Goal: Task Accomplishment & Management: Manage account settings

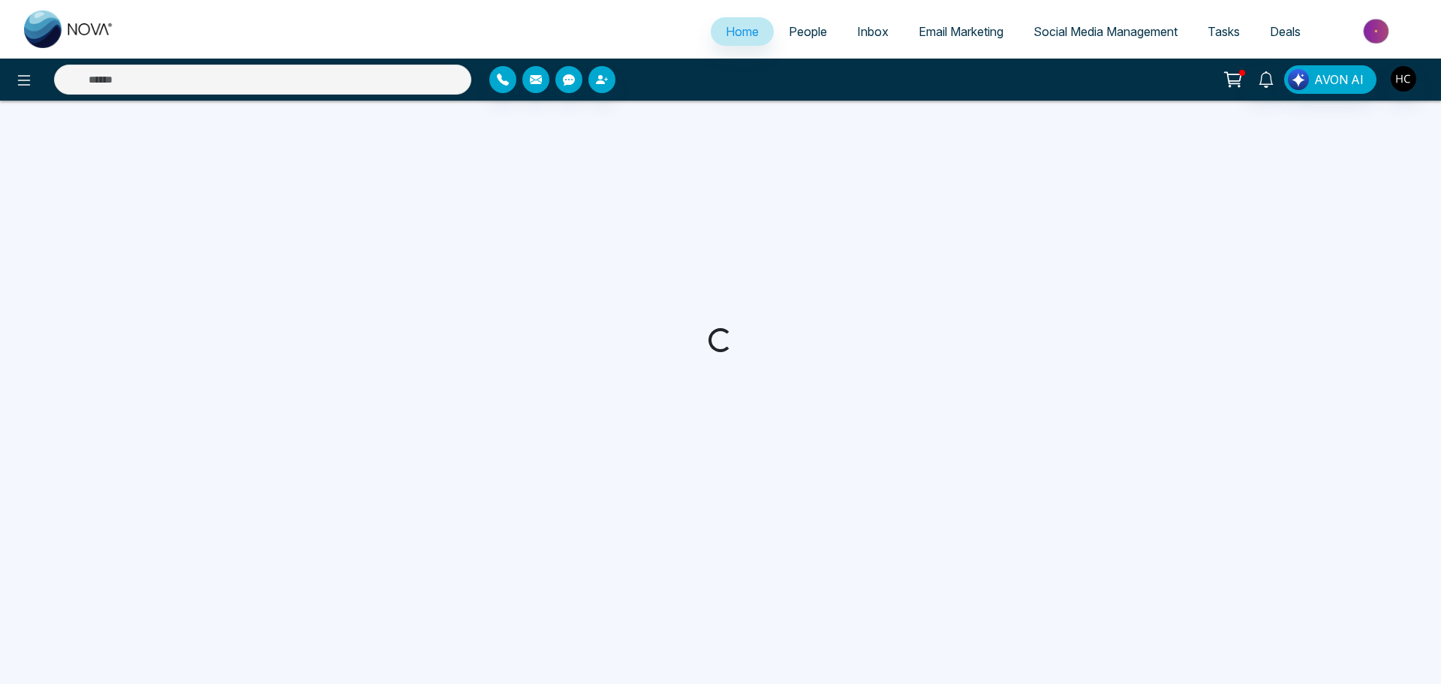
select select "*"
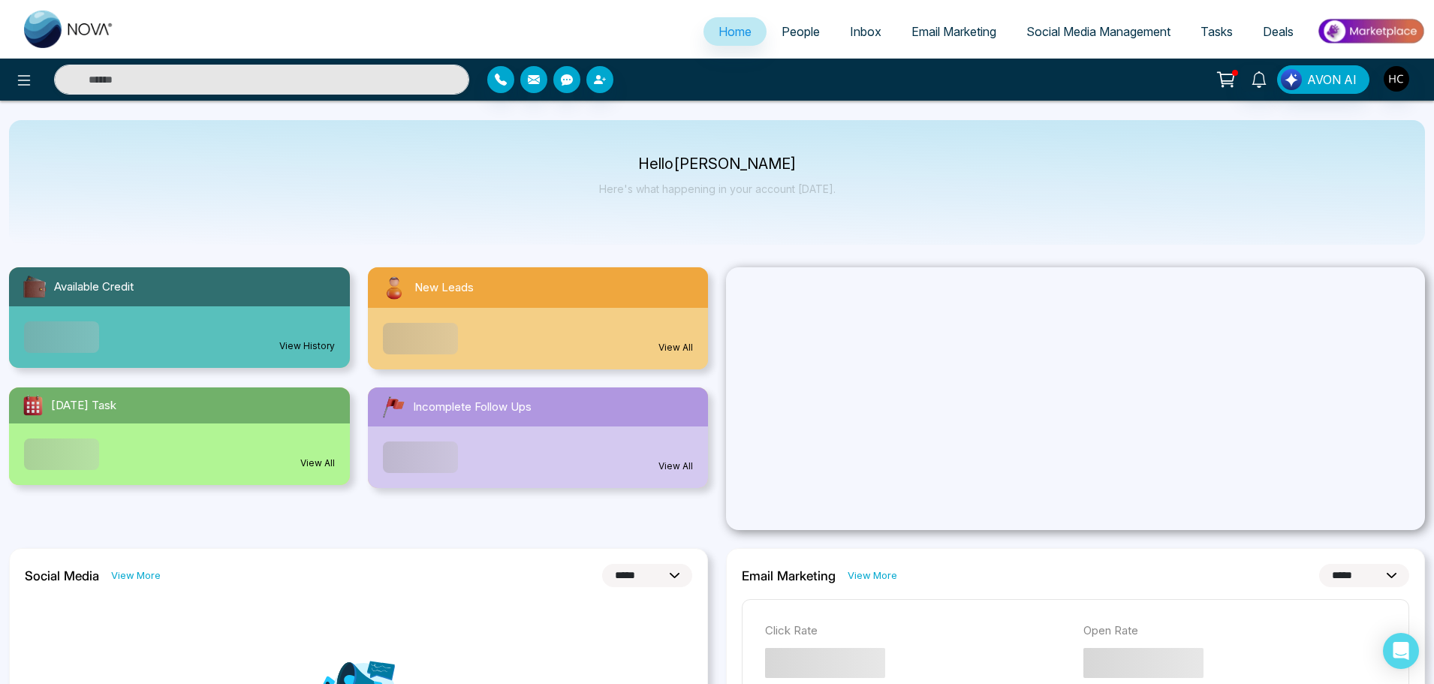
click at [800, 35] on span "People" at bounding box center [800, 31] width 38 height 15
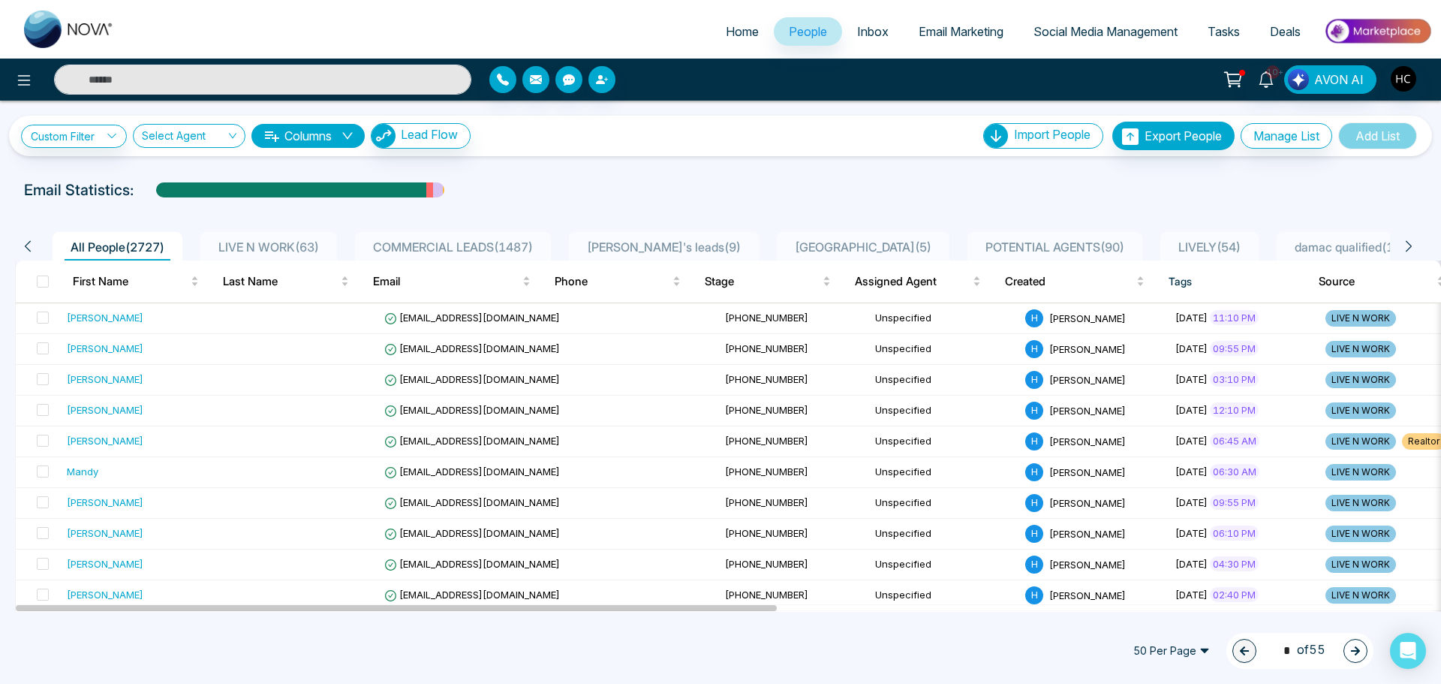
click at [321, 245] on span "LIVE N WORK ( 63 )" at bounding box center [268, 246] width 113 height 15
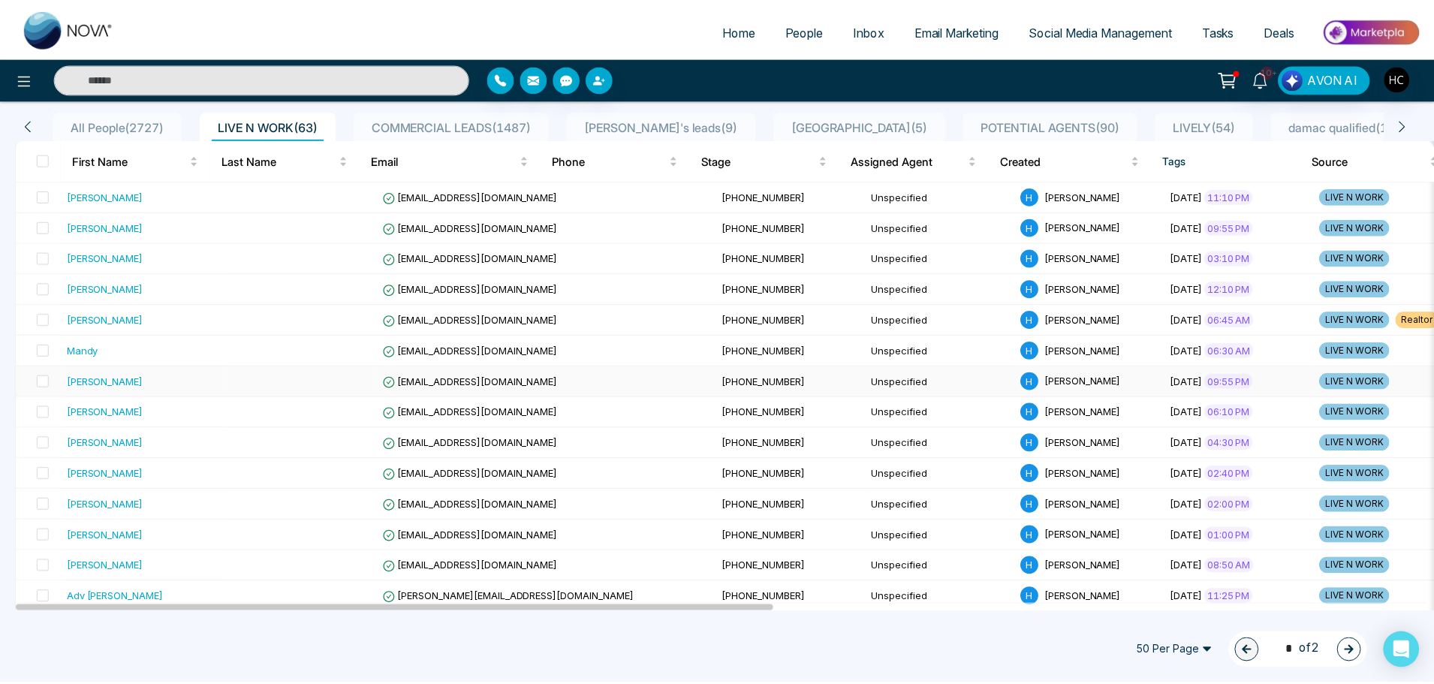
scroll to position [150, 0]
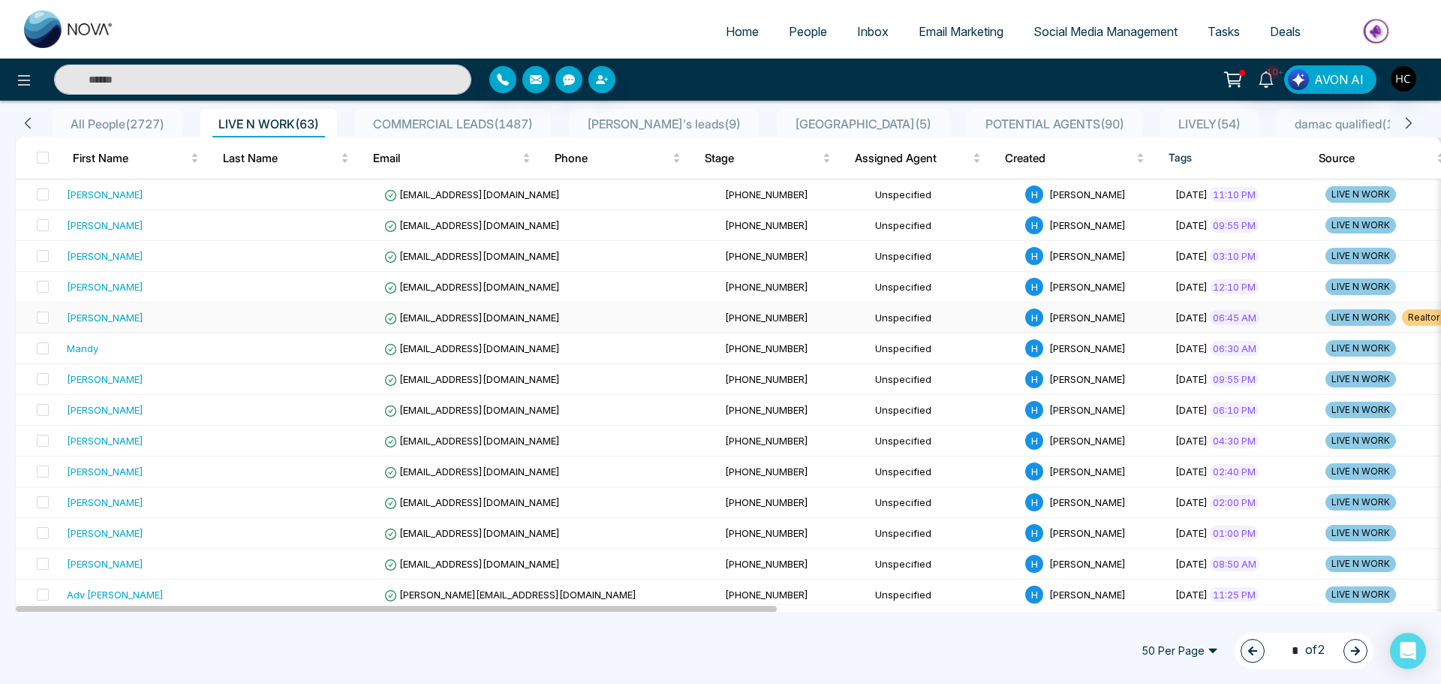
click at [149, 319] on div "[PERSON_NAME]" at bounding box center [144, 317] width 155 height 15
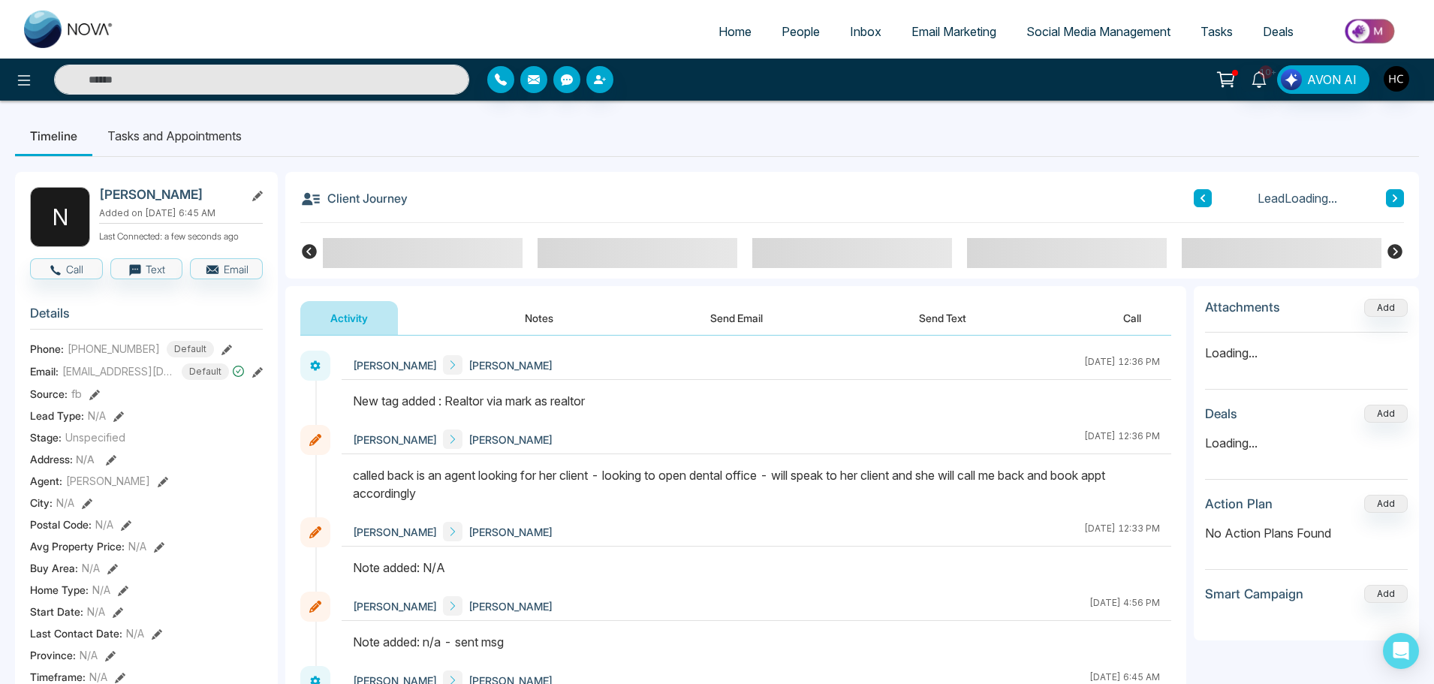
click at [1356, 158] on div "N [PERSON_NAME] Added on [DATE] 6:45 AM Last Connected: a few seconds ago Call …" at bounding box center [717, 680] width 1404 height 1047
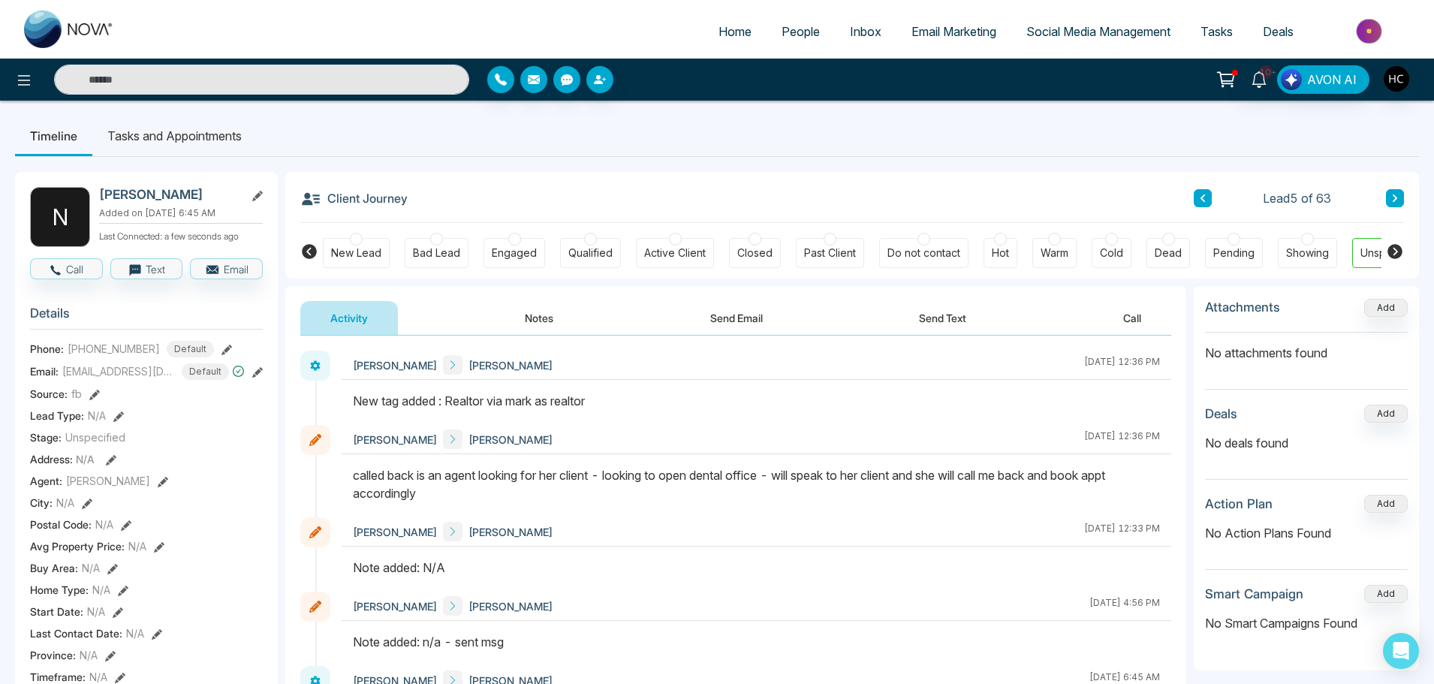
click at [1395, 194] on icon at bounding box center [1395, 198] width 8 height 9
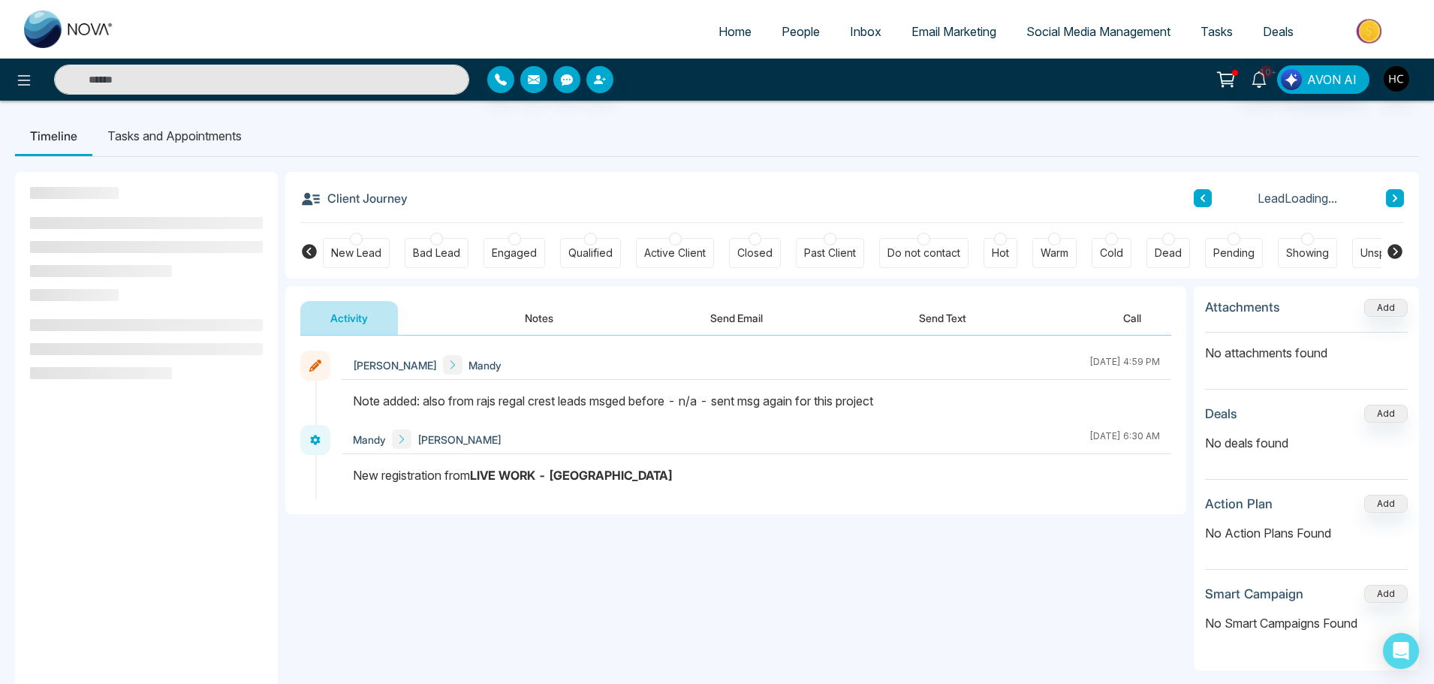
scroll to position [0, 46]
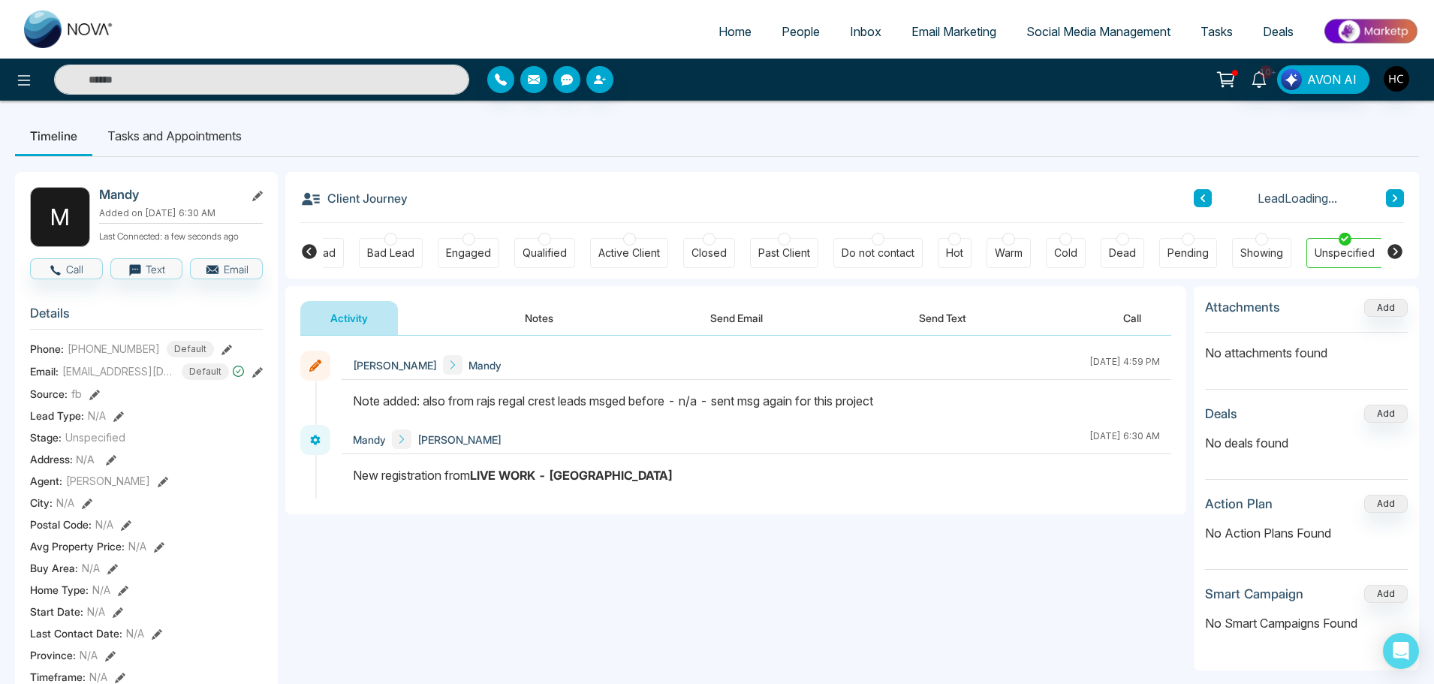
click at [537, 325] on button "Notes" at bounding box center [539, 318] width 89 height 34
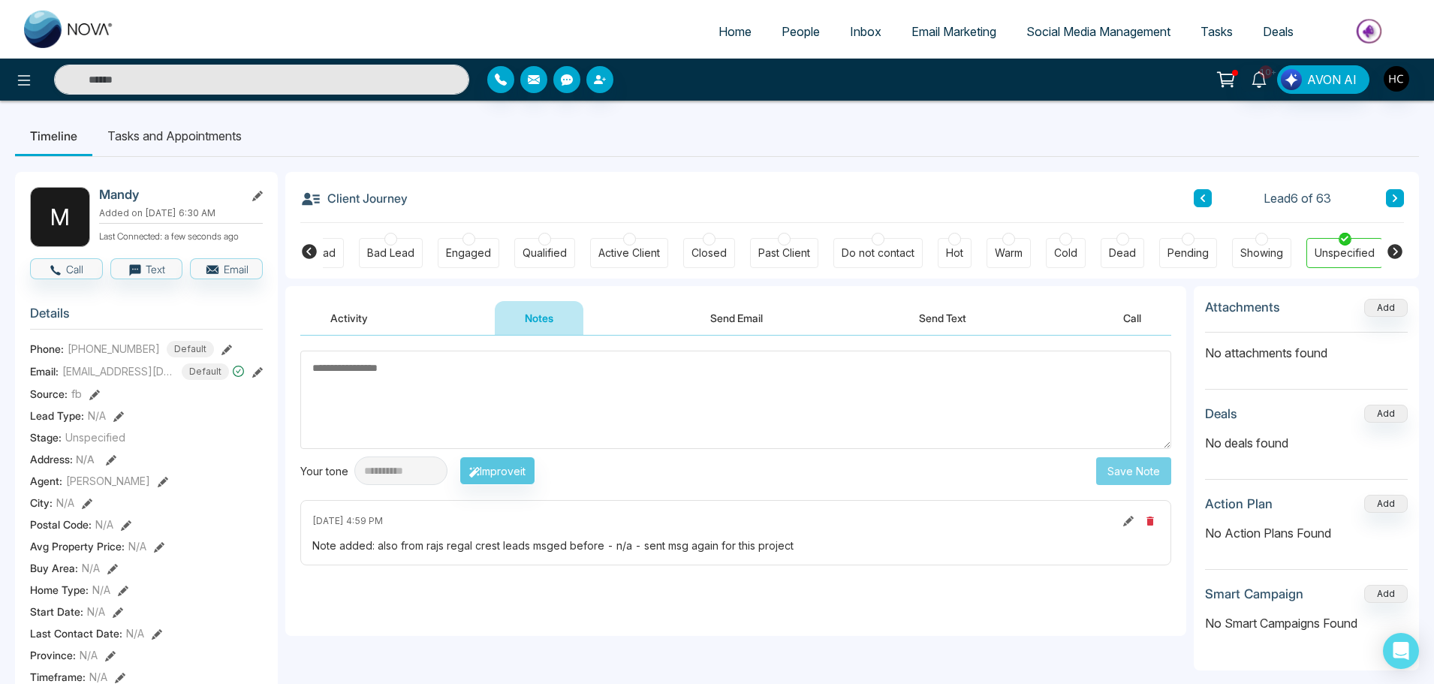
click at [448, 409] on textarea at bounding box center [735, 400] width 871 height 98
click at [234, 89] on input "text" at bounding box center [261, 80] width 415 height 30
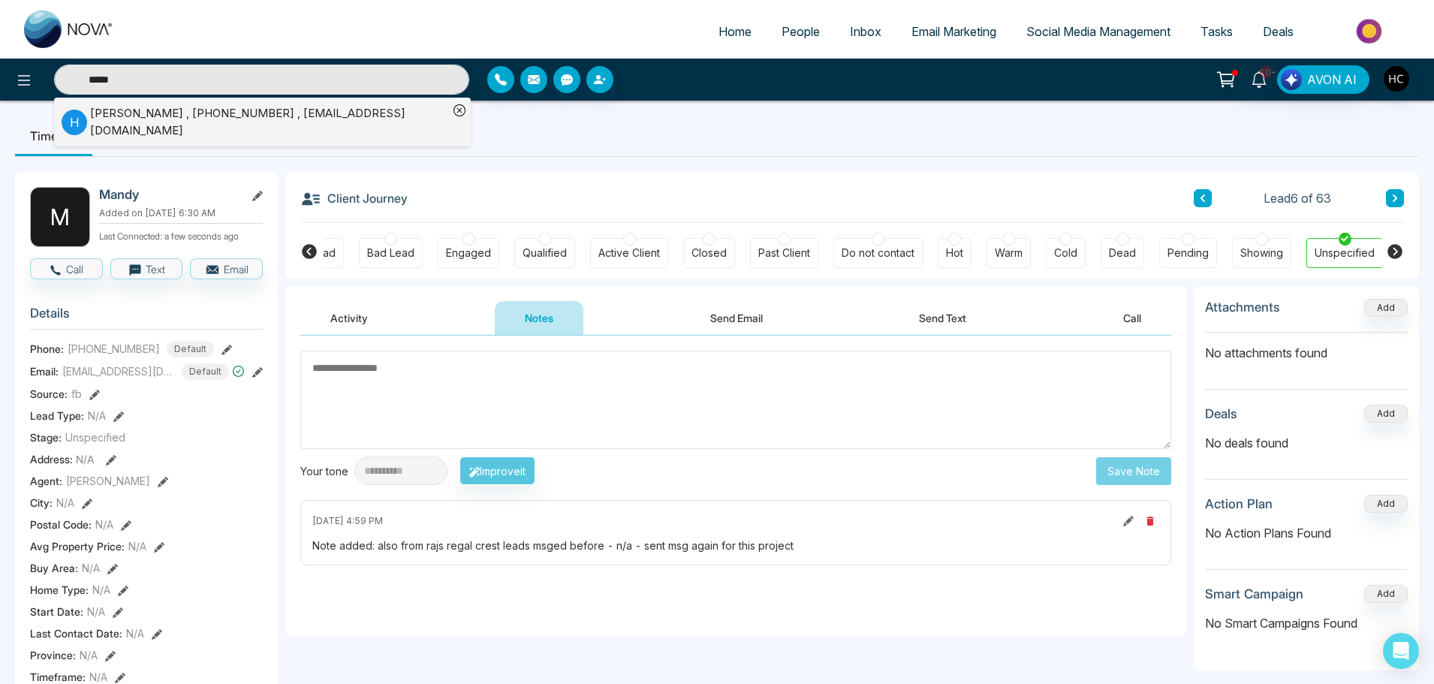
type input "*****"
click at [222, 114] on div "Harkamal Lally , +14166622641 , harkamalpreetlally@gmail.com" at bounding box center [269, 122] width 358 height 34
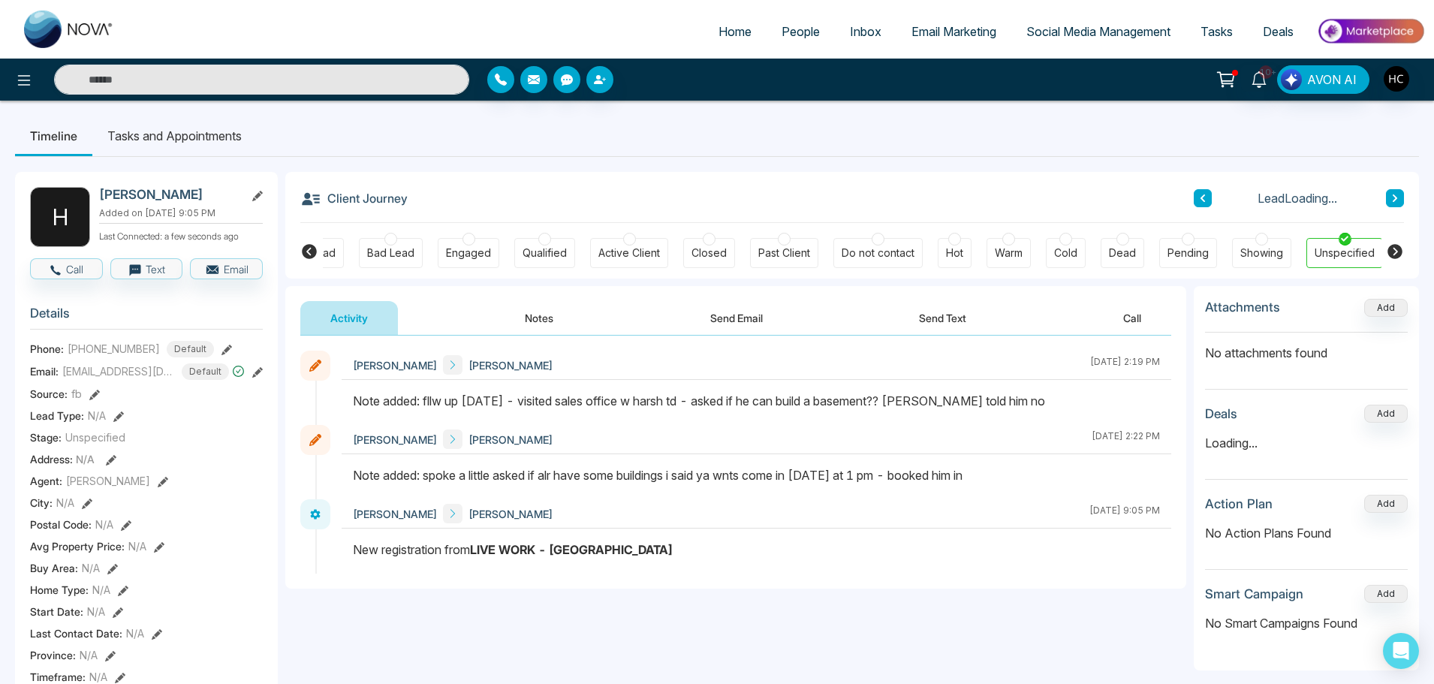
click at [540, 317] on button "Notes" at bounding box center [539, 318] width 89 height 34
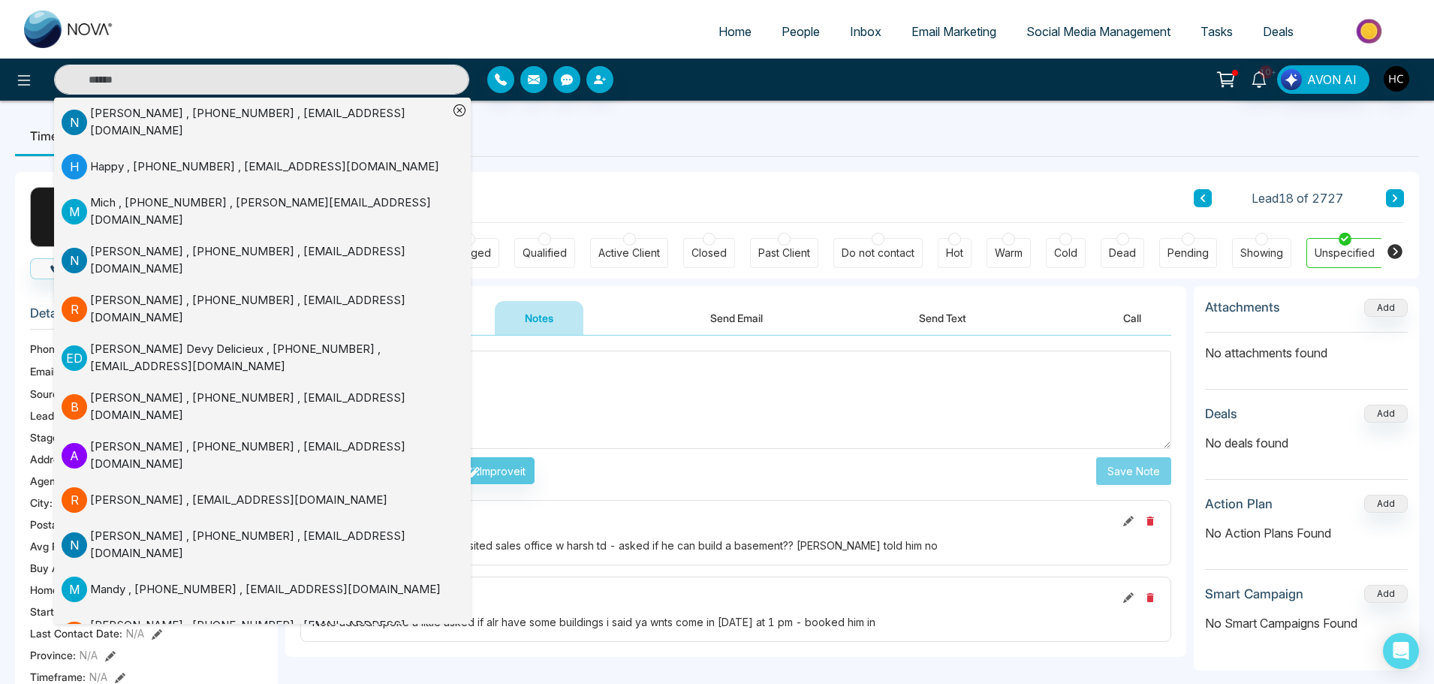
click at [627, 381] on textarea at bounding box center [735, 400] width 871 height 98
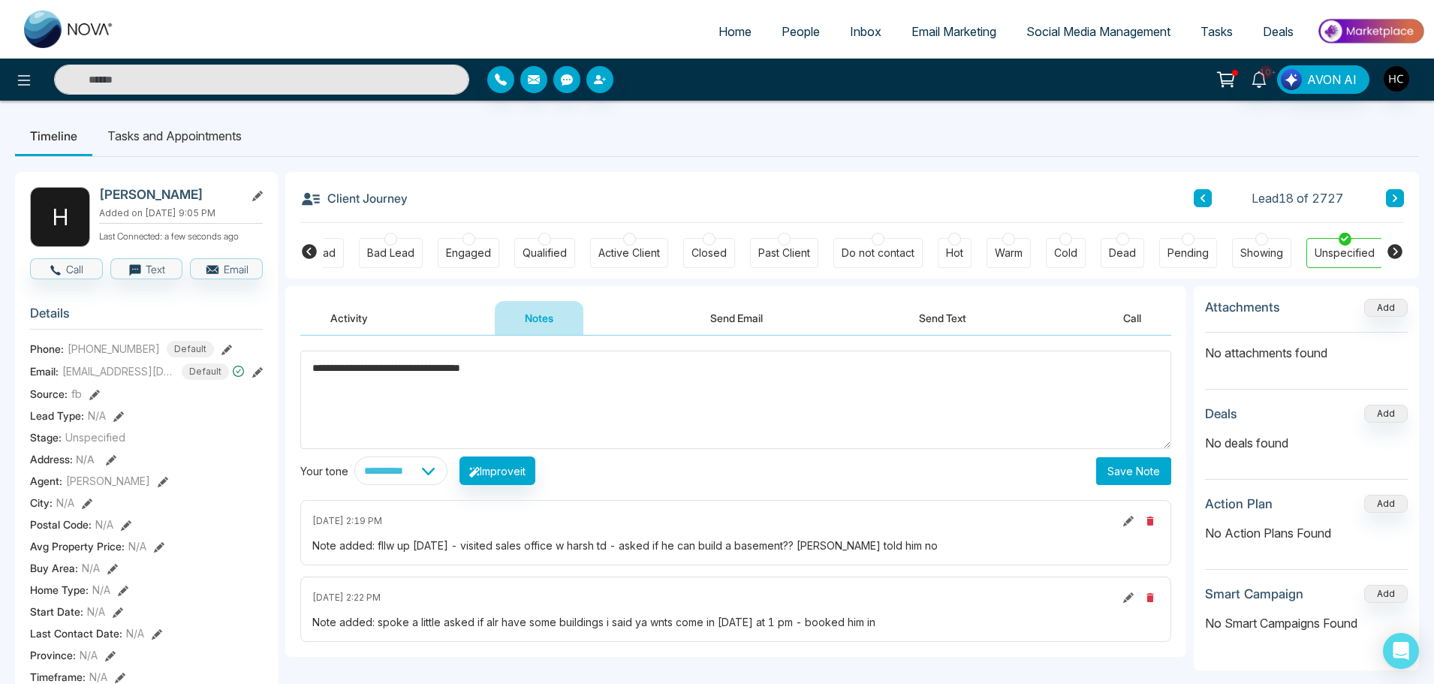
drag, startPoint x: 447, startPoint y: 372, endPoint x: 393, endPoint y: 356, distance: 55.8
click at [549, 363] on textarea "**********" at bounding box center [735, 400] width 871 height 98
type textarea "**********"
click at [1109, 469] on button "Save Note" at bounding box center [1133, 471] width 75 height 28
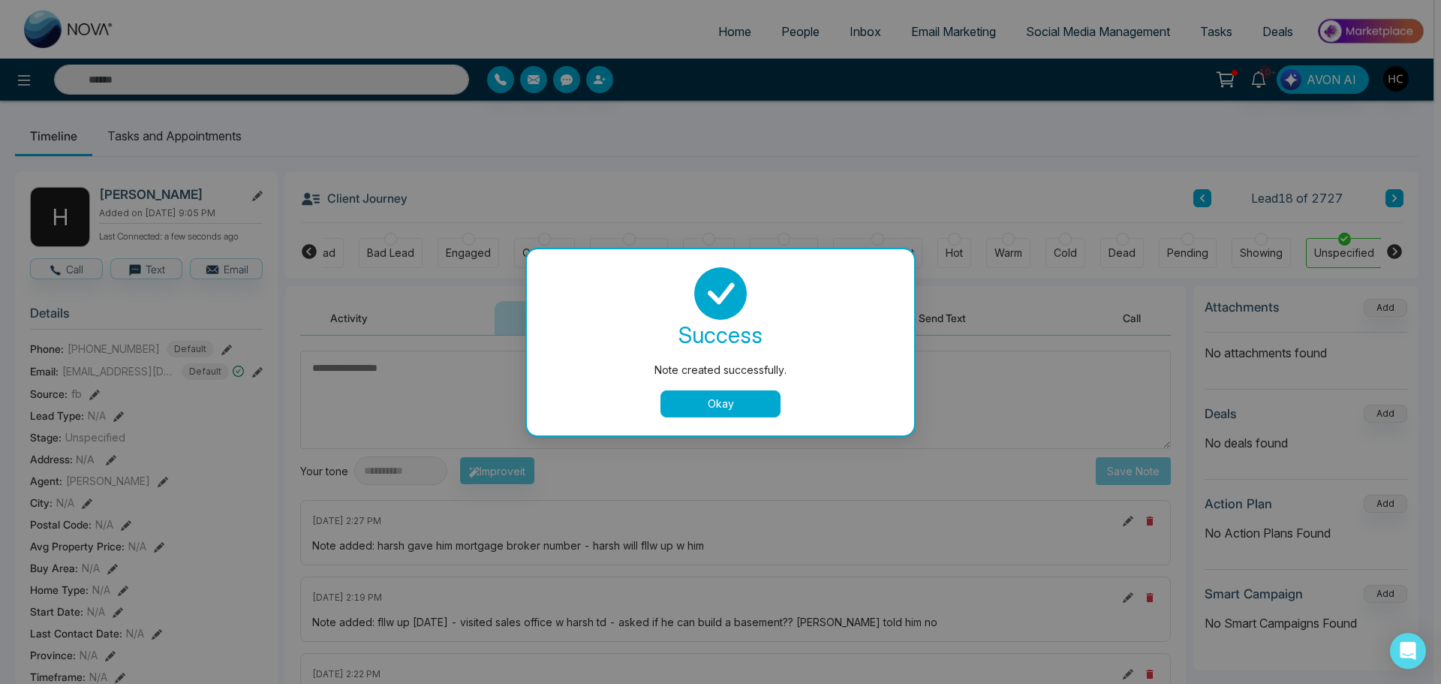
click at [704, 397] on button "Okay" at bounding box center [721, 403] width 120 height 27
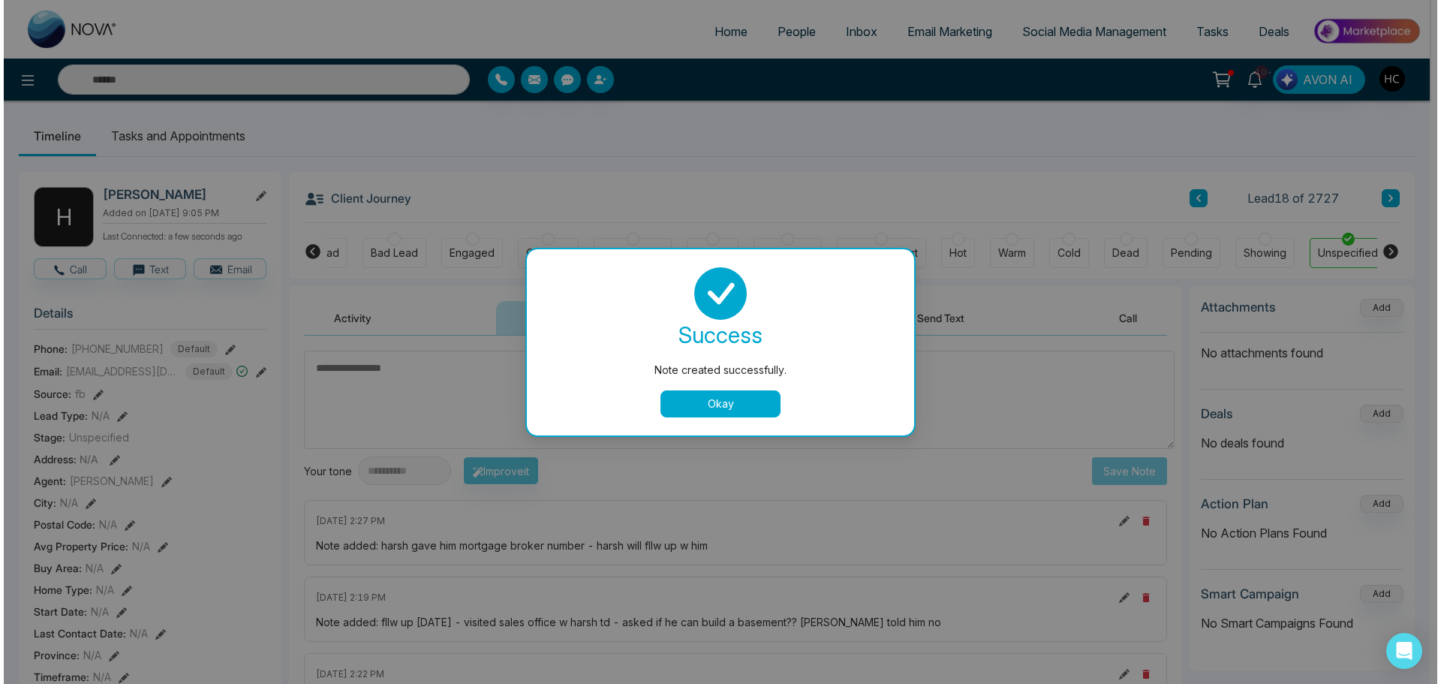
scroll to position [0, 38]
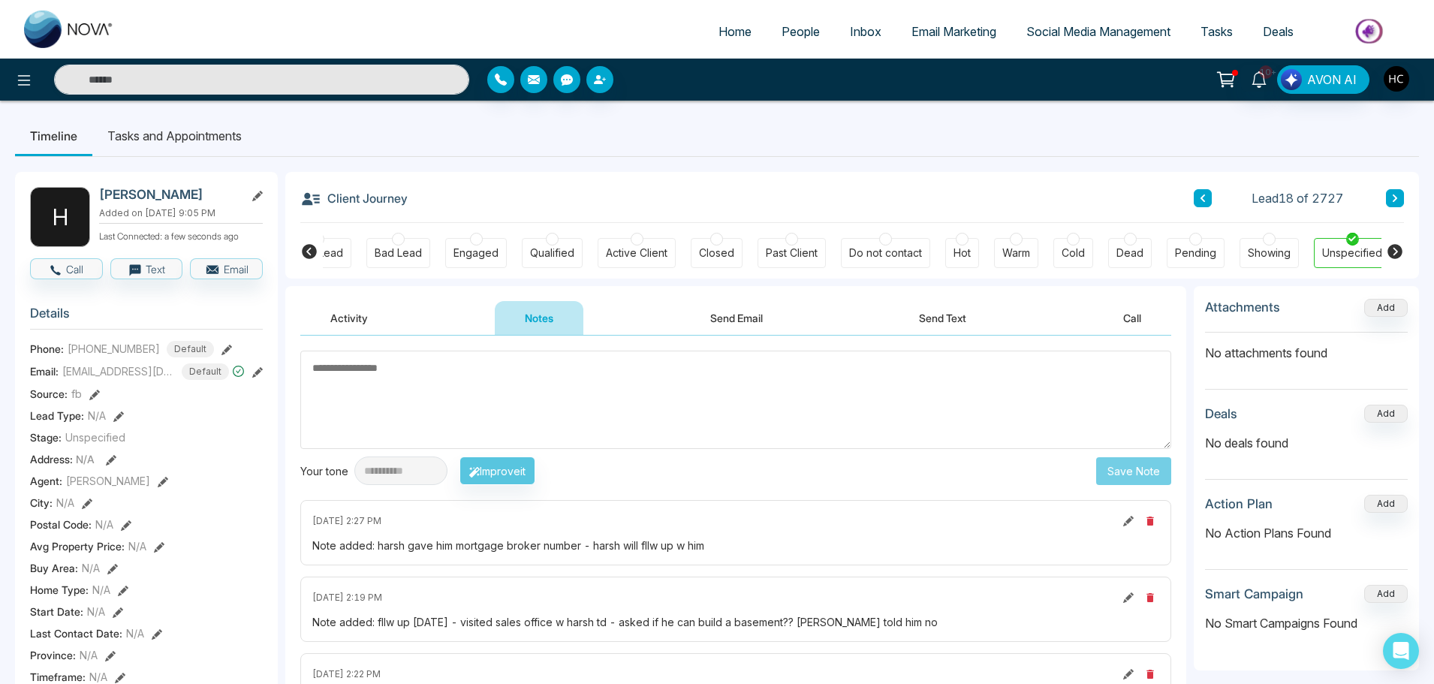
click at [784, 23] on link "People" at bounding box center [800, 31] width 68 height 29
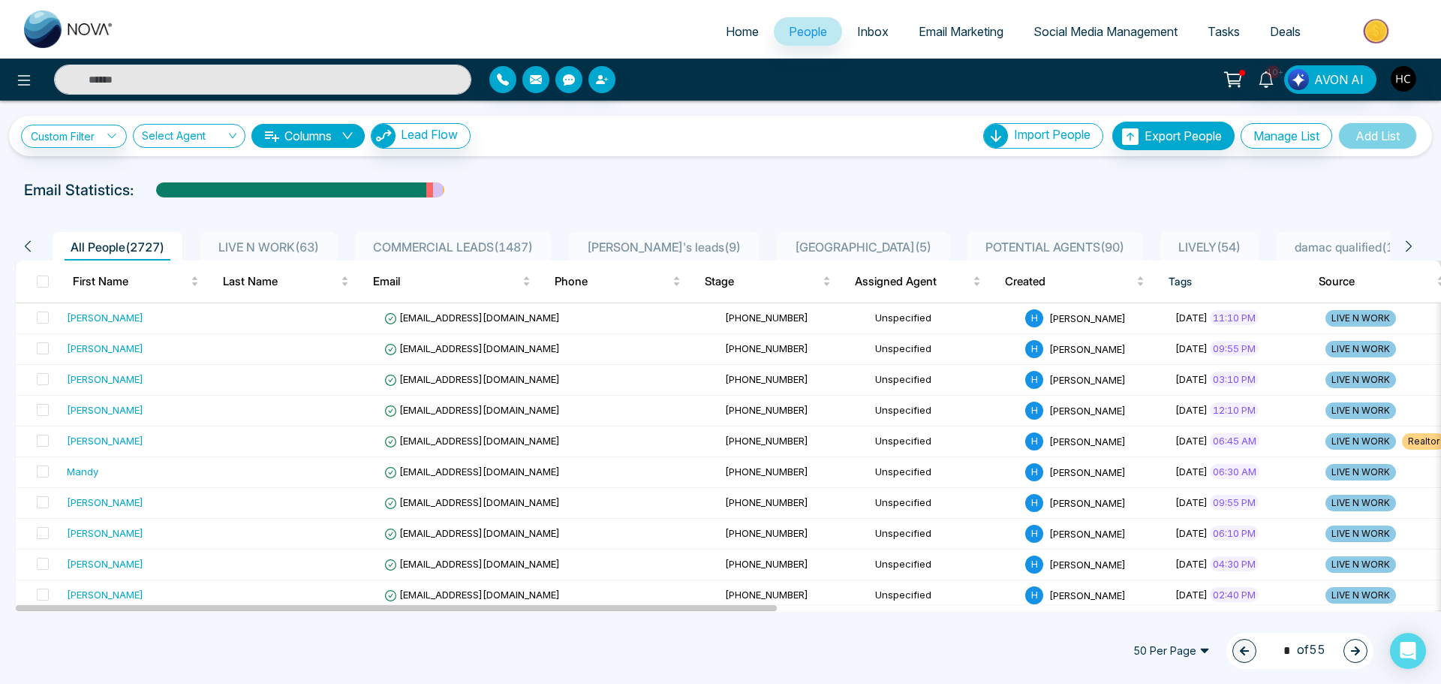
click at [325, 243] on span "LIVE N WORK ( 63 )" at bounding box center [268, 246] width 113 height 15
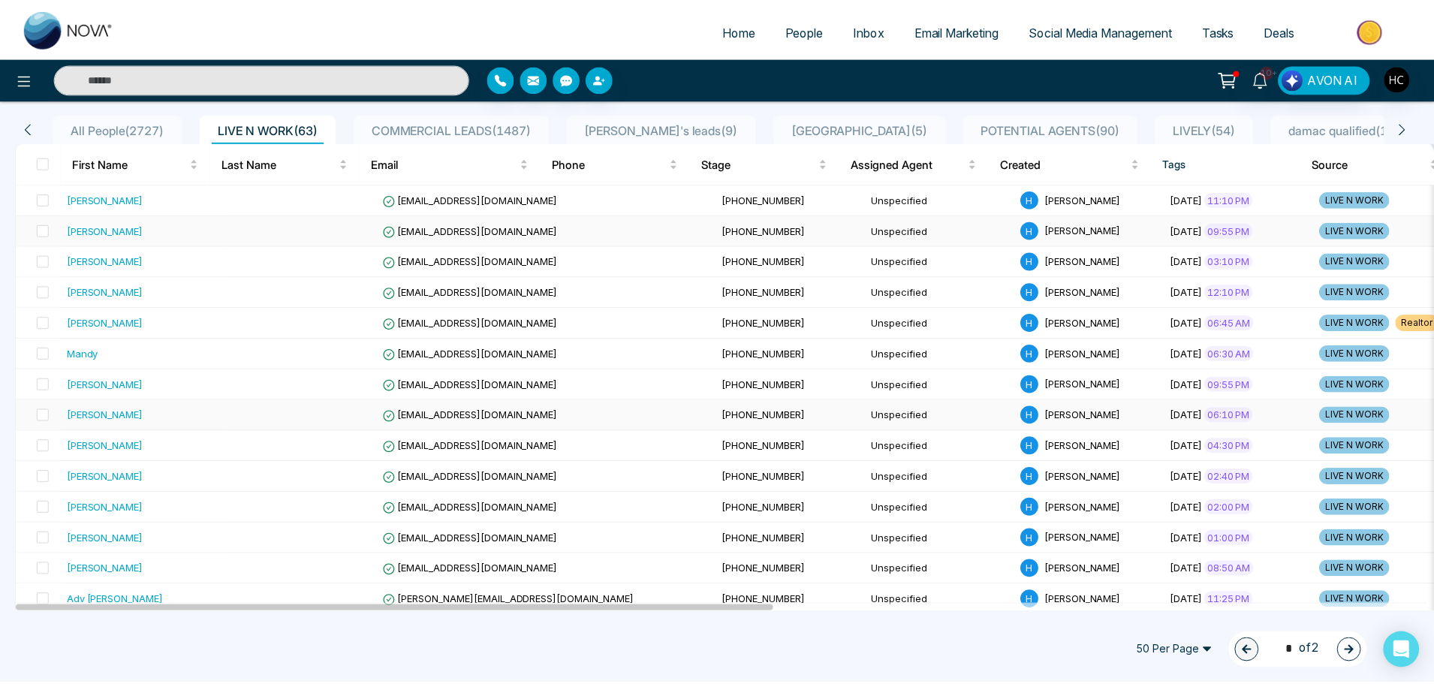
scroll to position [225, 0]
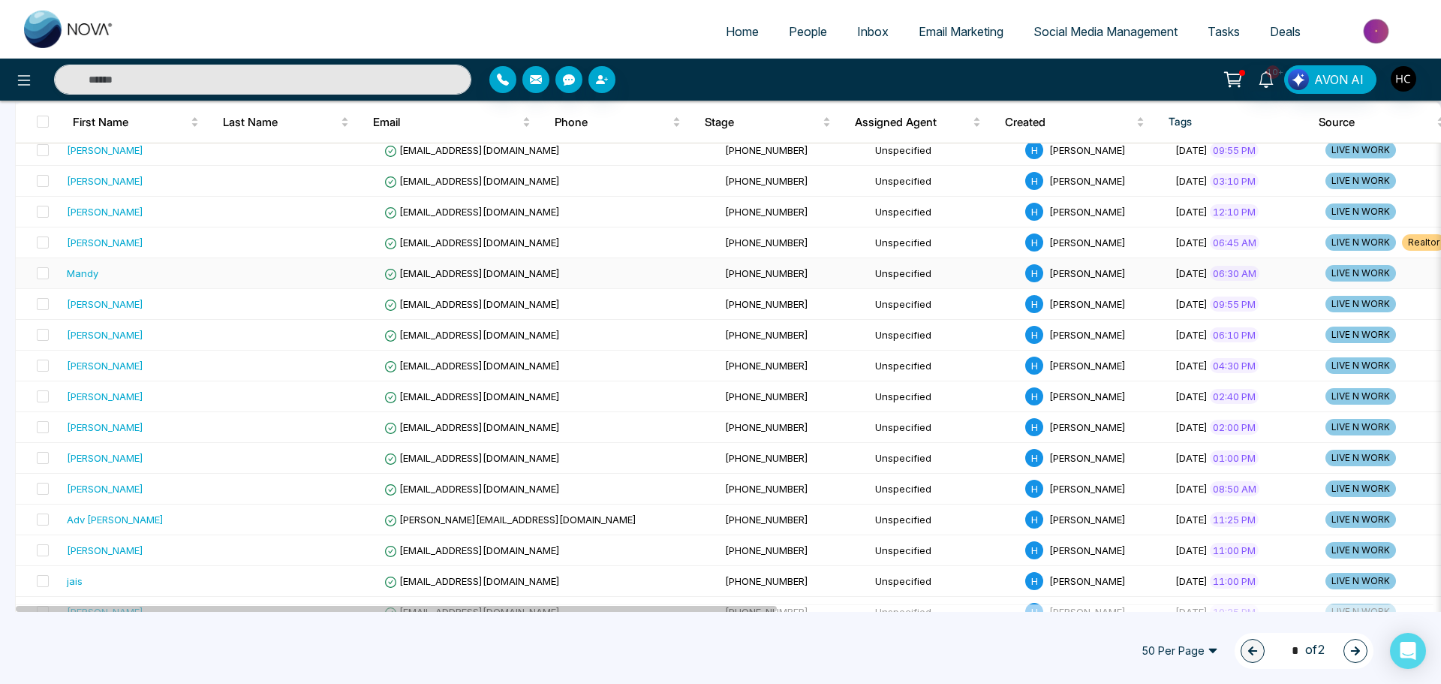
click at [158, 274] on div "Mandy" at bounding box center [144, 273] width 155 height 15
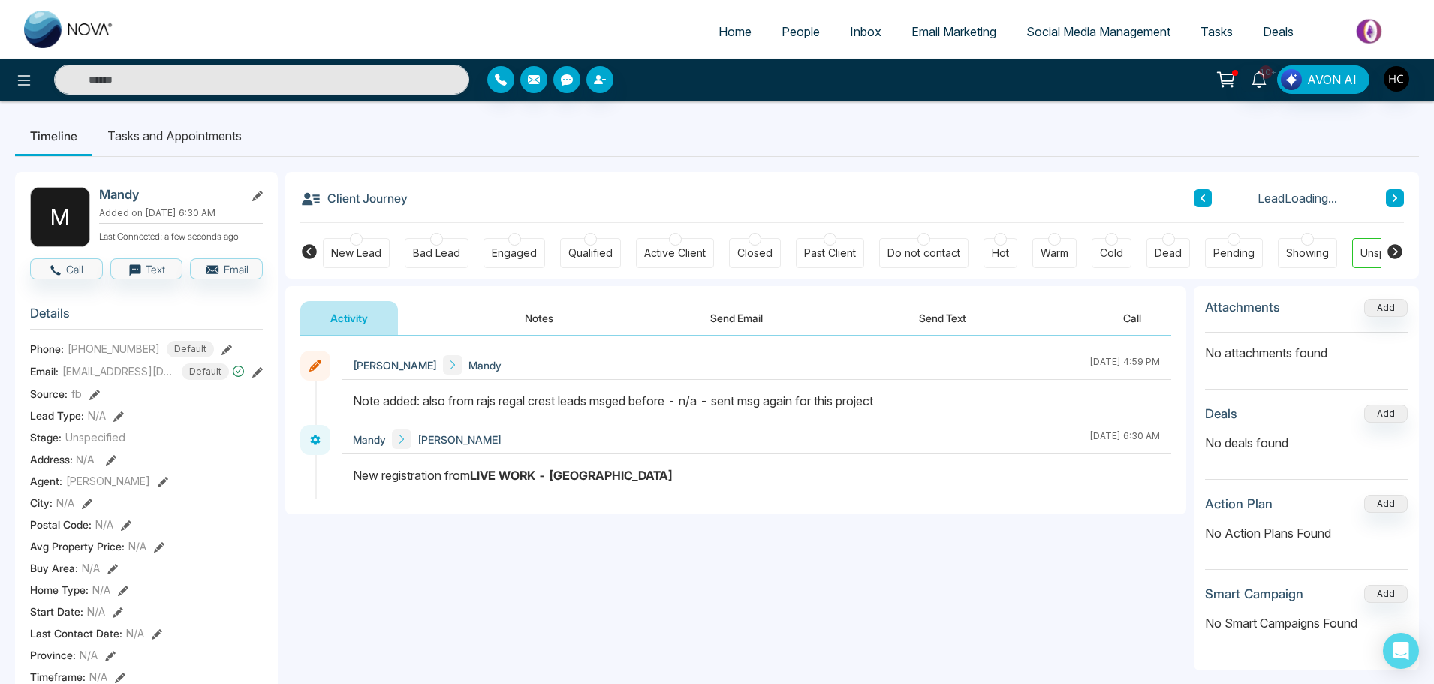
click at [526, 319] on button "Notes" at bounding box center [539, 318] width 89 height 34
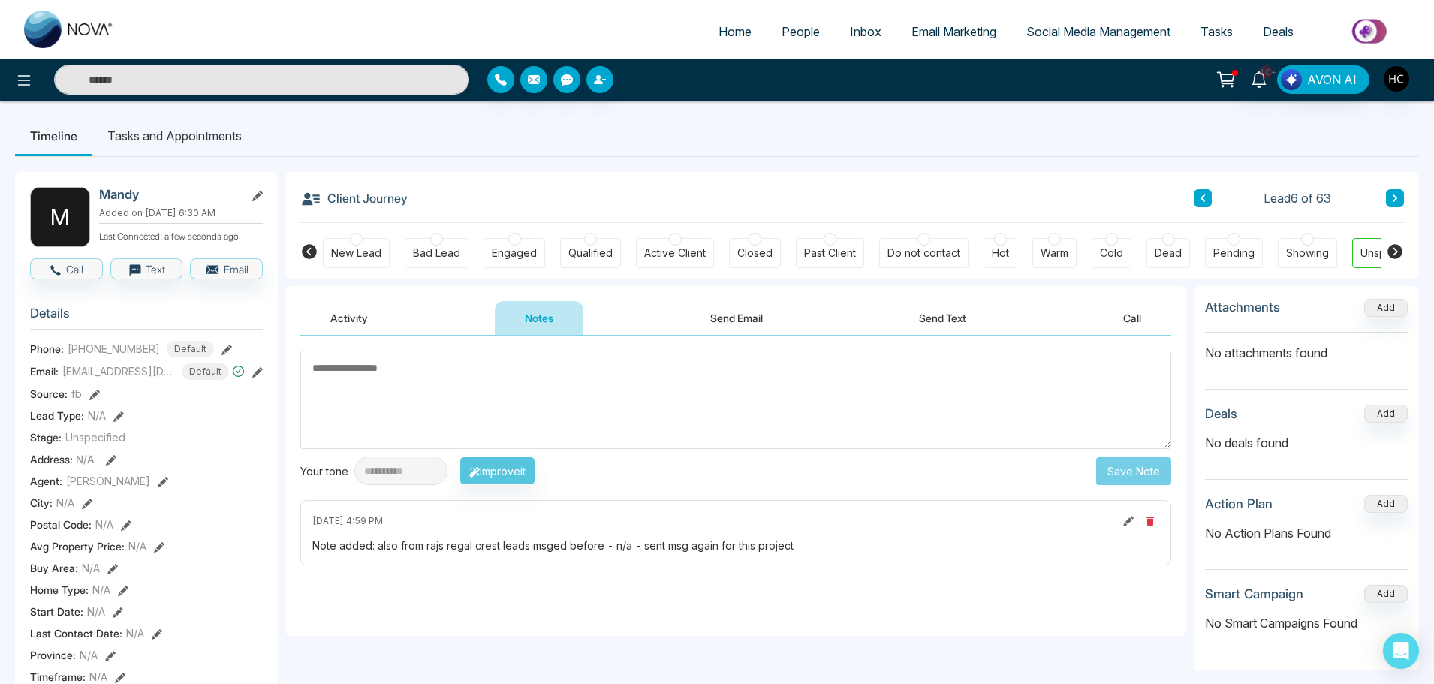
click at [428, 384] on textarea at bounding box center [735, 400] width 871 height 98
drag, startPoint x: 311, startPoint y: 361, endPoint x: 281, endPoint y: 367, distance: 30.6
click at [530, 405] on textarea "***" at bounding box center [735, 400] width 871 height 98
type textarea "***"
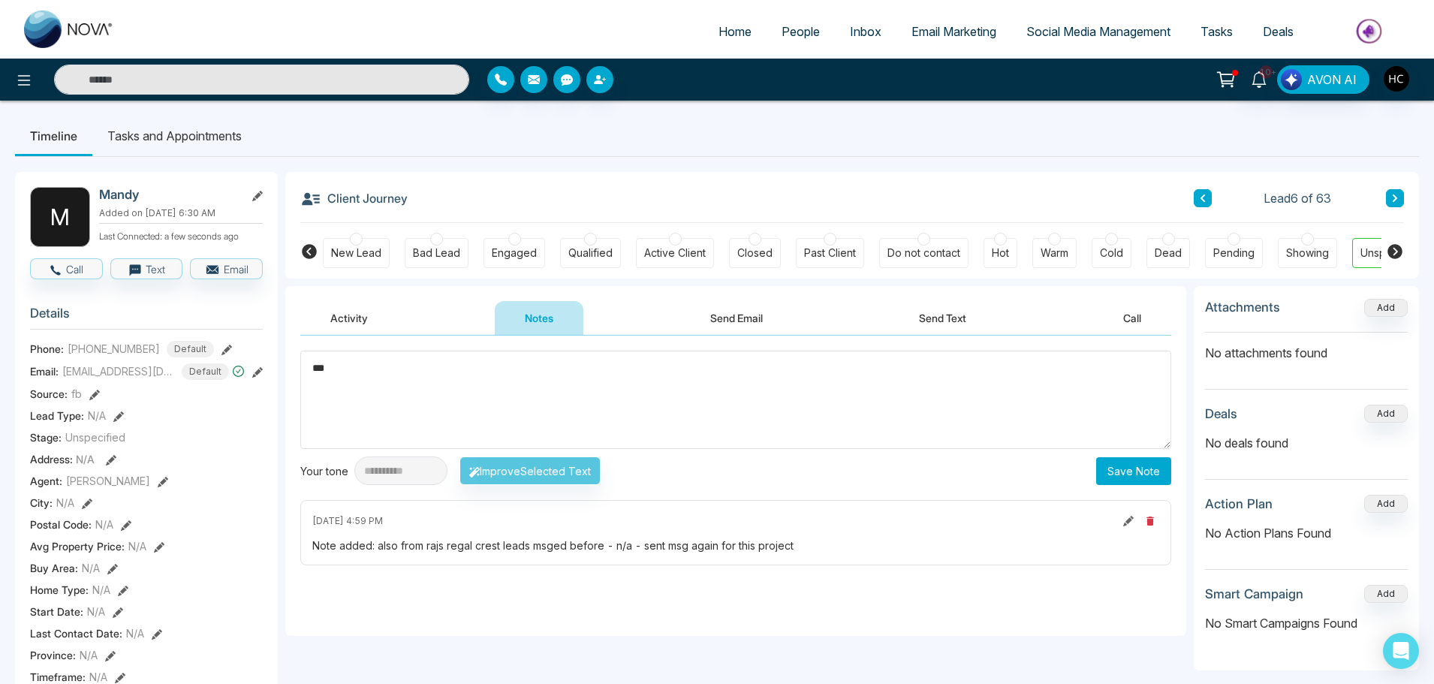
click at [1127, 480] on button "Save Note" at bounding box center [1133, 471] width 75 height 28
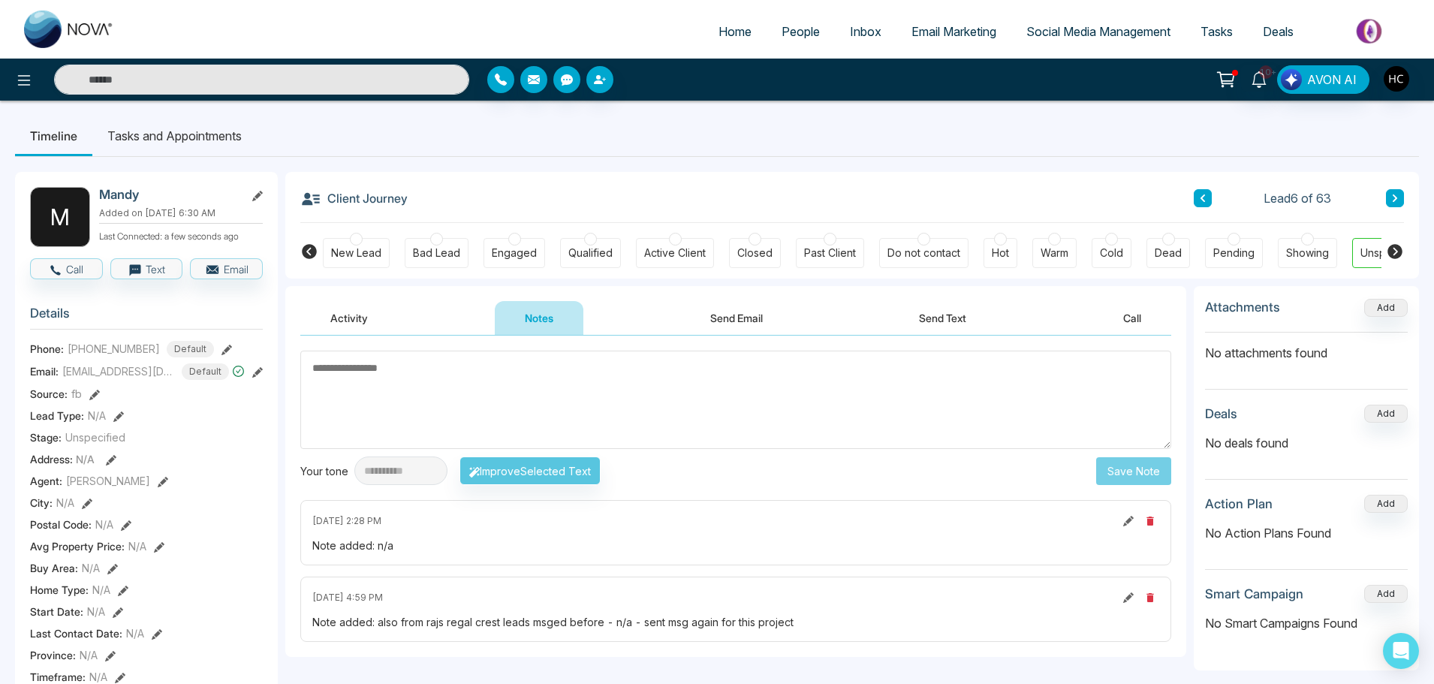
click at [1398, 196] on icon at bounding box center [1395, 198] width 8 height 9
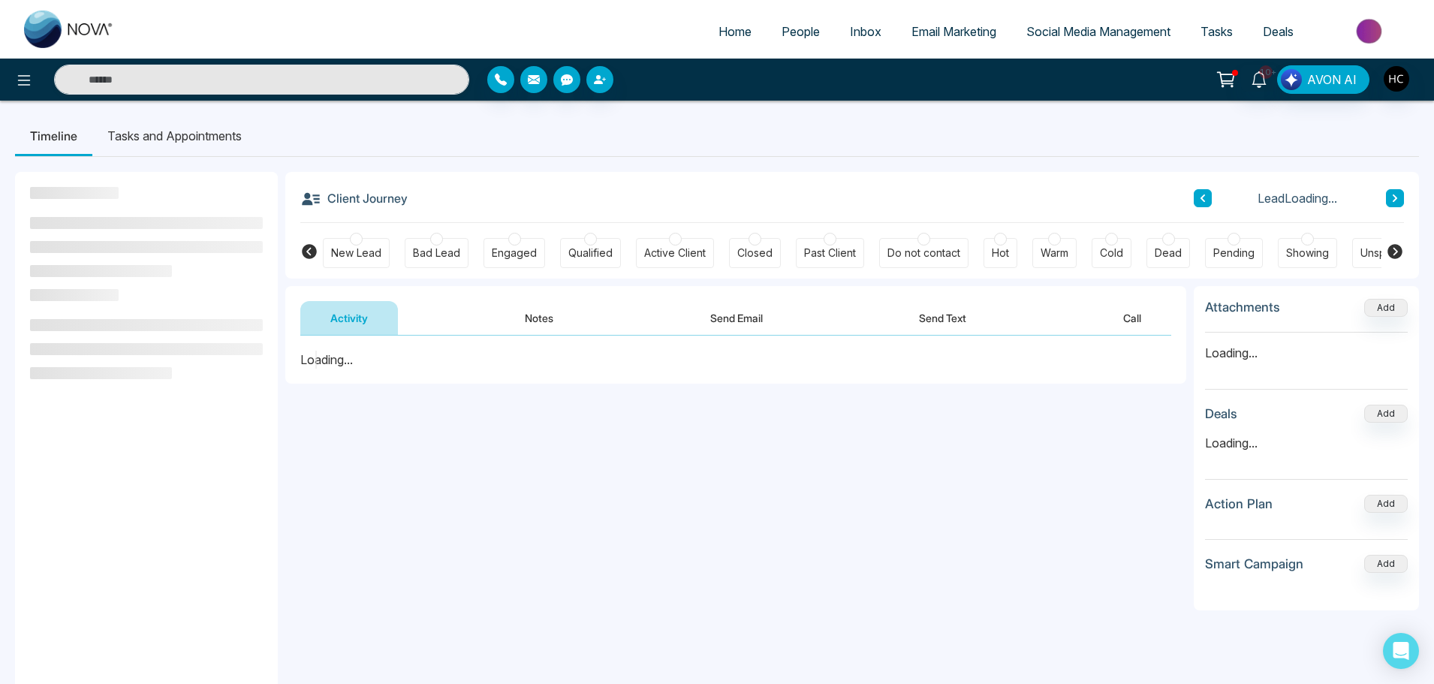
click at [533, 318] on button "Notes" at bounding box center [539, 318] width 89 height 34
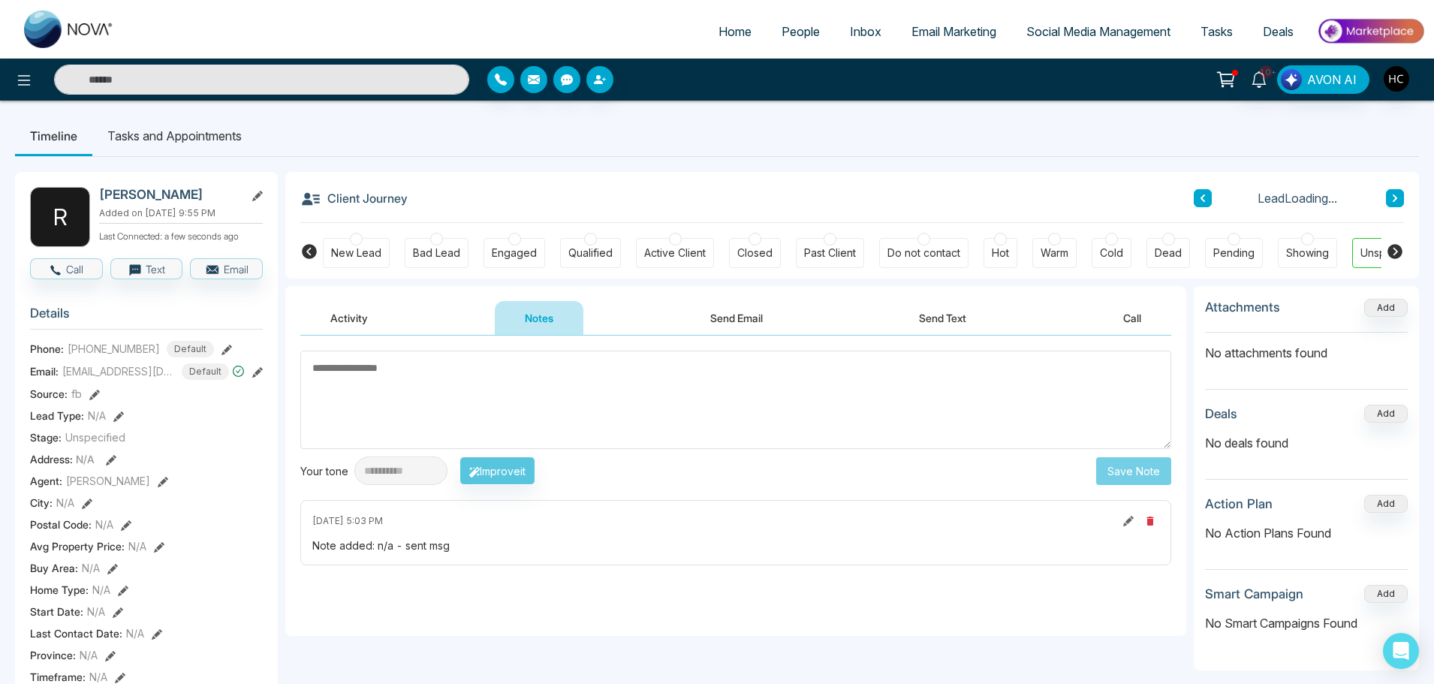
click at [628, 432] on textarea at bounding box center [735, 400] width 871 height 98
click at [540, 408] on textarea at bounding box center [735, 400] width 871 height 98
click at [556, 408] on textarea at bounding box center [735, 400] width 871 height 98
paste textarea "***"
type textarea "***"
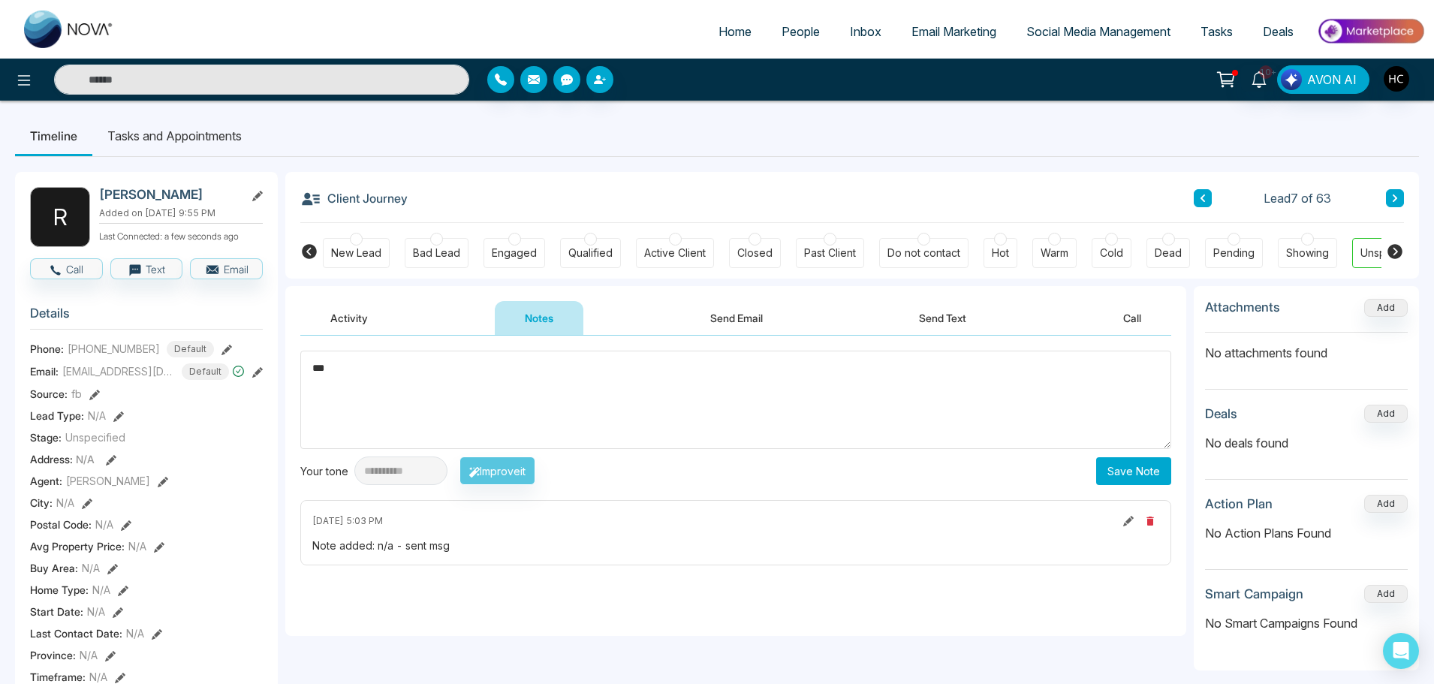
click at [1139, 475] on button "Save Note" at bounding box center [1133, 471] width 75 height 28
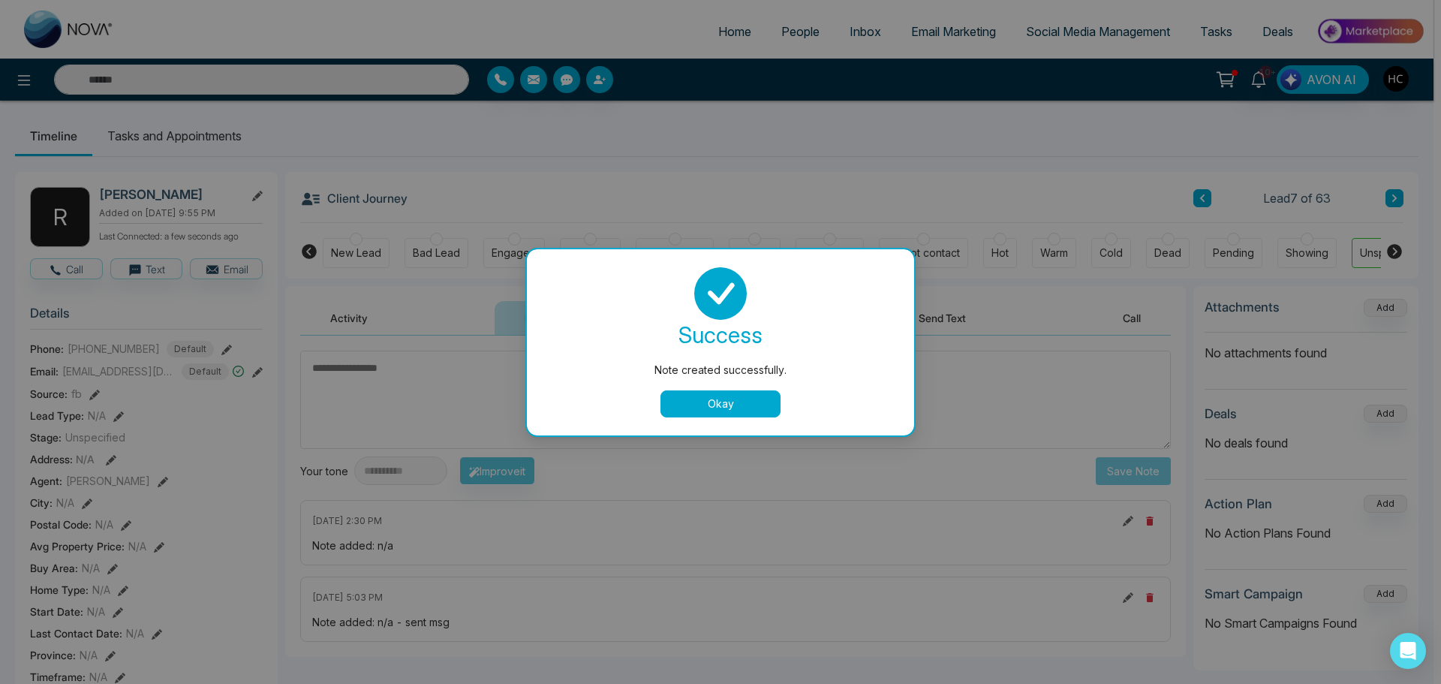
click at [718, 397] on button "Okay" at bounding box center [721, 403] width 120 height 27
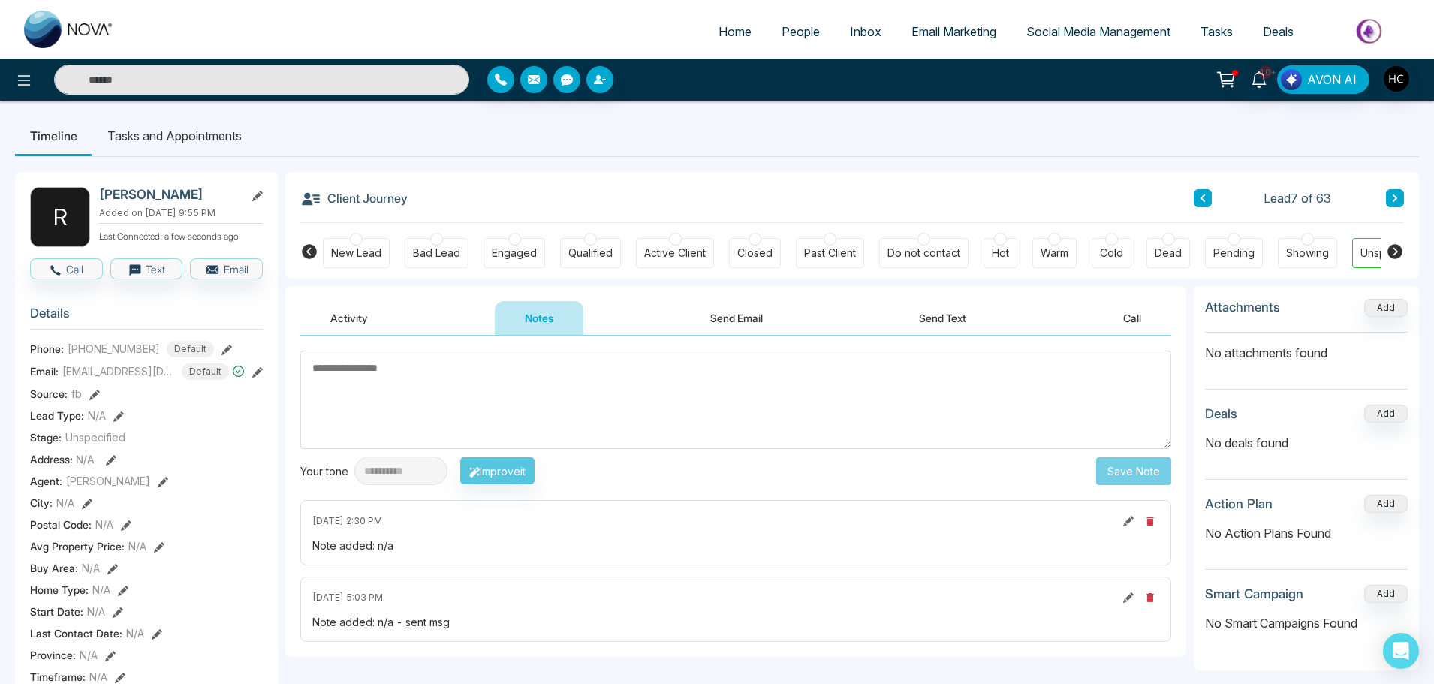
click at [1399, 203] on button at bounding box center [1395, 198] width 18 height 18
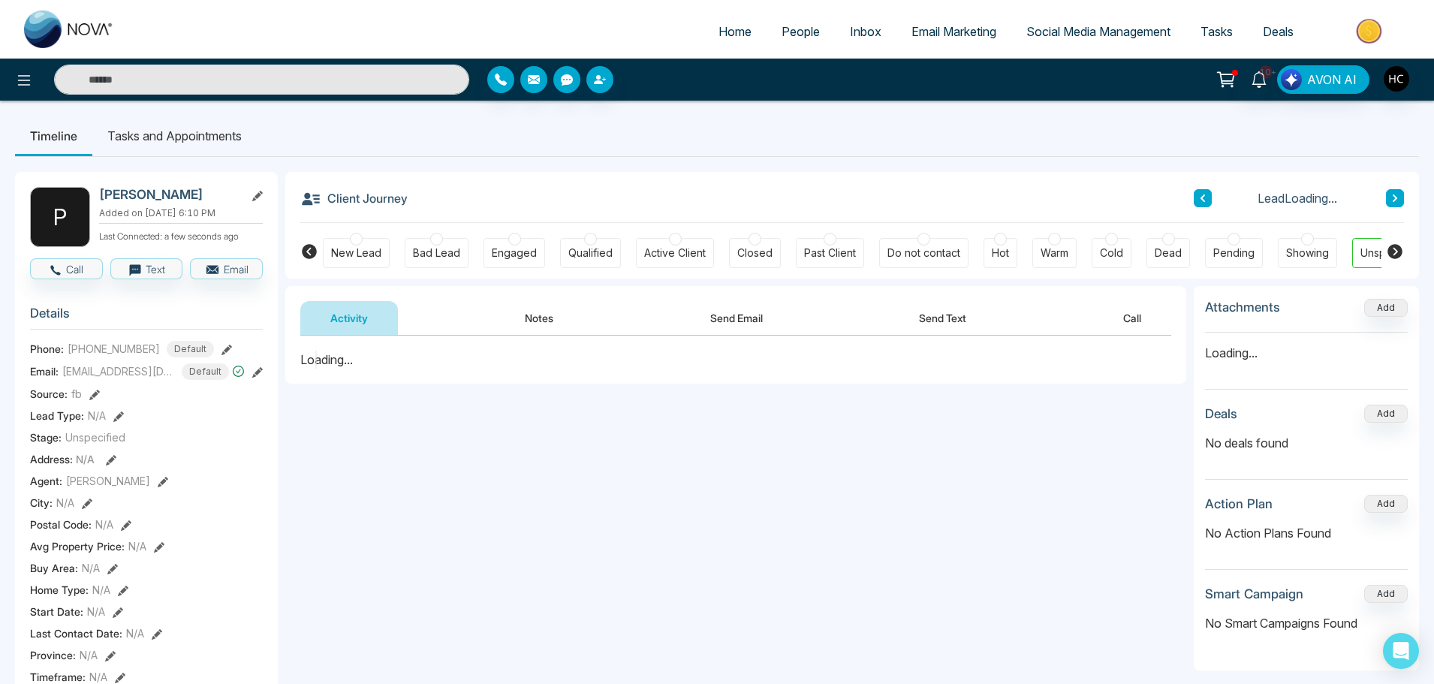
click at [550, 318] on button "Notes" at bounding box center [539, 318] width 89 height 34
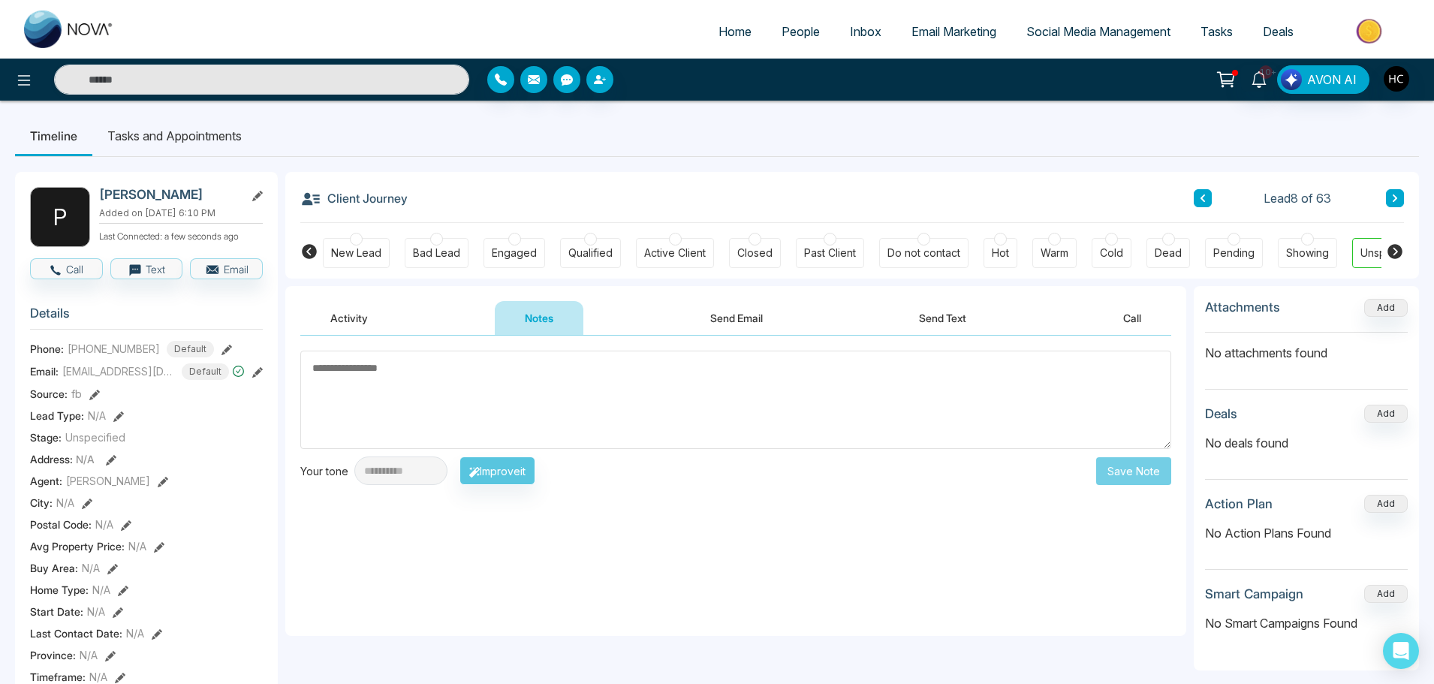
click at [582, 396] on textarea at bounding box center [735, 400] width 871 height 98
type textarea "***"
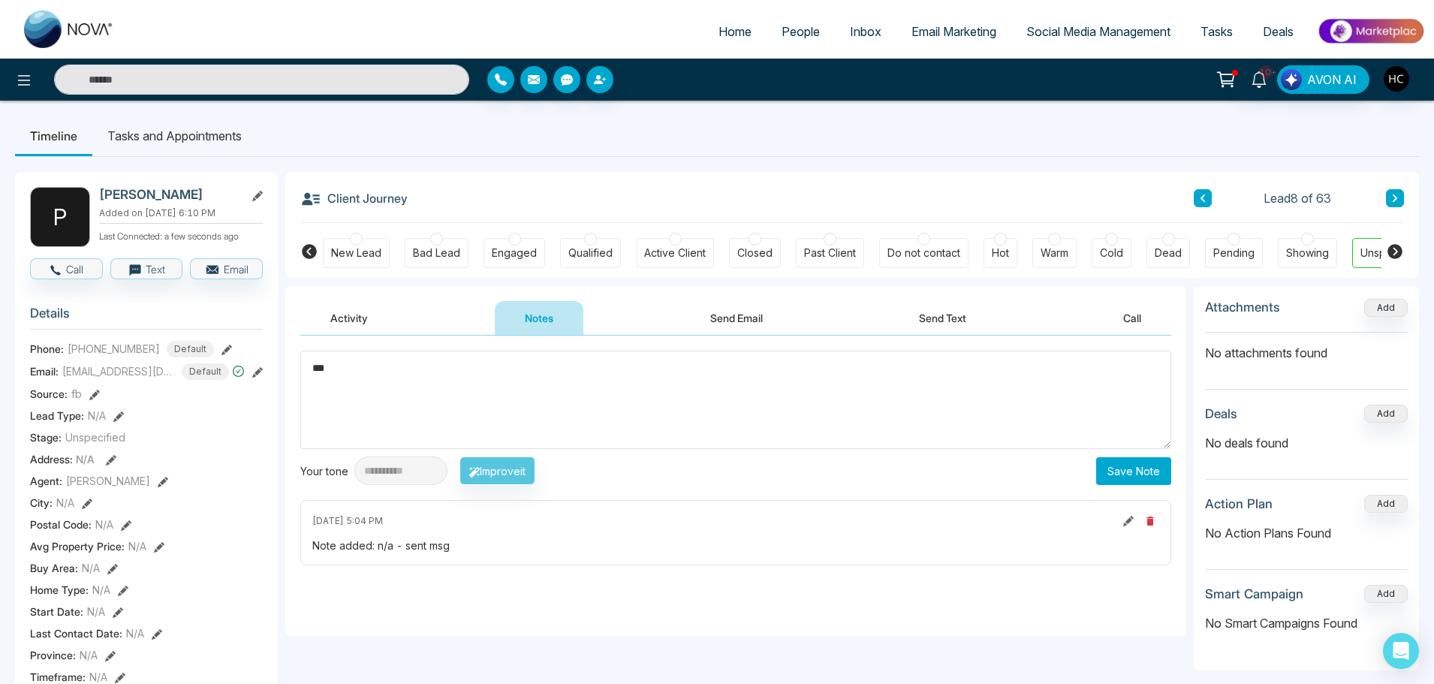
click at [1113, 466] on button "Save Note" at bounding box center [1133, 471] width 75 height 28
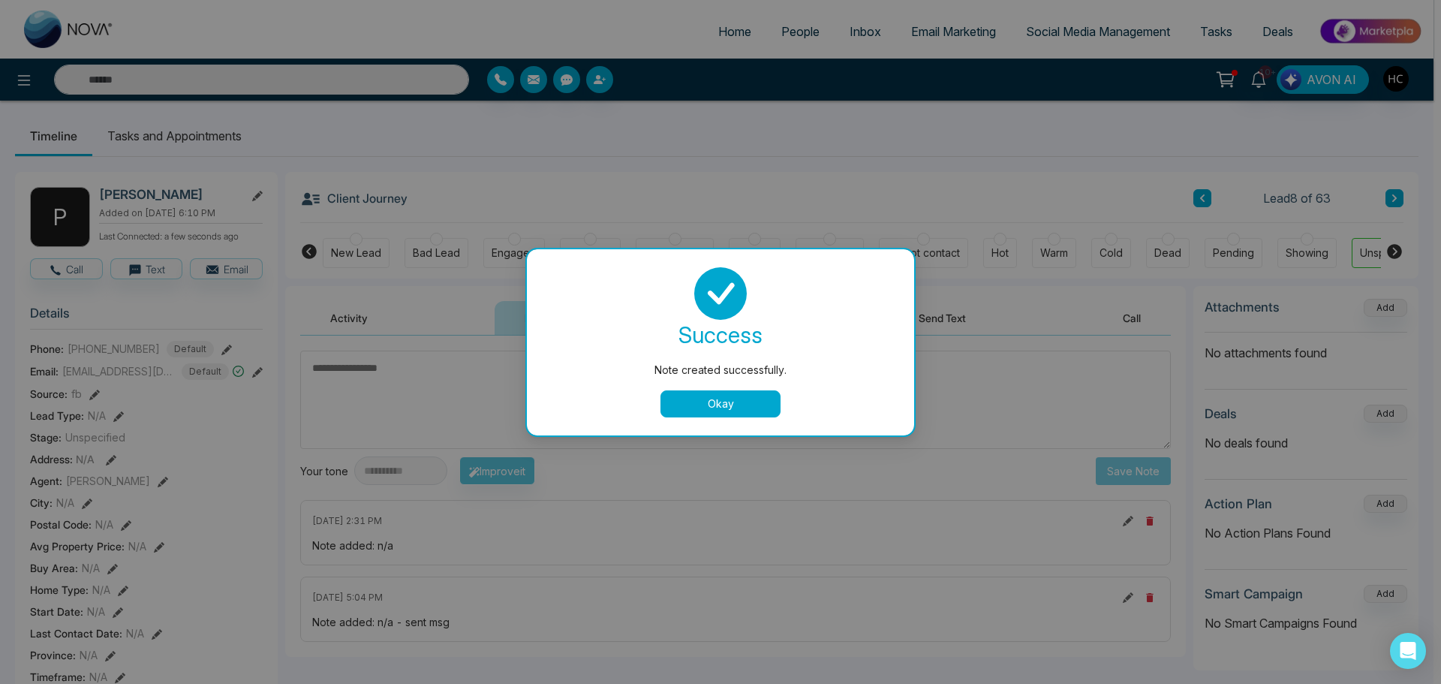
click at [700, 400] on button "Okay" at bounding box center [721, 403] width 120 height 27
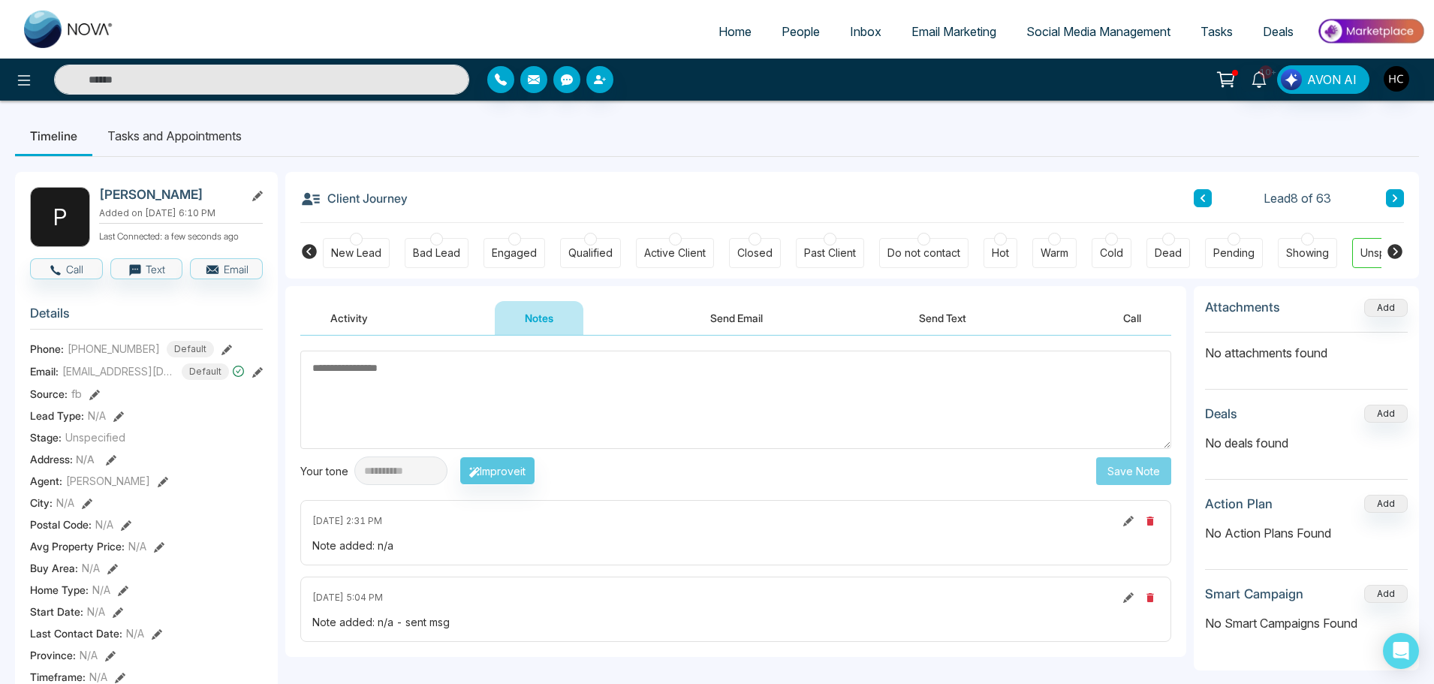
click at [1394, 194] on icon at bounding box center [1395, 198] width 8 height 9
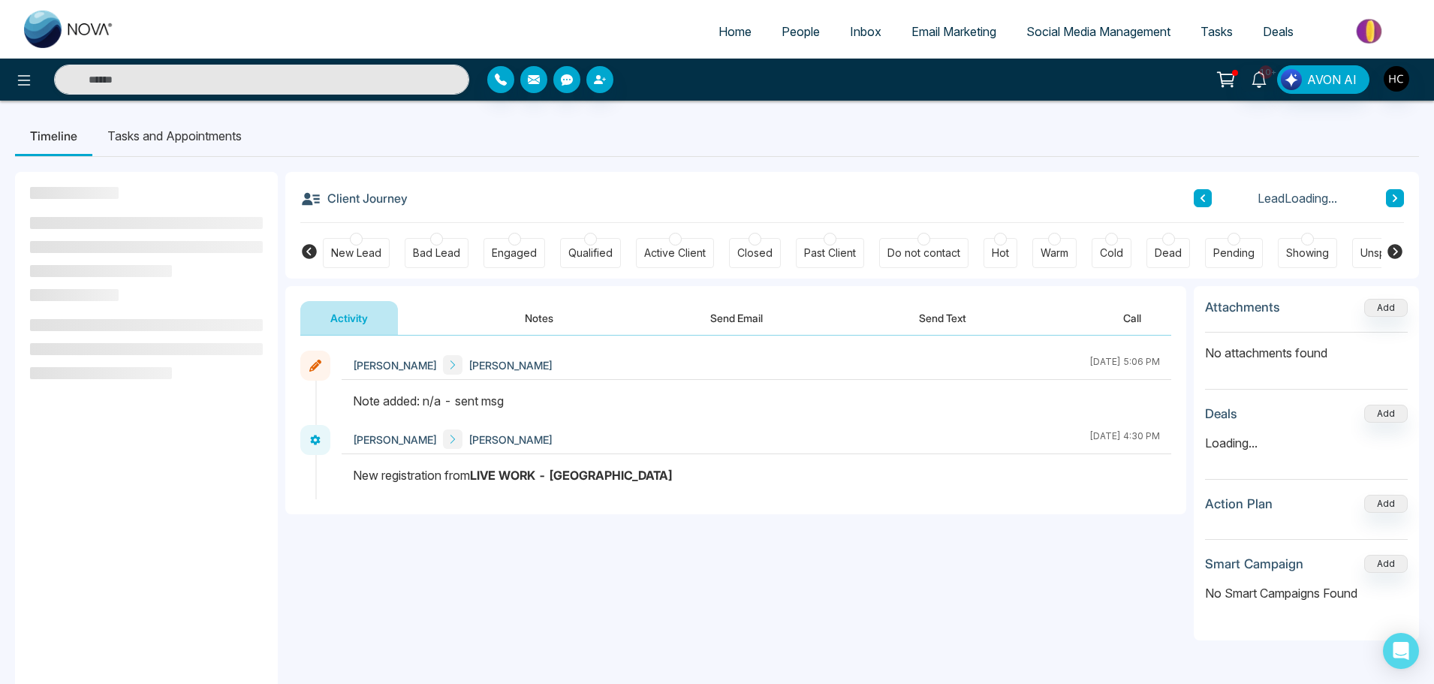
click at [541, 318] on button "Notes" at bounding box center [539, 318] width 89 height 34
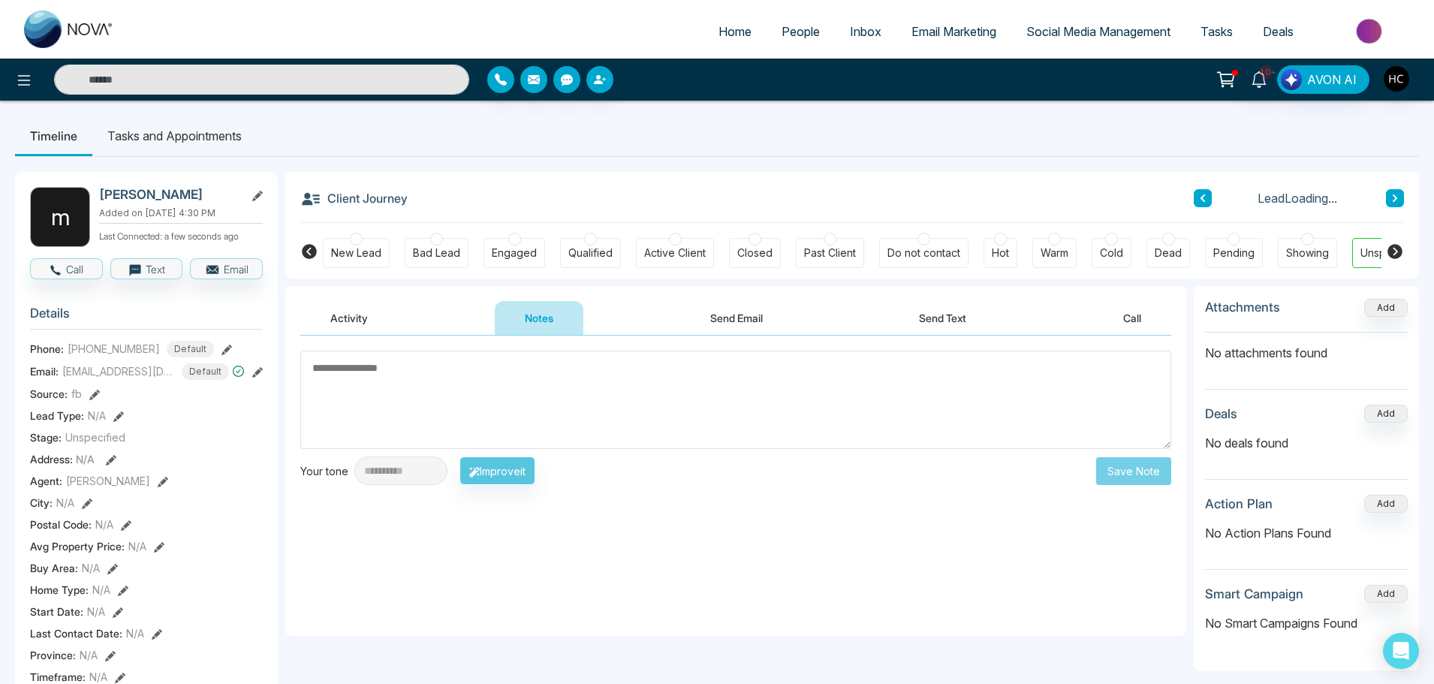
click at [552, 400] on textarea at bounding box center [735, 400] width 871 height 98
click at [523, 408] on textarea at bounding box center [735, 400] width 871 height 98
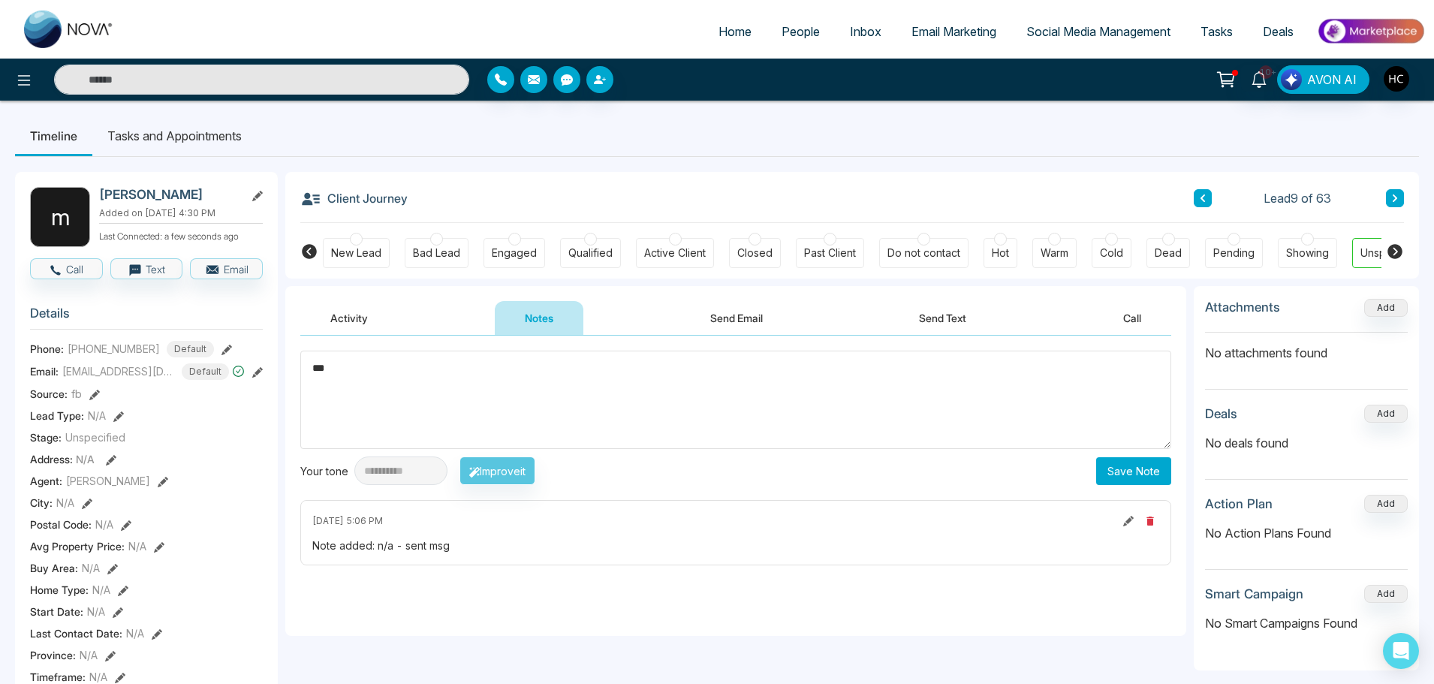
type textarea "***"
click at [1094, 470] on div "**********" at bounding box center [735, 470] width 871 height 29
click at [1121, 465] on button "Save Note" at bounding box center [1133, 471] width 75 height 28
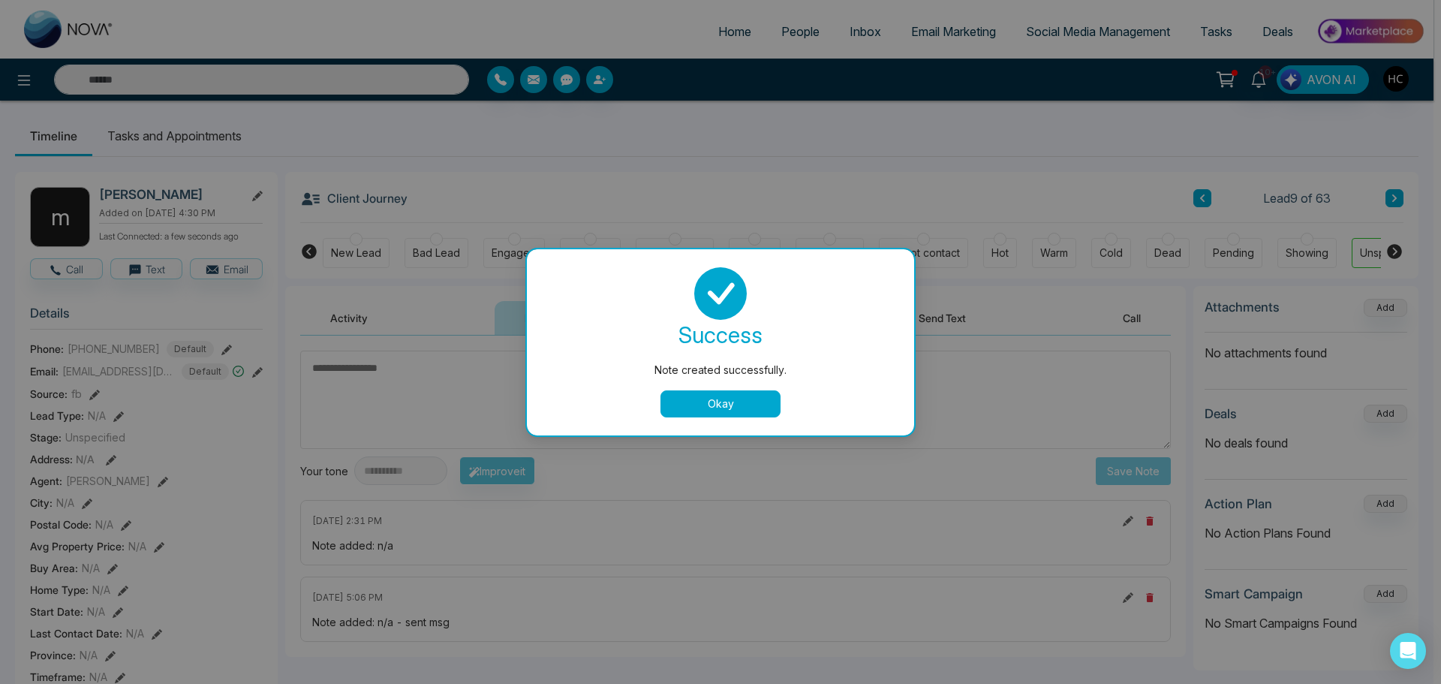
click at [733, 405] on button "Okay" at bounding box center [721, 403] width 120 height 27
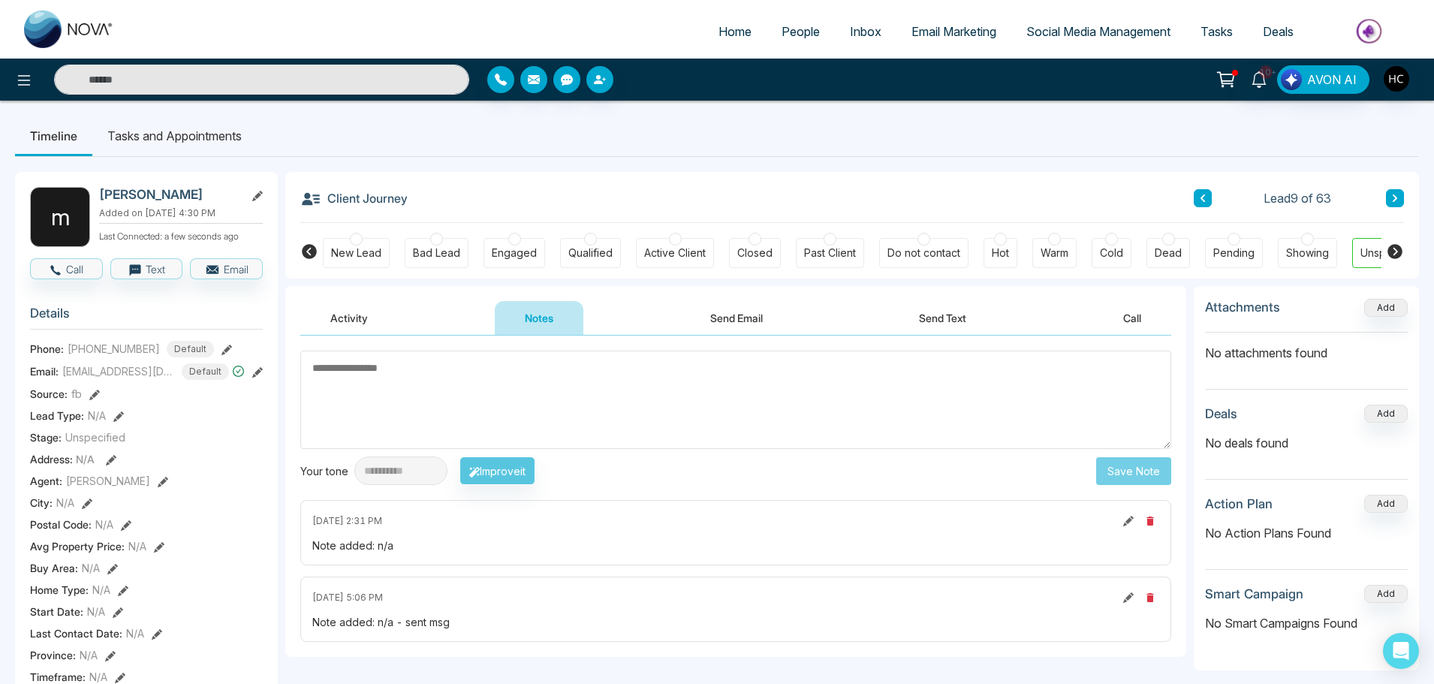
click at [1400, 203] on button at bounding box center [1395, 198] width 18 height 18
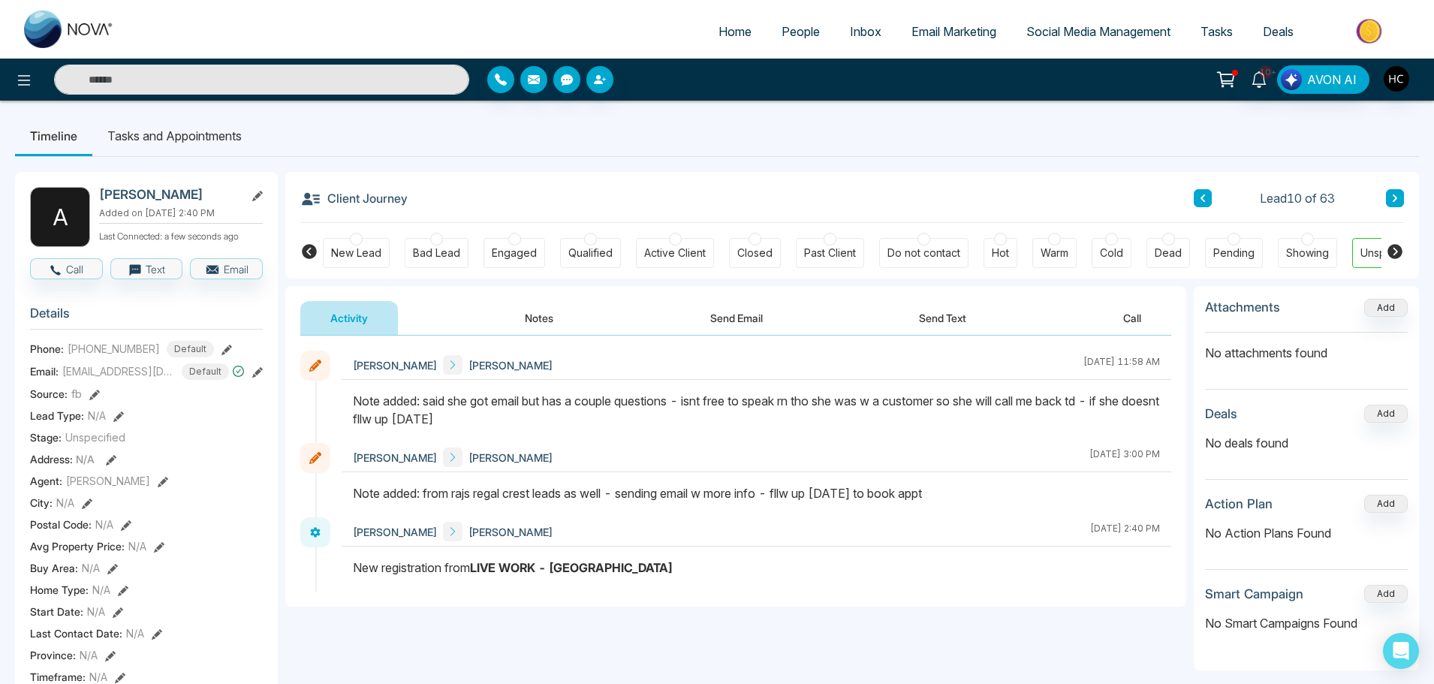
click at [544, 320] on button "Notes" at bounding box center [539, 318] width 89 height 34
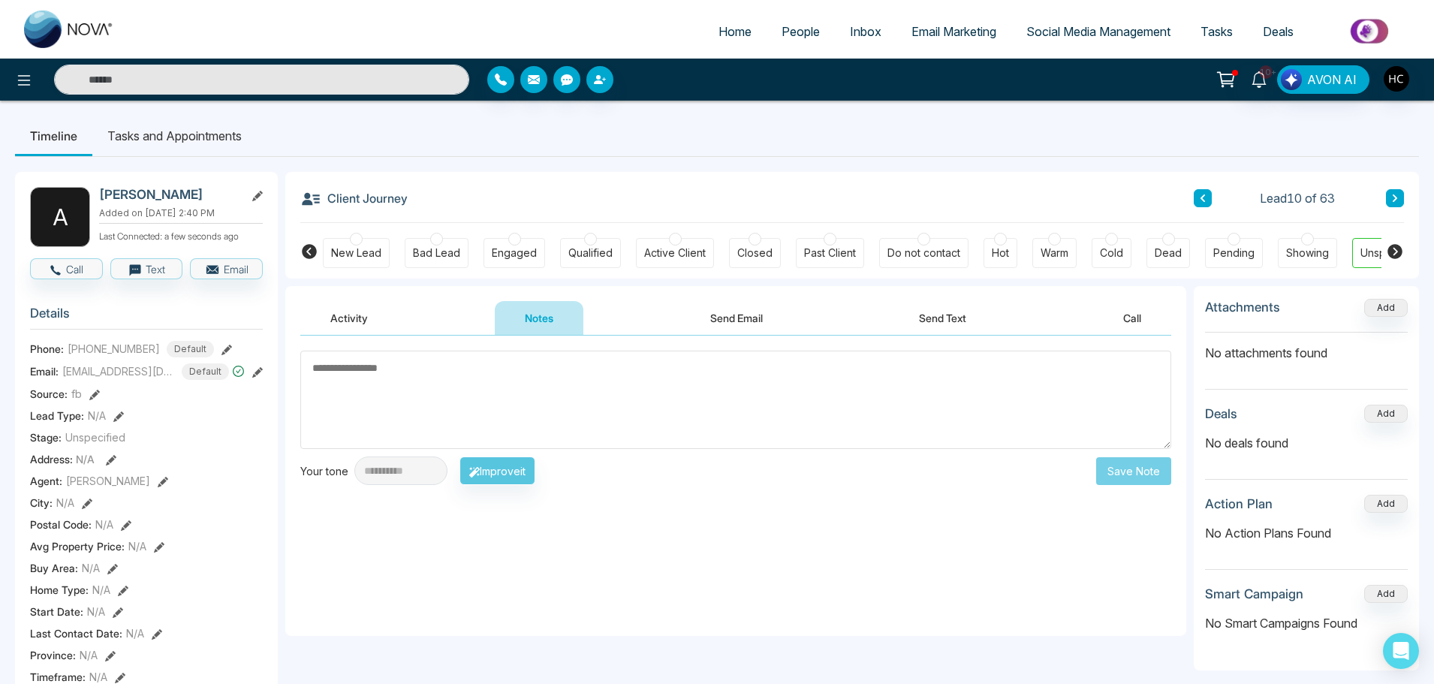
click at [781, 388] on textarea at bounding box center [735, 400] width 871 height 98
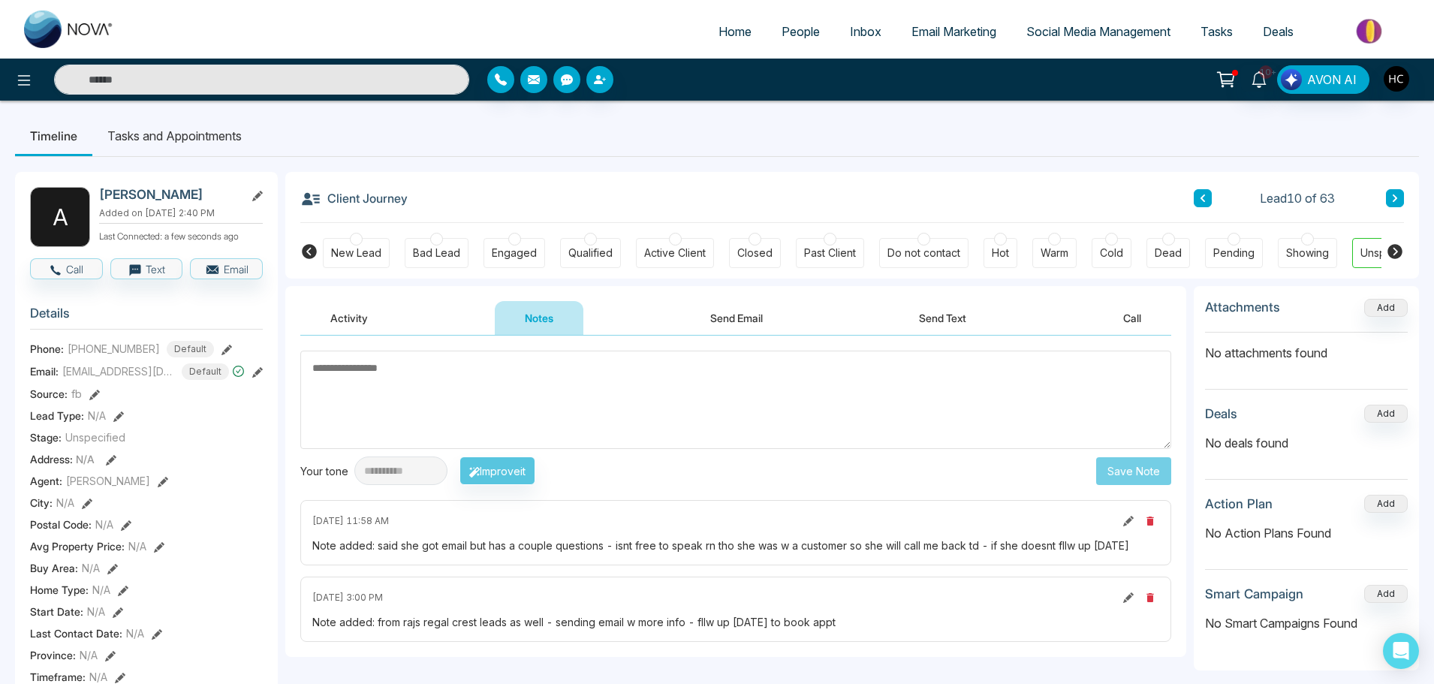
click at [534, 402] on textarea at bounding box center [735, 400] width 871 height 98
click at [1394, 202] on icon at bounding box center [1395, 198] width 8 height 9
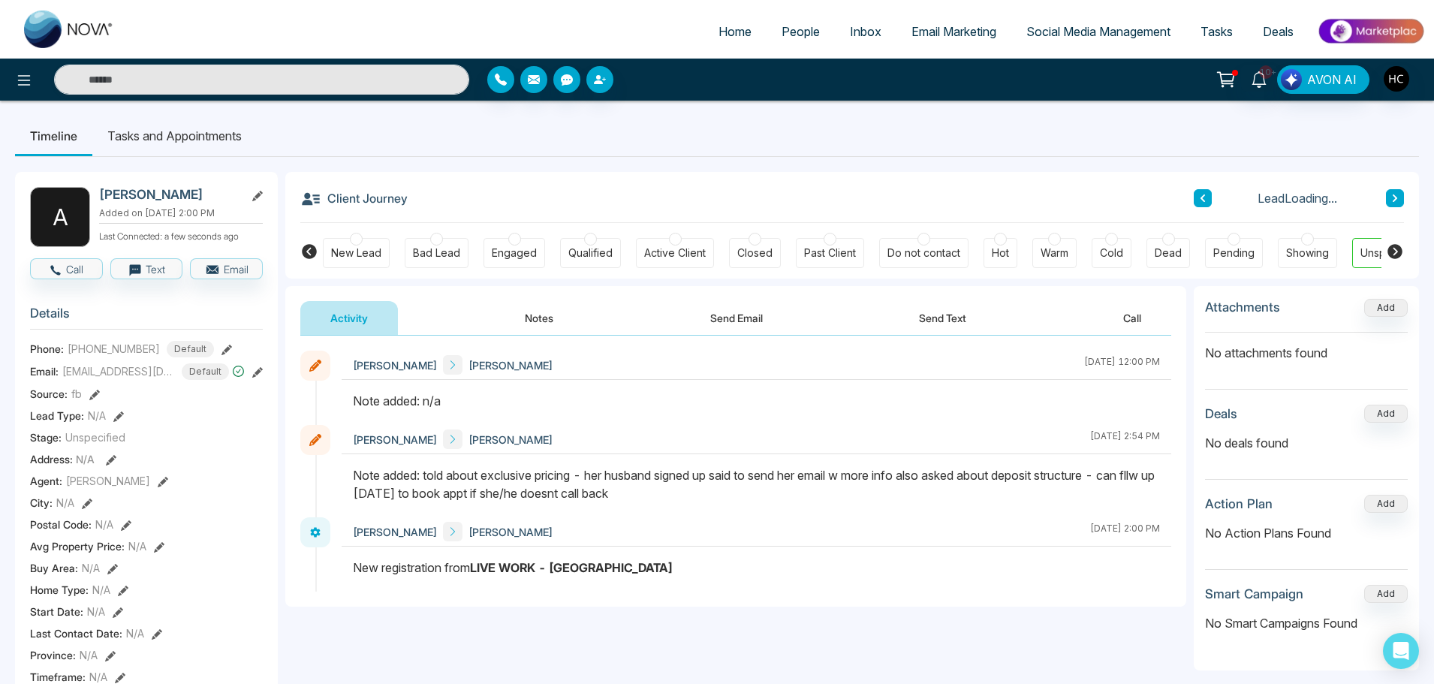
click at [550, 318] on button "Notes" at bounding box center [539, 318] width 89 height 34
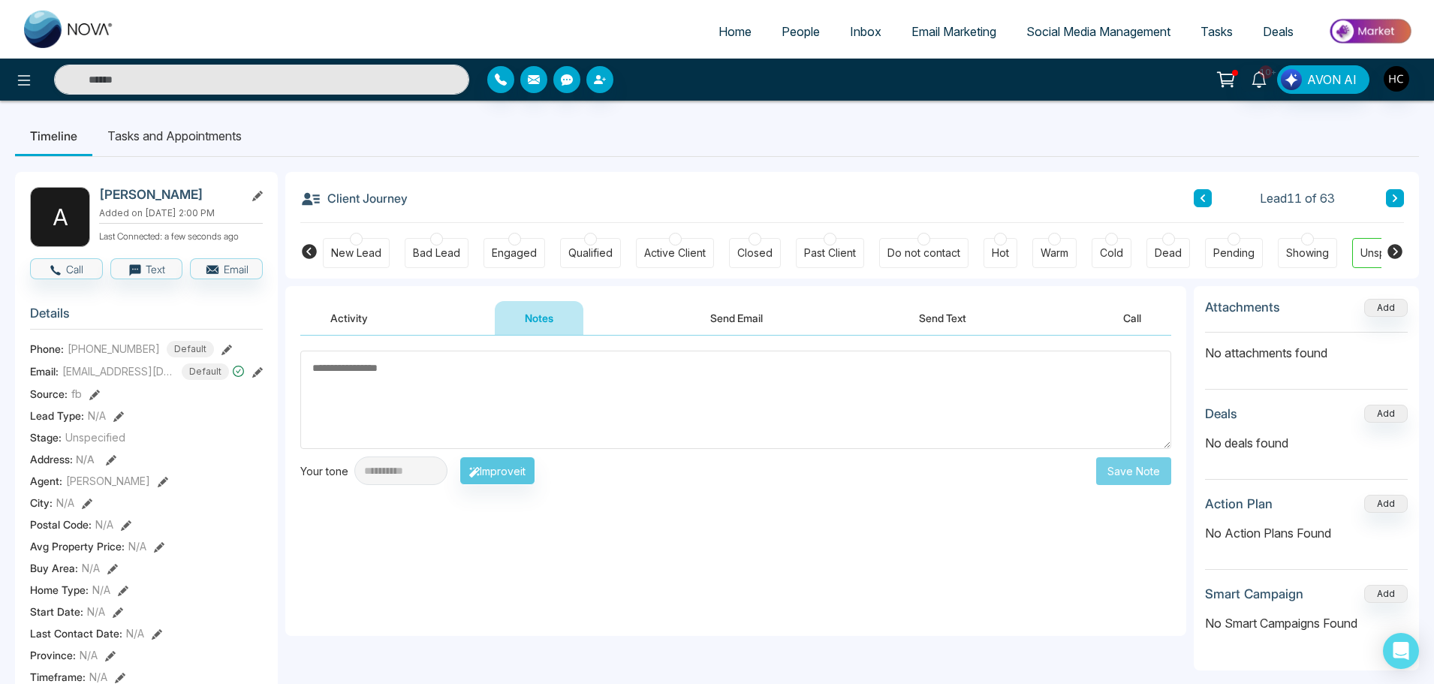
click at [555, 364] on textarea at bounding box center [735, 400] width 871 height 98
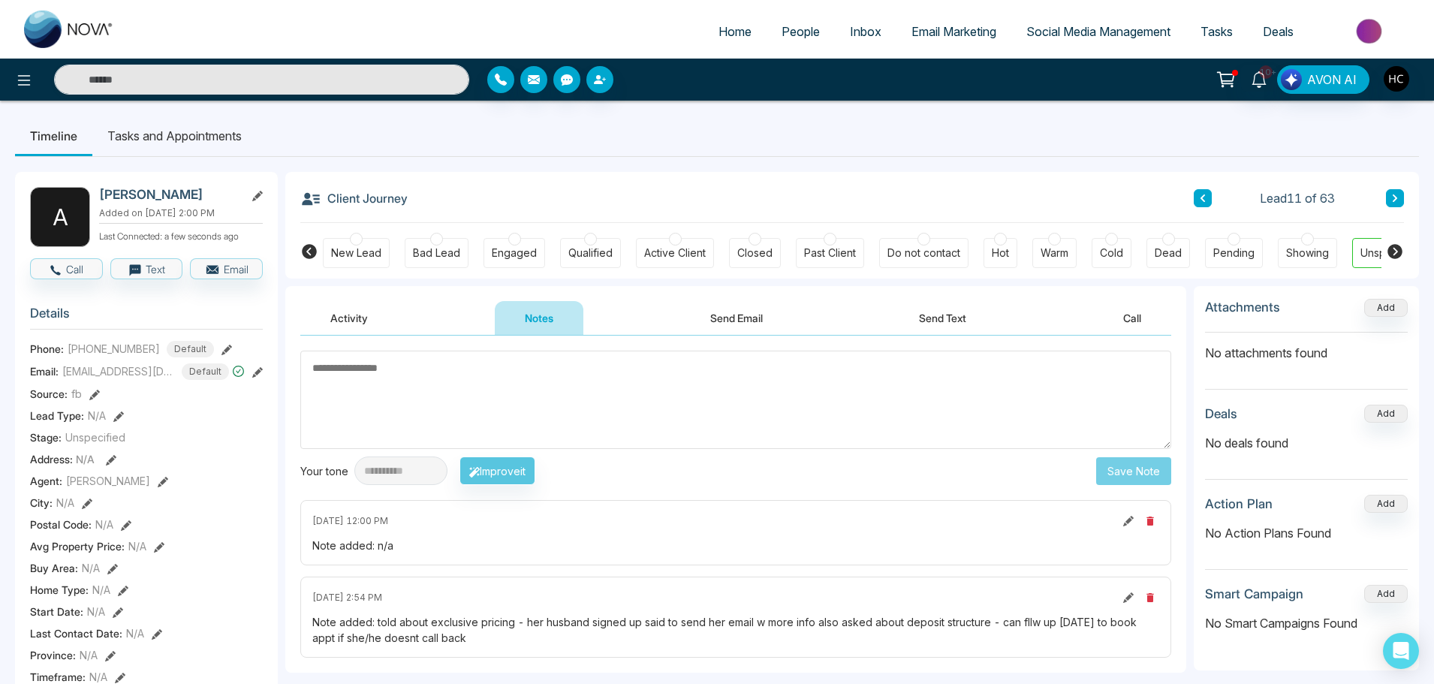
click at [1389, 191] on button at bounding box center [1395, 198] width 18 height 18
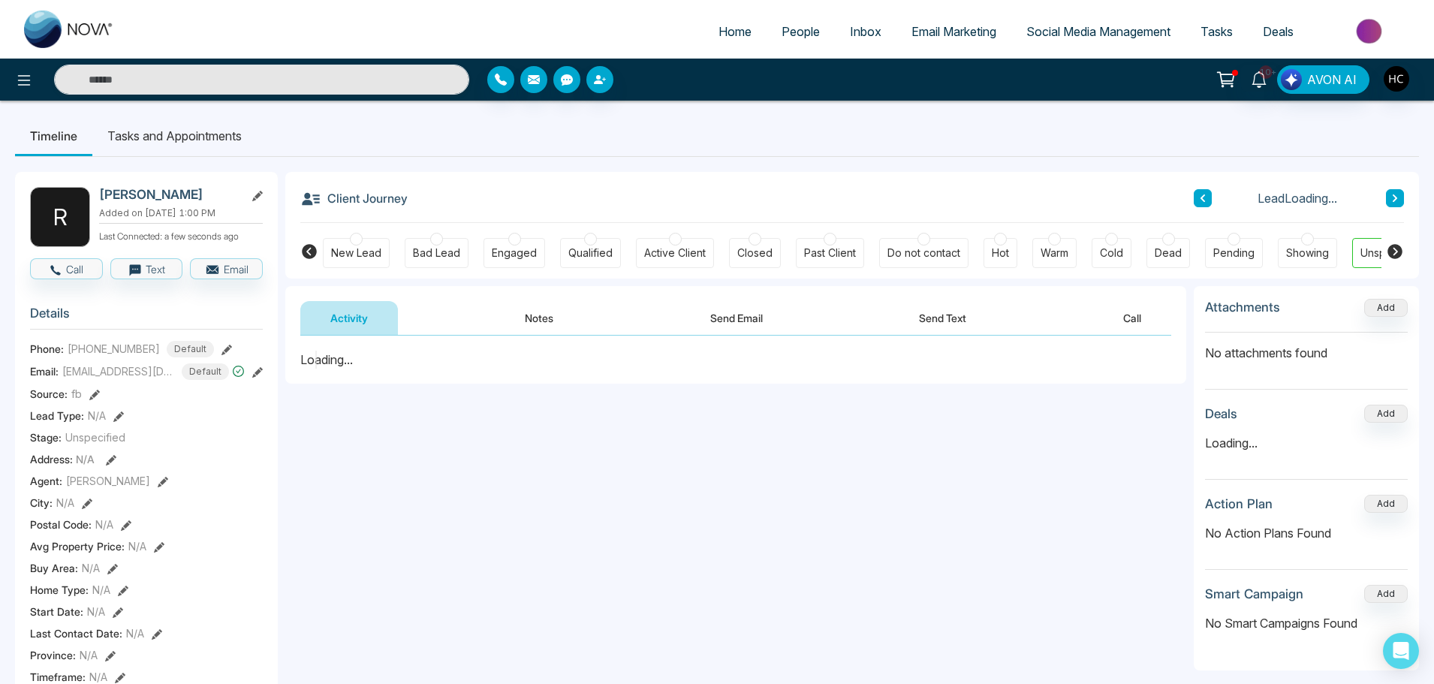
click at [548, 322] on button "Notes" at bounding box center [539, 318] width 89 height 34
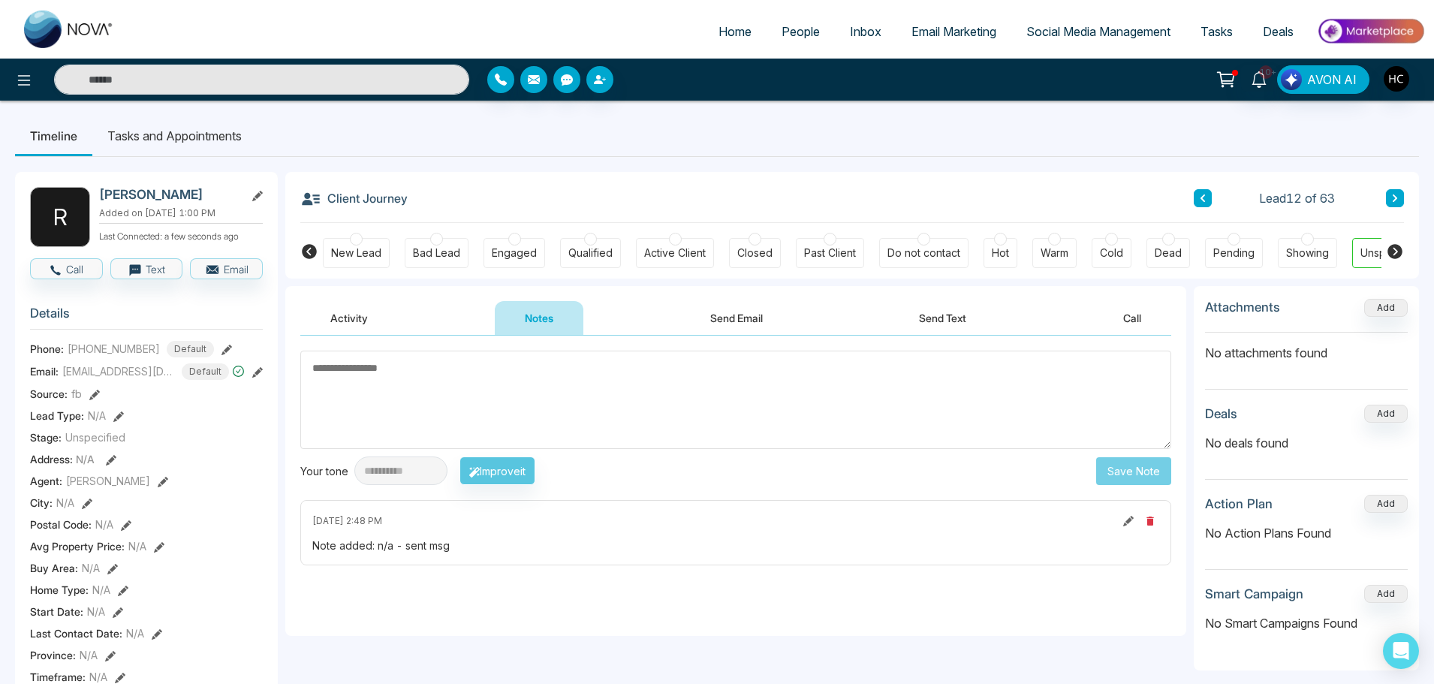
click at [615, 399] on textarea at bounding box center [735, 400] width 871 height 98
click at [603, 393] on textarea at bounding box center [735, 400] width 871 height 98
type textarea "***"
click at [1142, 478] on button "Save Note" at bounding box center [1133, 471] width 75 height 28
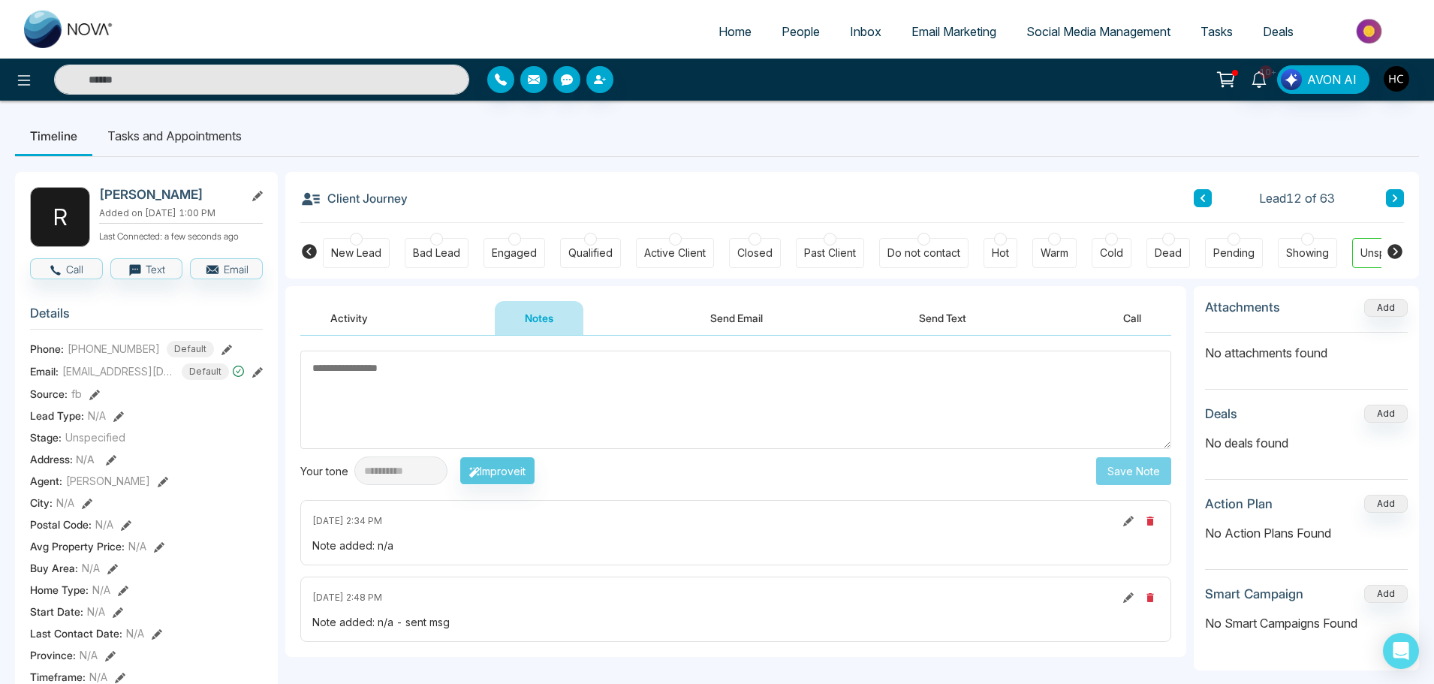
click at [1391, 197] on icon at bounding box center [1395, 198] width 8 height 9
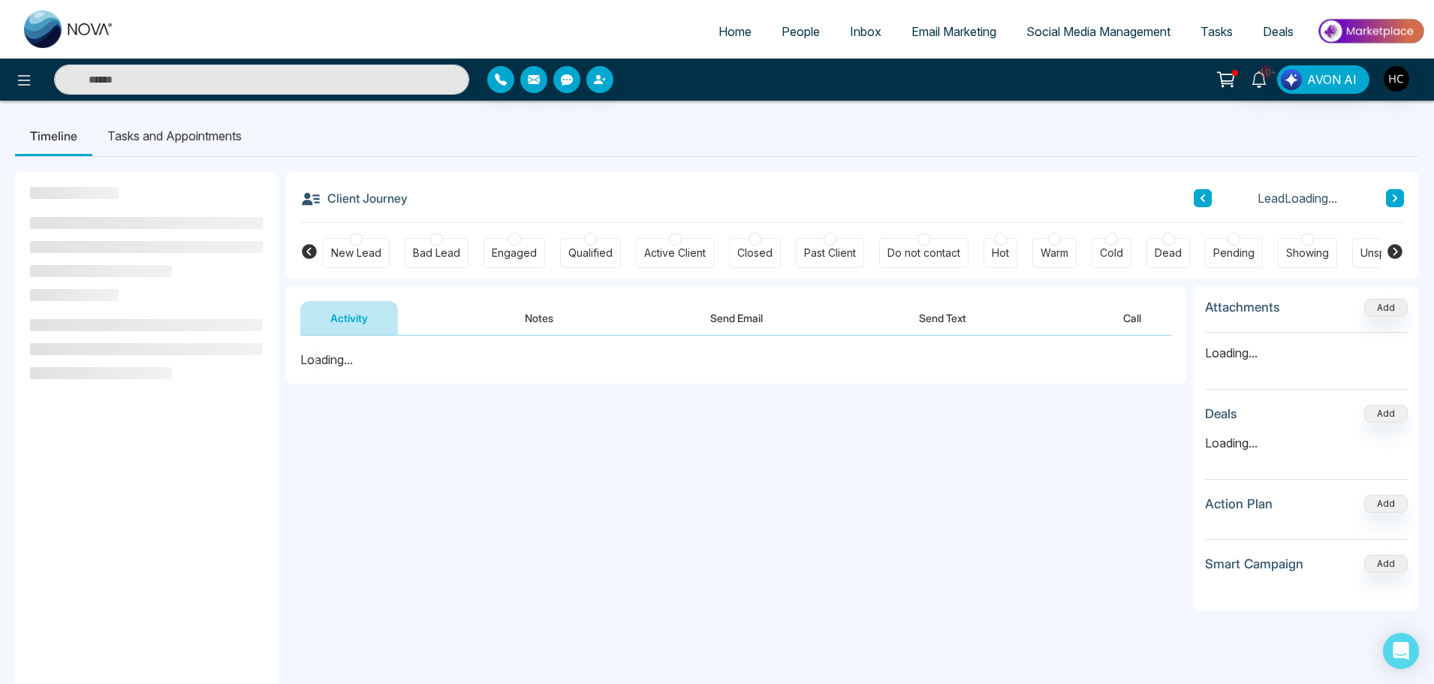
click at [546, 323] on button "Notes" at bounding box center [539, 318] width 89 height 34
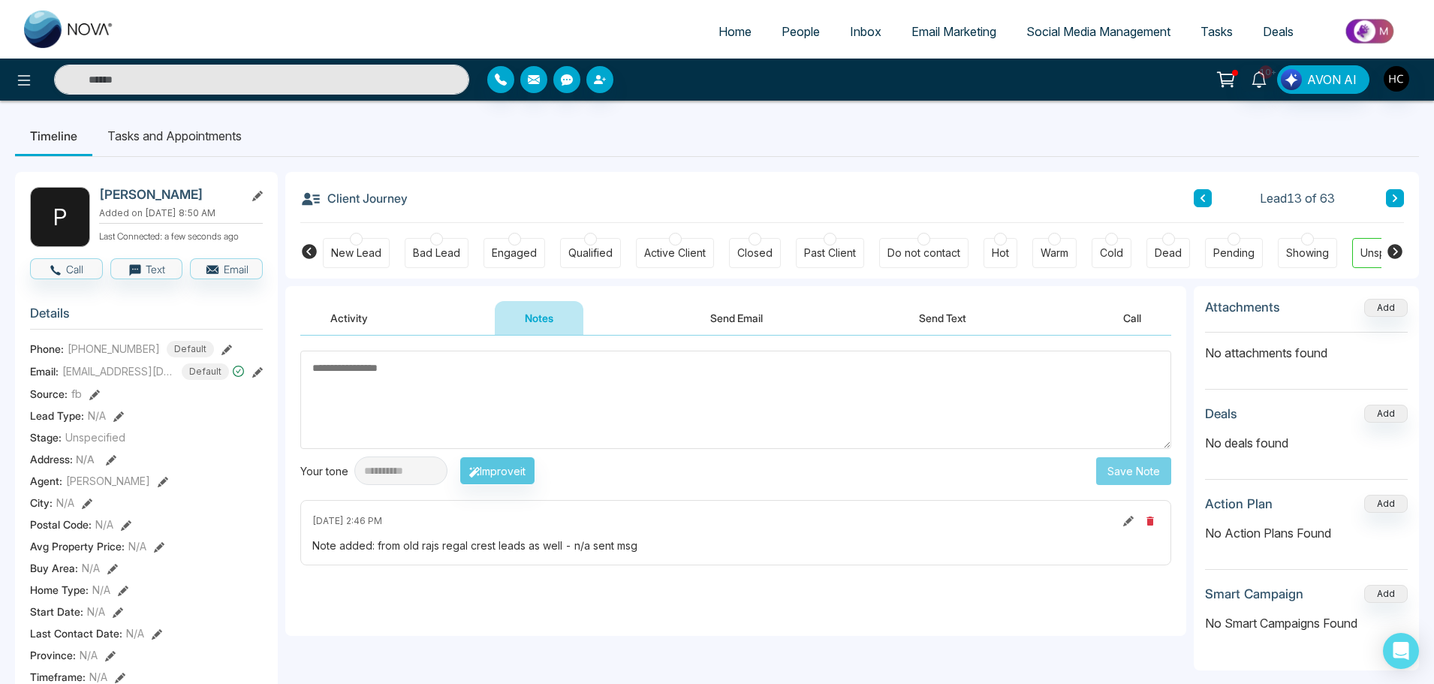
click at [444, 396] on textarea at bounding box center [735, 400] width 871 height 98
paste textarea "***"
type textarea "***"
click at [1115, 465] on button "Save Note" at bounding box center [1133, 471] width 75 height 28
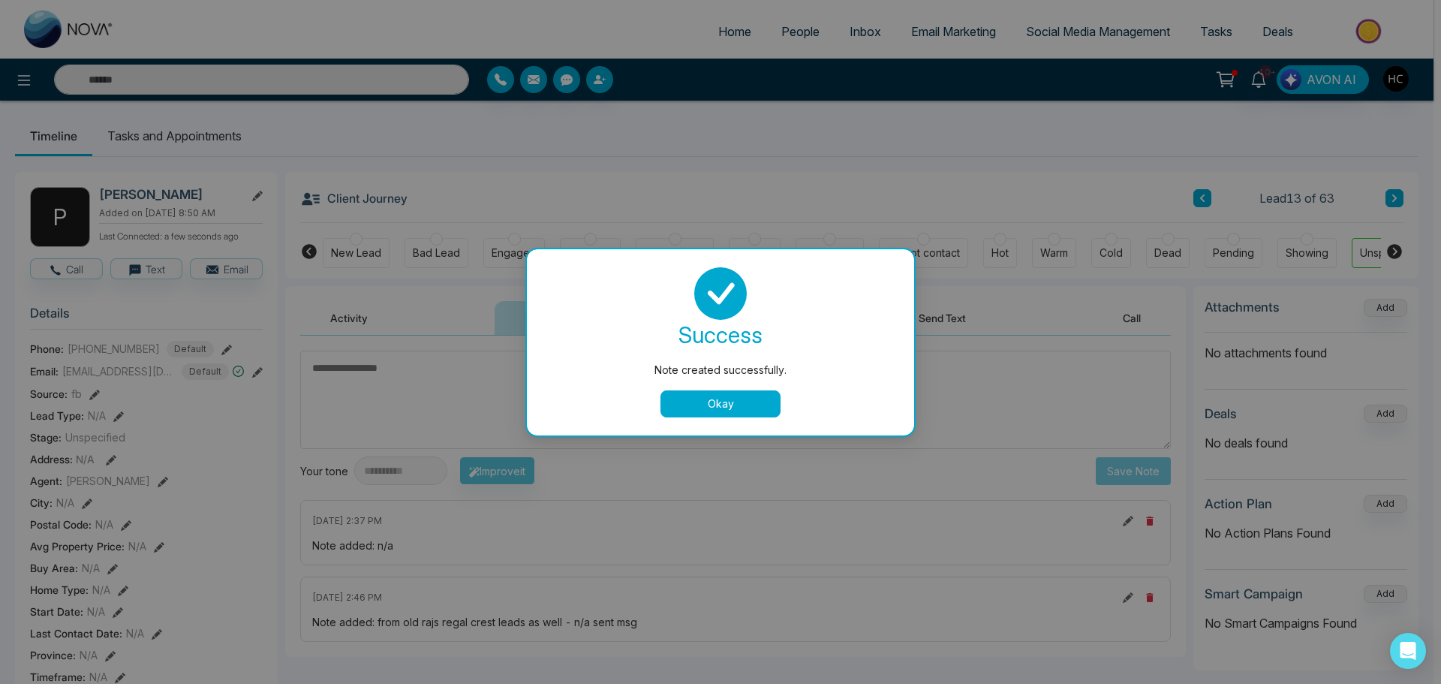
click at [775, 408] on button "Okay" at bounding box center [721, 403] width 120 height 27
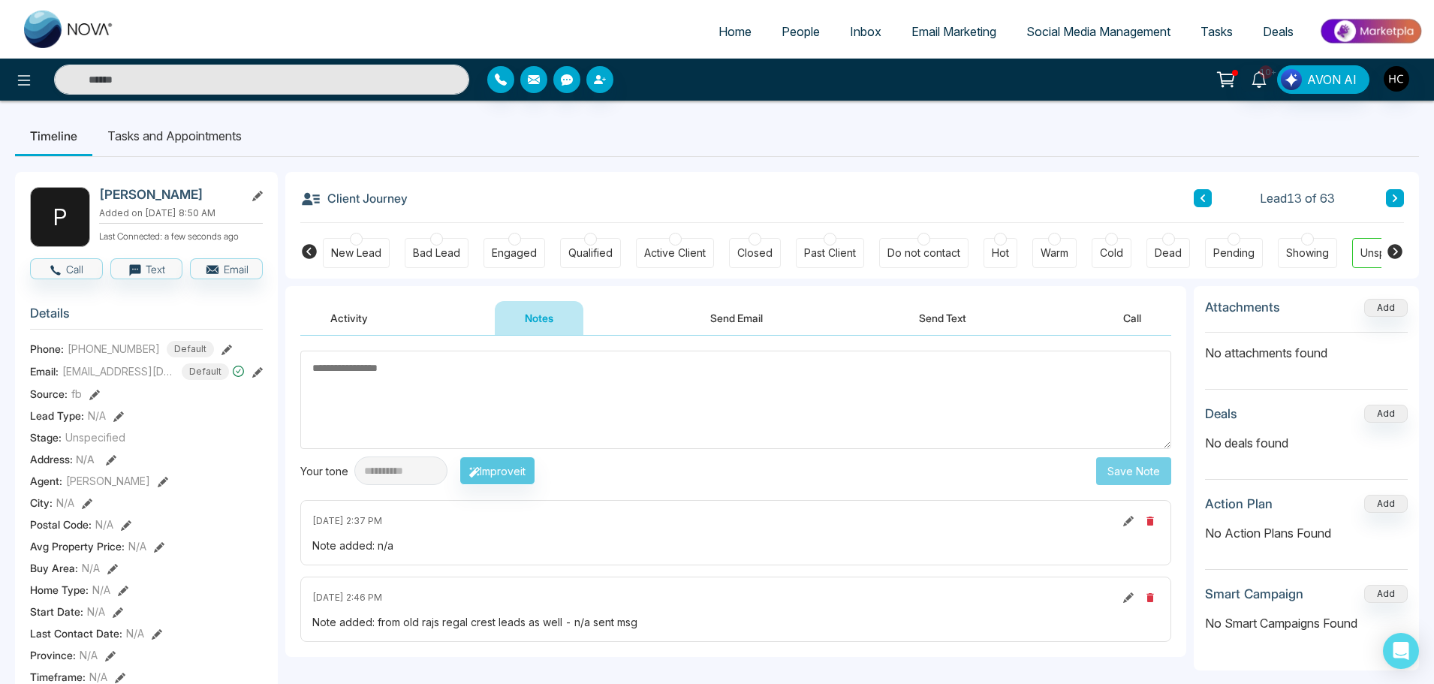
click at [1398, 194] on button at bounding box center [1395, 198] width 18 height 18
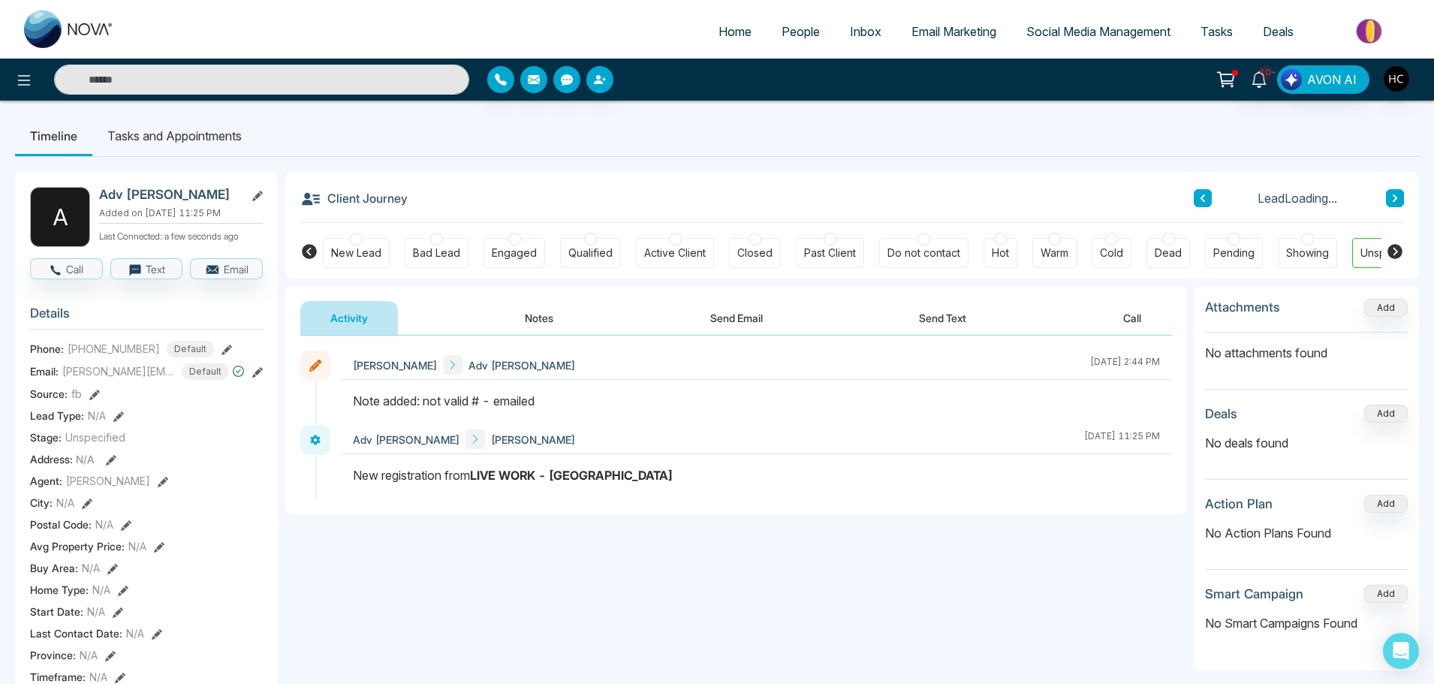
click at [546, 324] on button "Notes" at bounding box center [539, 318] width 89 height 34
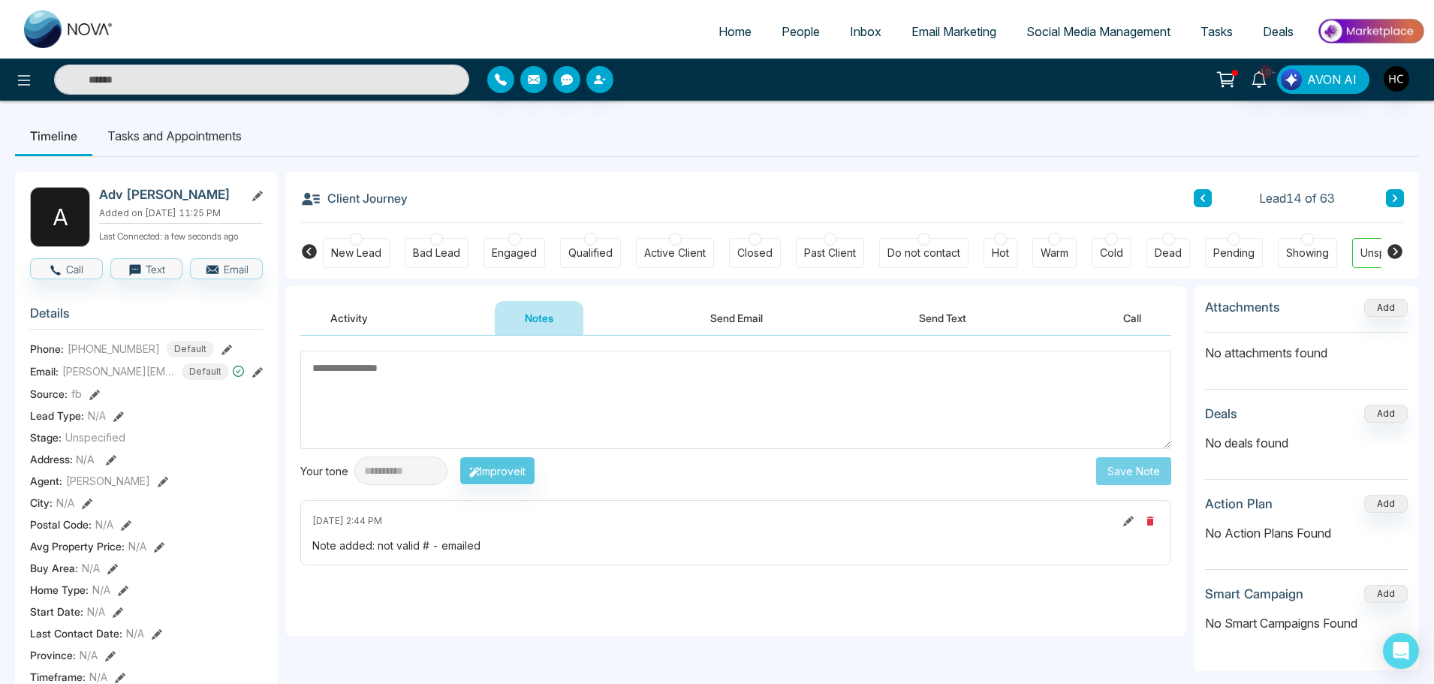
click at [1393, 194] on icon at bounding box center [1395, 198] width 8 height 9
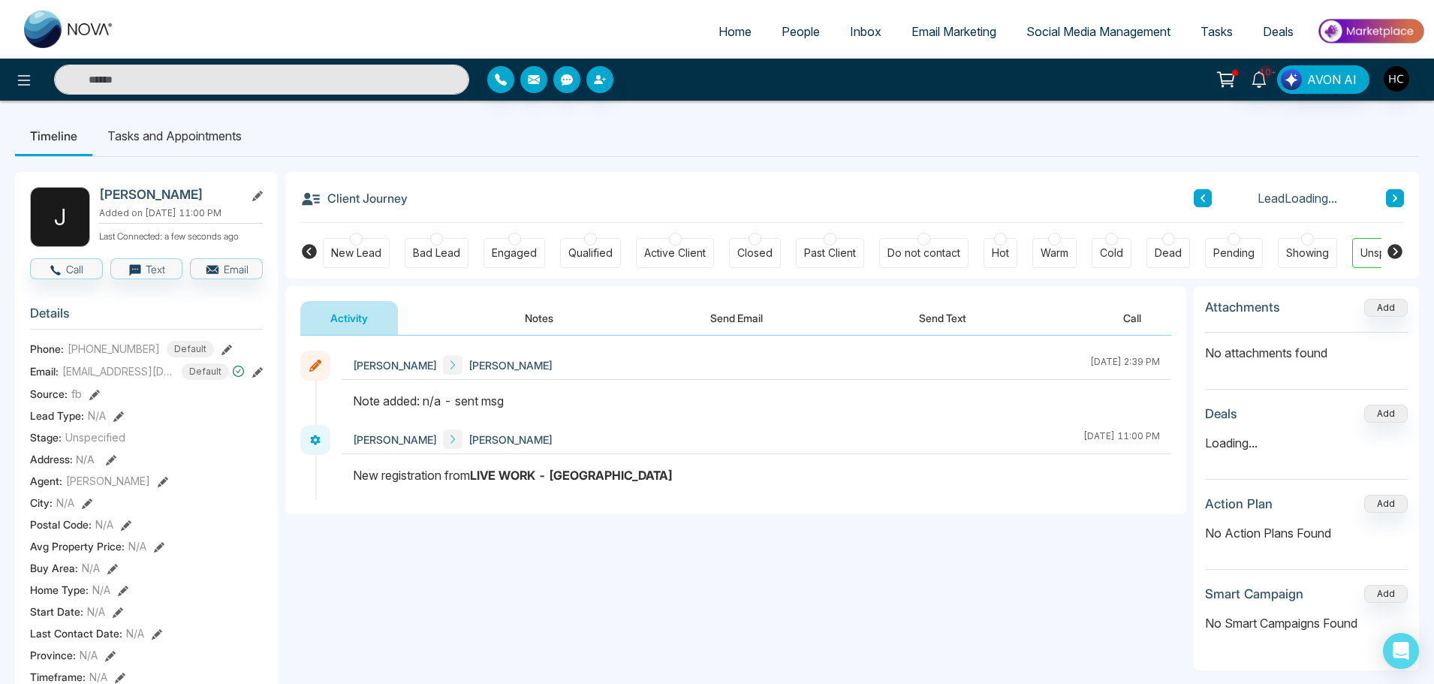
click at [546, 317] on button "Notes" at bounding box center [539, 318] width 89 height 34
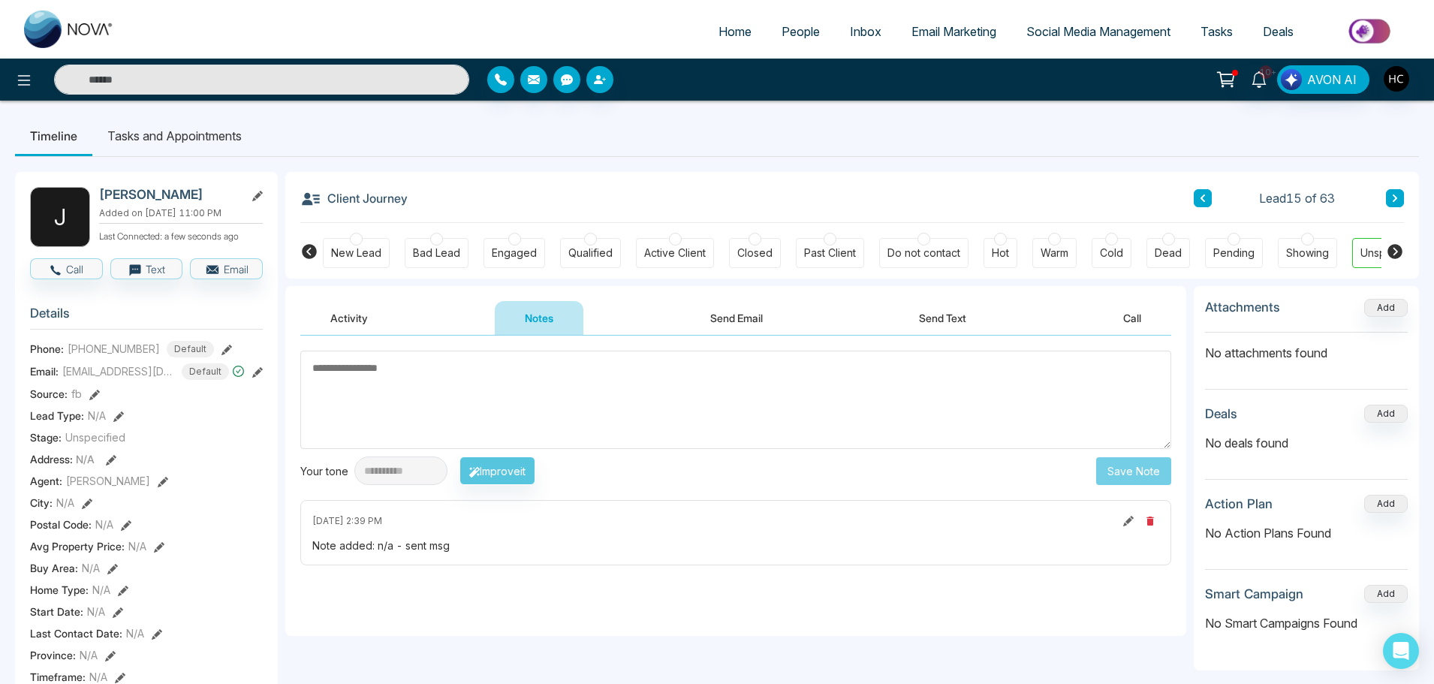
click at [513, 378] on textarea at bounding box center [735, 400] width 871 height 98
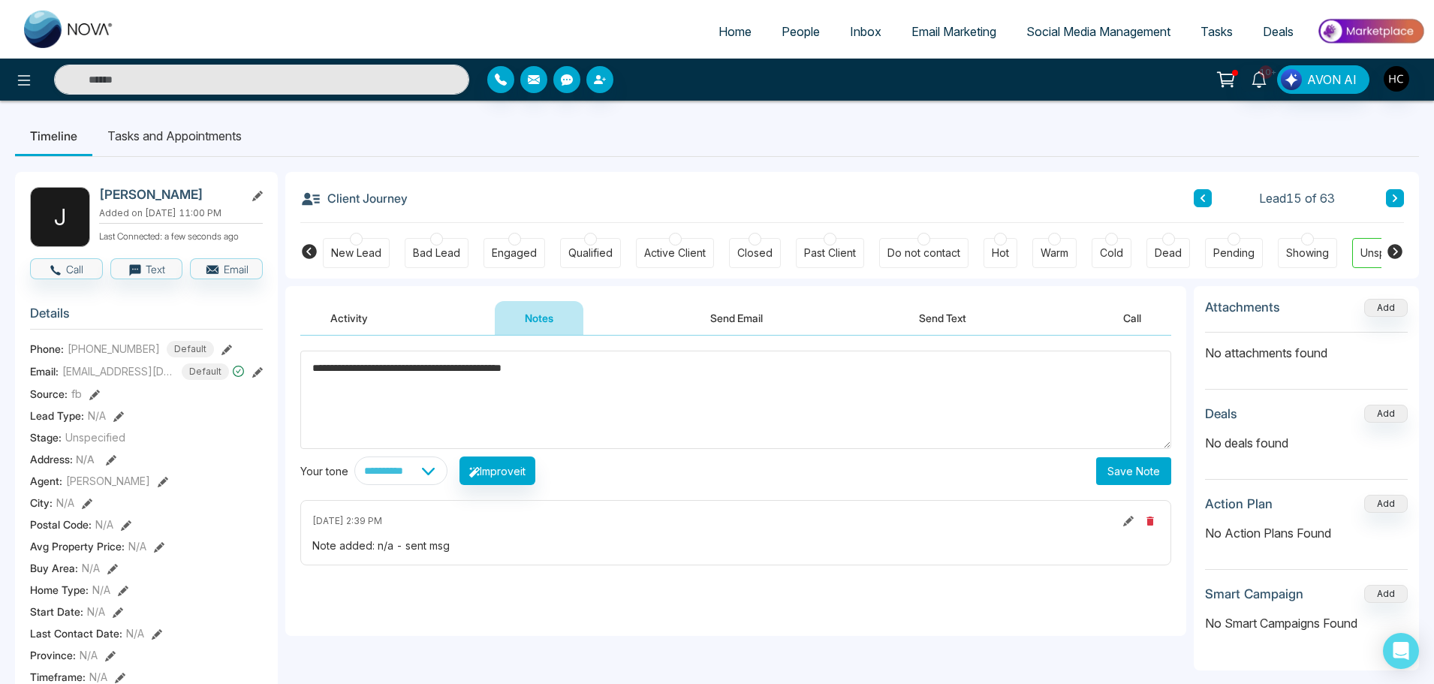
type textarea "**********"
click at [1139, 460] on button "Save Note" at bounding box center [1133, 471] width 75 height 28
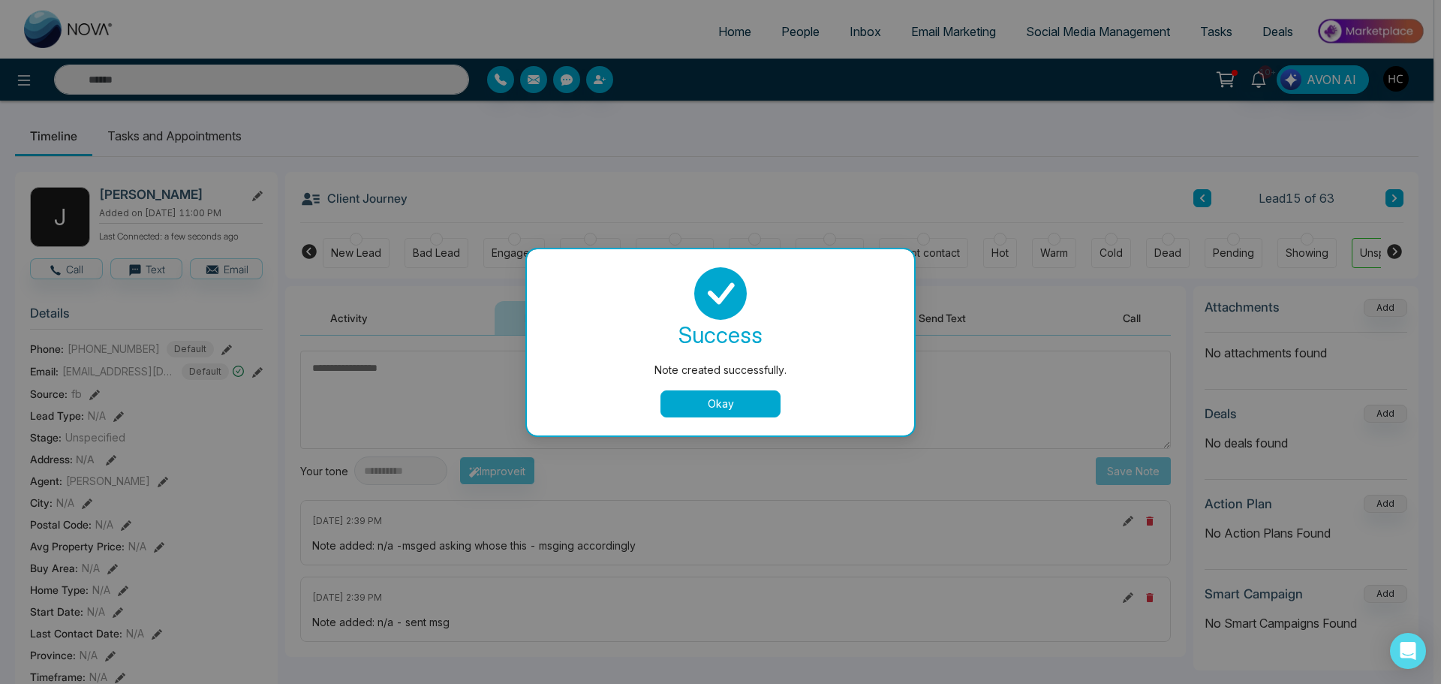
click at [710, 399] on button "Okay" at bounding box center [721, 403] width 120 height 27
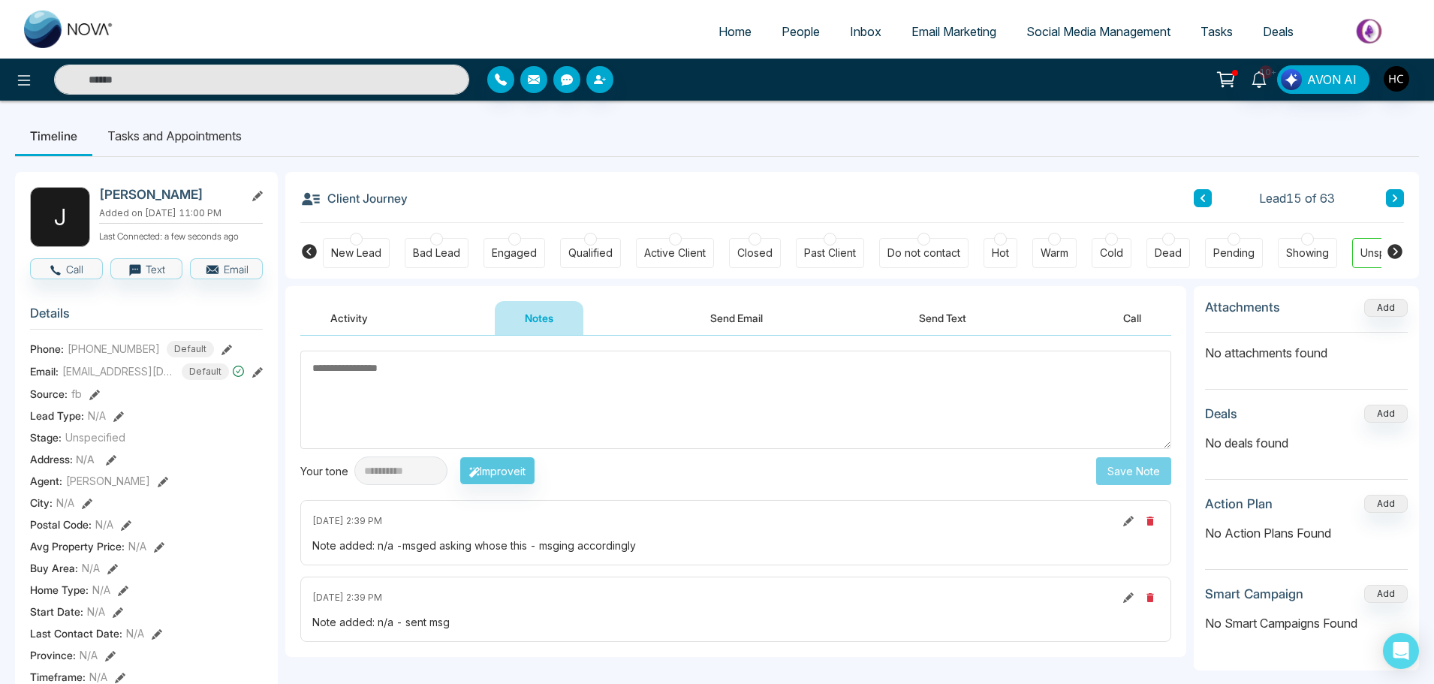
click at [835, 406] on textarea at bounding box center [735, 400] width 871 height 98
click at [674, 394] on textarea at bounding box center [735, 400] width 871 height 98
click at [1402, 198] on button at bounding box center [1395, 198] width 18 height 18
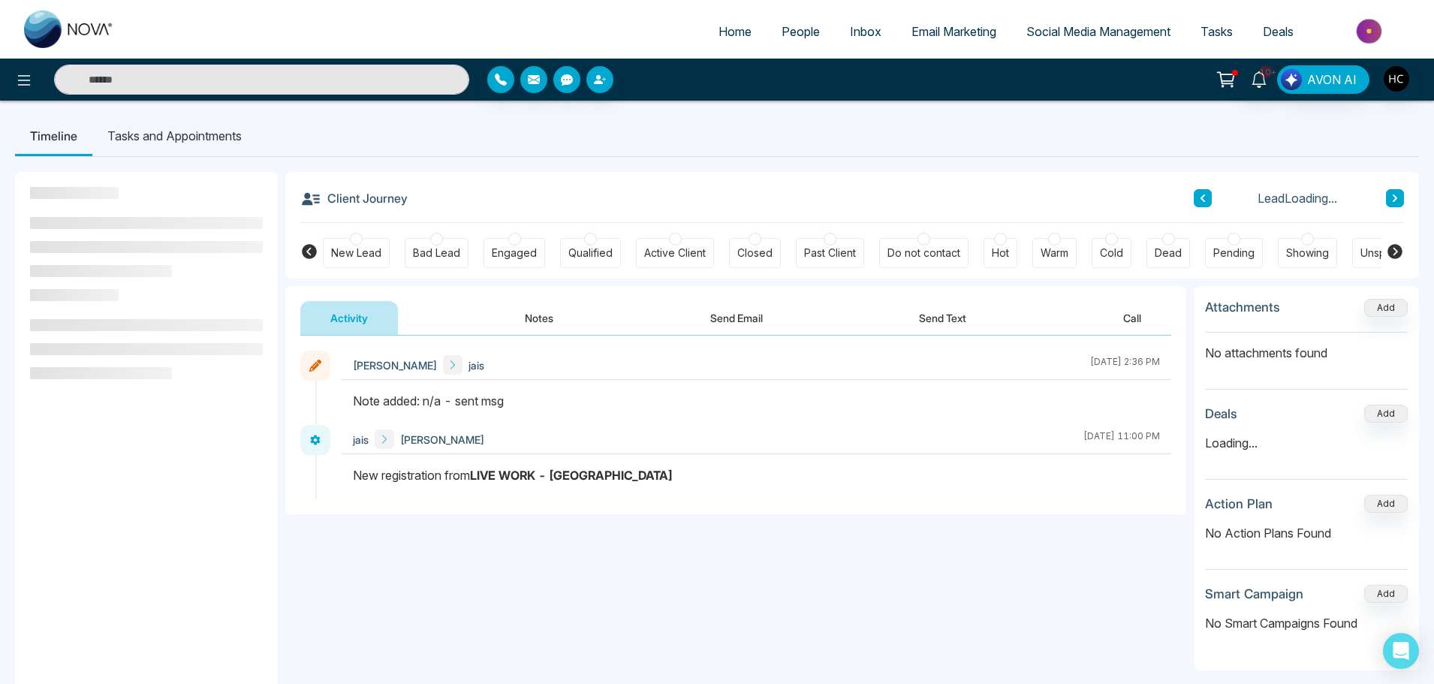
click at [552, 324] on button "Notes" at bounding box center [539, 318] width 89 height 34
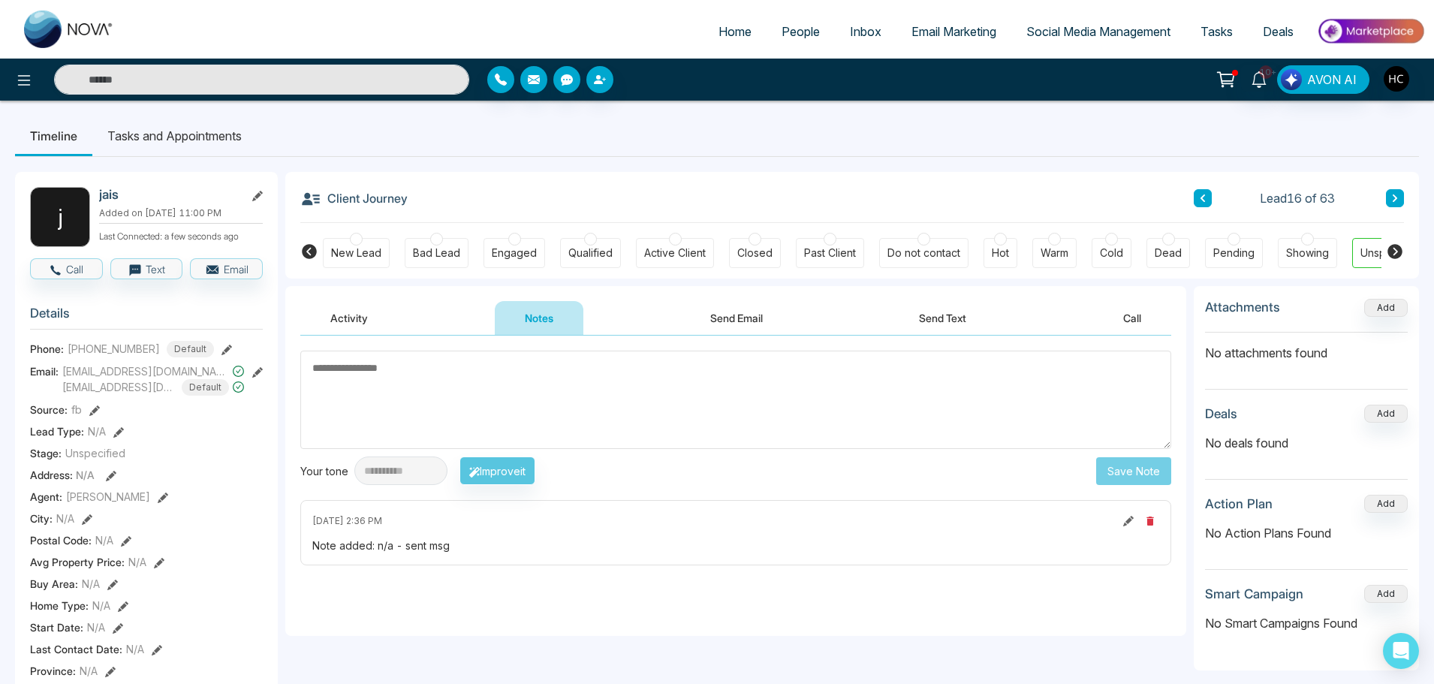
click at [567, 411] on textarea at bounding box center [735, 400] width 871 height 98
click at [386, 384] on textarea at bounding box center [735, 400] width 871 height 98
click at [925, 239] on div at bounding box center [923, 239] width 13 height 13
click at [750, 369] on textarea at bounding box center [735, 400] width 871 height 98
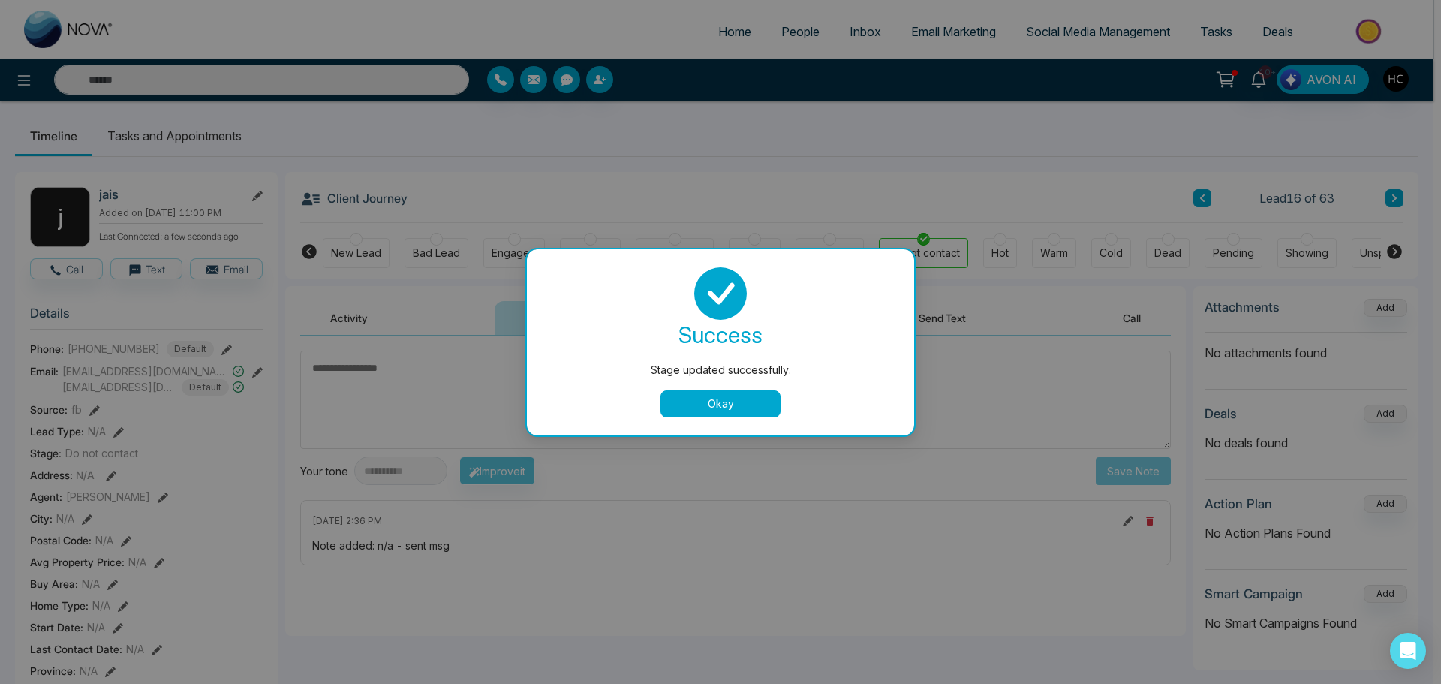
click at [721, 397] on button "Okay" at bounding box center [721, 403] width 120 height 27
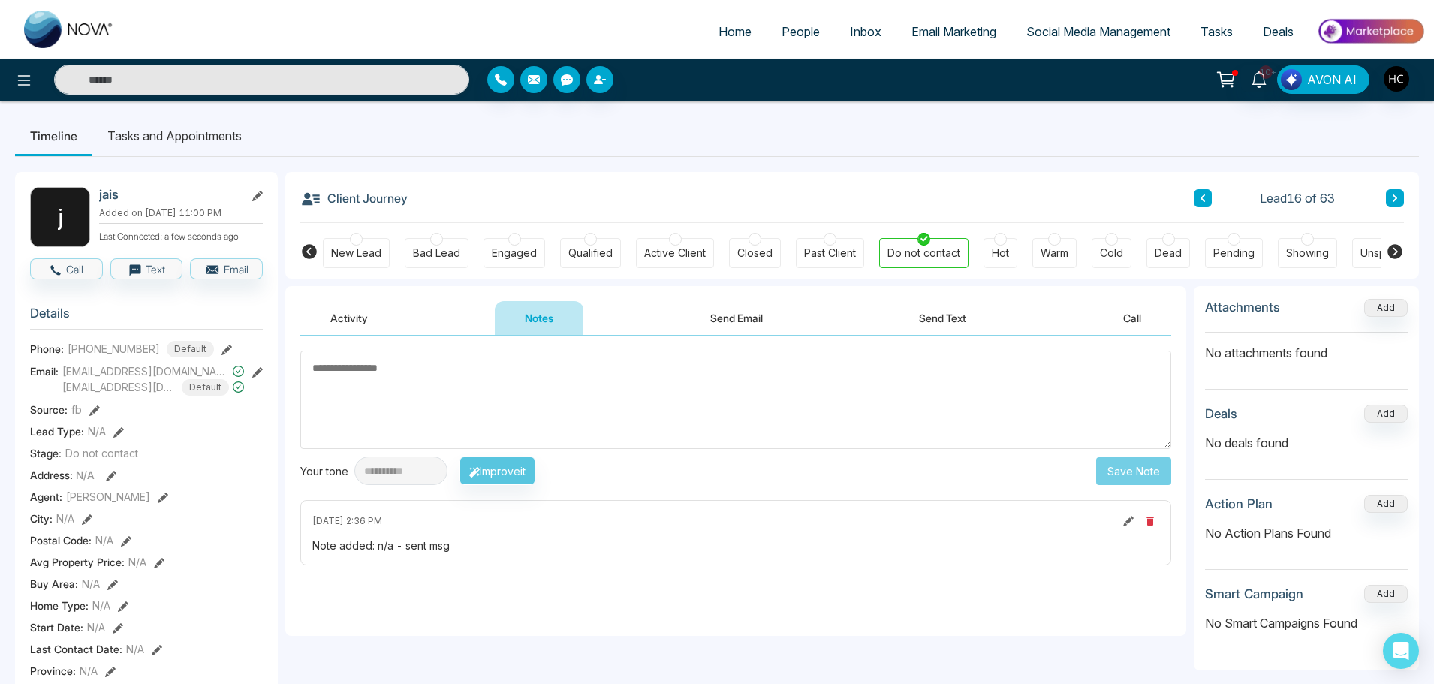
click at [763, 369] on textarea at bounding box center [735, 400] width 871 height 98
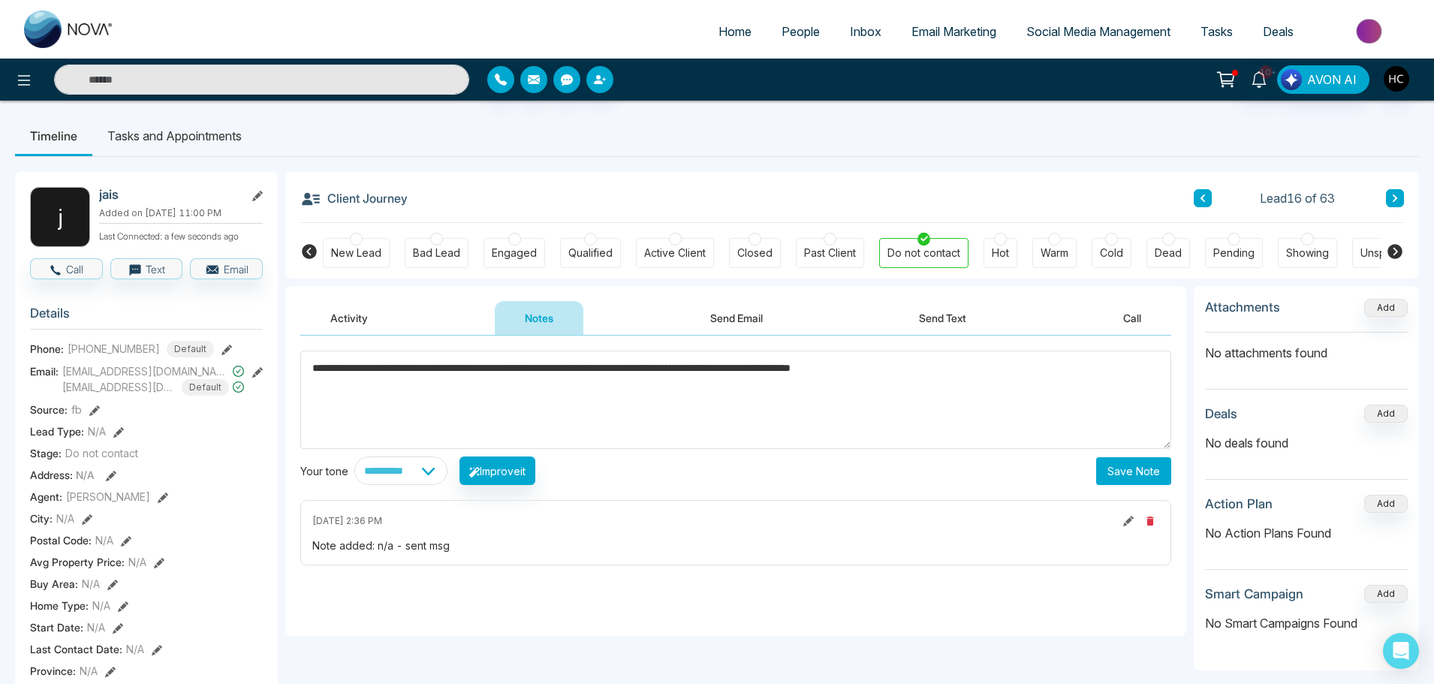
type textarea "**********"
click at [1123, 468] on button "Save Note" at bounding box center [1133, 471] width 75 height 28
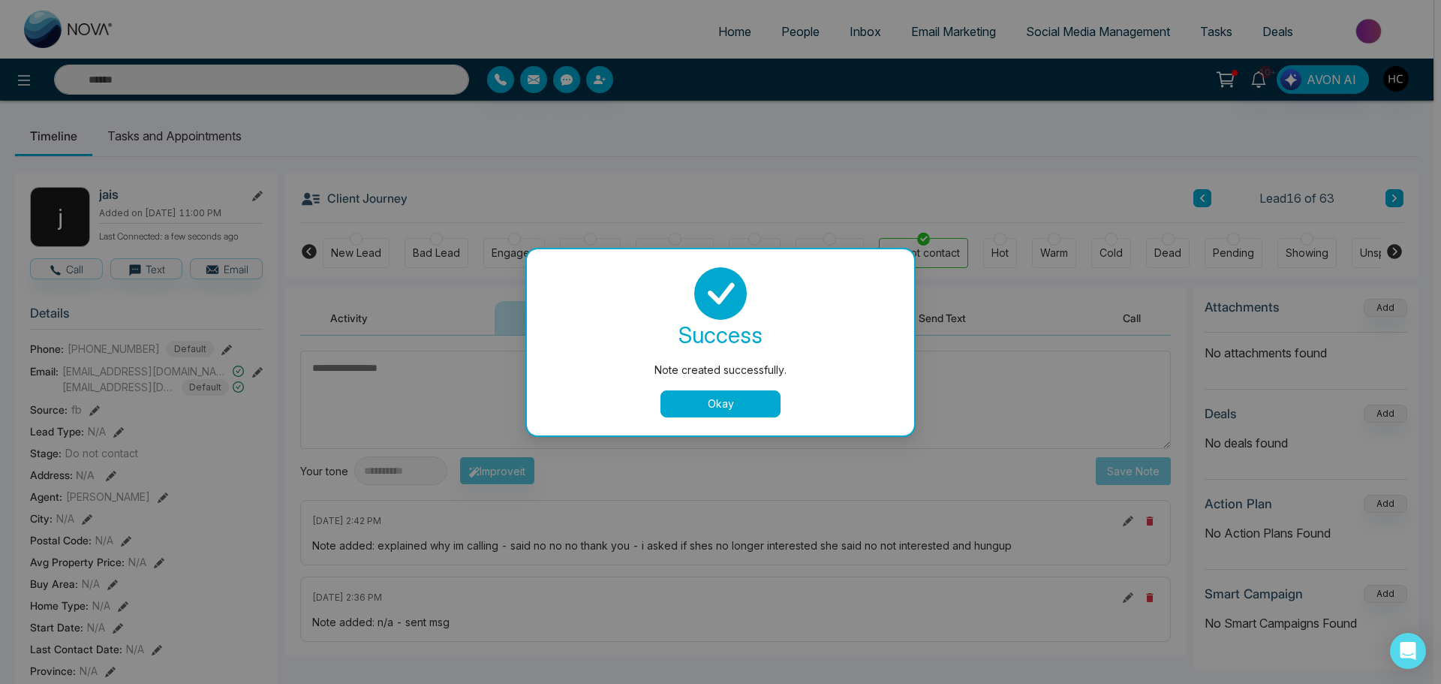
drag, startPoint x: 745, startPoint y: 402, endPoint x: 758, endPoint y: 400, distance: 13.7
click at [745, 402] on button "Okay" at bounding box center [721, 403] width 120 height 27
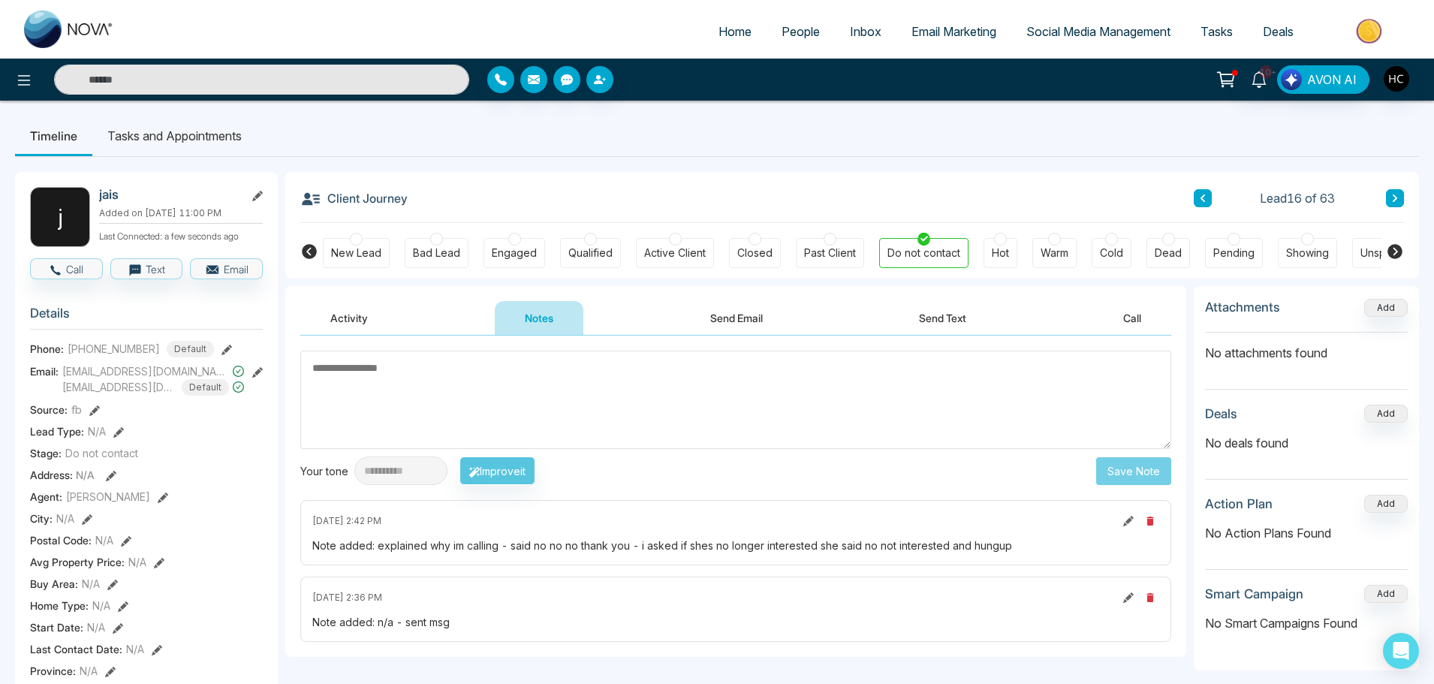
click at [1400, 188] on div "Client Journey Lead 16 of 63" at bounding box center [851, 197] width 1103 height 51
click at [1389, 197] on button at bounding box center [1395, 198] width 18 height 18
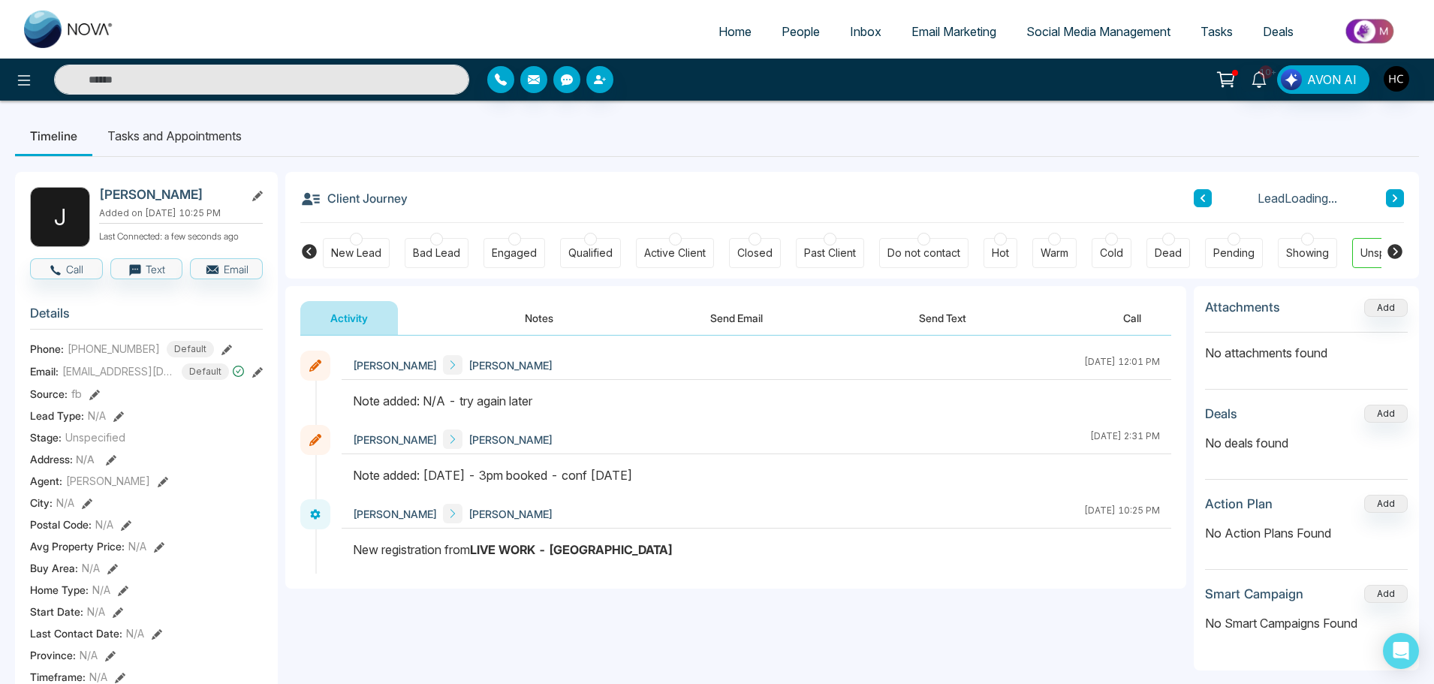
click at [526, 318] on button "Notes" at bounding box center [539, 318] width 89 height 34
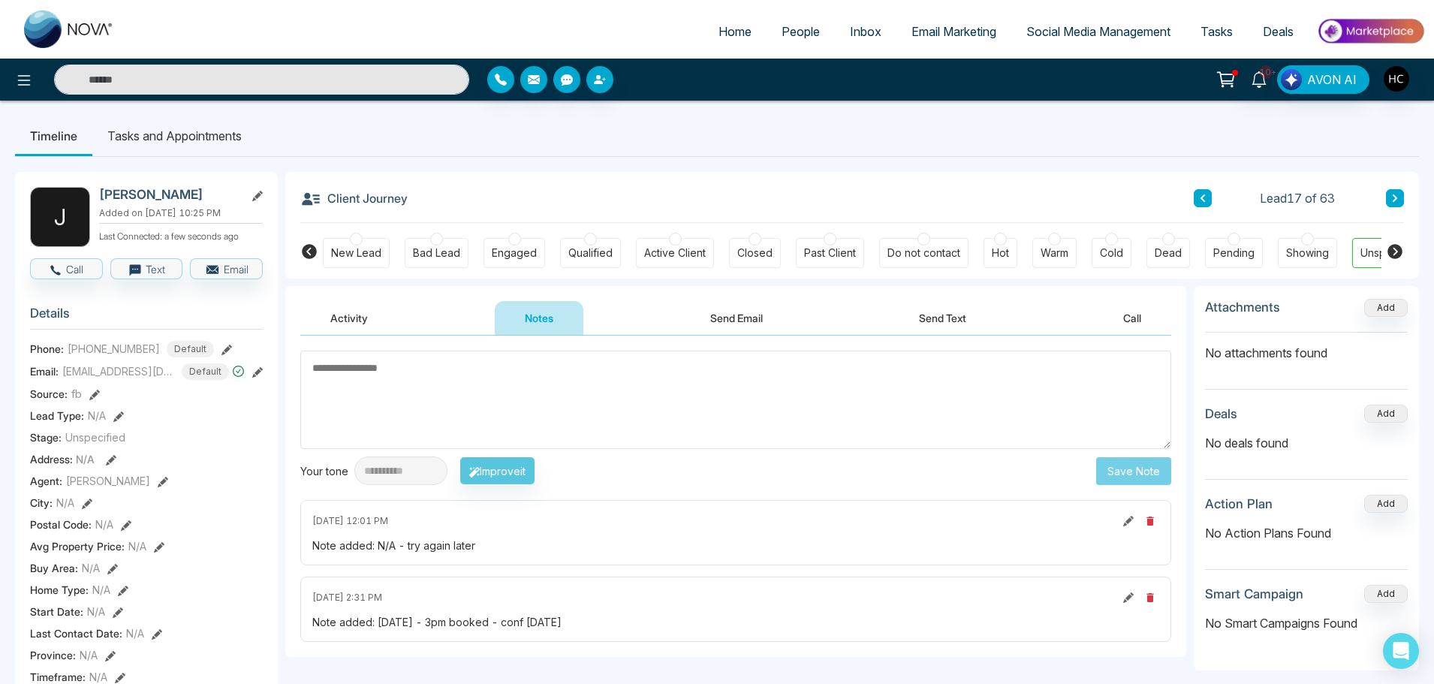
click at [591, 385] on textarea at bounding box center [735, 400] width 871 height 98
drag, startPoint x: 311, startPoint y: 368, endPoint x: 442, endPoint y: 381, distance: 132.0
click at [442, 381] on textarea at bounding box center [735, 400] width 871 height 98
click at [382, 367] on textarea at bounding box center [735, 400] width 871 height 98
click at [320, 369] on textarea at bounding box center [735, 400] width 871 height 98
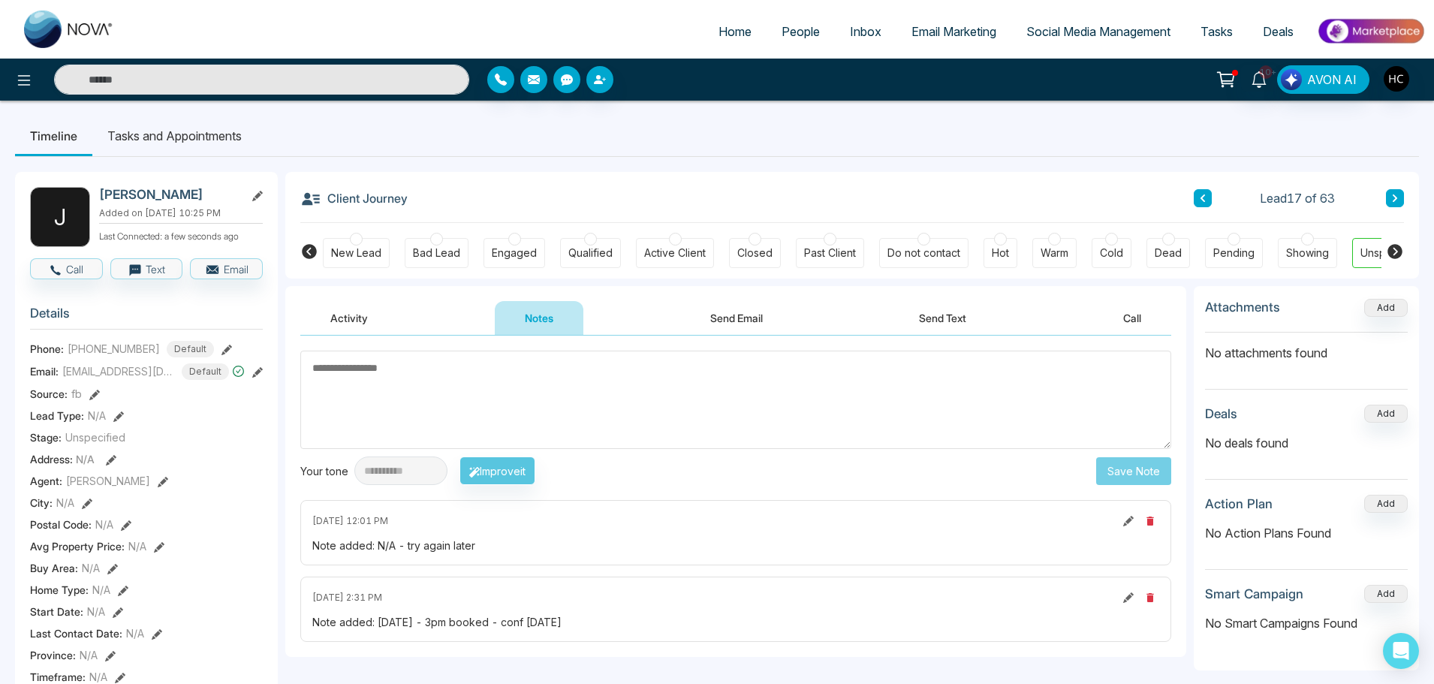
click at [393, 383] on textarea at bounding box center [735, 400] width 871 height 98
click at [429, 394] on textarea at bounding box center [735, 400] width 871 height 98
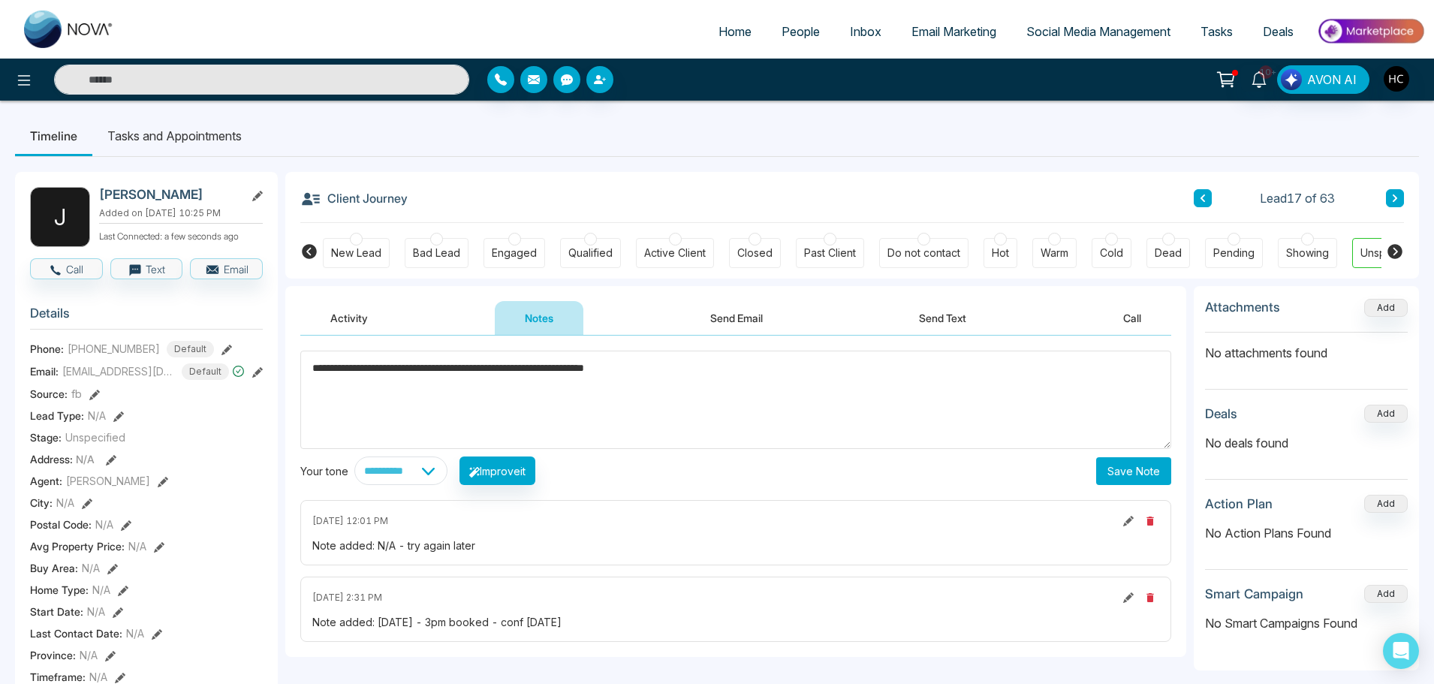
drag, startPoint x: 670, startPoint y: 374, endPoint x: 615, endPoint y: 374, distance: 54.0
click at [615, 374] on textarea "**********" at bounding box center [735, 400] width 871 height 98
click at [700, 369] on textarea "**********" at bounding box center [735, 400] width 871 height 98
type textarea "**********"
click at [1123, 472] on button "Save Note" at bounding box center [1133, 471] width 75 height 28
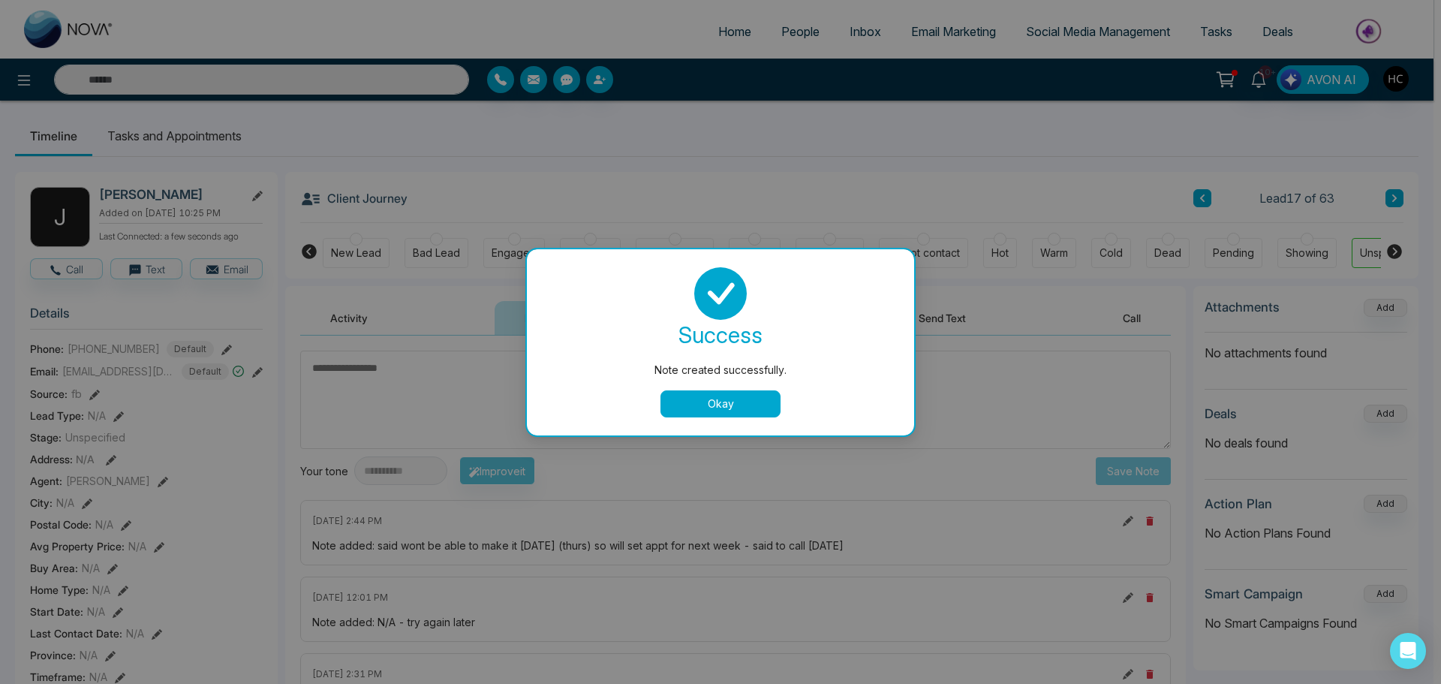
click at [702, 401] on button "Okay" at bounding box center [721, 403] width 120 height 27
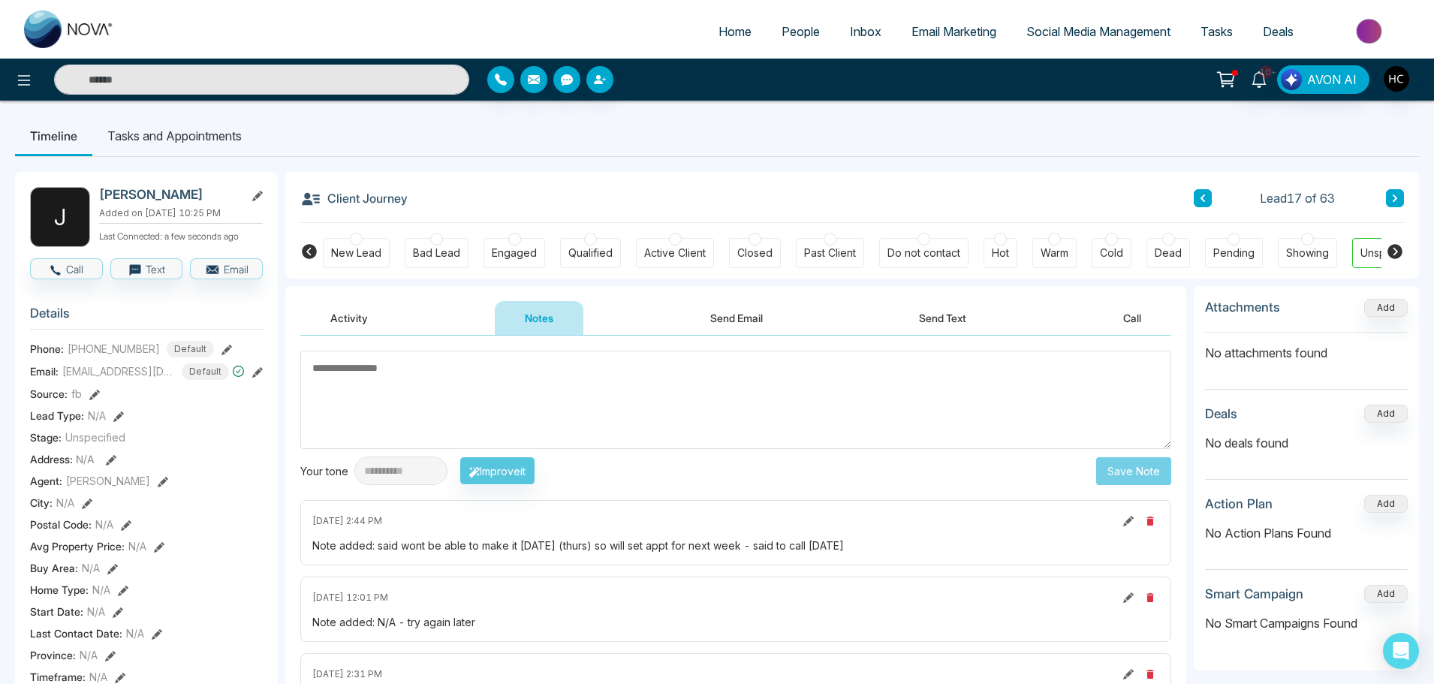
click at [1395, 193] on button at bounding box center [1395, 198] width 18 height 18
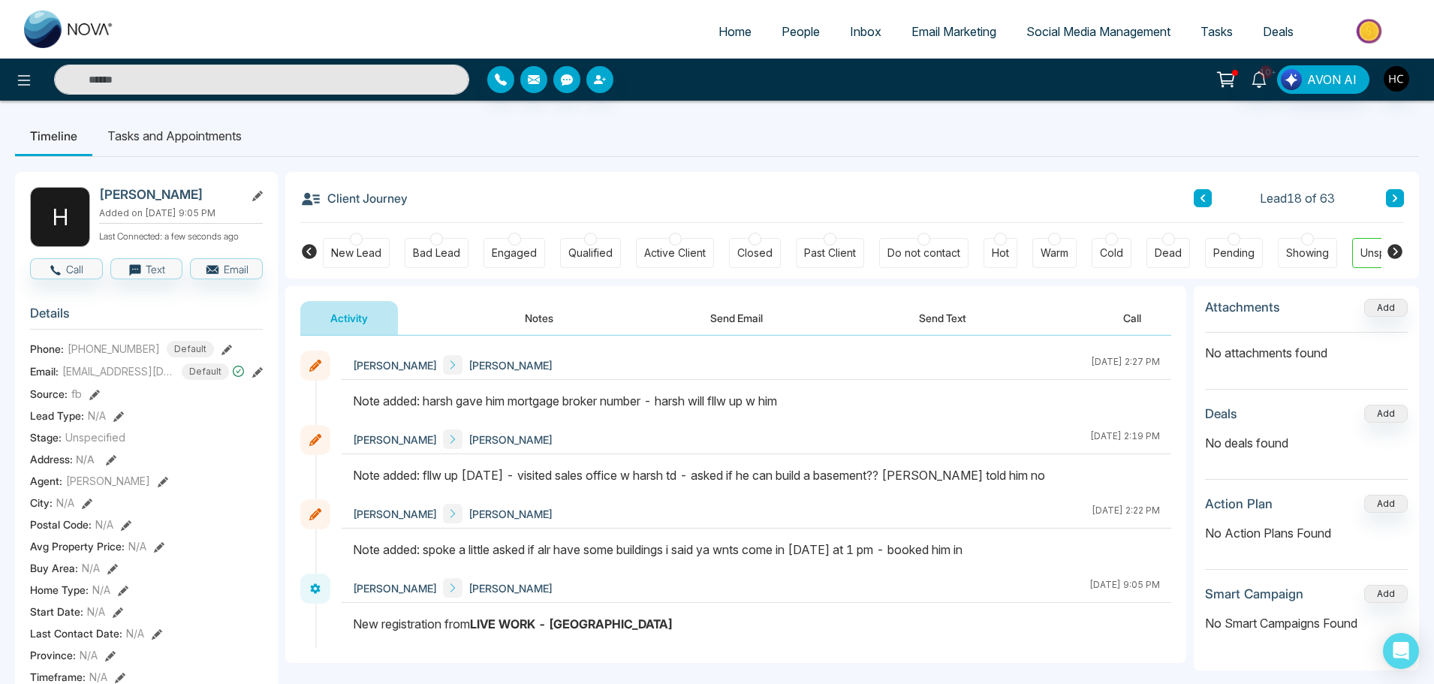
click at [1395, 199] on icon at bounding box center [1394, 198] width 5 height 8
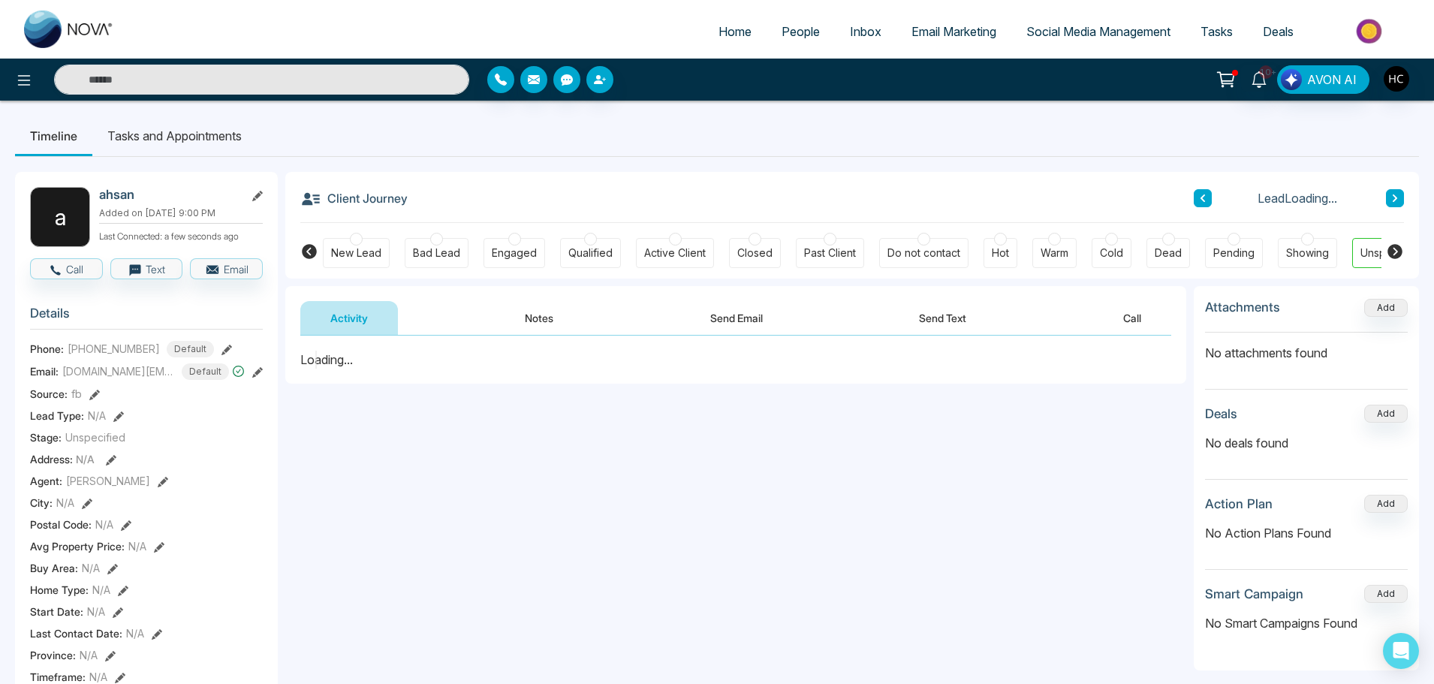
click at [546, 318] on button "Notes" at bounding box center [539, 318] width 89 height 34
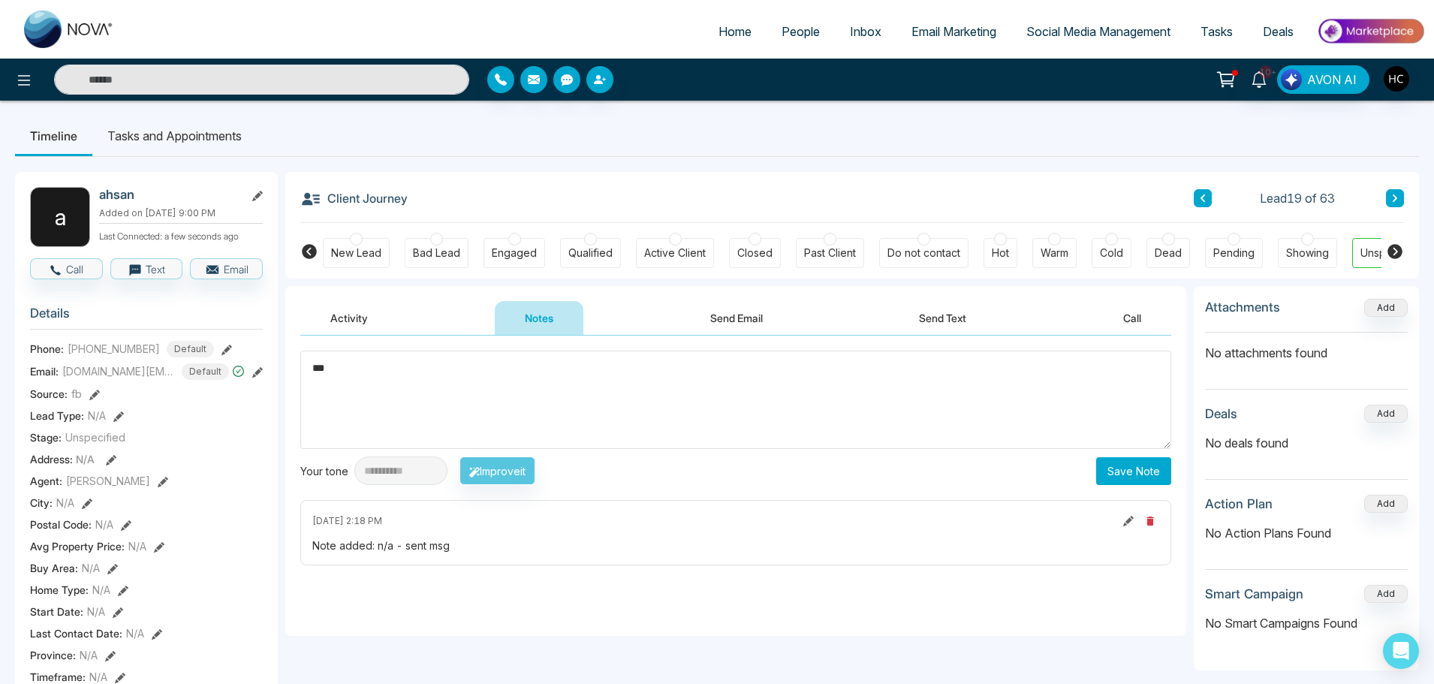
type textarea "***"
click at [1113, 475] on button "Save Note" at bounding box center [1133, 471] width 75 height 28
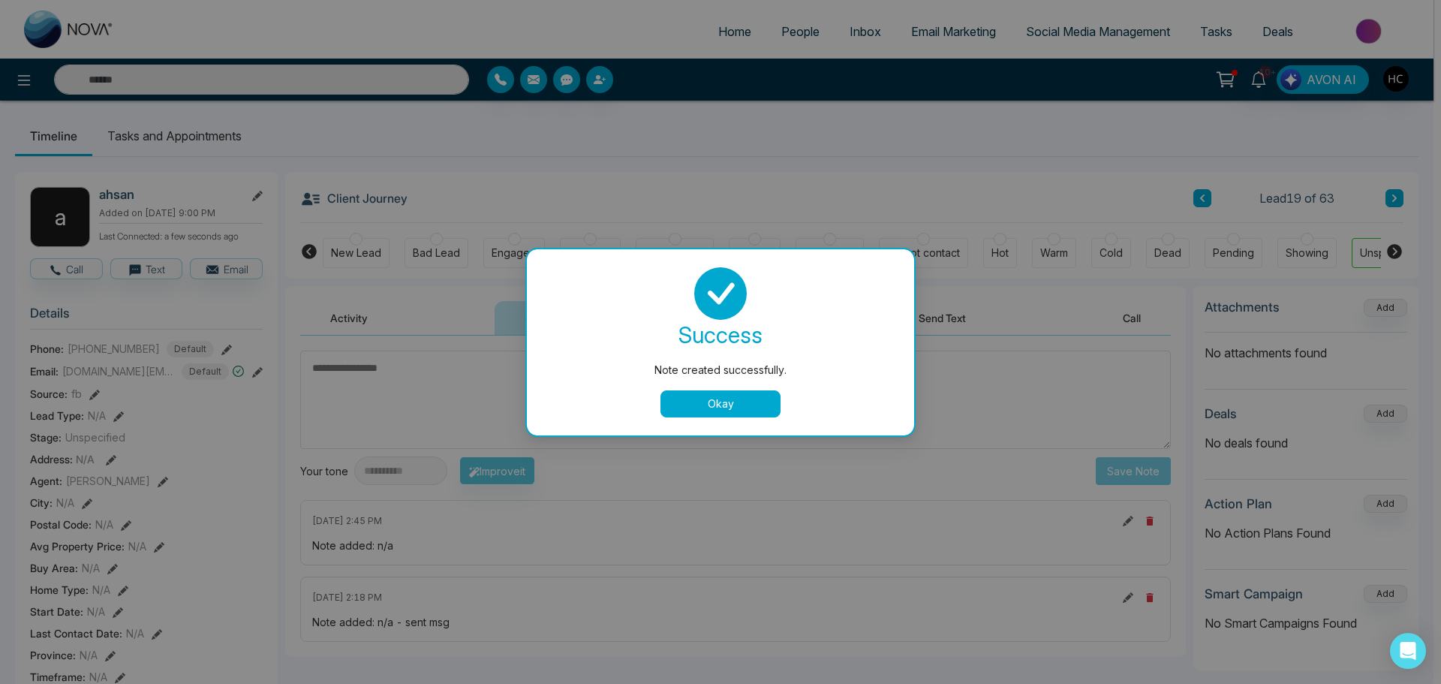
click at [733, 393] on button "Okay" at bounding box center [721, 403] width 120 height 27
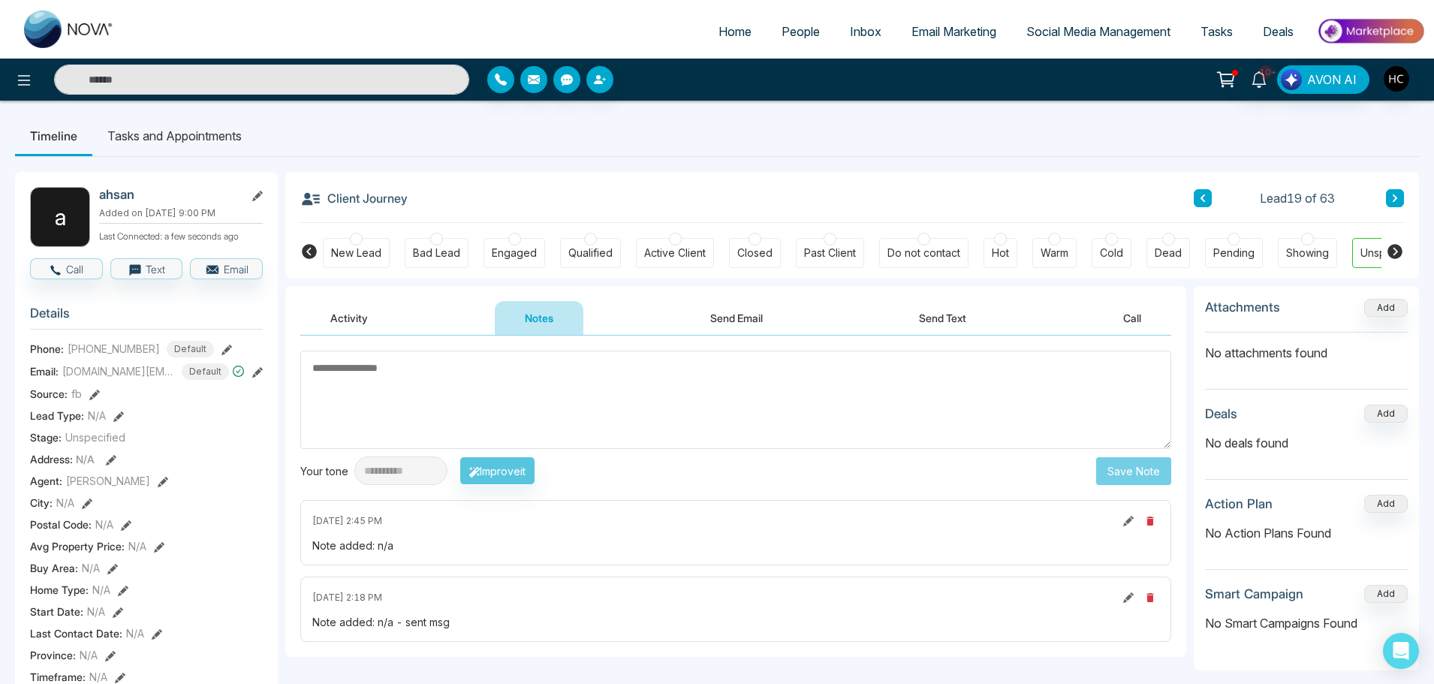
click at [1394, 197] on icon at bounding box center [1394, 198] width 5 height 8
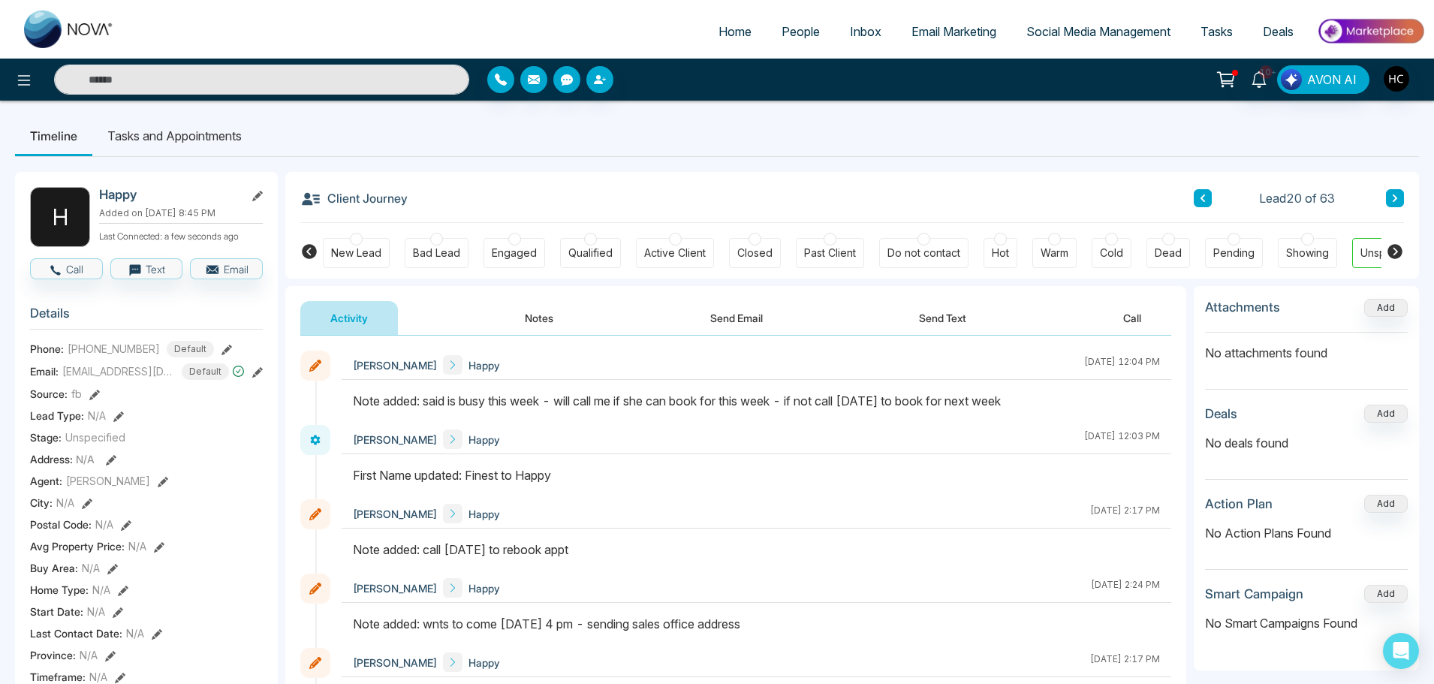
click at [1389, 198] on button at bounding box center [1395, 198] width 18 height 18
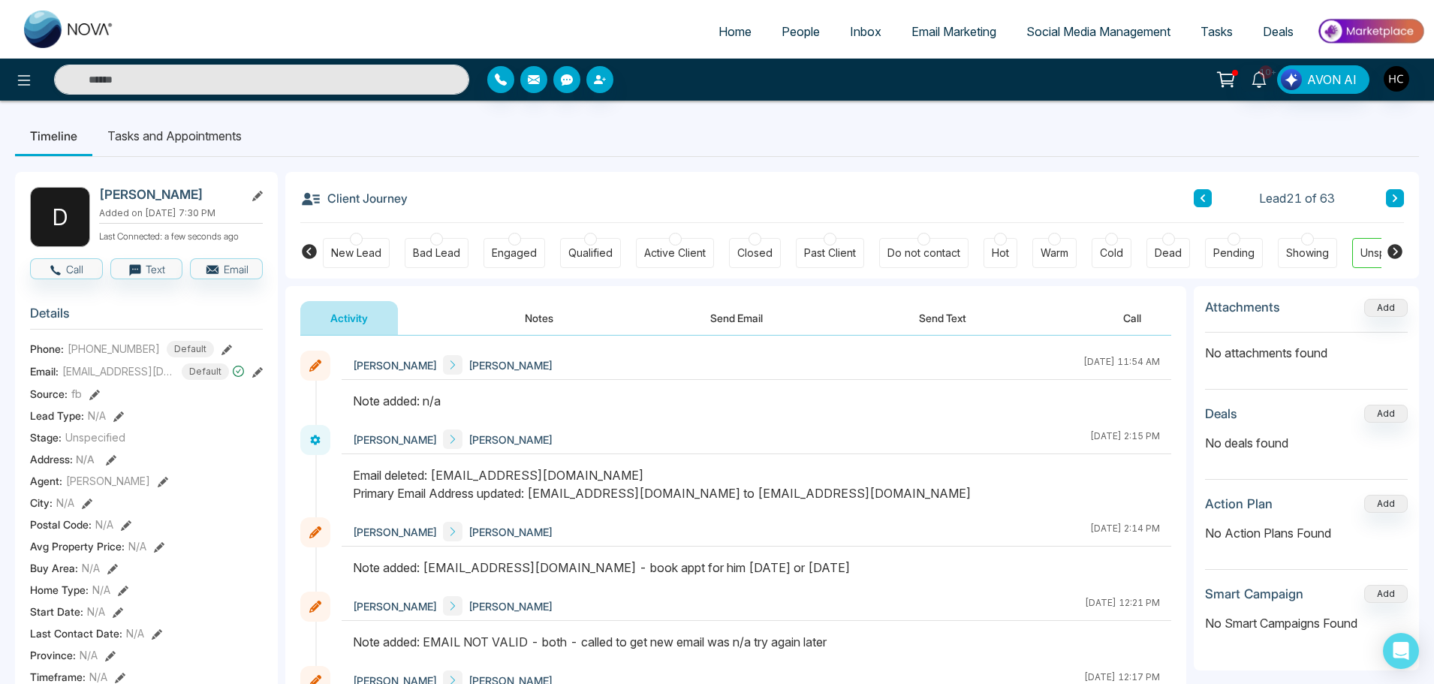
click at [1386, 195] on button at bounding box center [1395, 198] width 18 height 18
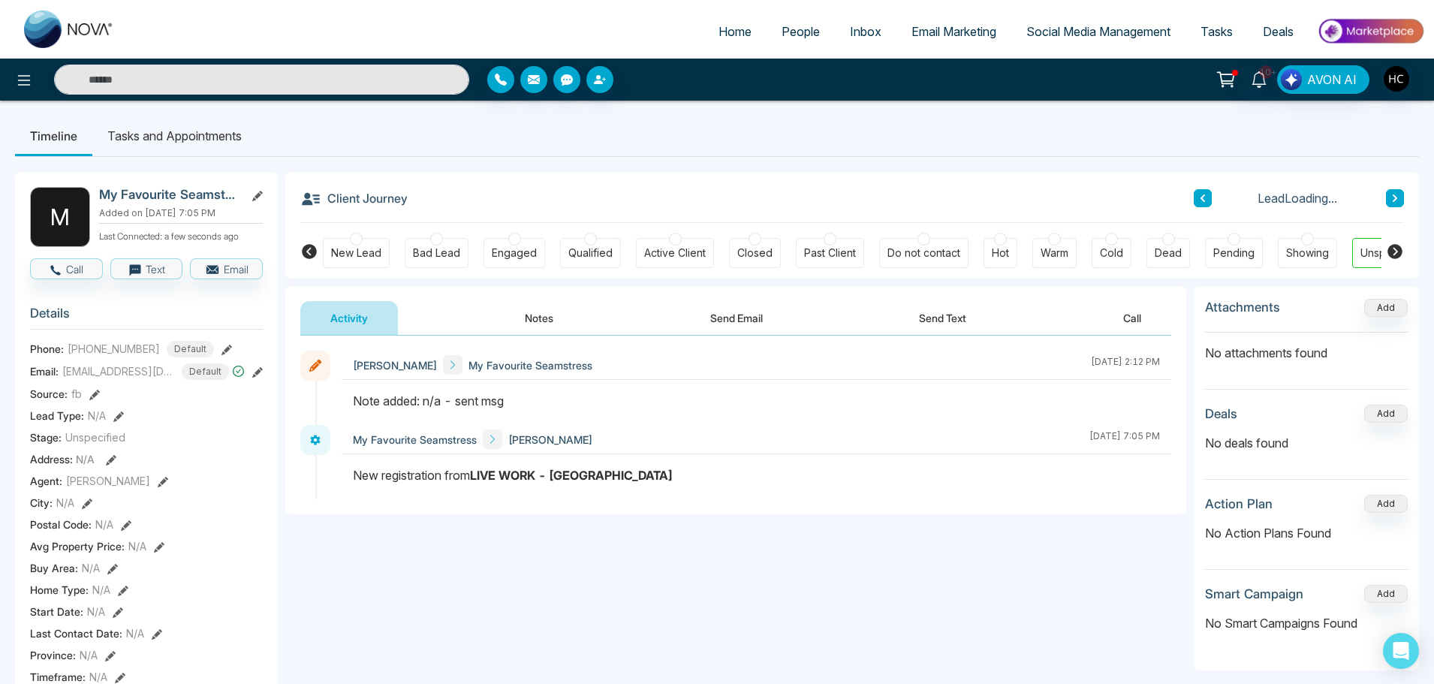
click at [550, 324] on button "Notes" at bounding box center [539, 318] width 89 height 34
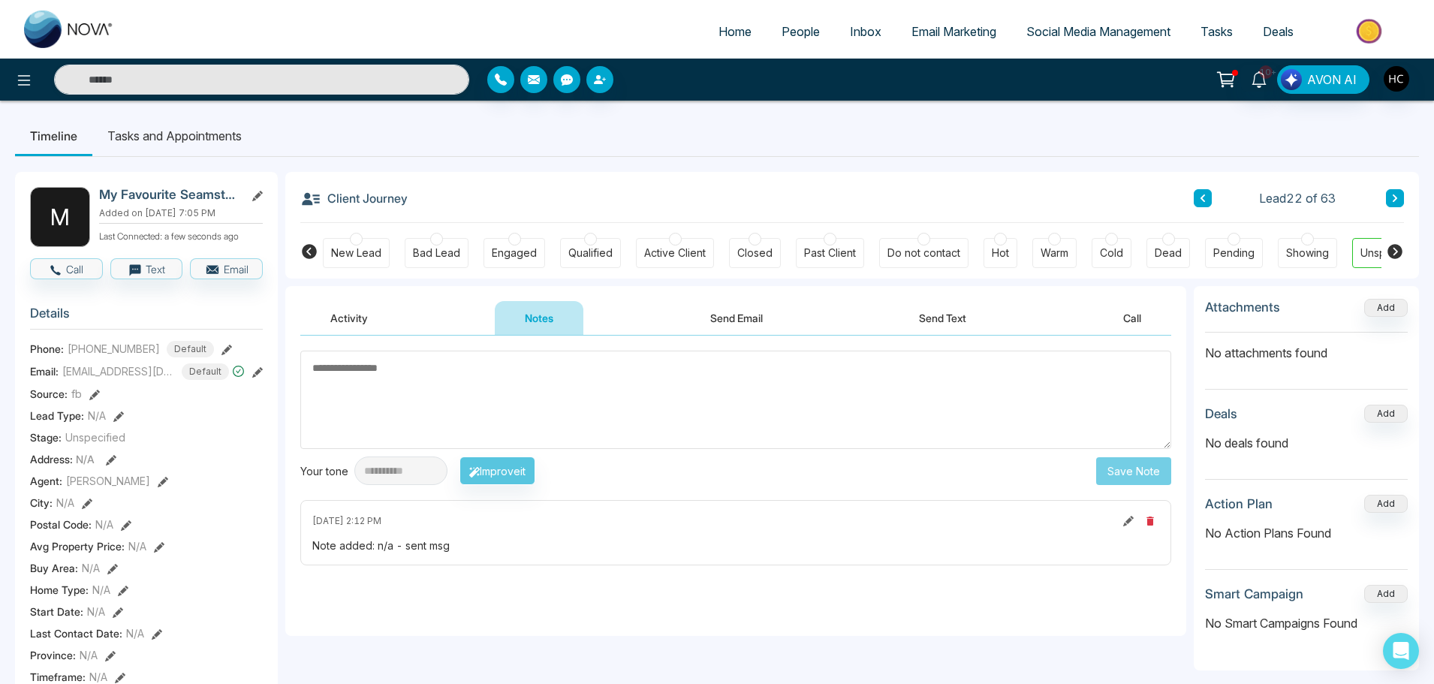
click at [390, 371] on textarea at bounding box center [735, 400] width 871 height 98
click at [373, 378] on textarea at bounding box center [735, 400] width 871 height 98
click at [354, 374] on textarea at bounding box center [735, 400] width 871 height 98
click at [314, 371] on textarea at bounding box center [735, 400] width 871 height 98
drag, startPoint x: 179, startPoint y: 346, endPoint x: 59, endPoint y: 347, distance: 120.1
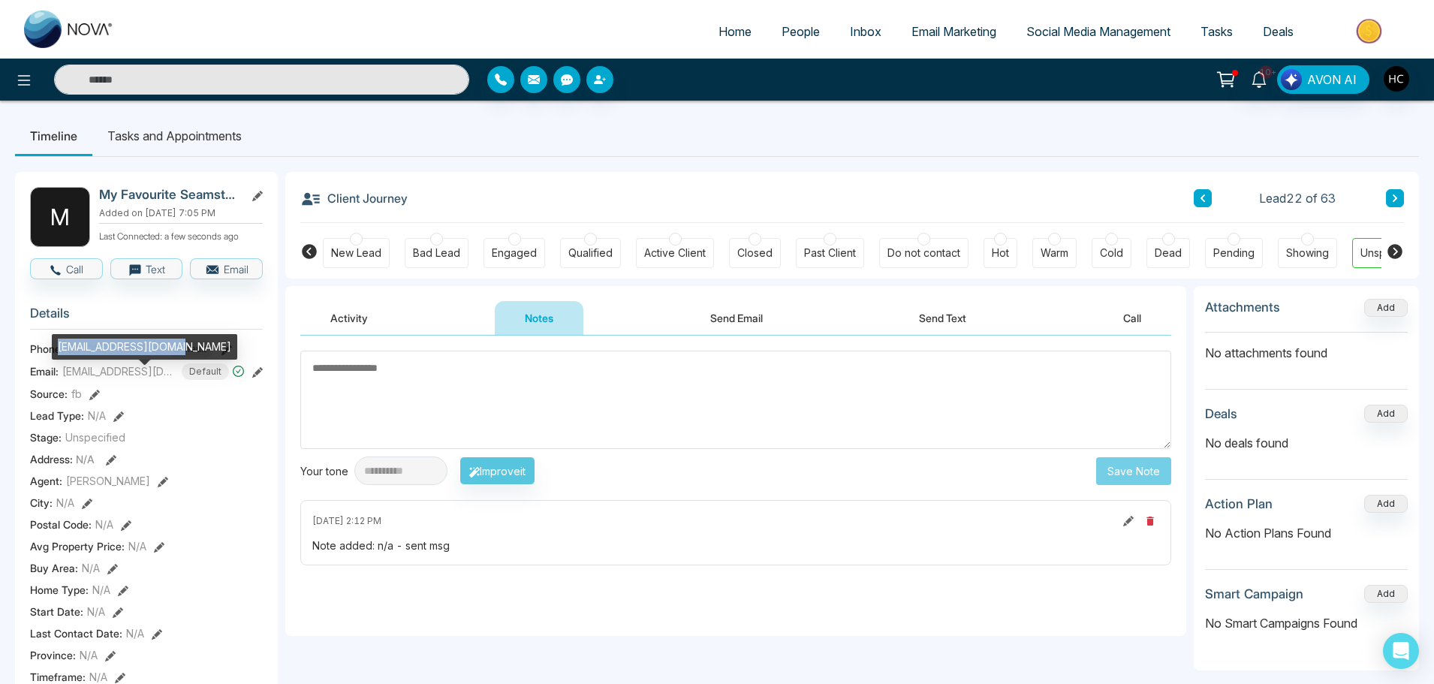
click at [59, 347] on div "[EMAIL_ADDRESS][DOMAIN_NAME]" at bounding box center [144, 347] width 185 height 26
click at [444, 394] on textarea at bounding box center [735, 400] width 871 height 98
drag, startPoint x: 179, startPoint y: 345, endPoint x: 56, endPoint y: 350, distance: 123.2
click at [56, 350] on div "[EMAIL_ADDRESS][DOMAIN_NAME]" at bounding box center [144, 347] width 185 height 26
copy div "[EMAIL_ADDRESS][DOMAIN_NAME]"
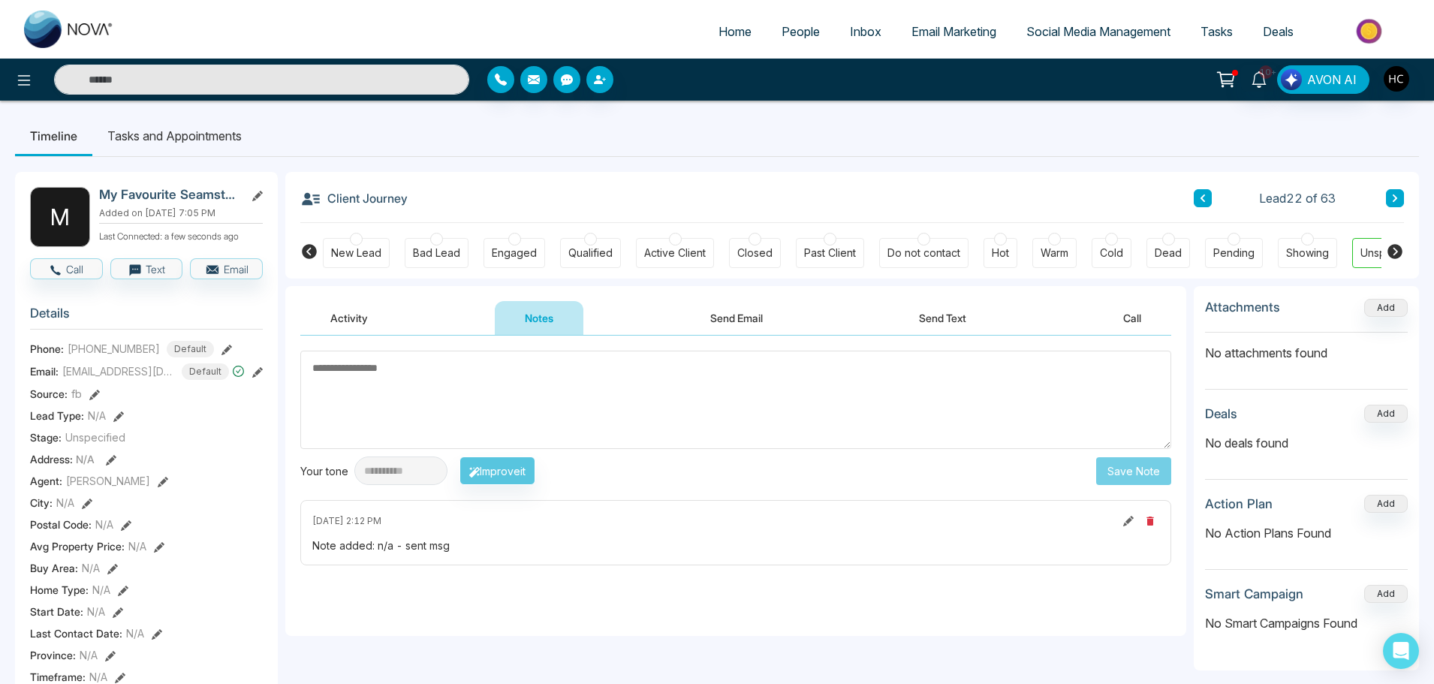
click at [371, 371] on textarea at bounding box center [735, 400] width 871 height 98
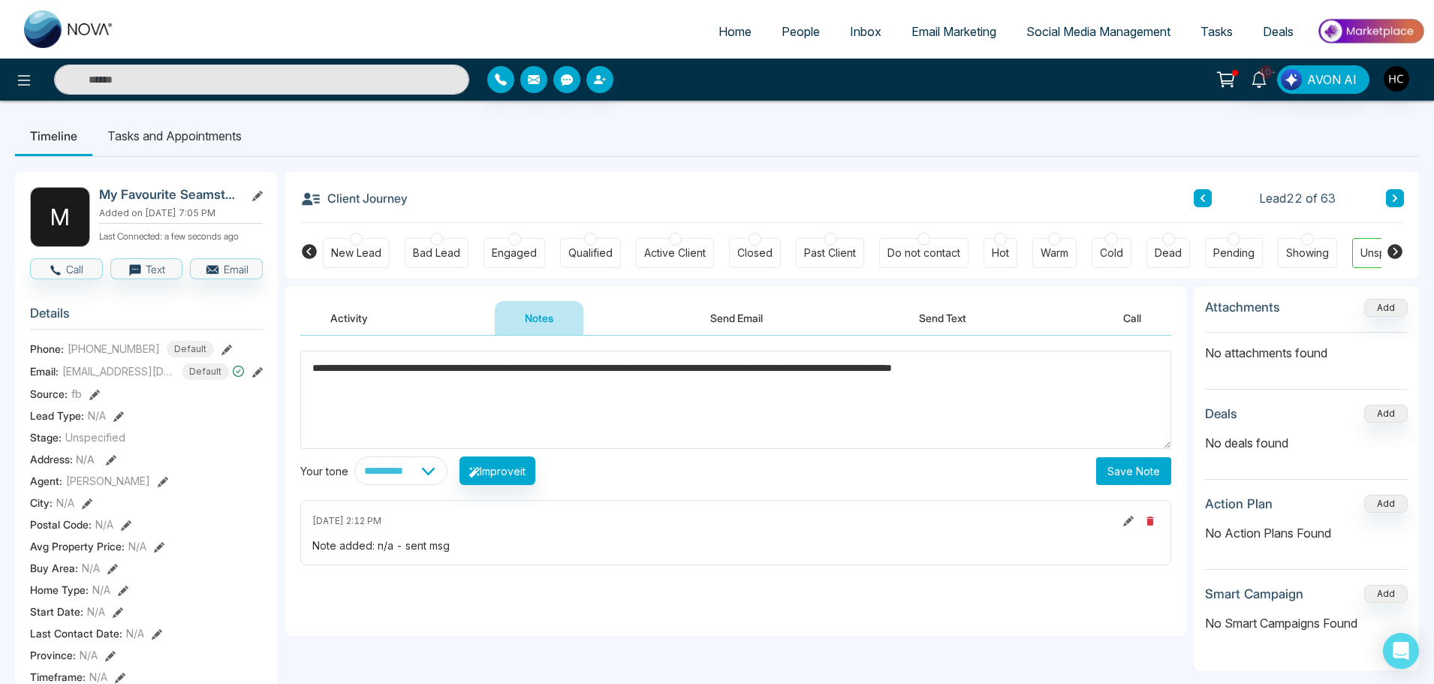
type textarea "**********"
click at [1124, 473] on button "Save Note" at bounding box center [1133, 471] width 75 height 28
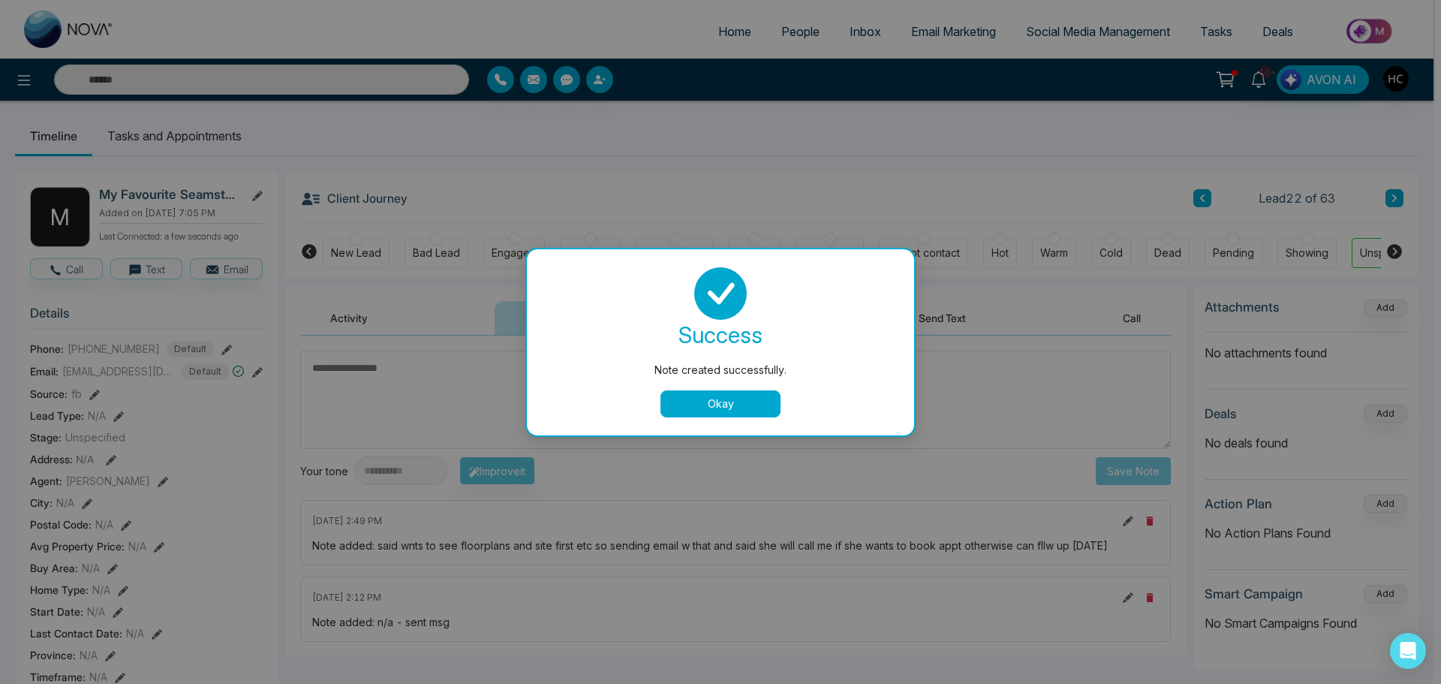
click at [733, 391] on button "Okay" at bounding box center [721, 403] width 120 height 27
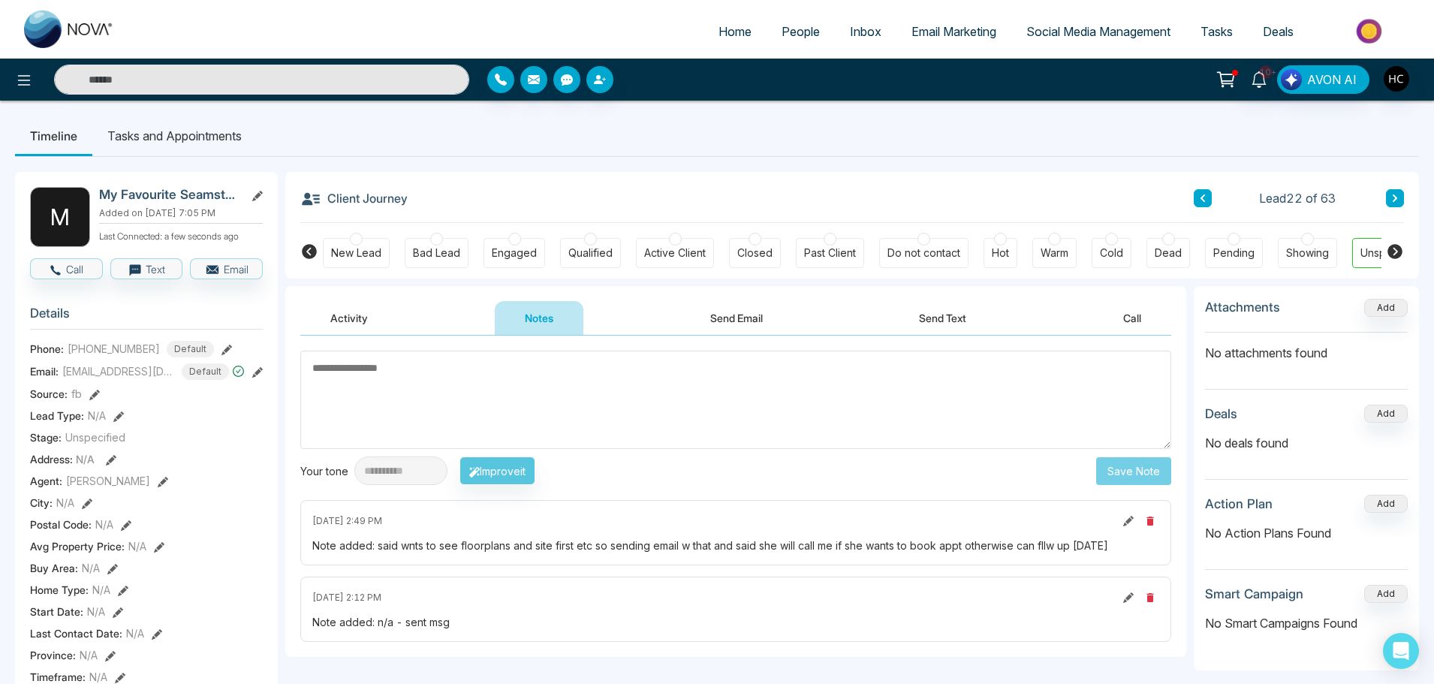
click at [404, 405] on textarea at bounding box center [735, 400] width 871 height 98
click at [1391, 197] on icon at bounding box center [1395, 198] width 8 height 9
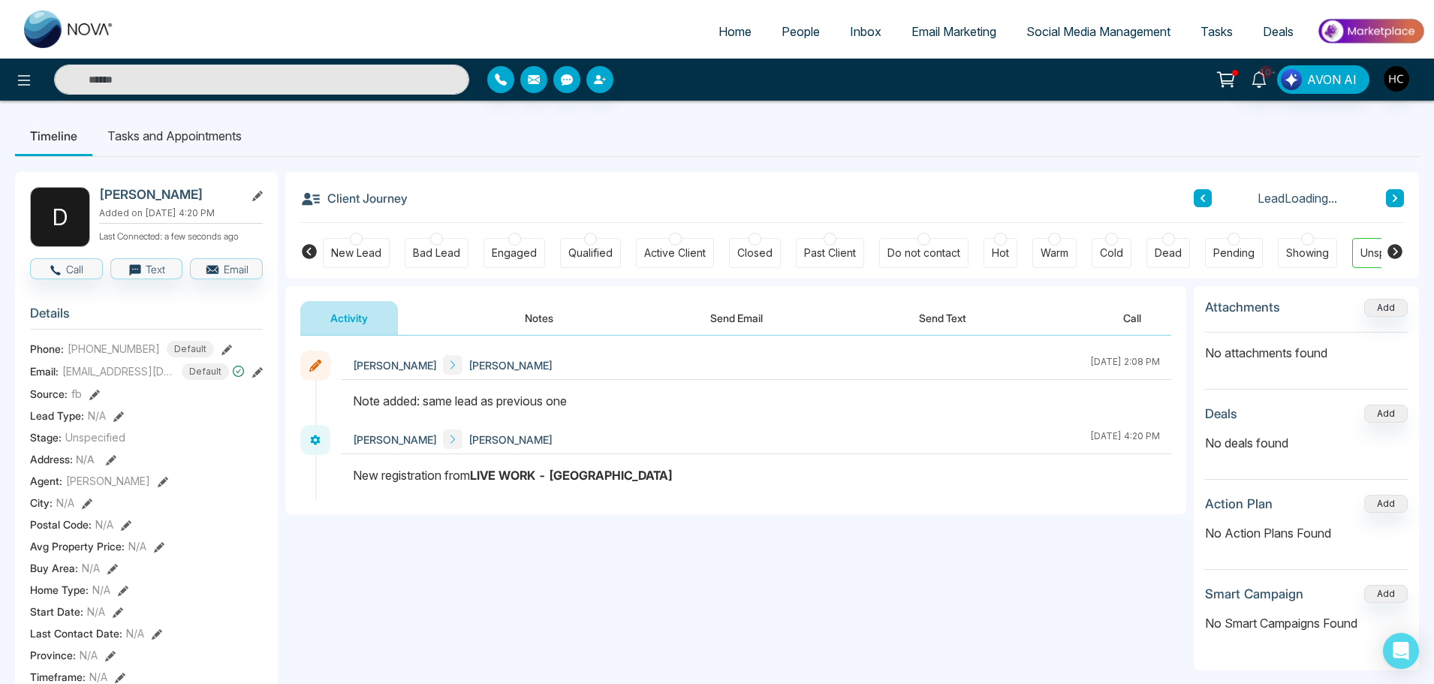
click at [545, 318] on button "Notes" at bounding box center [539, 318] width 89 height 34
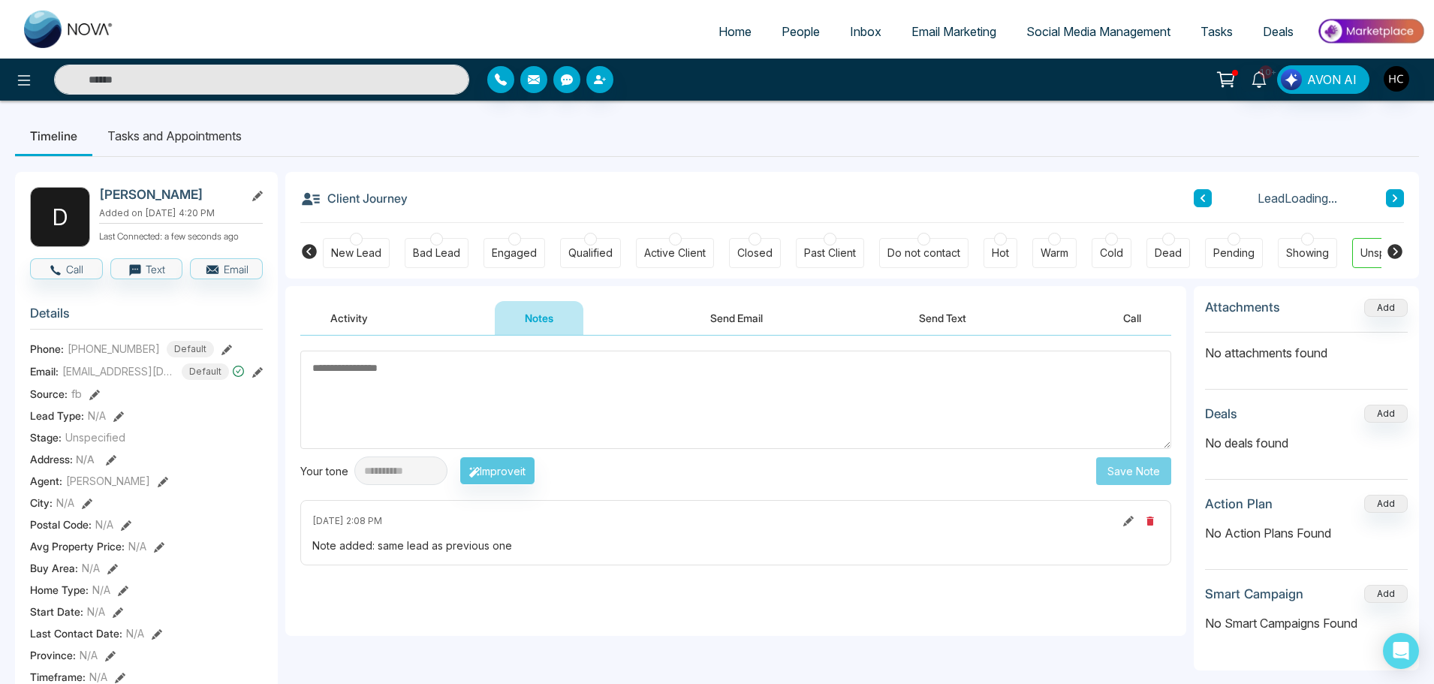
click at [1392, 198] on icon at bounding box center [1395, 198] width 8 height 9
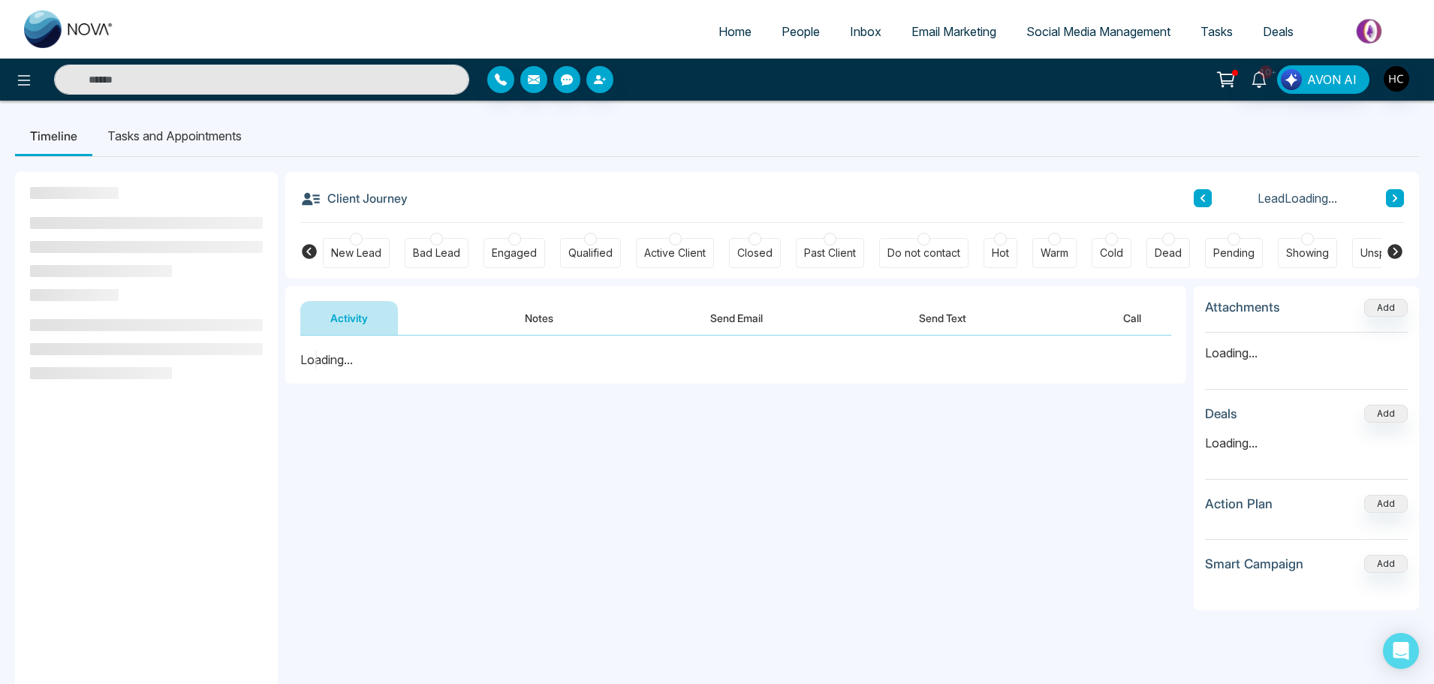
click at [527, 318] on button "Notes" at bounding box center [539, 318] width 89 height 34
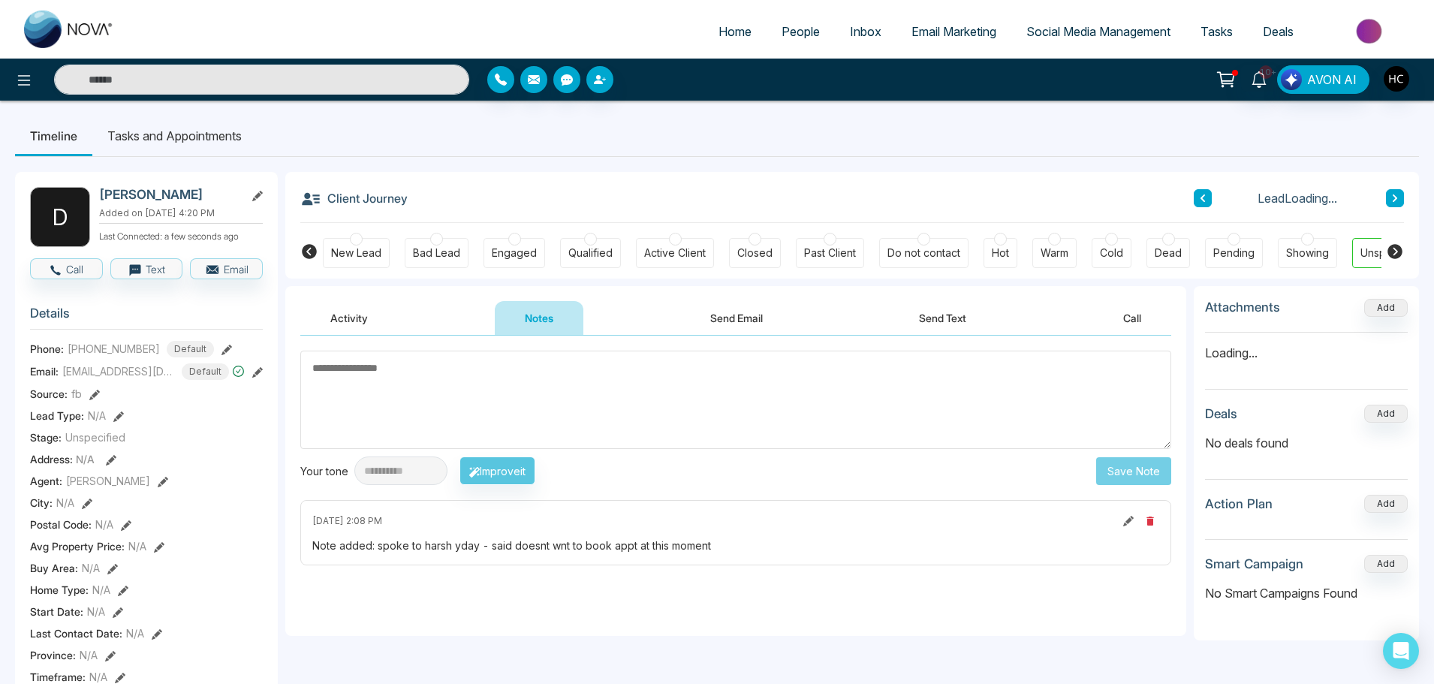
click at [448, 407] on textarea at bounding box center [735, 400] width 871 height 98
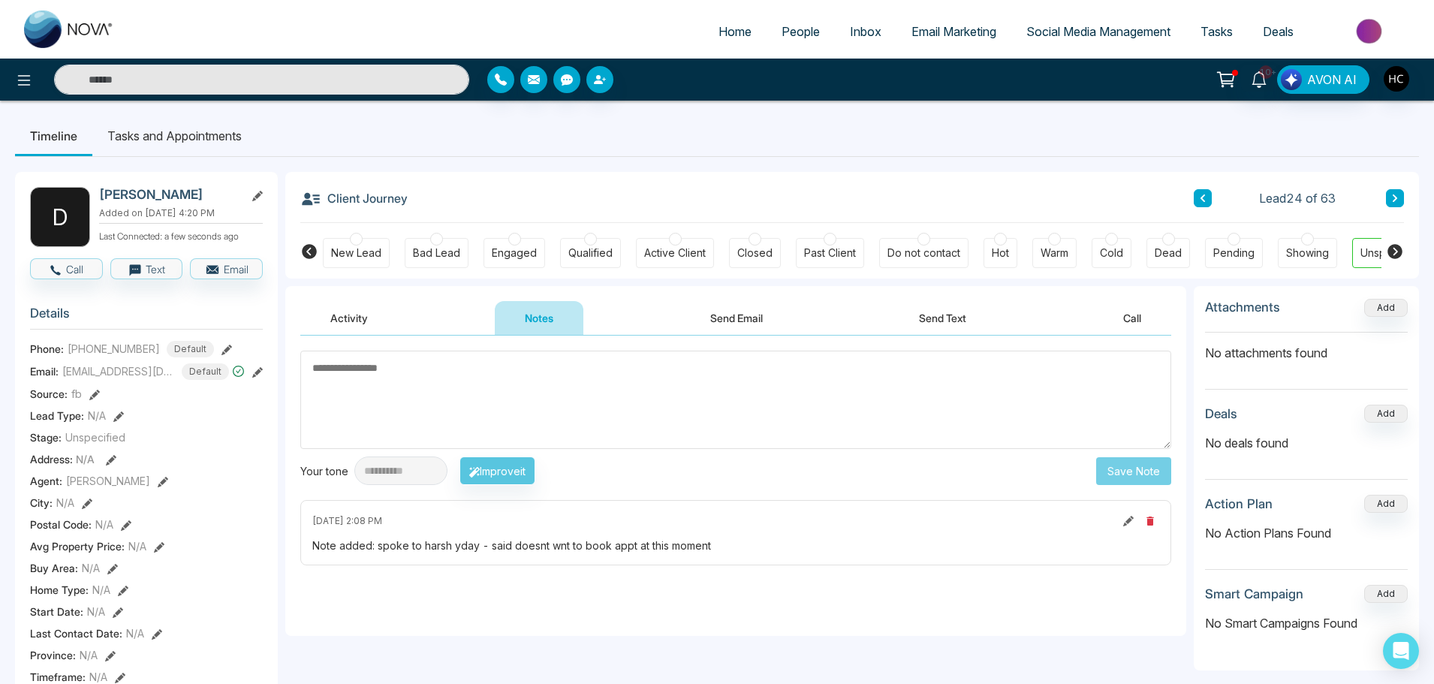
click at [574, 387] on textarea at bounding box center [735, 400] width 871 height 98
click at [504, 393] on textarea at bounding box center [735, 400] width 871 height 98
click at [790, 39] on link "People" at bounding box center [800, 31] width 68 height 29
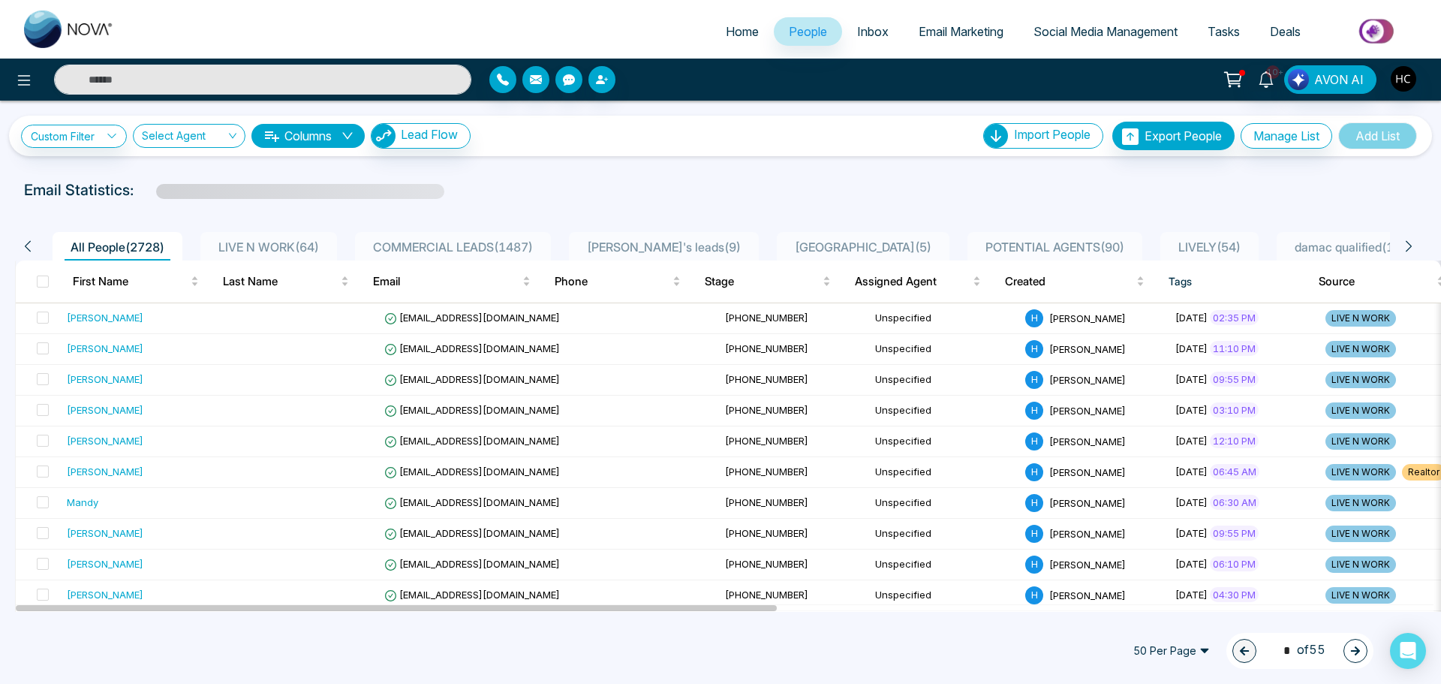
click at [312, 235] on li "LIVE N WORK ( 64 )" at bounding box center [268, 246] width 137 height 29
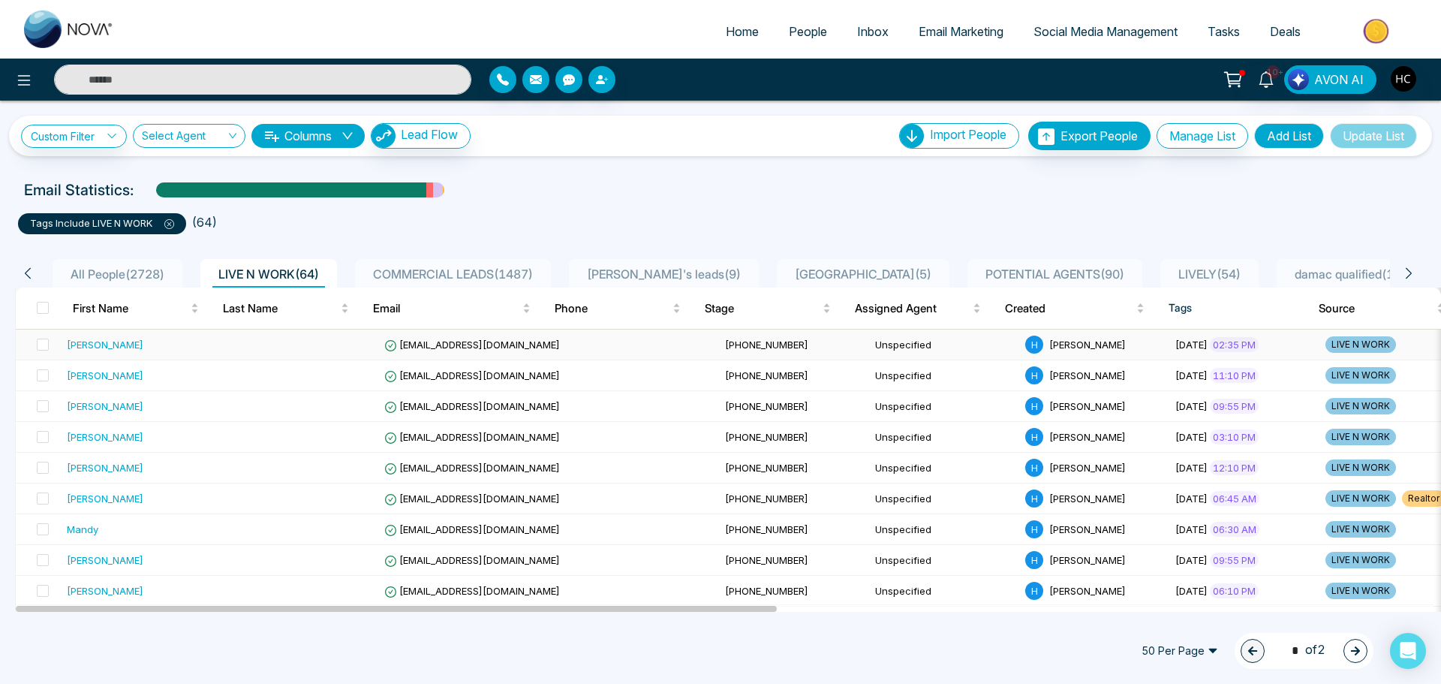
click at [253, 332] on td at bounding box center [303, 345] width 150 height 31
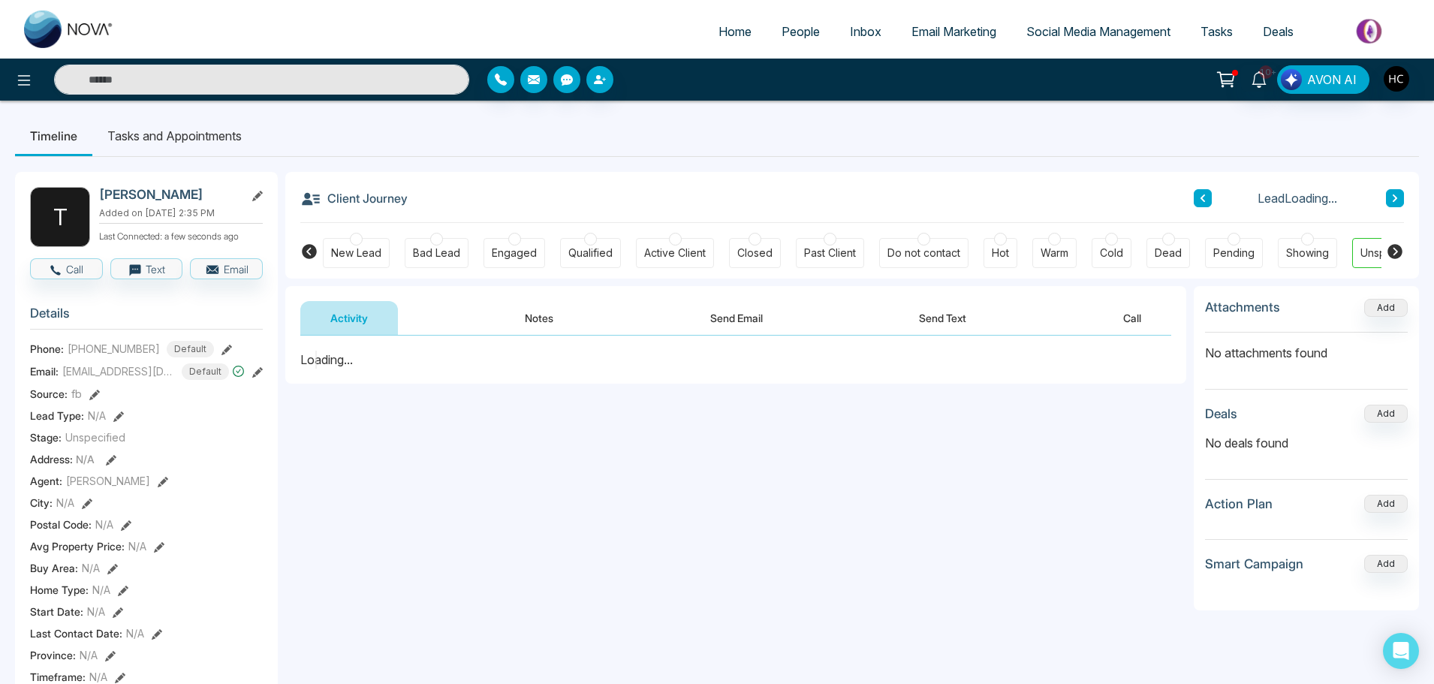
click at [547, 318] on button "Notes" at bounding box center [539, 318] width 89 height 34
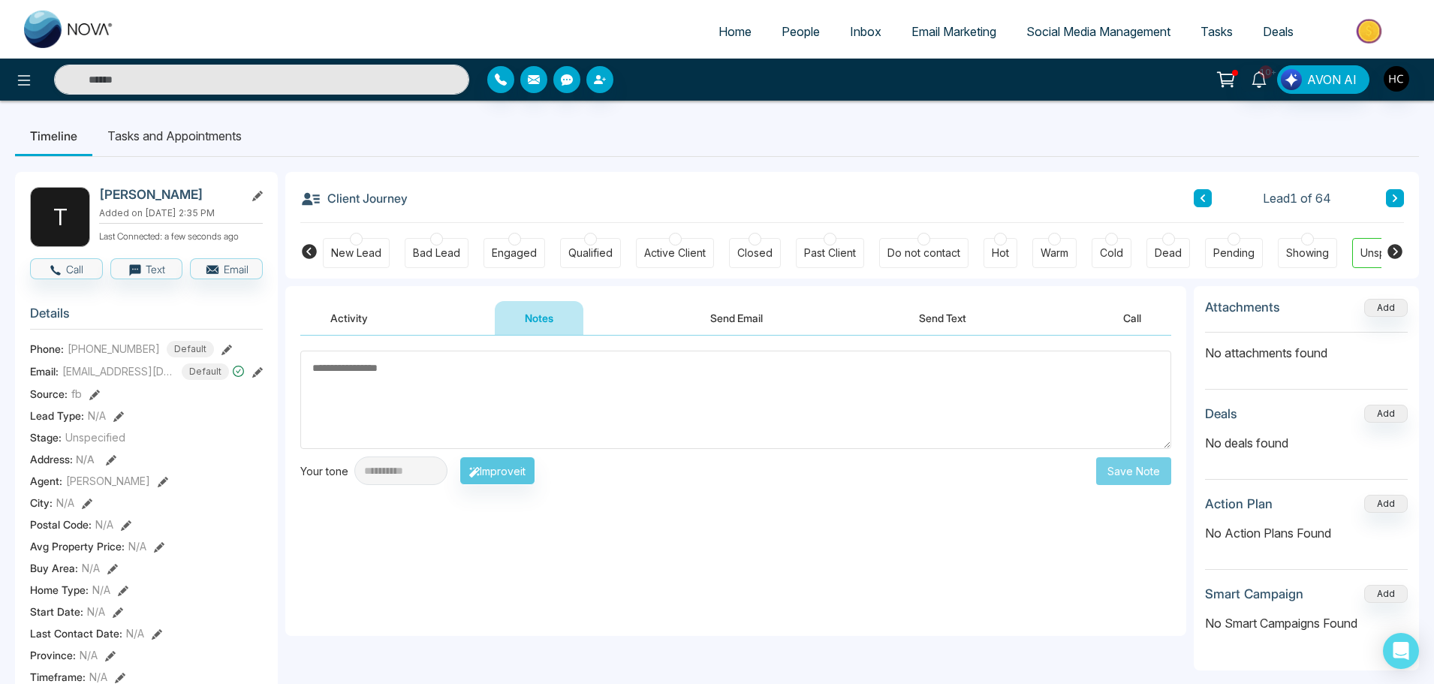
click at [546, 365] on textarea at bounding box center [735, 400] width 871 height 98
click at [426, 390] on textarea at bounding box center [735, 400] width 871 height 98
click at [381, 392] on textarea at bounding box center [735, 400] width 871 height 98
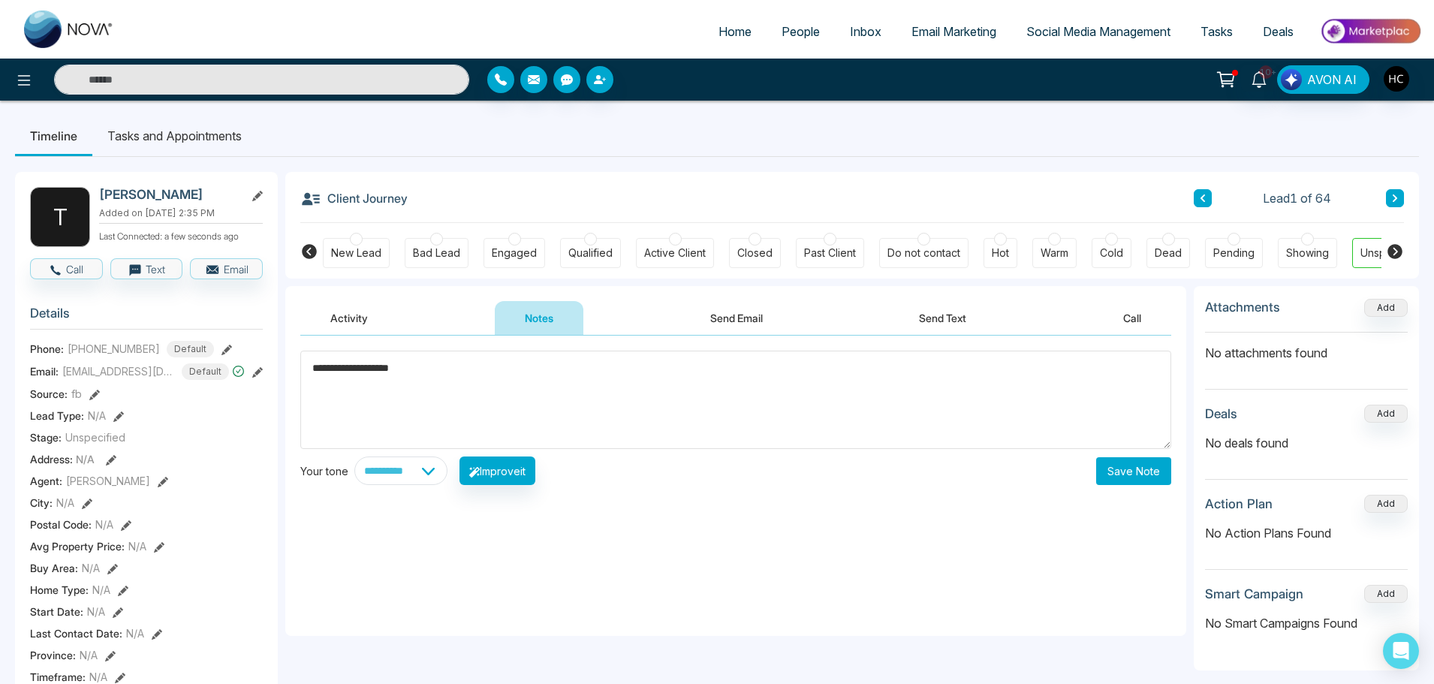
click at [451, 371] on textarea "**********" at bounding box center [735, 400] width 871 height 98
type textarea "**********"
click at [1123, 472] on button "Save Note" at bounding box center [1133, 471] width 75 height 28
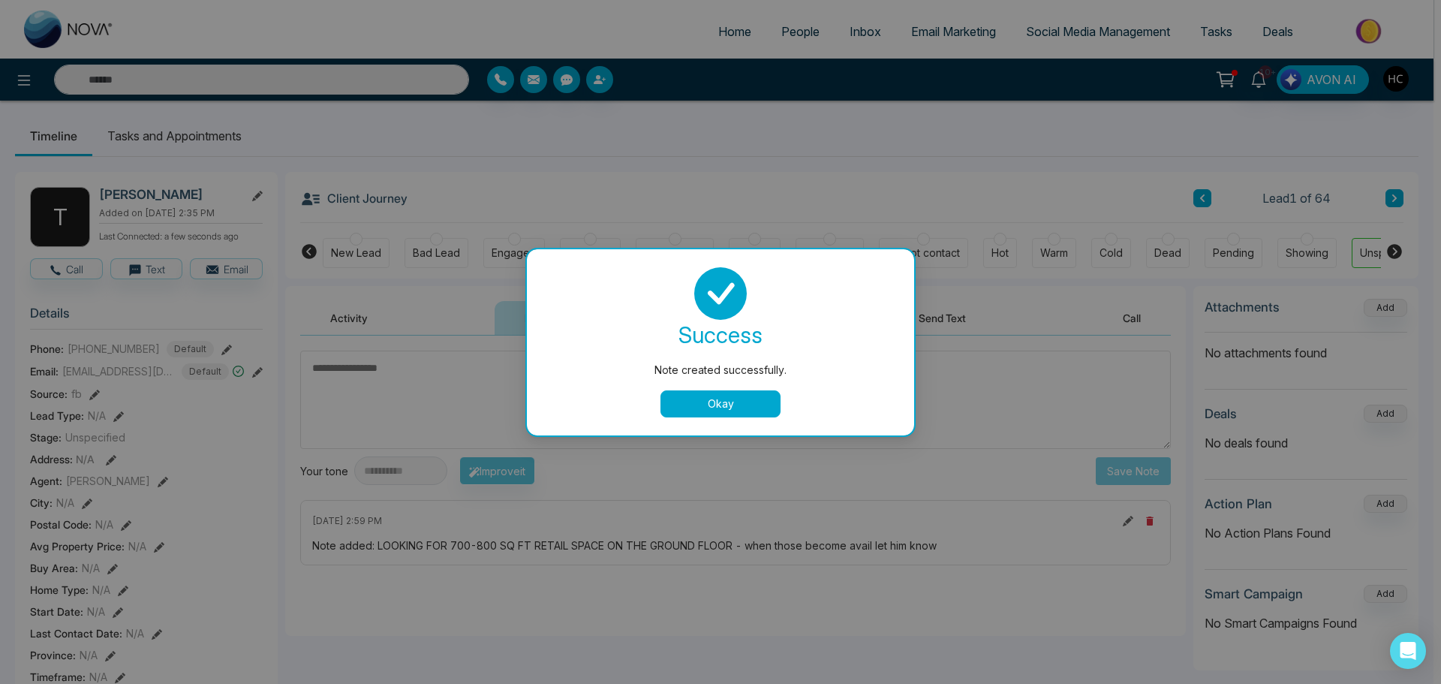
click at [748, 404] on button "Okay" at bounding box center [721, 403] width 120 height 27
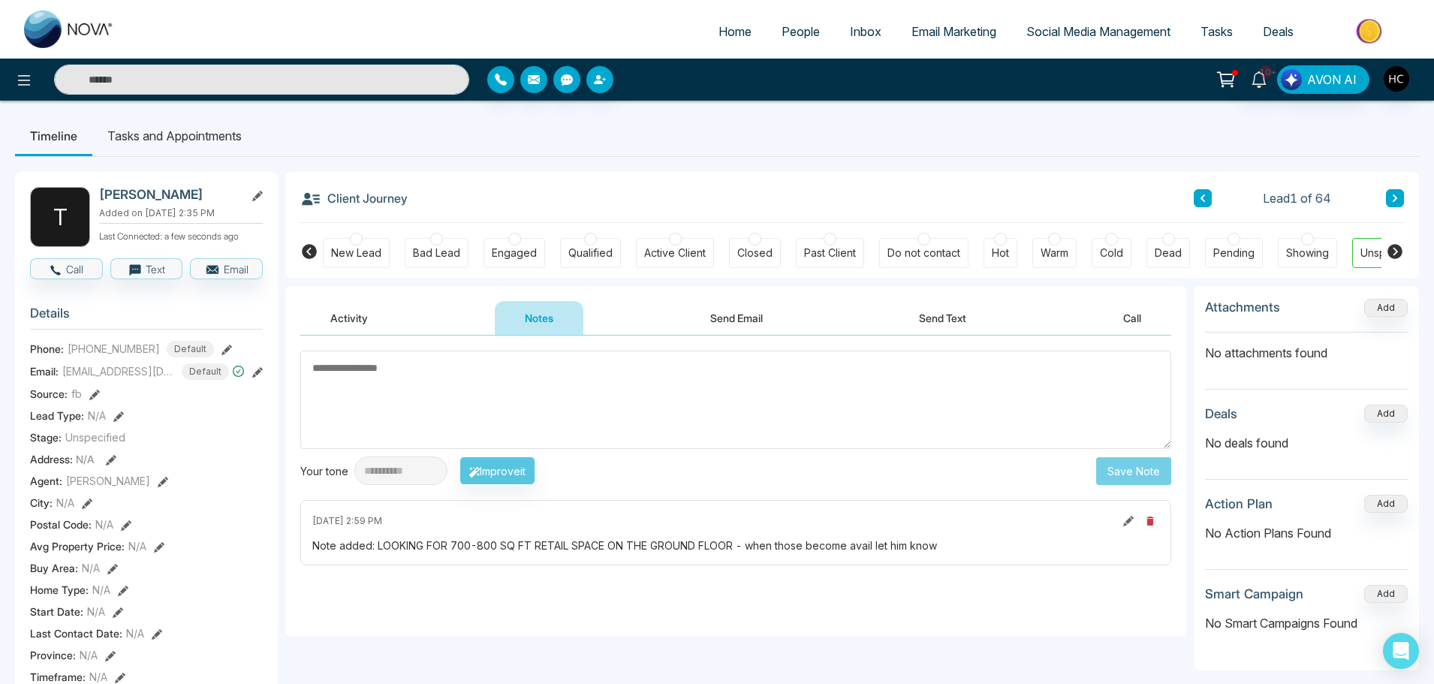
click at [807, 31] on span "People" at bounding box center [800, 31] width 38 height 15
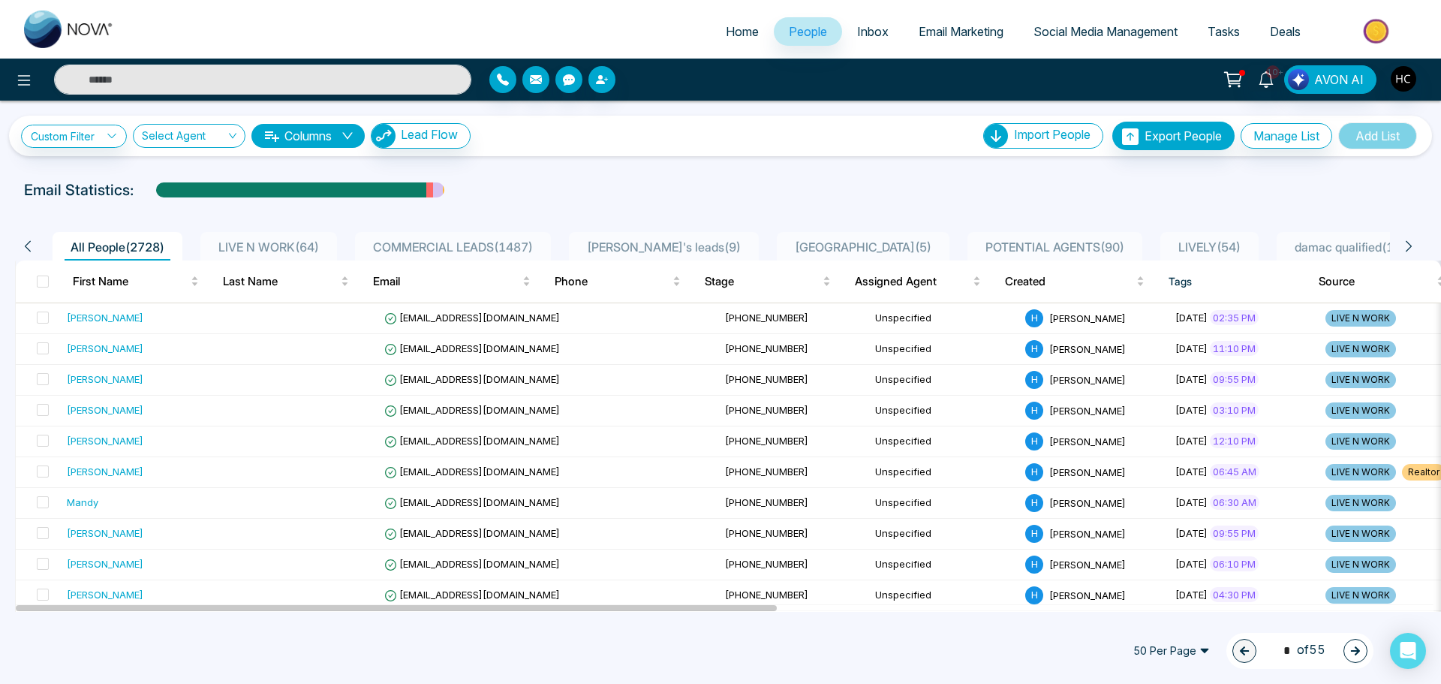
click at [280, 242] on span "LIVE N WORK ( 64 )" at bounding box center [268, 246] width 113 height 15
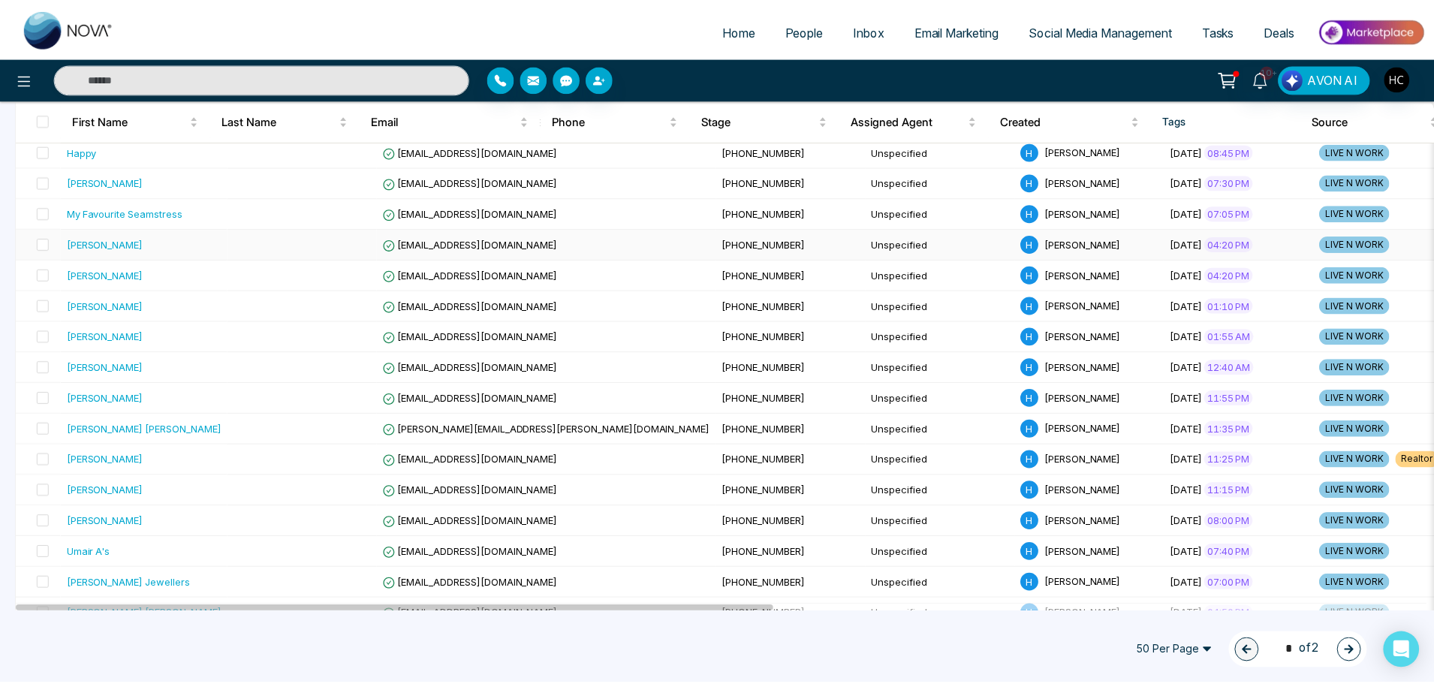
scroll to position [751, 0]
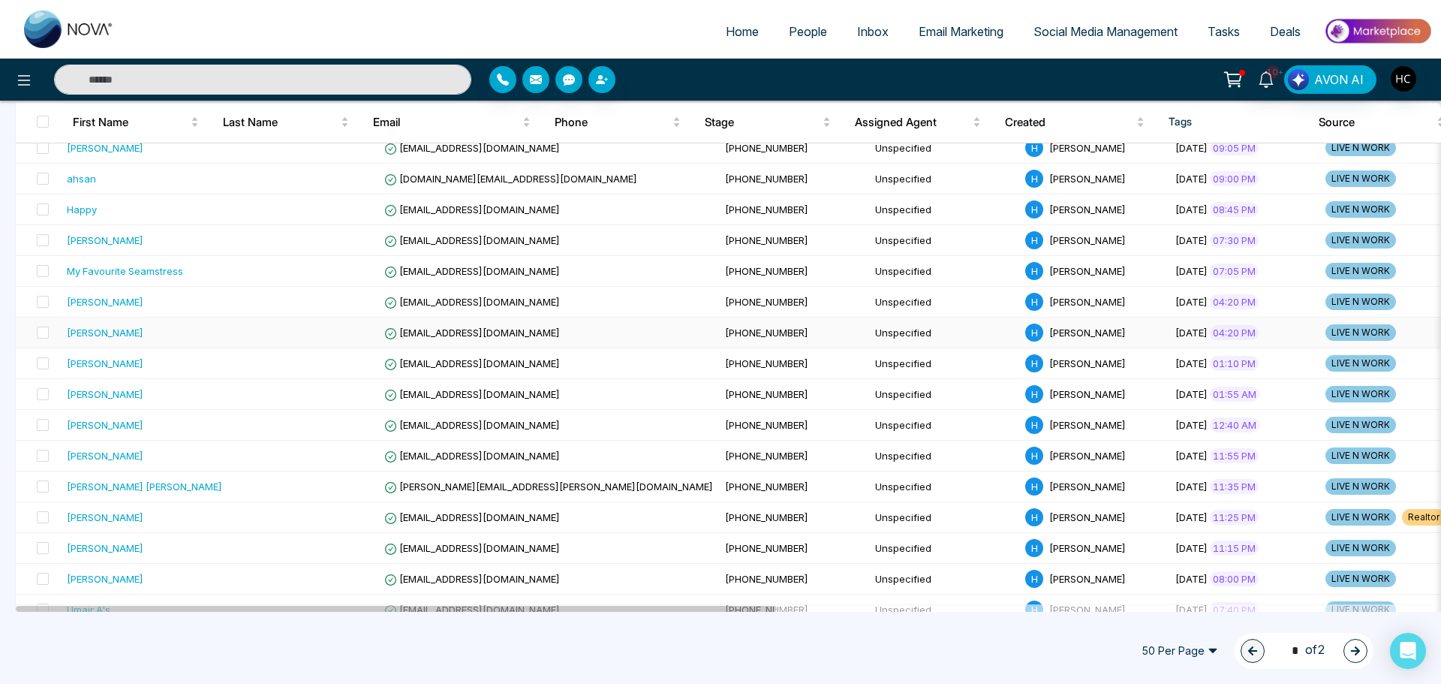
click at [160, 336] on div "[PERSON_NAME]" at bounding box center [144, 332] width 155 height 15
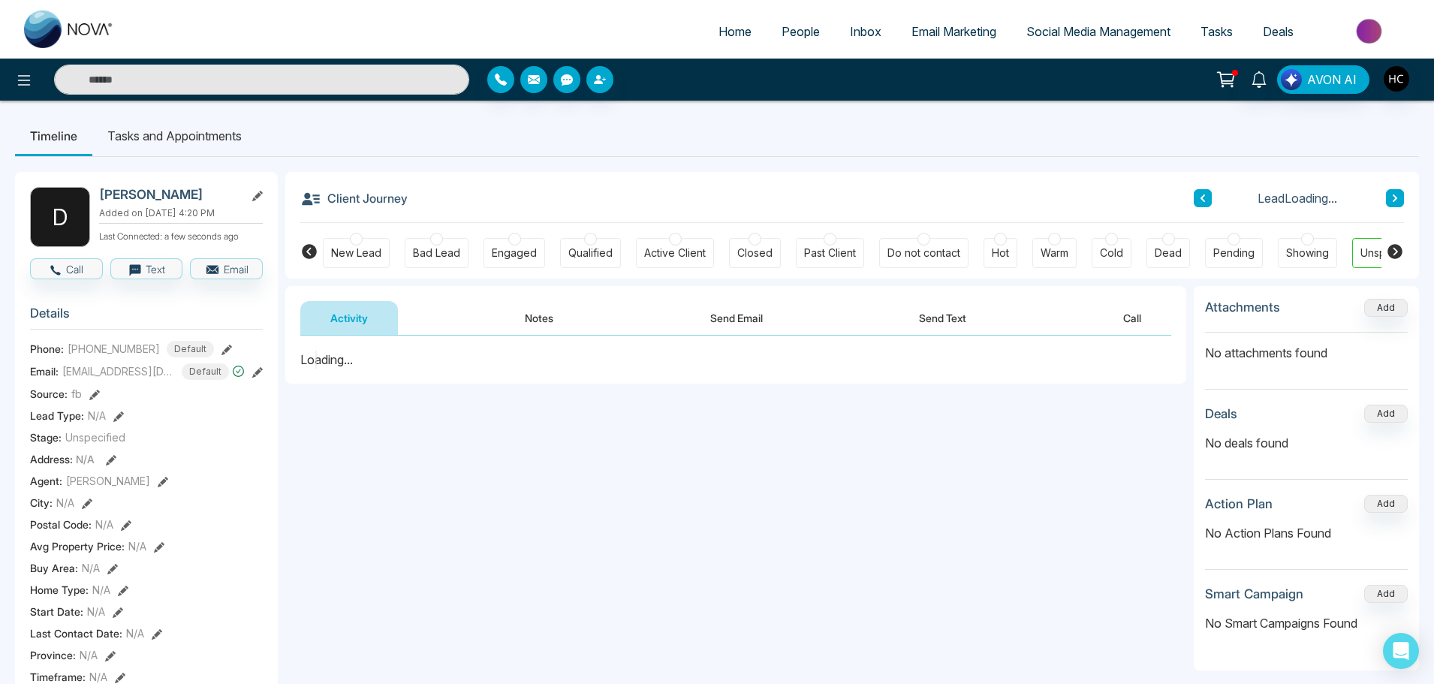
click at [536, 322] on button "Notes" at bounding box center [539, 318] width 89 height 34
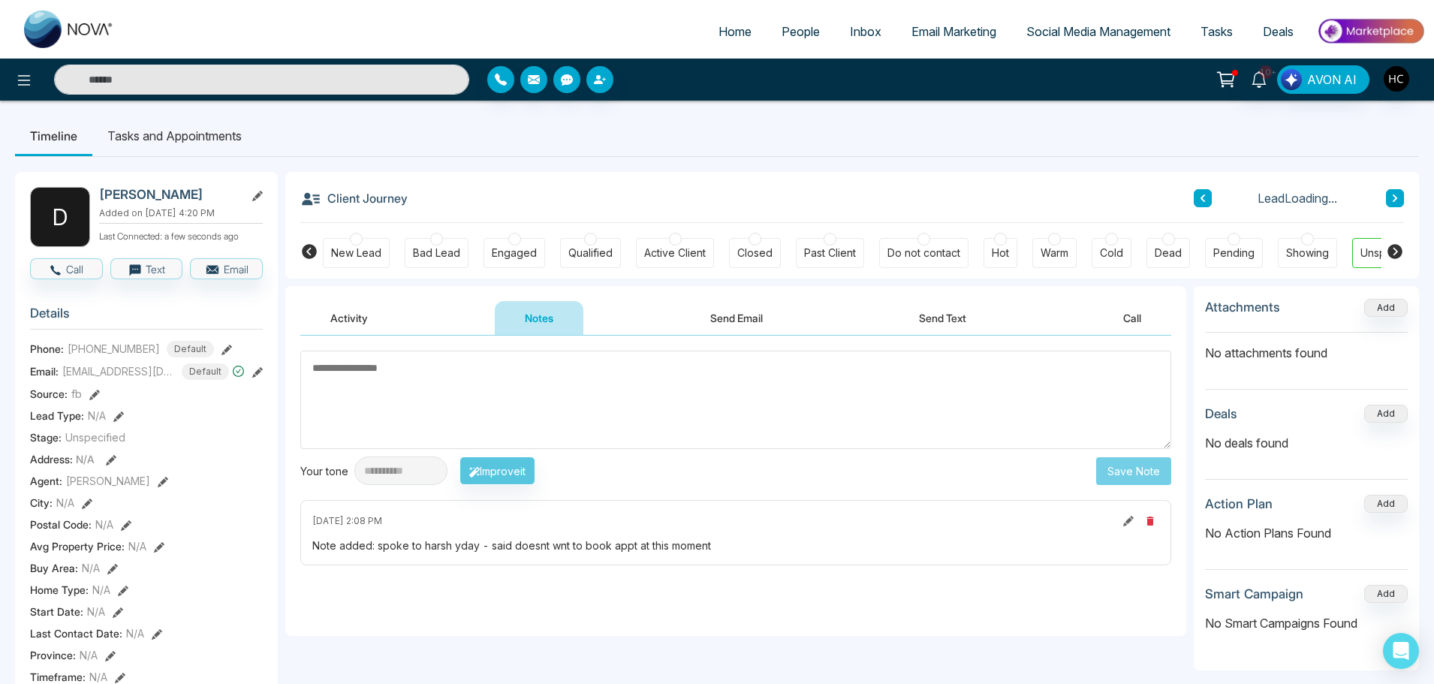
click at [649, 382] on textarea at bounding box center [735, 400] width 871 height 98
click at [798, 398] on textarea at bounding box center [735, 400] width 871 height 98
click at [1036, 413] on textarea at bounding box center [735, 400] width 871 height 98
click at [518, 370] on textarea at bounding box center [735, 400] width 871 height 98
click at [475, 369] on textarea at bounding box center [735, 400] width 871 height 98
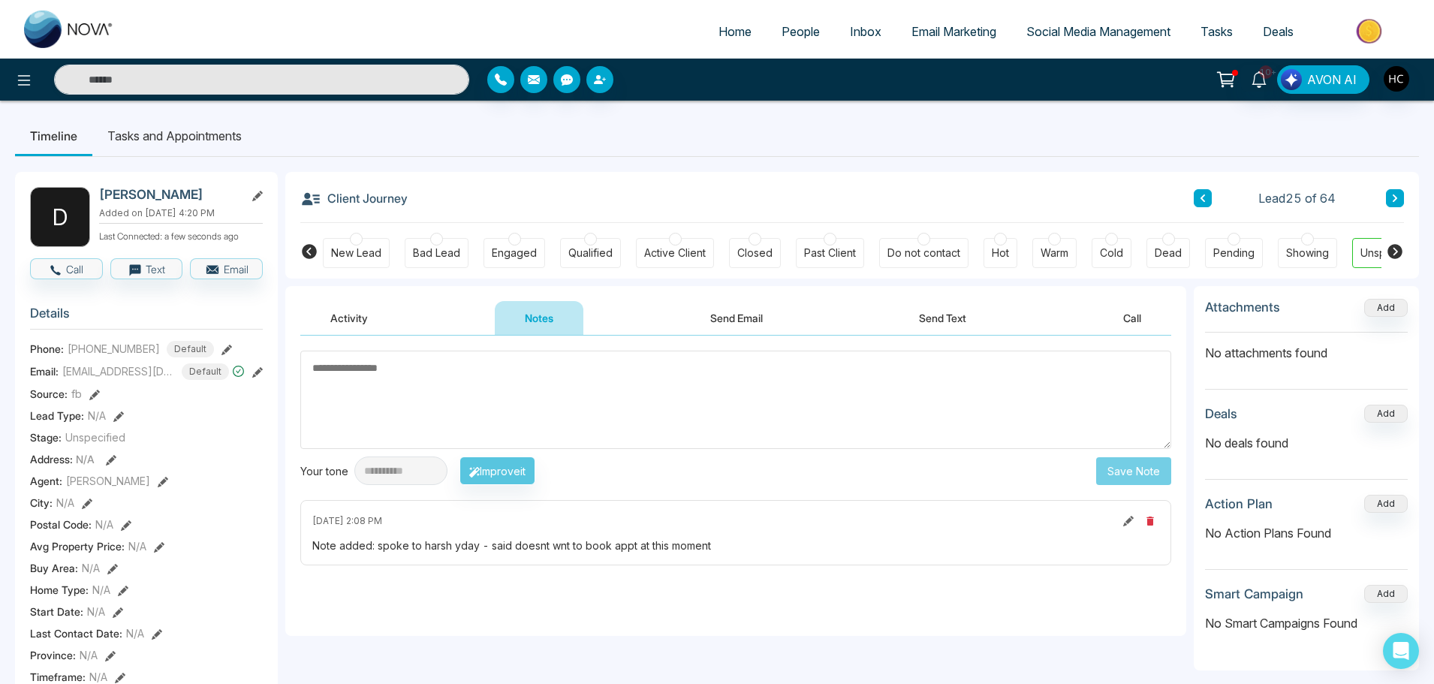
click at [426, 395] on textarea at bounding box center [735, 400] width 871 height 98
click at [752, 413] on textarea at bounding box center [735, 400] width 871 height 98
click at [567, 400] on textarea at bounding box center [735, 400] width 871 height 98
click at [526, 351] on textarea at bounding box center [735, 400] width 871 height 98
type textarea "**********"
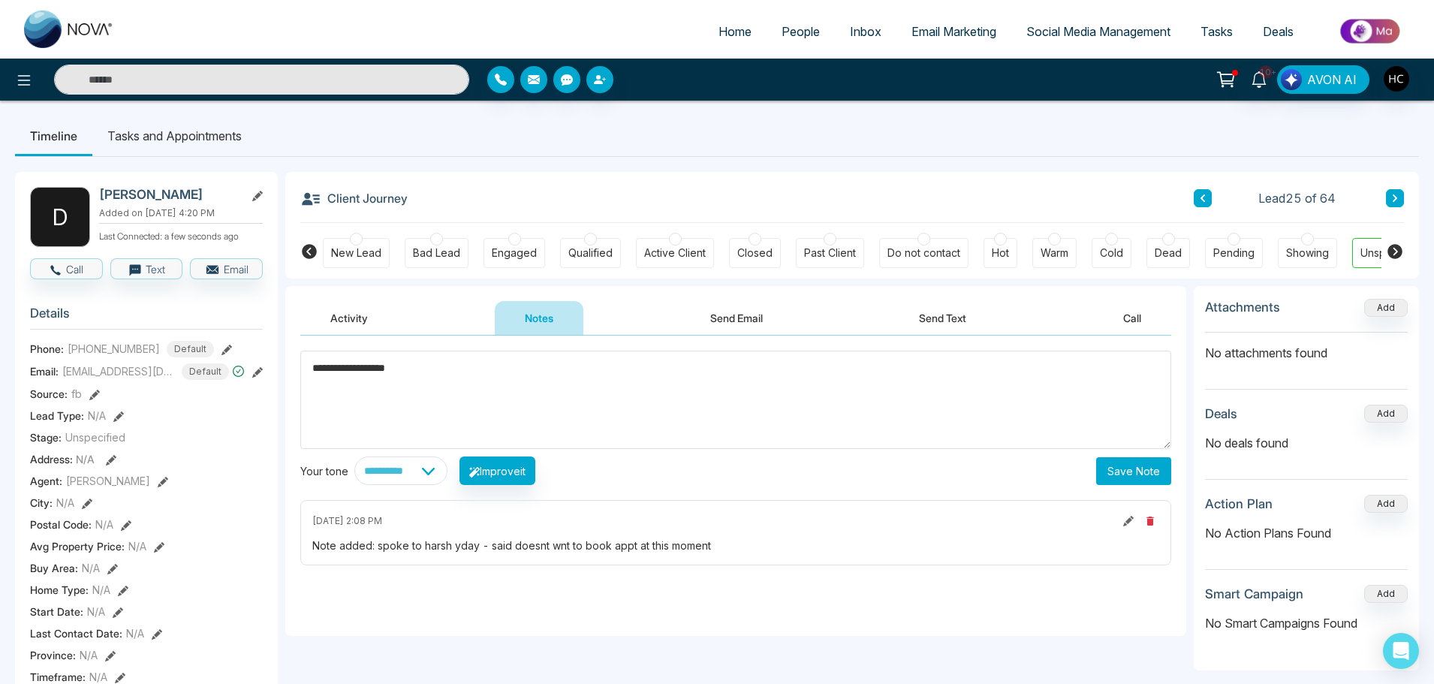
click at [1145, 471] on button "Save Note" at bounding box center [1133, 471] width 75 height 28
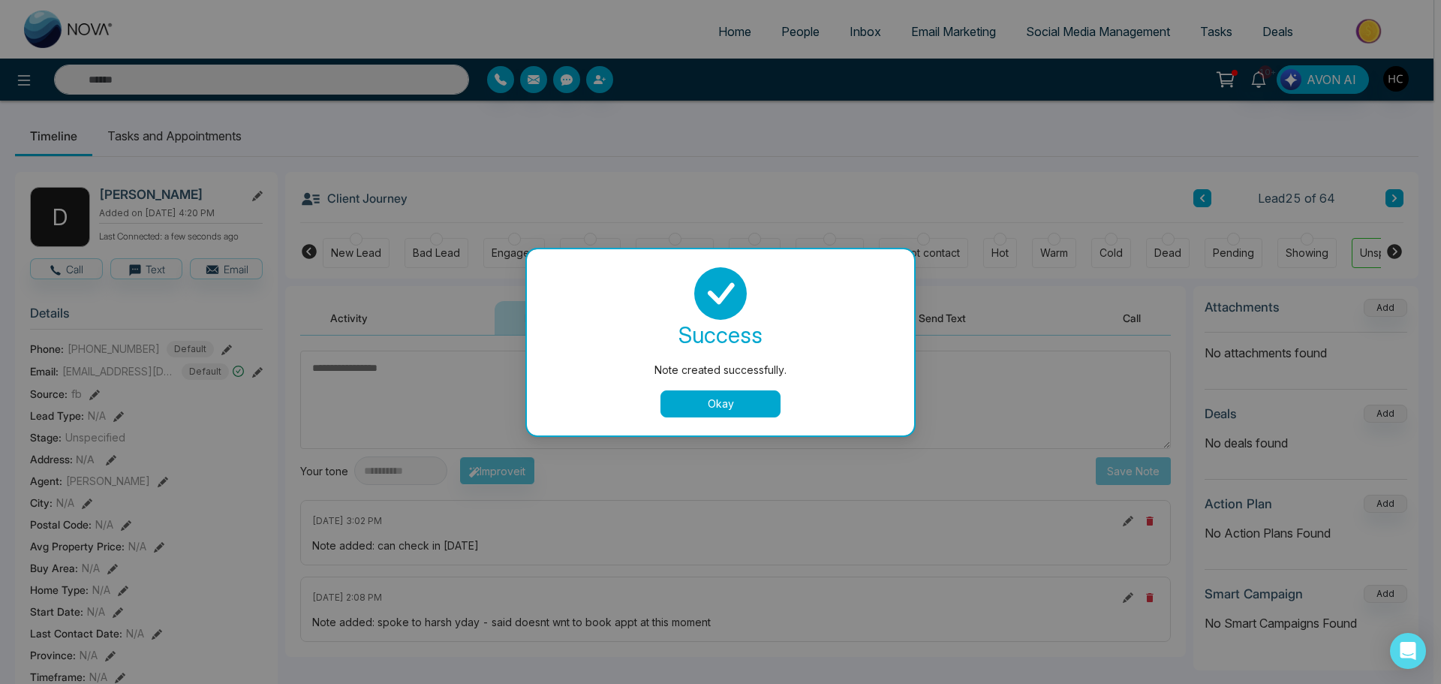
click at [759, 411] on button "Okay" at bounding box center [721, 403] width 120 height 27
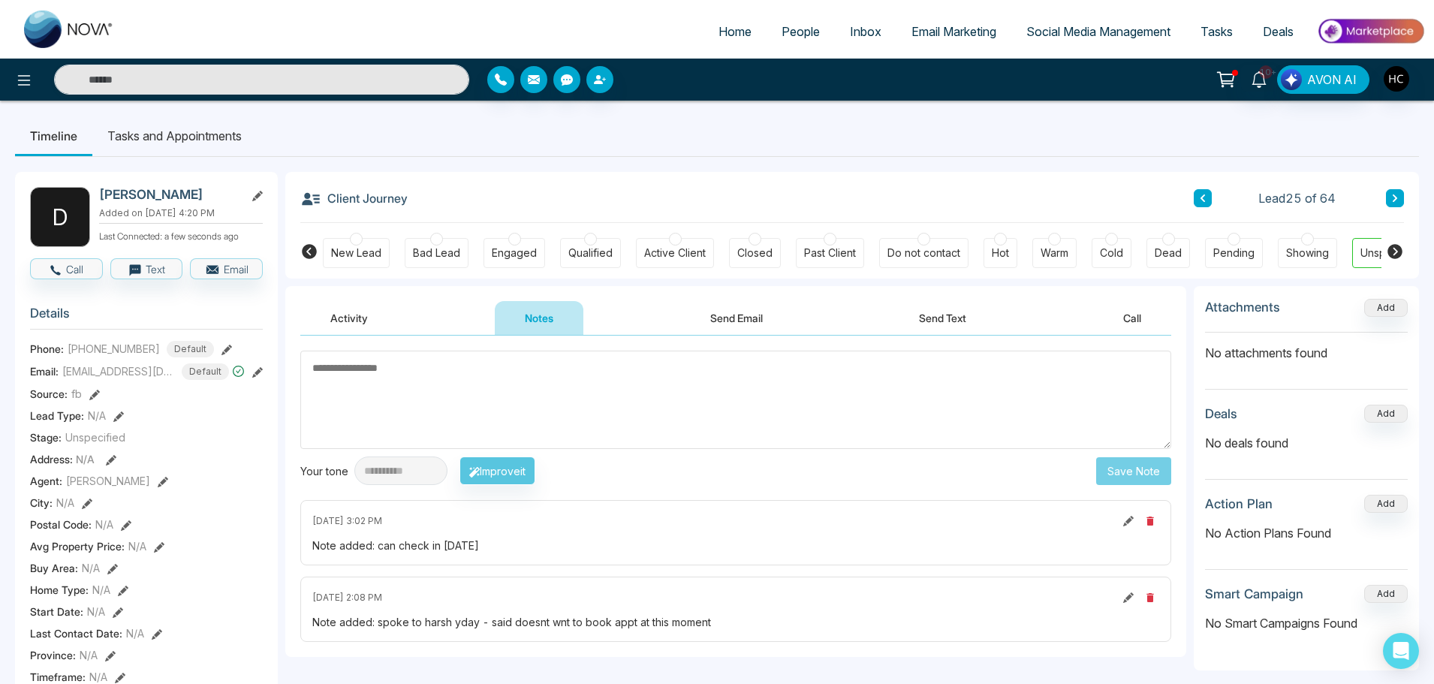
click at [1390, 193] on button at bounding box center [1395, 198] width 18 height 18
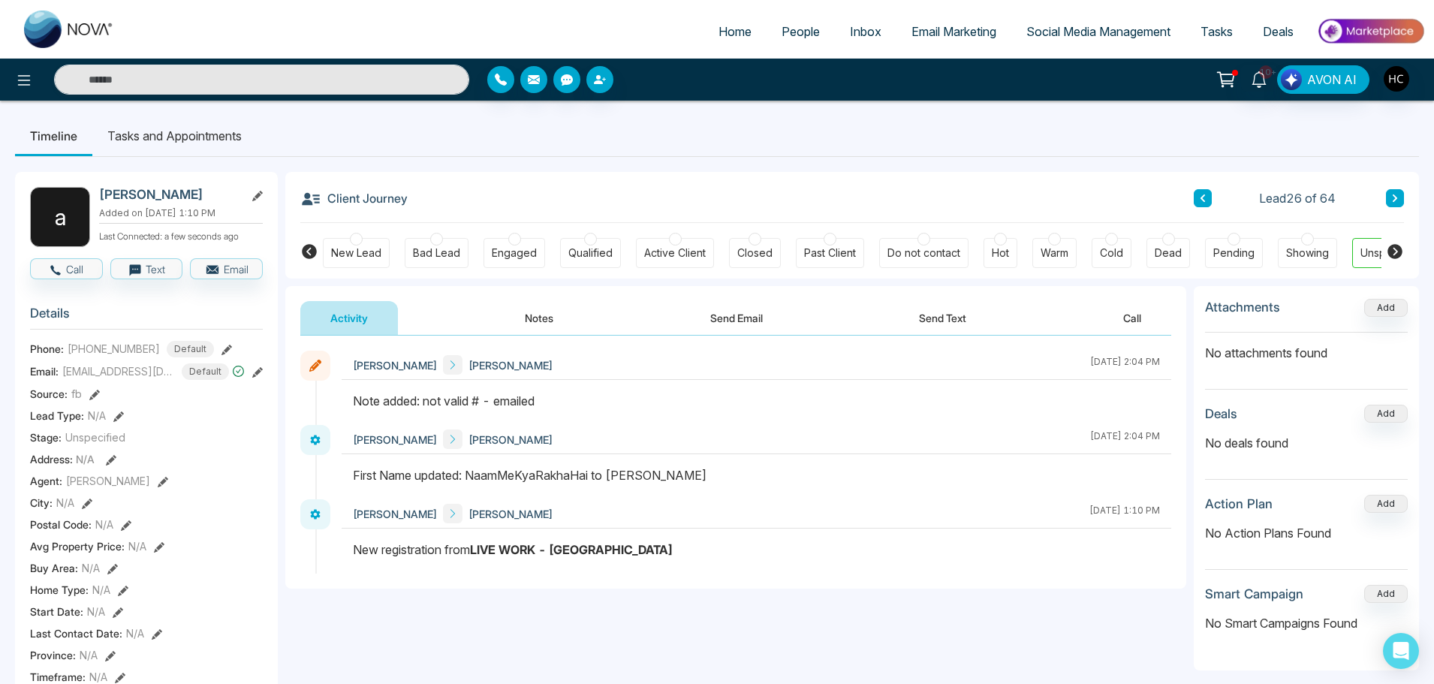
click at [1393, 203] on icon at bounding box center [1395, 198] width 8 height 9
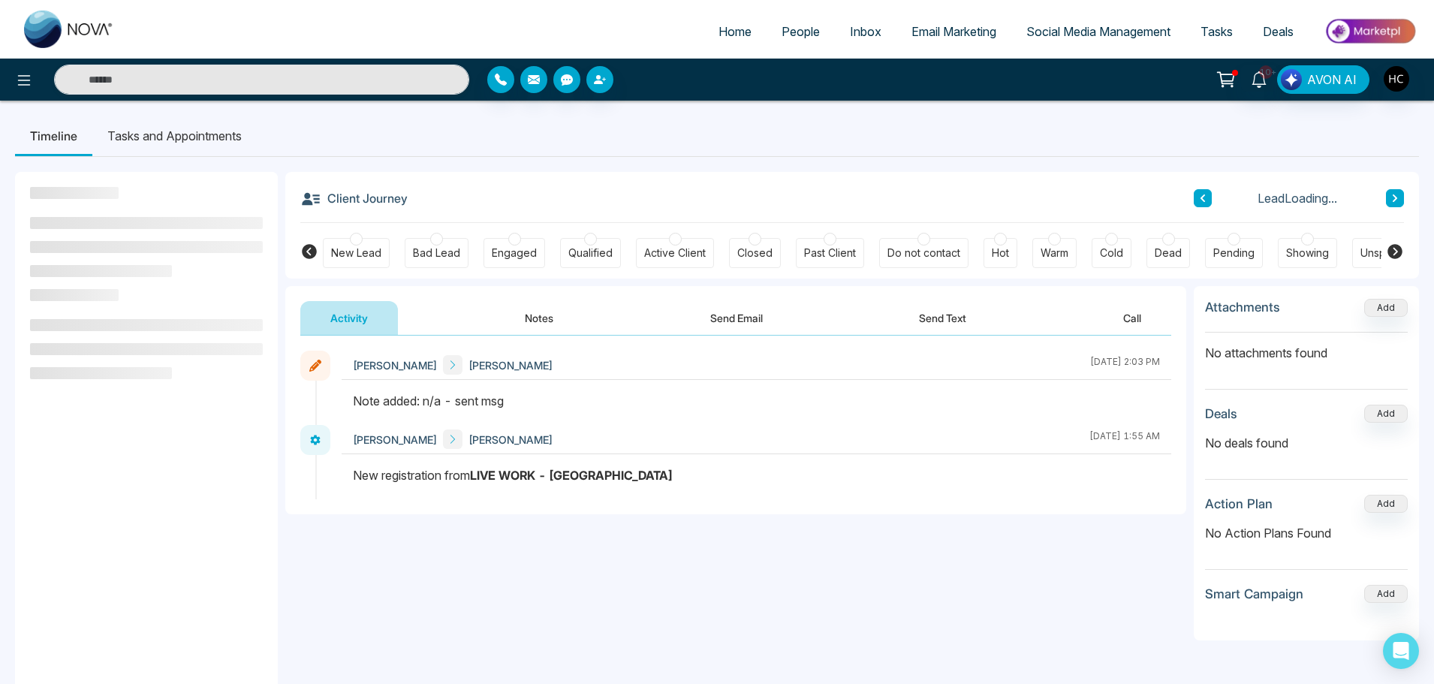
click at [540, 308] on button "Notes" at bounding box center [539, 318] width 89 height 34
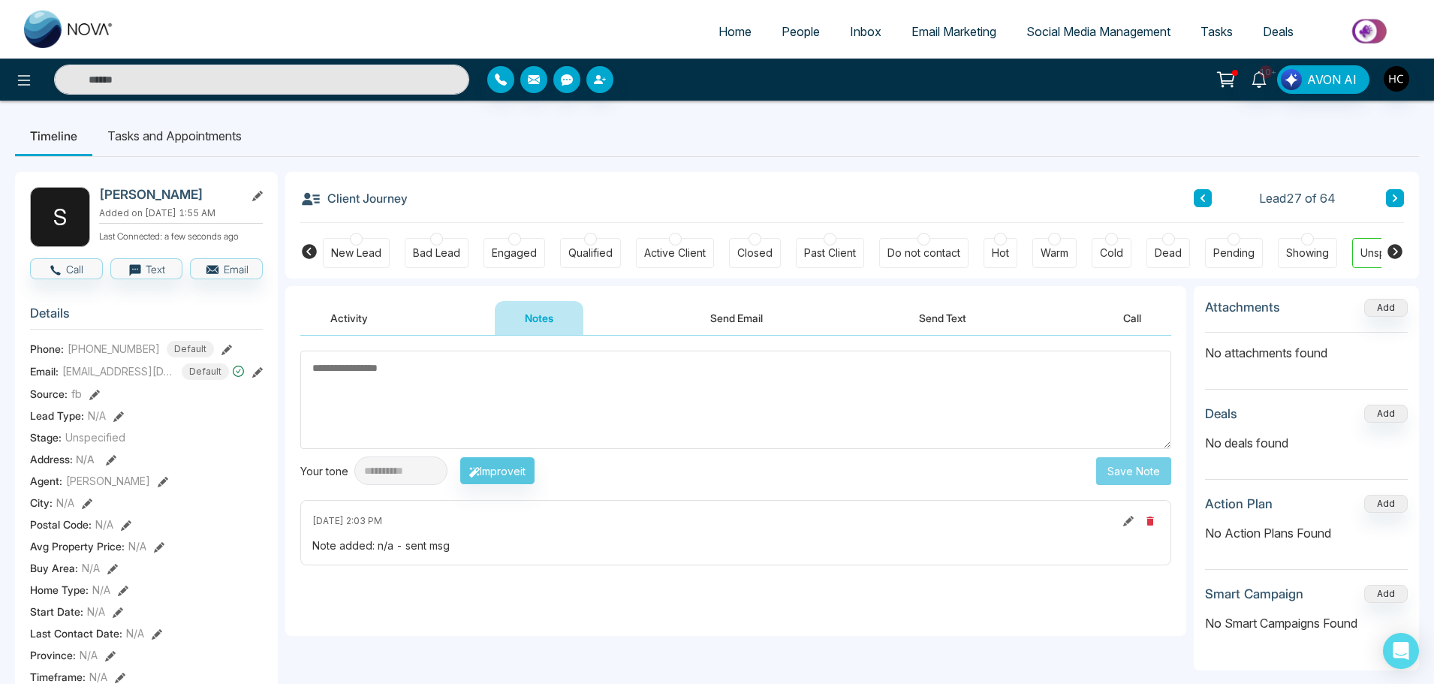
click at [427, 382] on textarea at bounding box center [735, 400] width 871 height 98
drag, startPoint x: 338, startPoint y: 370, endPoint x: 384, endPoint y: 380, distance: 46.8
click at [384, 380] on textarea at bounding box center [735, 400] width 871 height 98
click at [390, 374] on textarea at bounding box center [735, 400] width 871 height 98
click at [400, 399] on textarea at bounding box center [735, 400] width 871 height 98
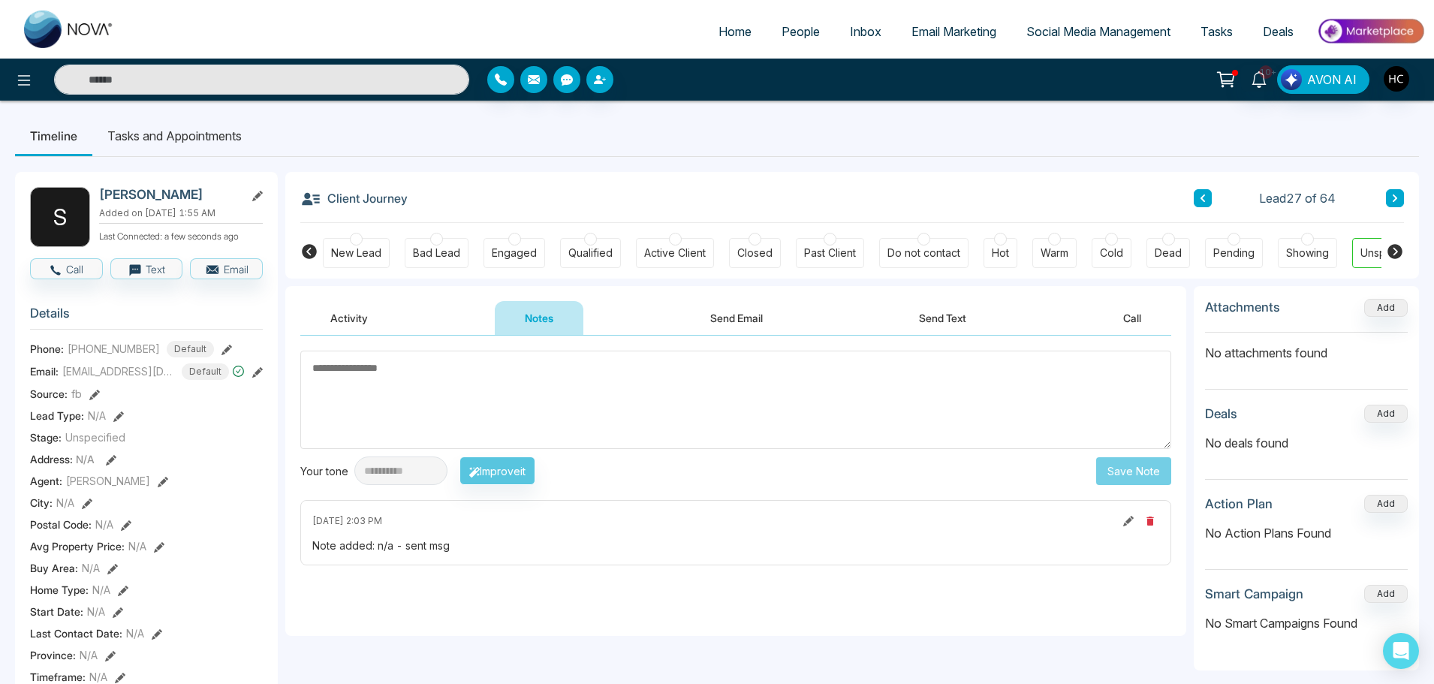
click at [352, 378] on textarea at bounding box center [735, 400] width 871 height 98
click at [327, 373] on textarea at bounding box center [735, 400] width 871 height 98
click at [368, 367] on textarea at bounding box center [735, 400] width 871 height 98
click at [402, 405] on textarea at bounding box center [735, 400] width 871 height 98
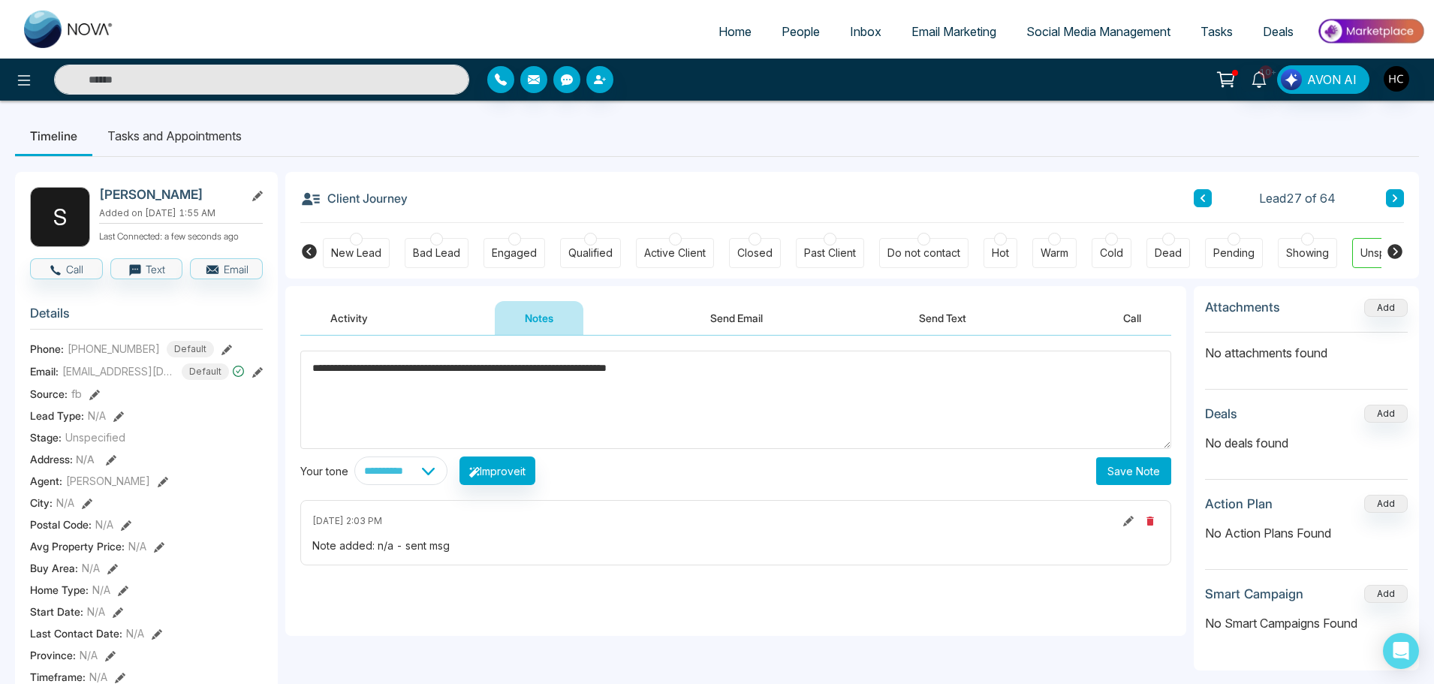
type textarea "**********"
click at [1155, 471] on button "Save Note" at bounding box center [1133, 471] width 75 height 28
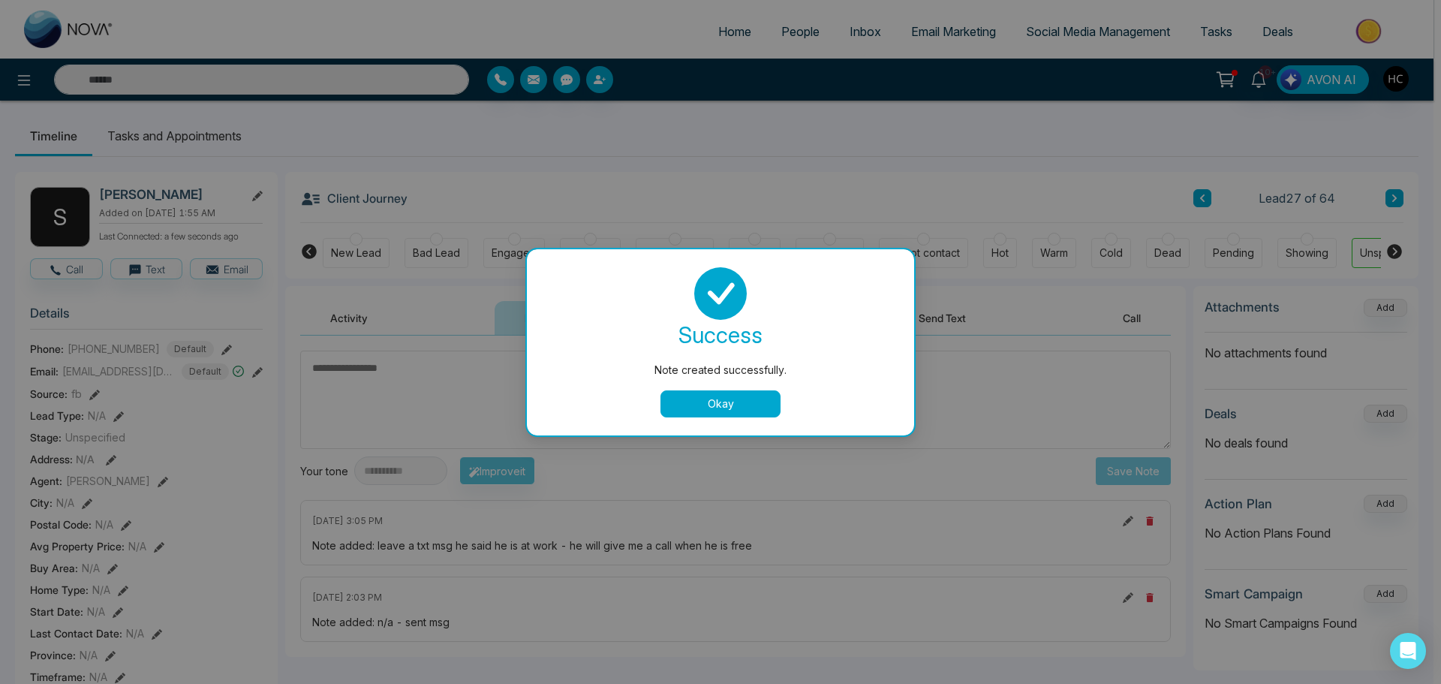
click at [720, 405] on button "Okay" at bounding box center [721, 403] width 120 height 27
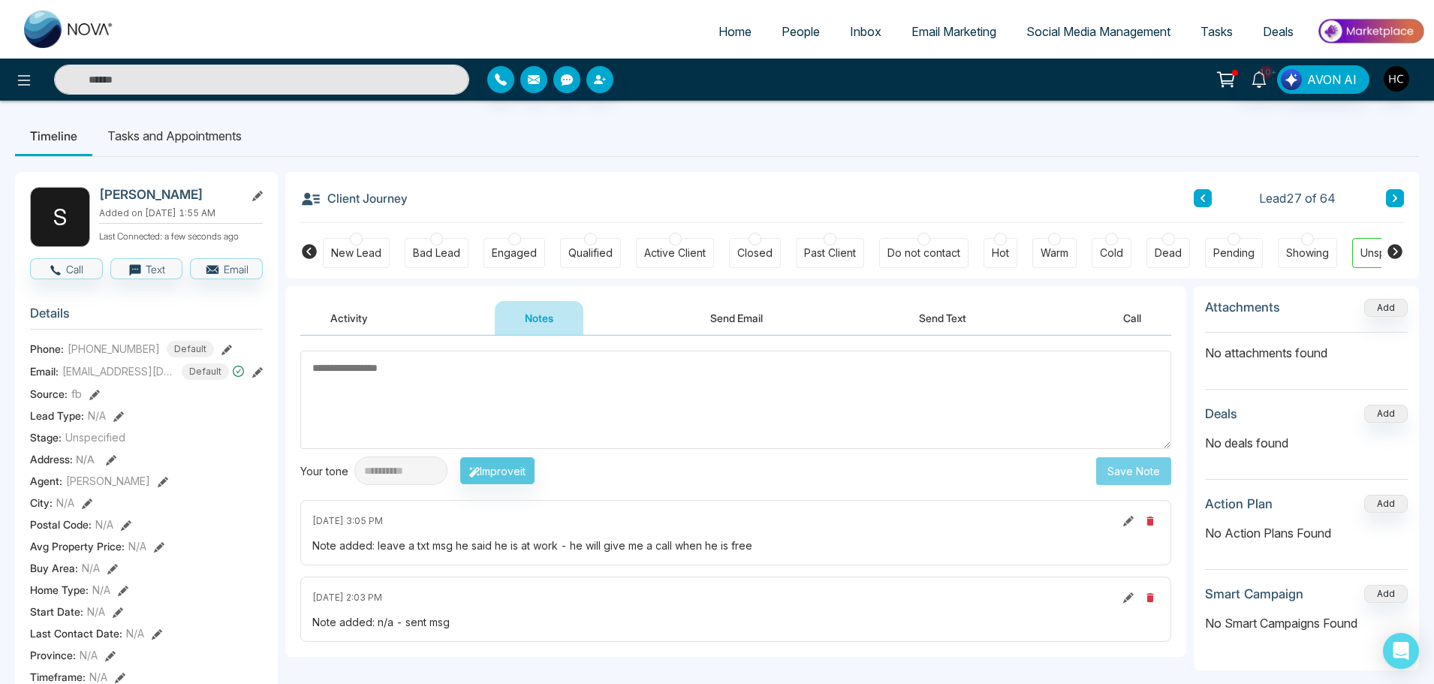
click at [1129, 518] on icon at bounding box center [1128, 521] width 11 height 11
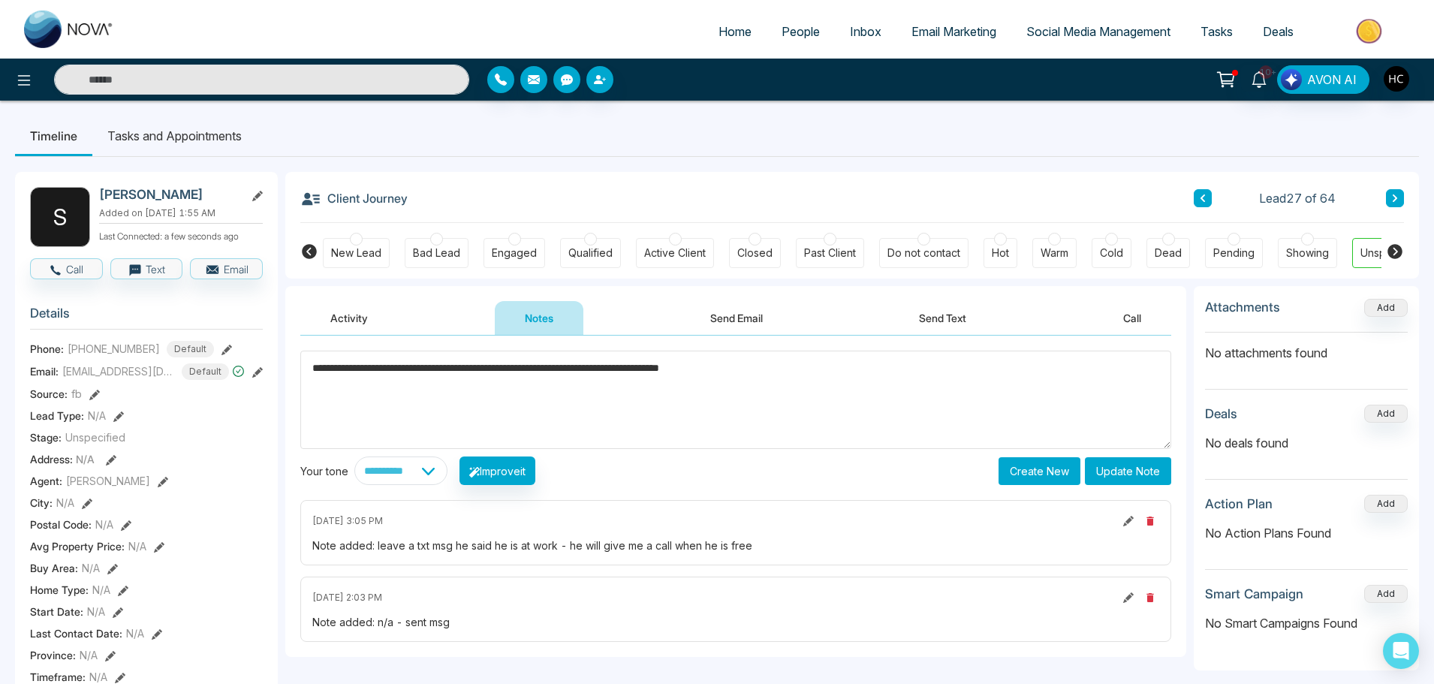
type textarea "**********"
click at [1146, 487] on div "**********" at bounding box center [735, 496] width 901 height 321
click at [1149, 474] on button "Update Note" at bounding box center [1128, 471] width 86 height 28
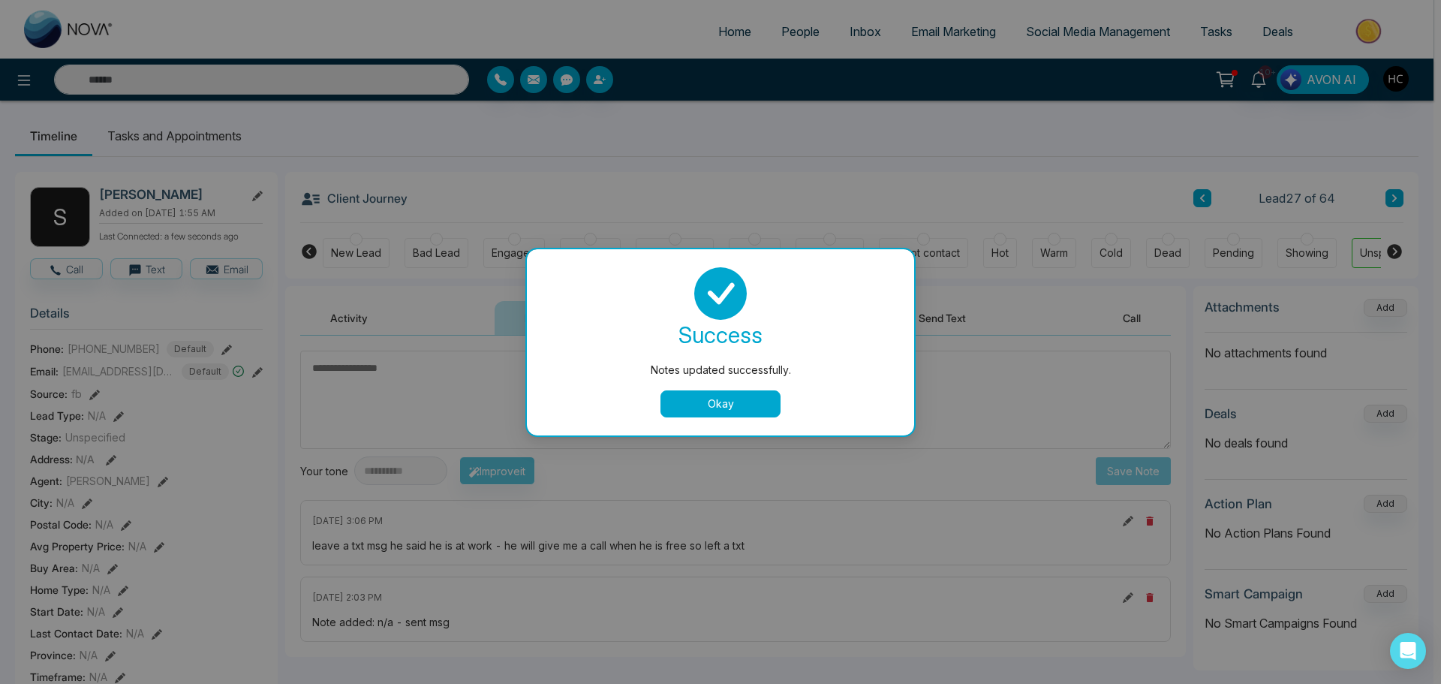
click at [762, 405] on button "Okay" at bounding box center [721, 403] width 120 height 27
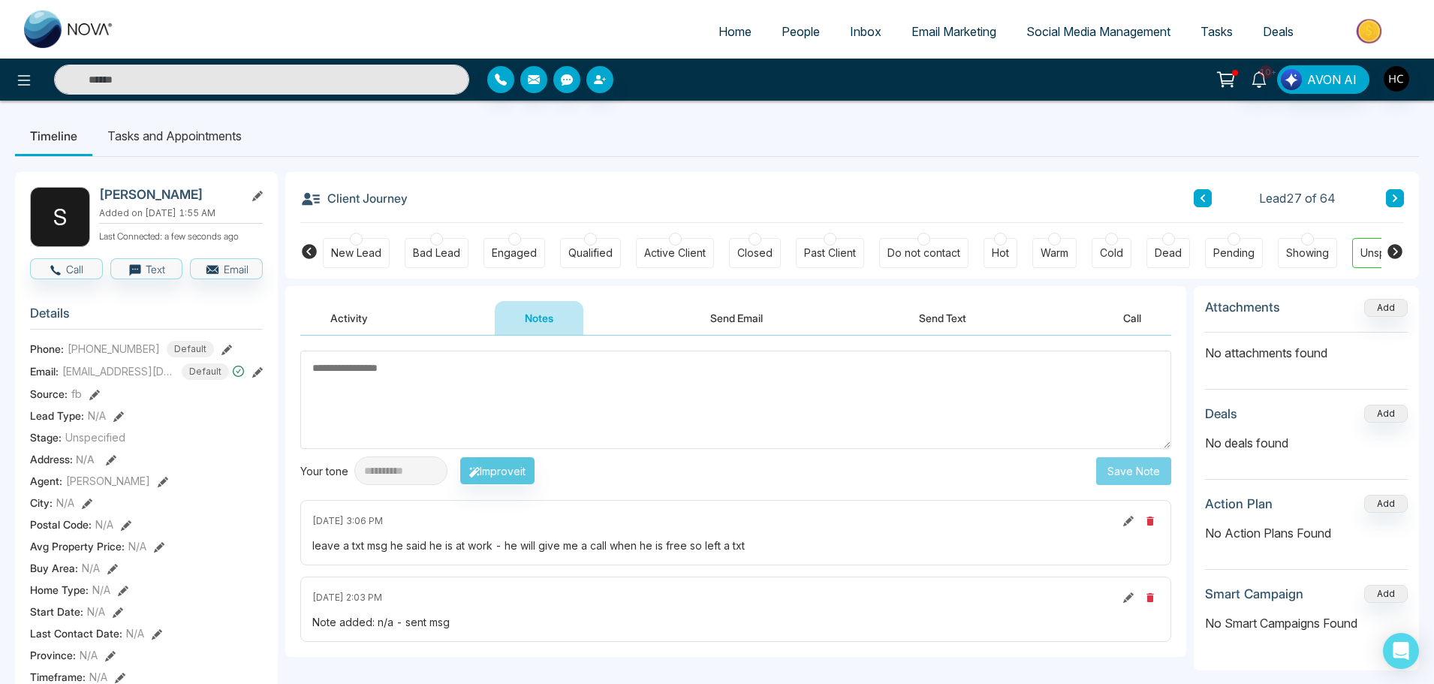
click at [1401, 200] on button at bounding box center [1395, 198] width 18 height 18
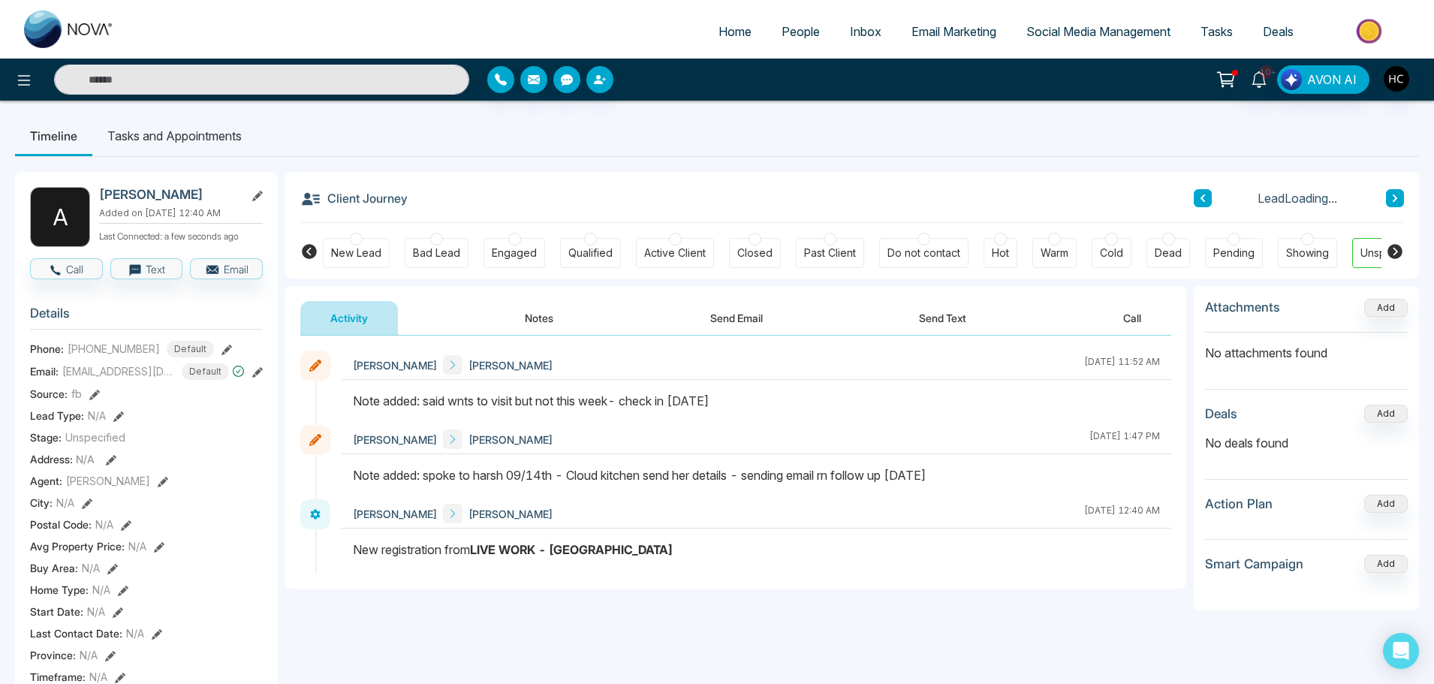
click at [537, 316] on button "Notes" at bounding box center [539, 318] width 89 height 34
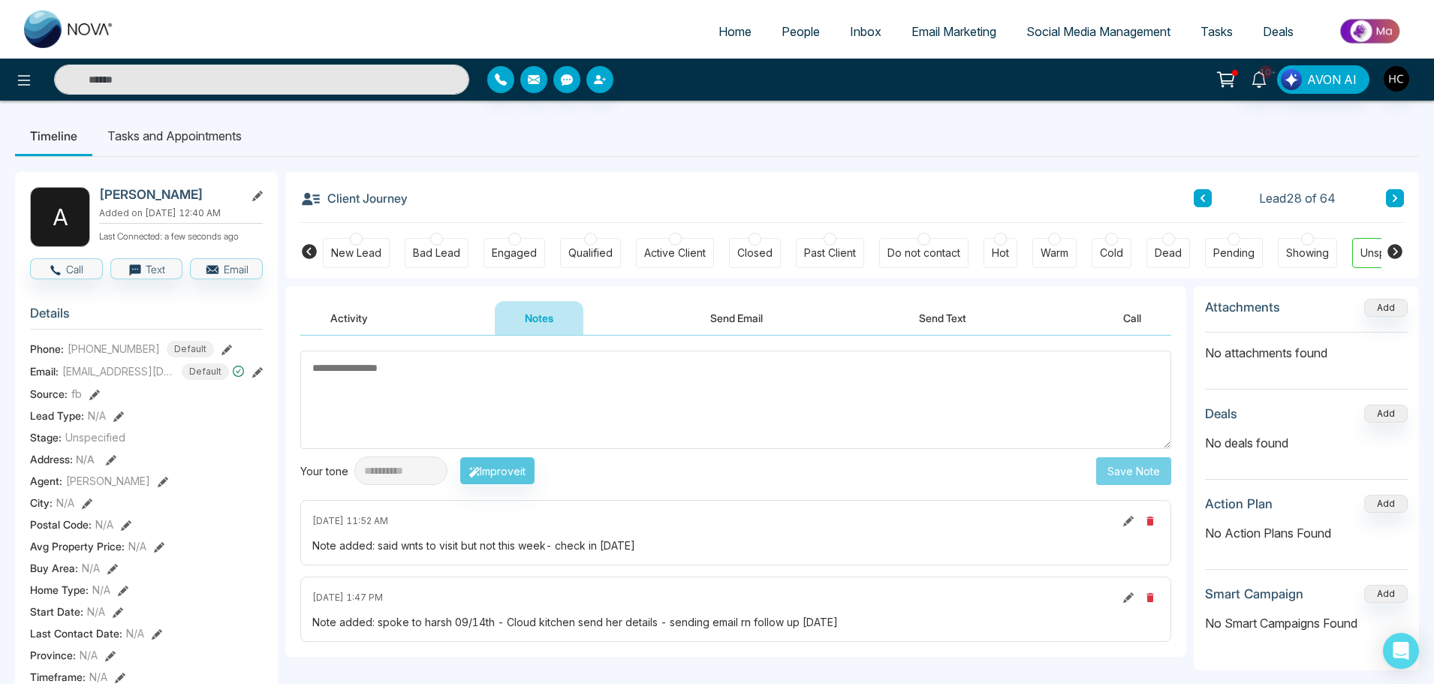
click at [1401, 197] on button at bounding box center [1395, 198] width 18 height 18
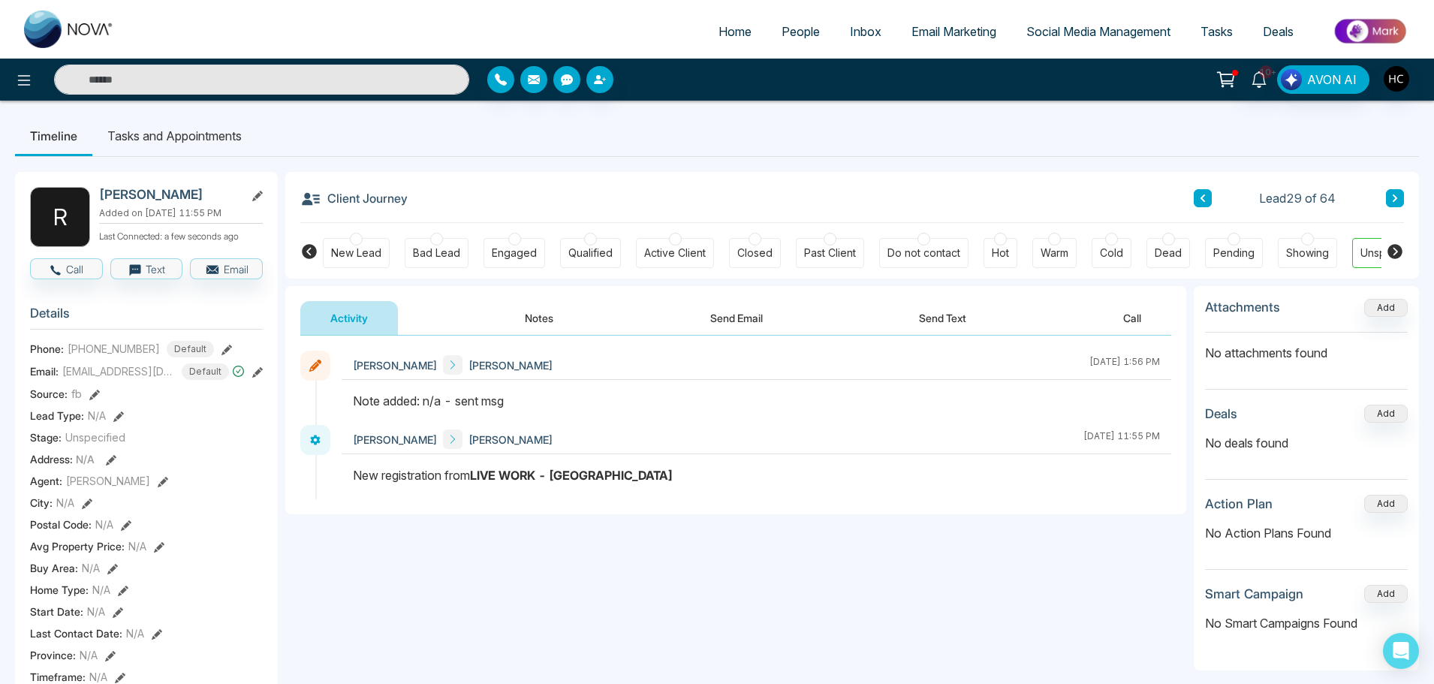
click at [528, 315] on button "Notes" at bounding box center [539, 318] width 89 height 34
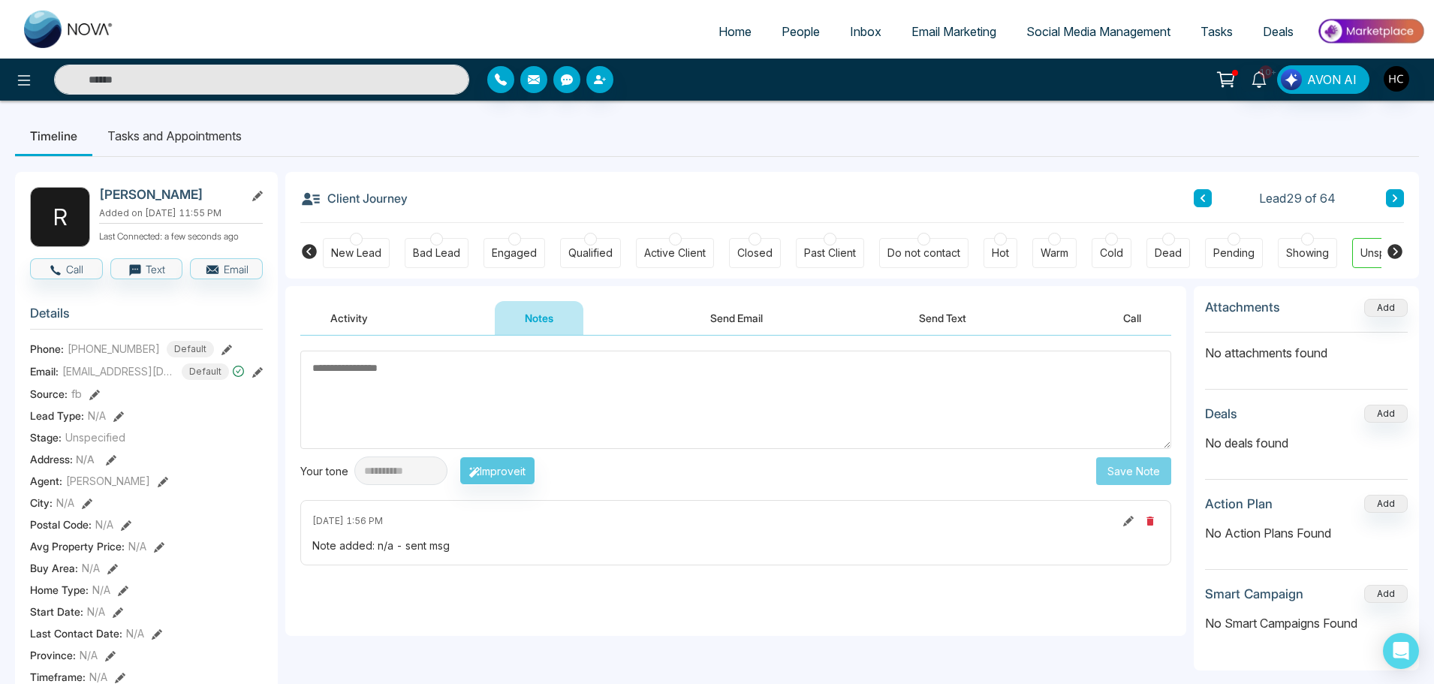
click at [549, 372] on textarea at bounding box center [735, 400] width 871 height 98
type textarea "**********"
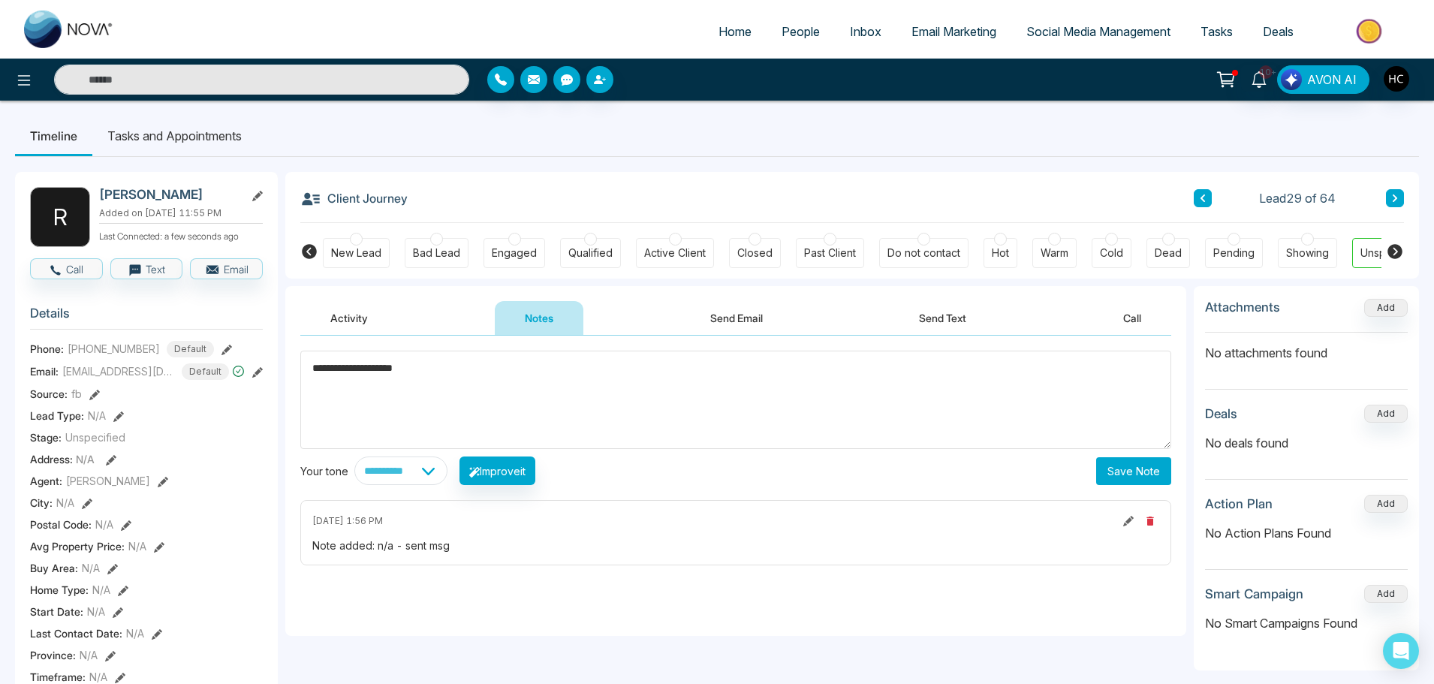
drag, startPoint x: 468, startPoint y: 381, endPoint x: 305, endPoint y: 369, distance: 163.4
click at [305, 369] on textarea "**********" at bounding box center [735, 400] width 871 height 98
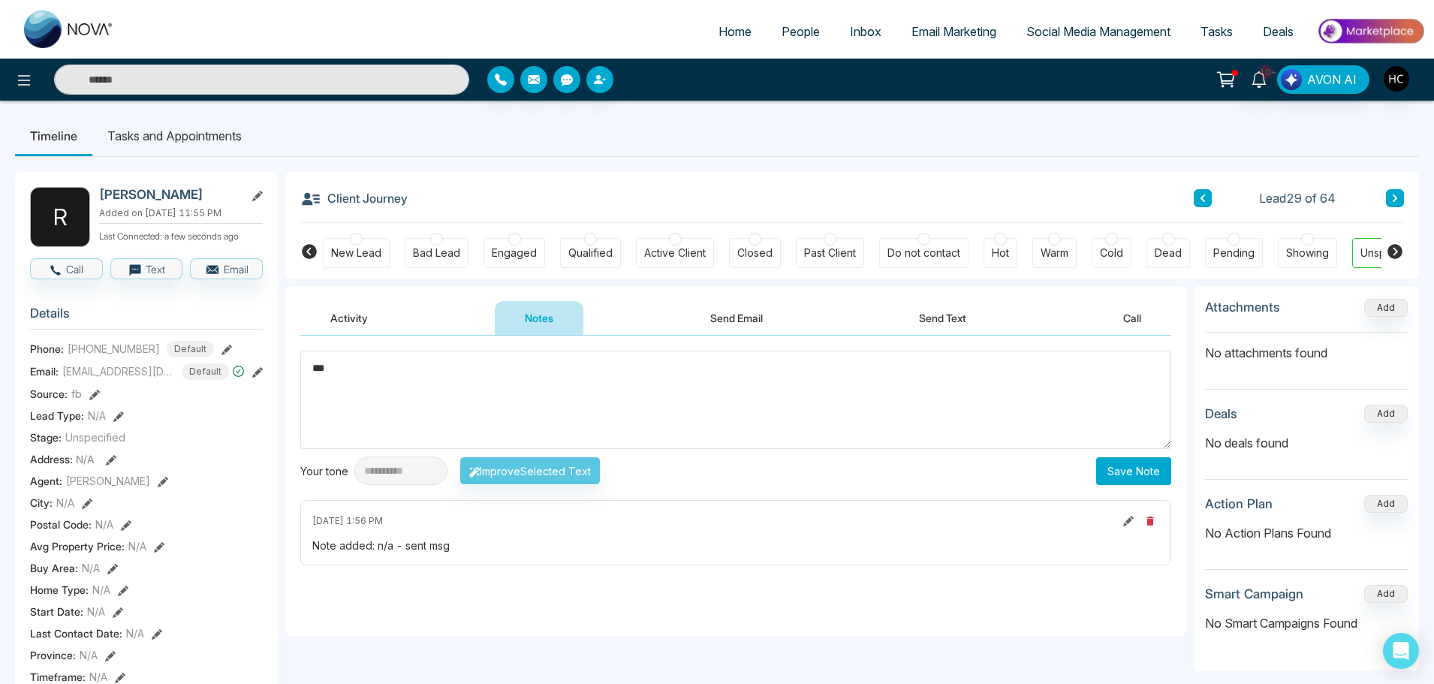
drag, startPoint x: 341, startPoint y: 372, endPoint x: 296, endPoint y: 374, distance: 45.1
click at [296, 374] on div "**********" at bounding box center [735, 486] width 901 height 300
click at [531, 411] on textarea "***" at bounding box center [735, 400] width 871 height 98
type textarea "***"
click at [1106, 464] on button "Save Note" at bounding box center [1133, 471] width 75 height 28
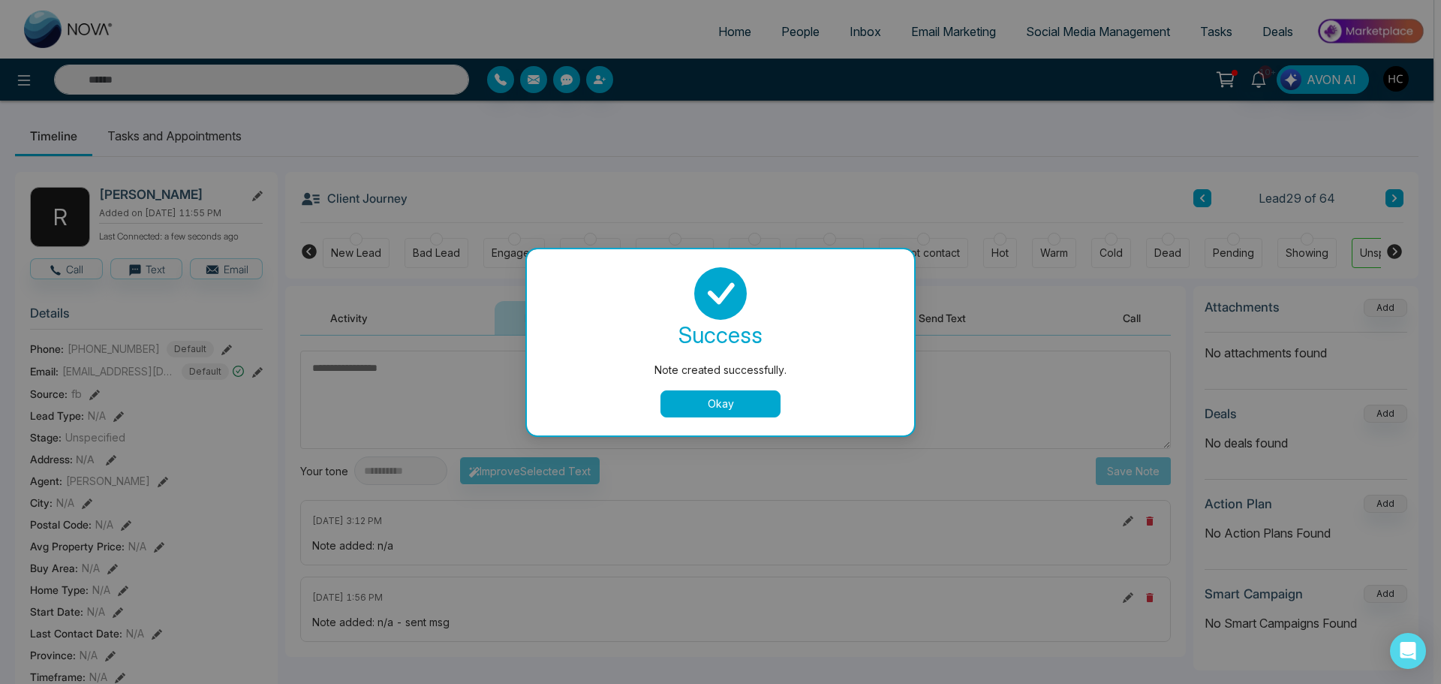
click at [745, 399] on button "Okay" at bounding box center [721, 403] width 120 height 27
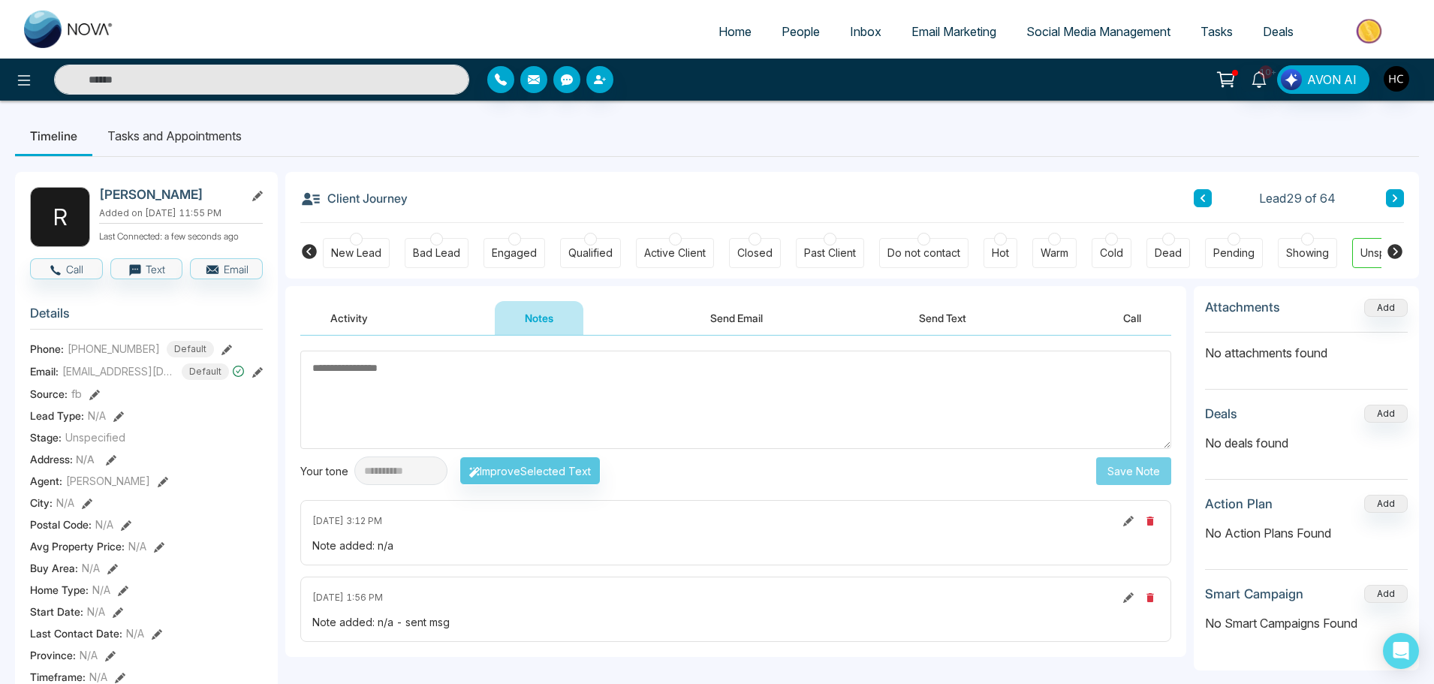
click at [1394, 200] on icon at bounding box center [1394, 198] width 5 height 8
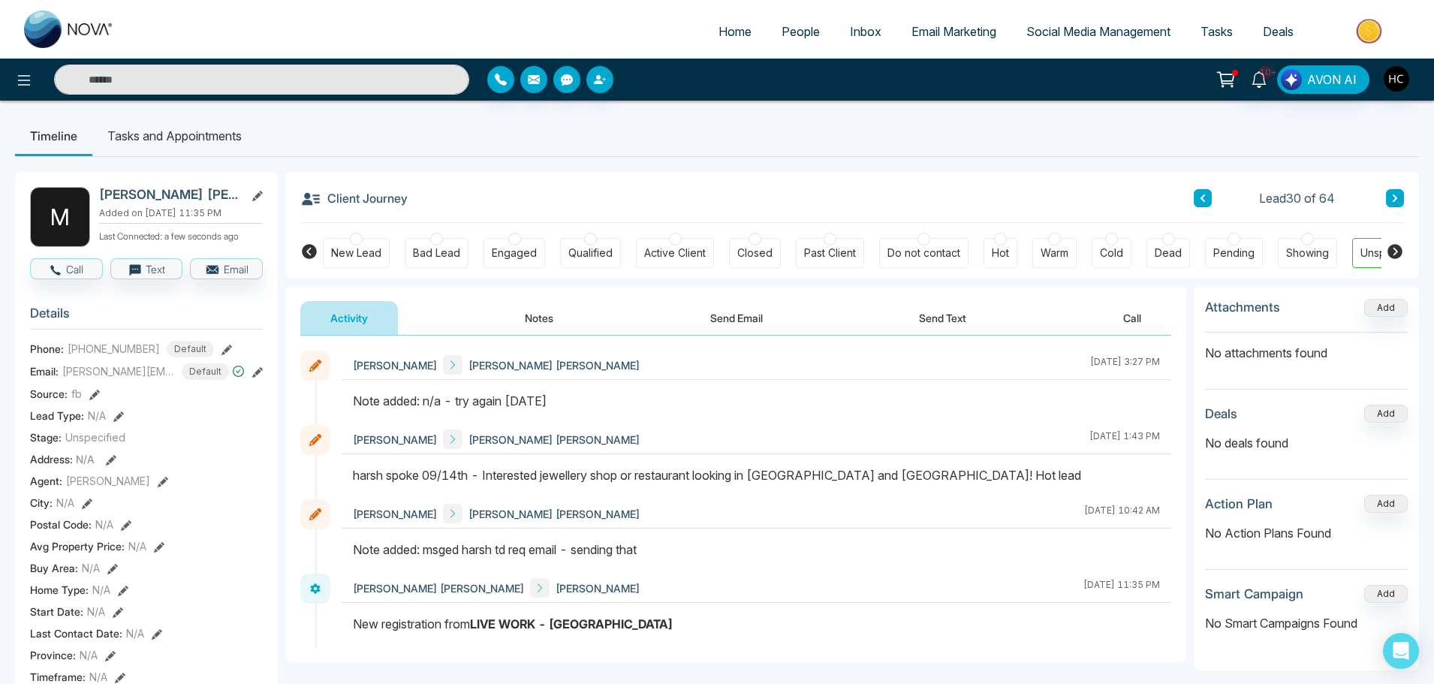
click at [555, 321] on button "Notes" at bounding box center [539, 318] width 89 height 34
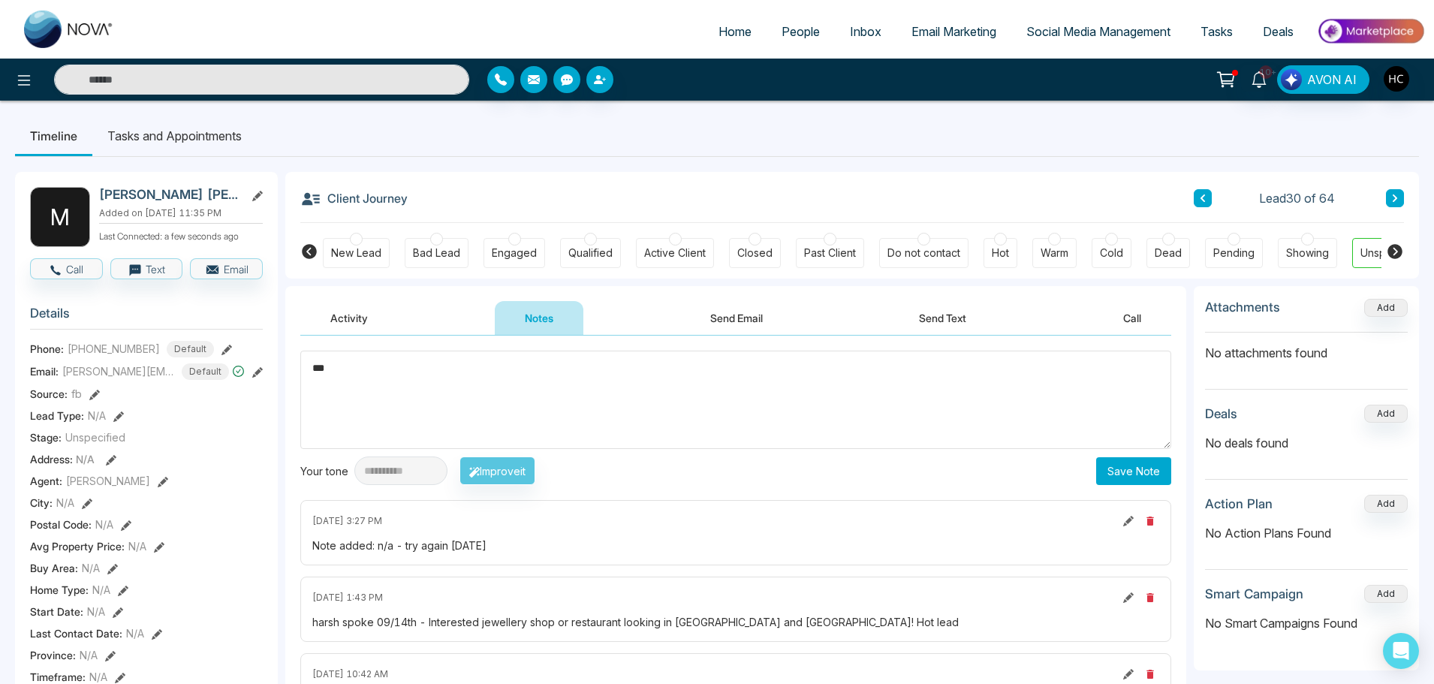
type textarea "***"
click at [1147, 474] on button "Save Note" at bounding box center [1133, 471] width 75 height 28
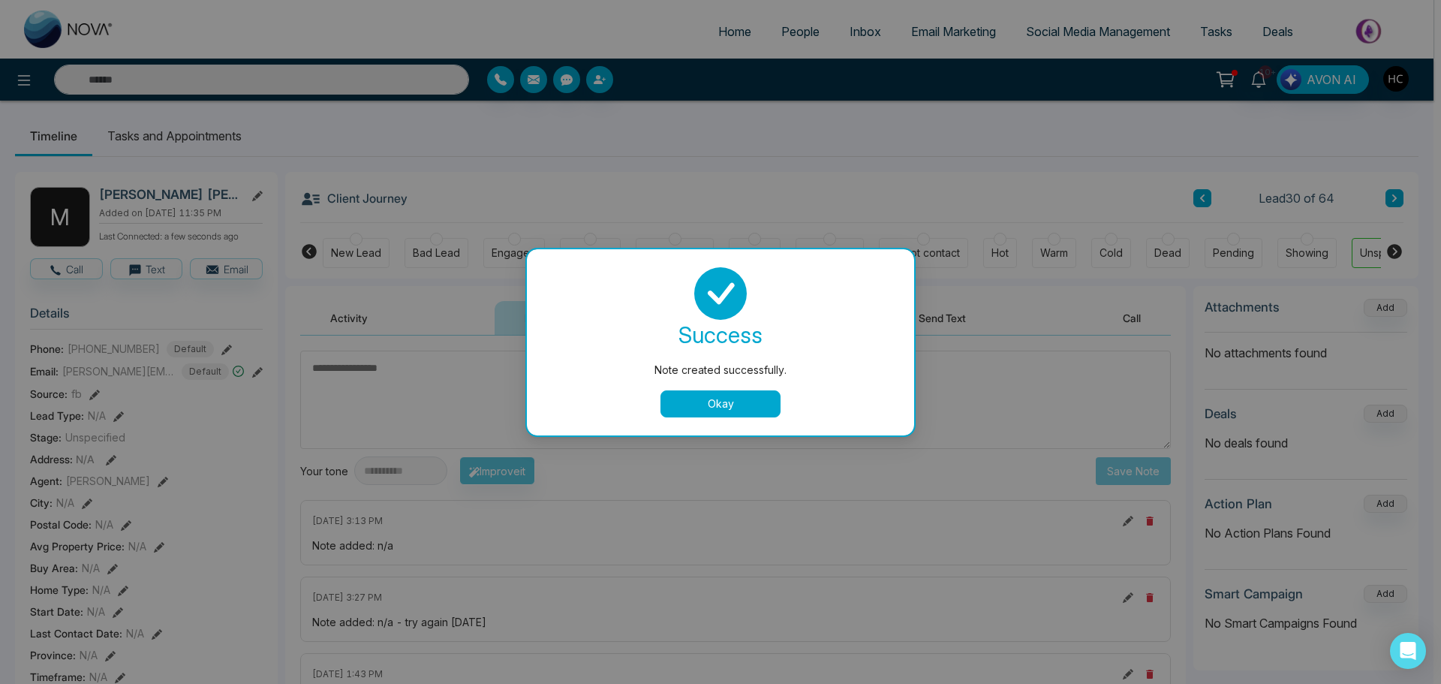
click at [708, 399] on button "Okay" at bounding box center [721, 403] width 120 height 27
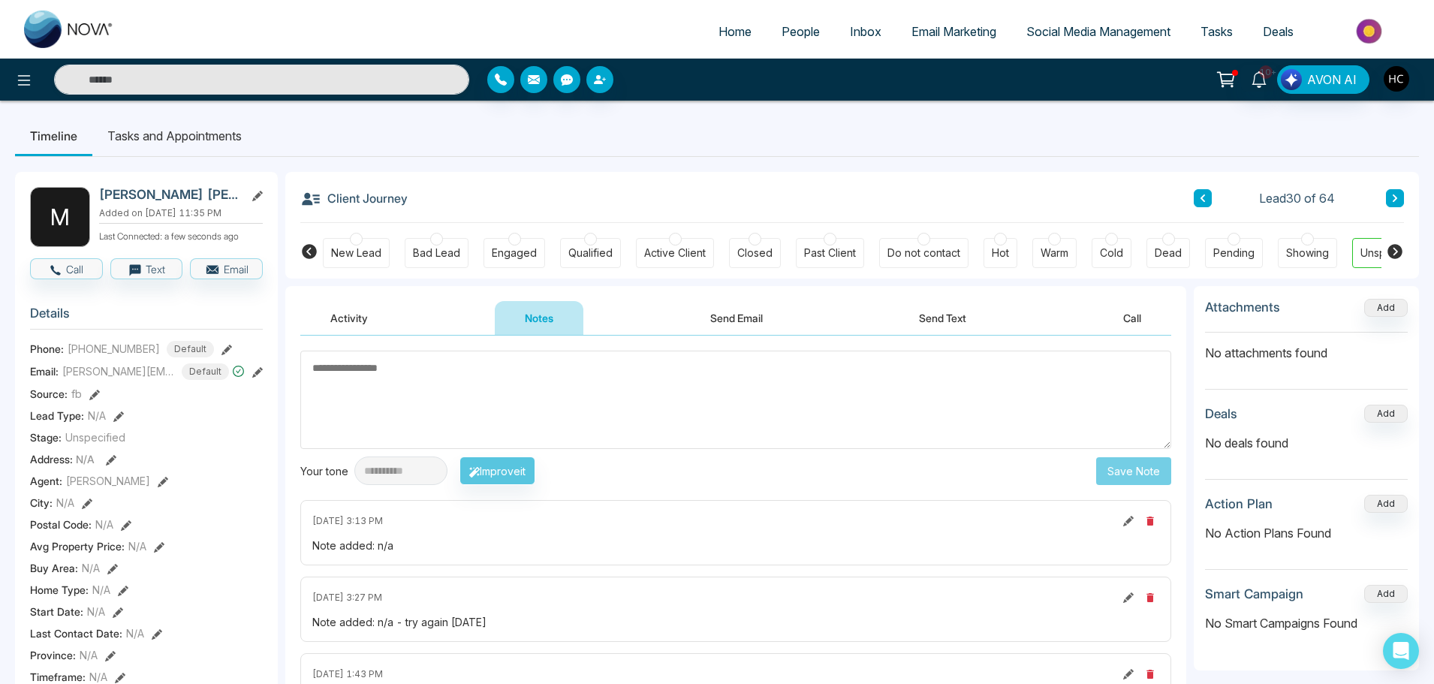
click at [1394, 190] on button at bounding box center [1395, 198] width 18 height 18
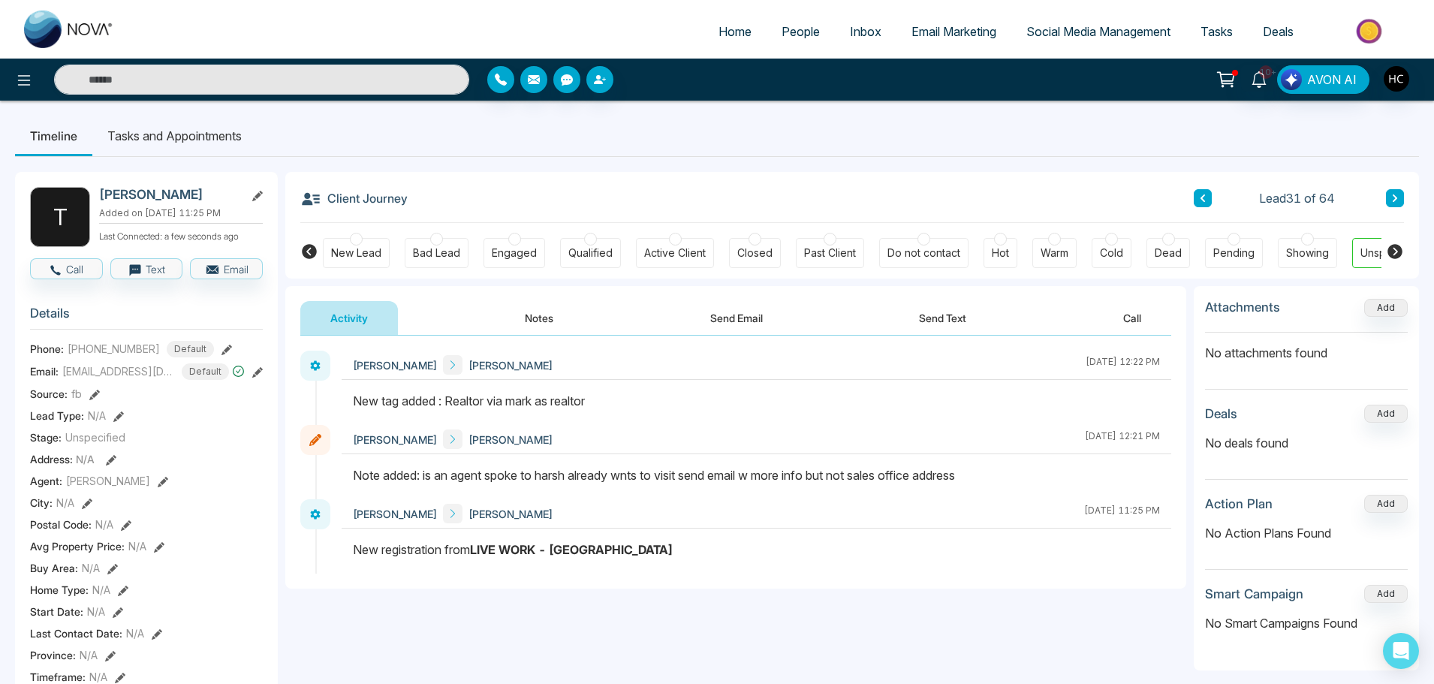
click at [1392, 199] on icon at bounding box center [1395, 198] width 8 height 9
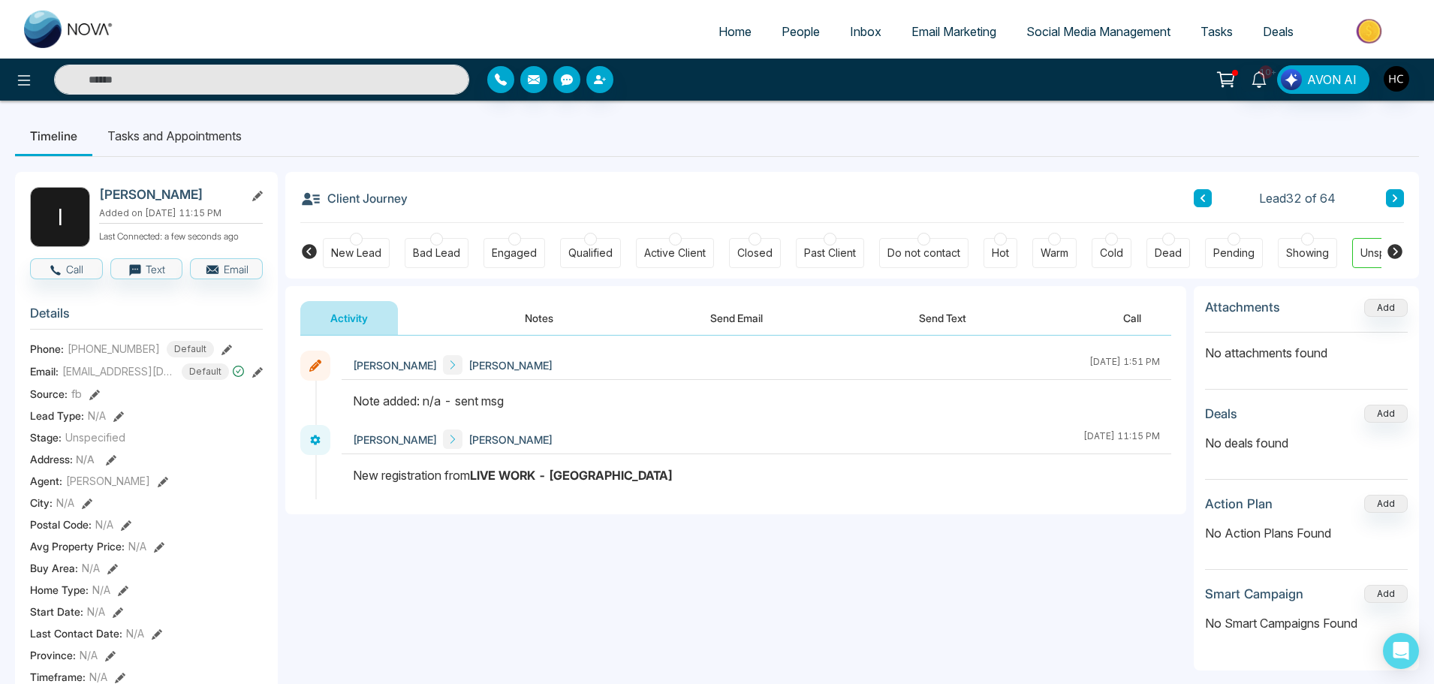
click at [544, 323] on button "Notes" at bounding box center [539, 318] width 89 height 34
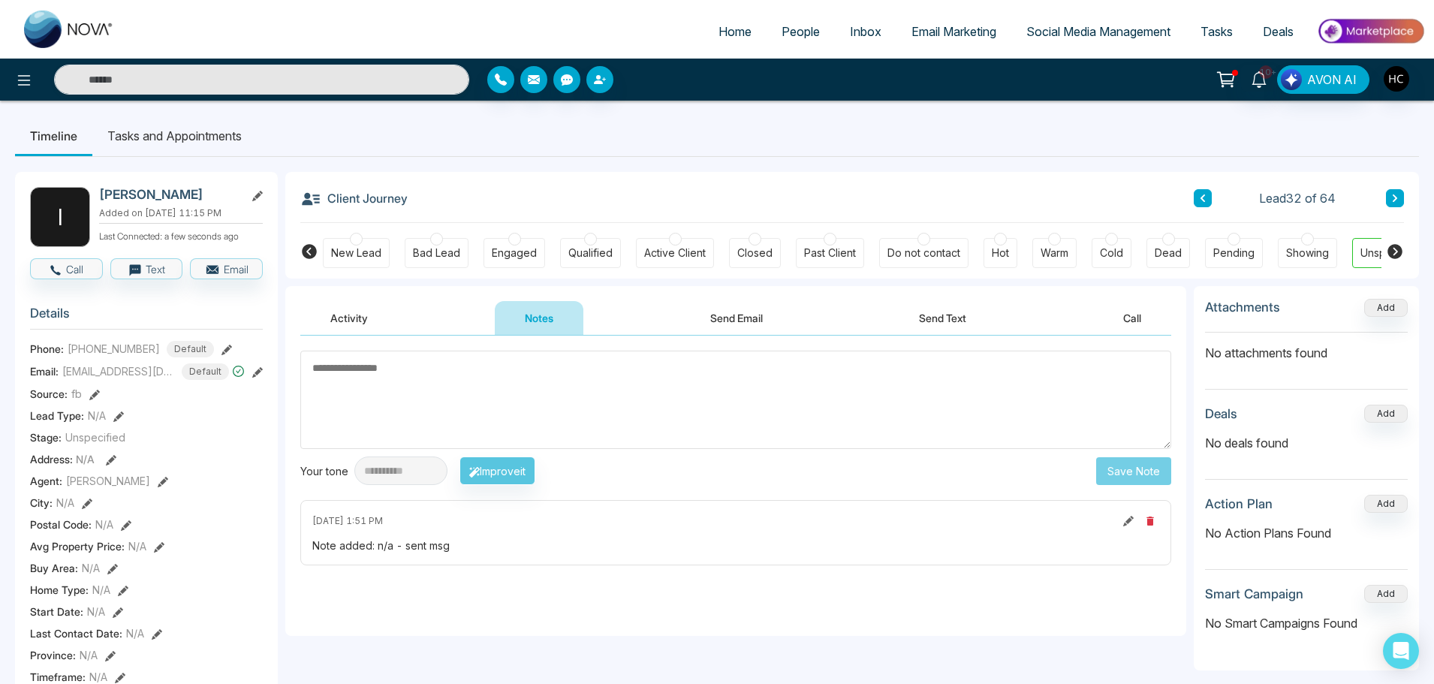
click at [379, 411] on textarea at bounding box center [735, 400] width 871 height 98
drag, startPoint x: 313, startPoint y: 369, endPoint x: 400, endPoint y: 369, distance: 87.1
click at [400, 369] on textarea at bounding box center [735, 400] width 871 height 98
drag, startPoint x: 405, startPoint y: 369, endPoint x: 323, endPoint y: 366, distance: 81.9
click at [323, 366] on textarea at bounding box center [735, 400] width 871 height 98
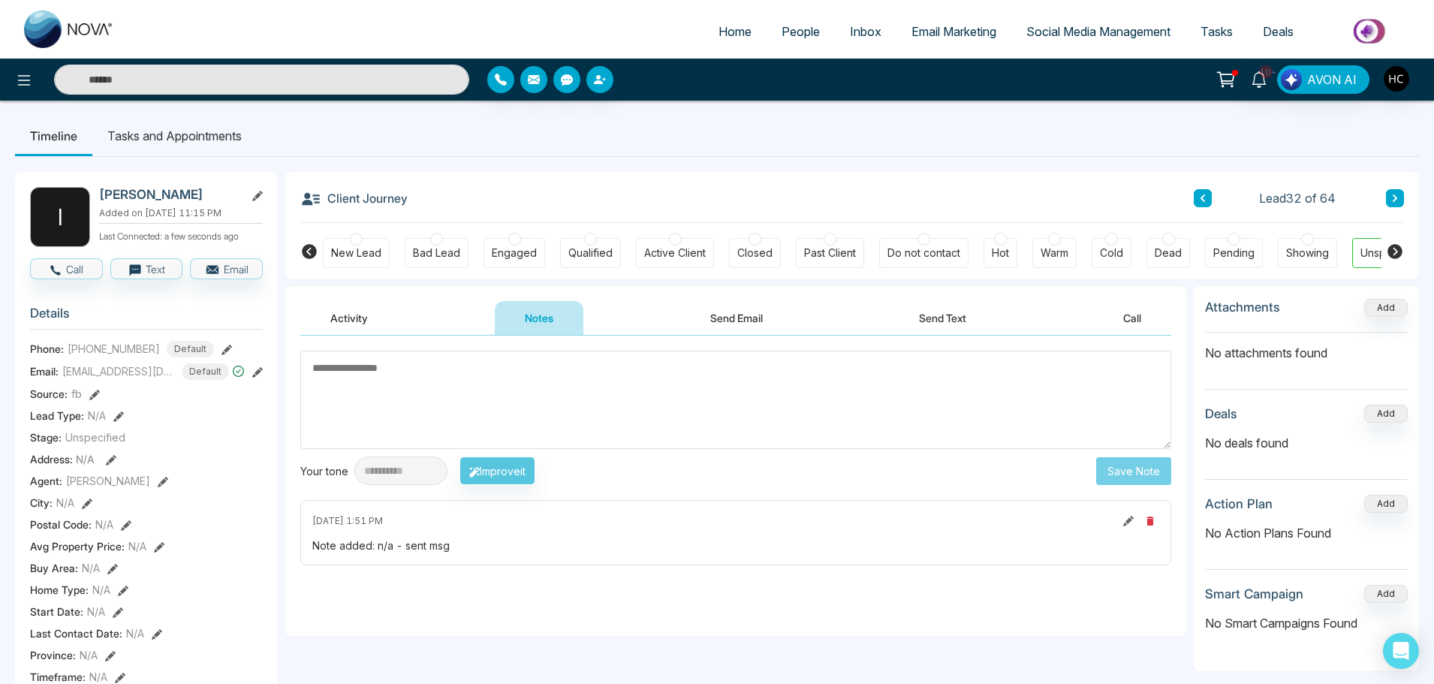
drag, startPoint x: 312, startPoint y: 371, endPoint x: 355, endPoint y: 375, distance: 43.0
click at [355, 375] on textarea at bounding box center [735, 400] width 871 height 98
click at [314, 373] on textarea at bounding box center [735, 400] width 871 height 98
drag, startPoint x: 395, startPoint y: 369, endPoint x: 354, endPoint y: 364, distance: 40.8
click at [377, 366] on textarea at bounding box center [735, 400] width 871 height 98
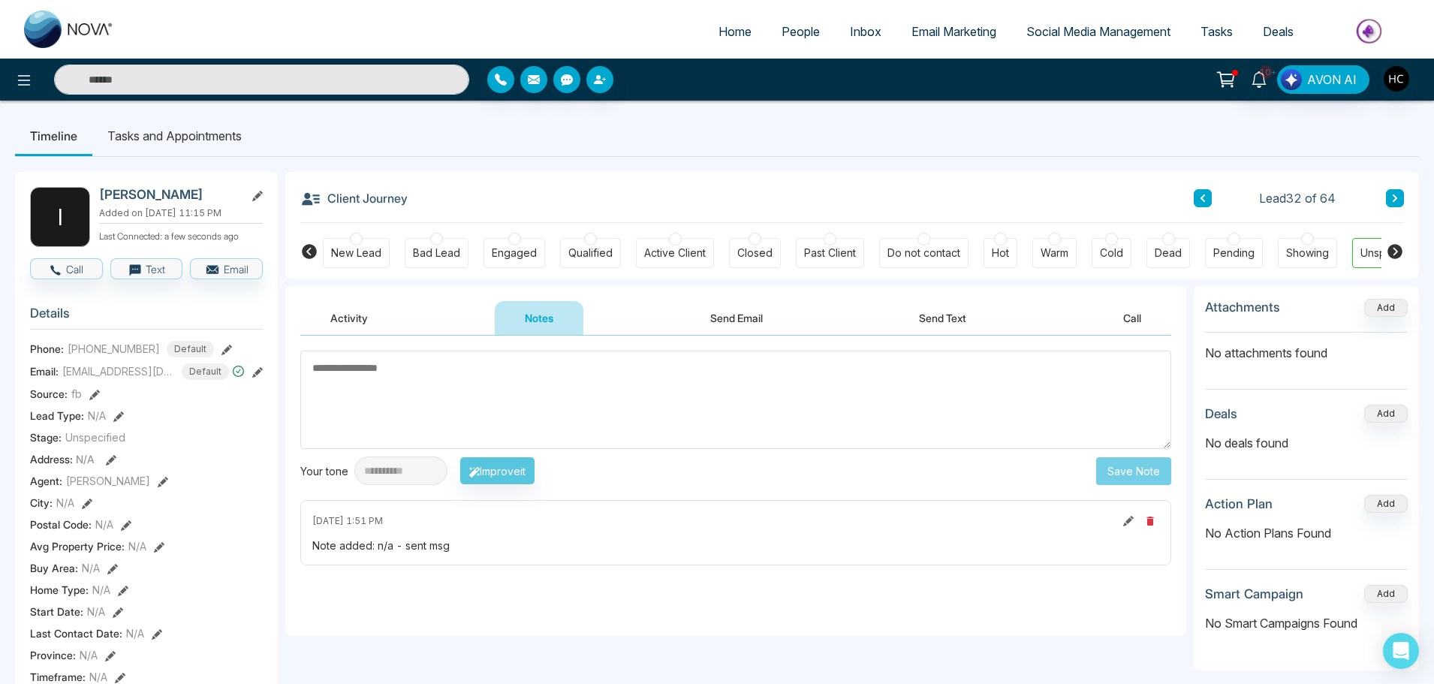
click at [313, 377] on textarea at bounding box center [735, 400] width 871 height 98
click at [314, 365] on textarea at bounding box center [735, 400] width 871 height 98
click at [318, 375] on textarea at bounding box center [735, 400] width 871 height 98
click at [329, 369] on textarea at bounding box center [735, 400] width 871 height 98
click at [370, 370] on textarea at bounding box center [735, 400] width 871 height 98
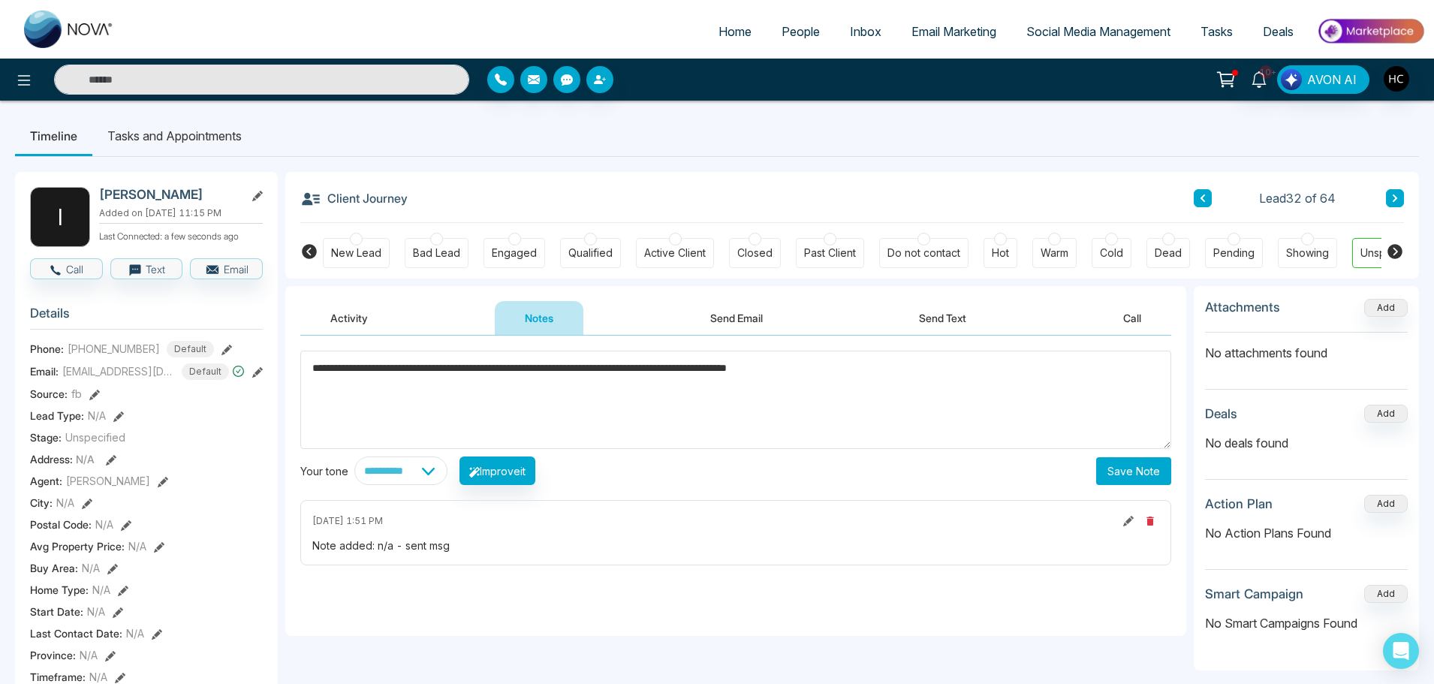
type textarea "**********"
click at [1159, 473] on button "Save Note" at bounding box center [1133, 471] width 75 height 28
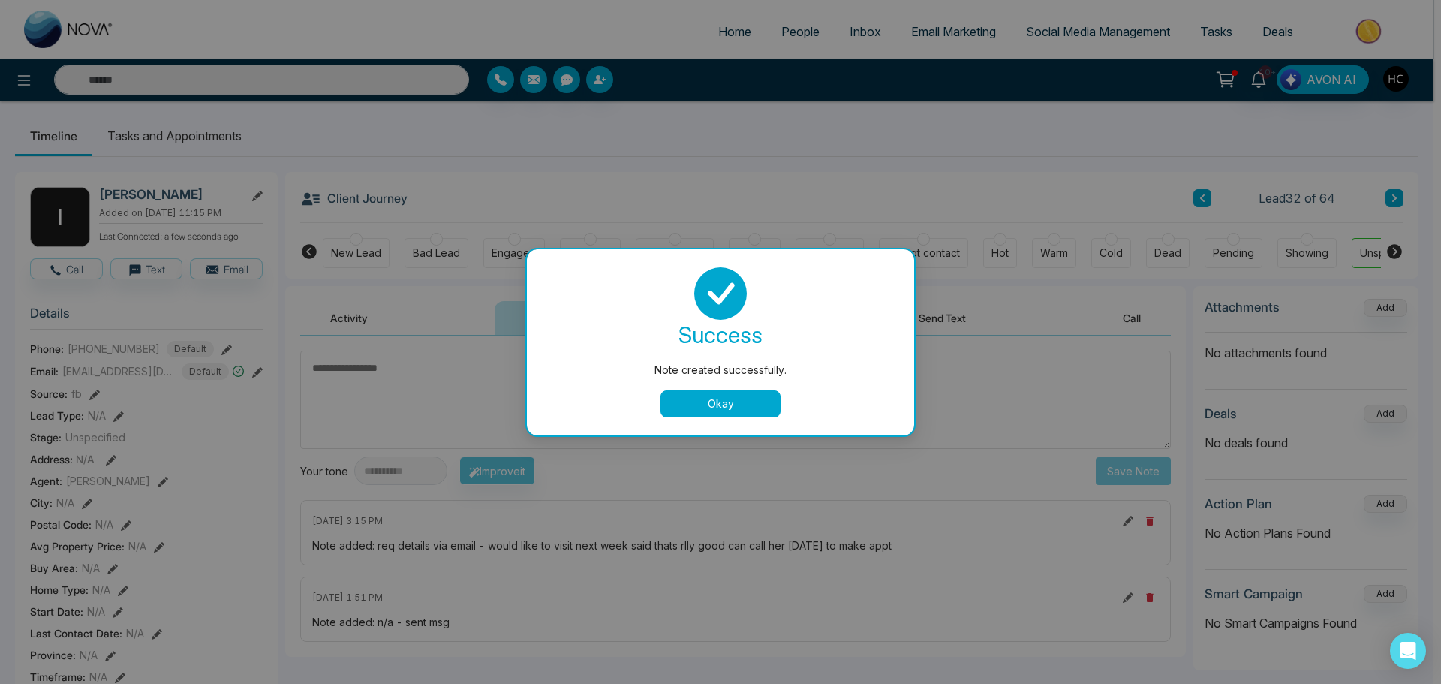
click at [739, 402] on button "Okay" at bounding box center [721, 403] width 120 height 27
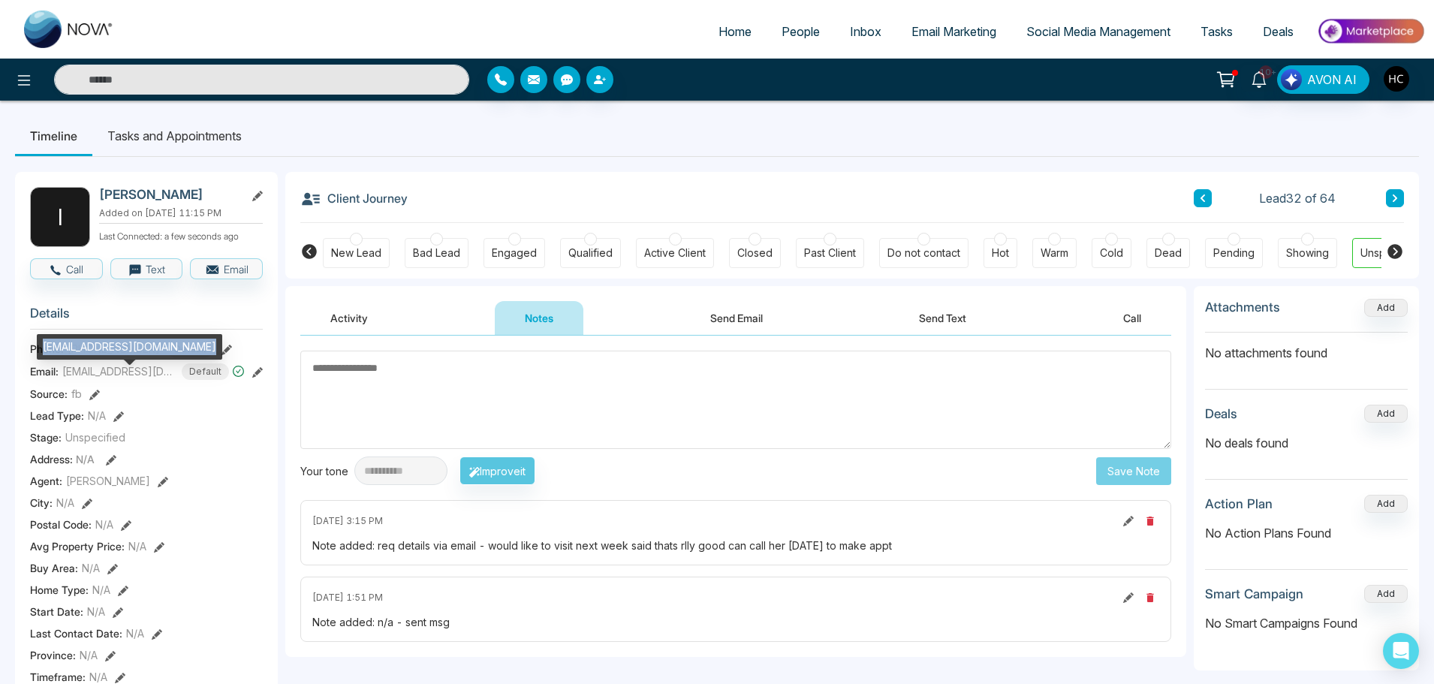
drag, startPoint x: 199, startPoint y: 345, endPoint x: 44, endPoint y: 351, distance: 154.7
click at [44, 351] on div "[EMAIL_ADDRESS][DOMAIN_NAME]" at bounding box center [129, 347] width 185 height 26
copy div "[EMAIL_ADDRESS][DOMAIN_NAME]"
click at [318, 374] on textarea at bounding box center [735, 400] width 871 height 98
click at [395, 399] on textarea at bounding box center [735, 400] width 871 height 98
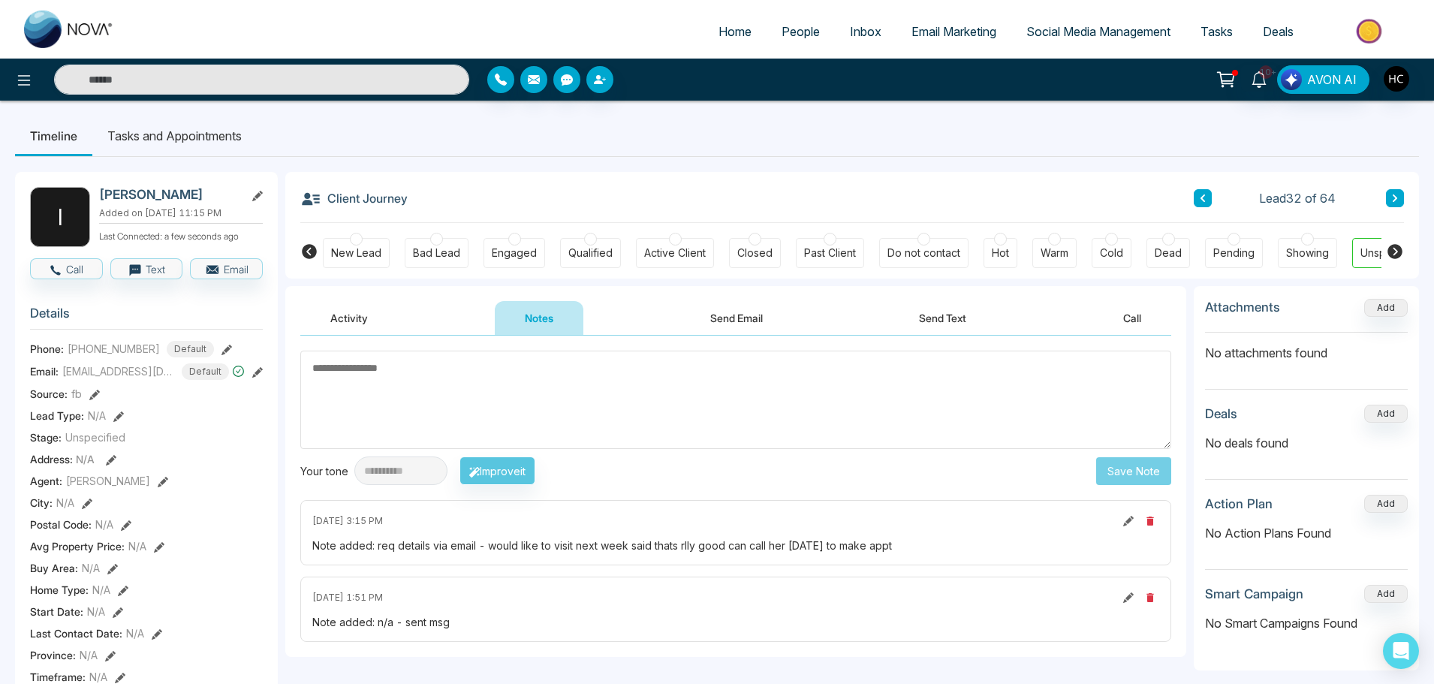
click at [1398, 194] on button at bounding box center [1395, 198] width 18 height 18
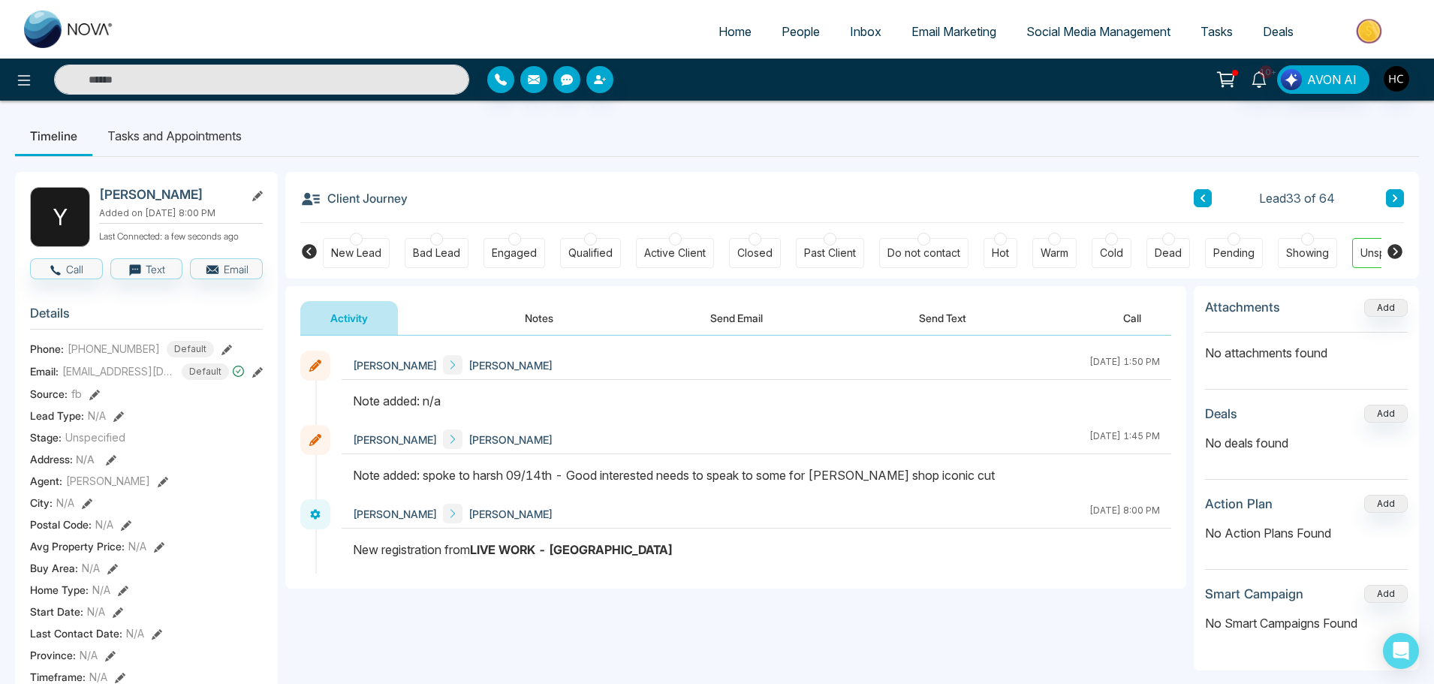
click at [538, 306] on button "Notes" at bounding box center [539, 318] width 89 height 34
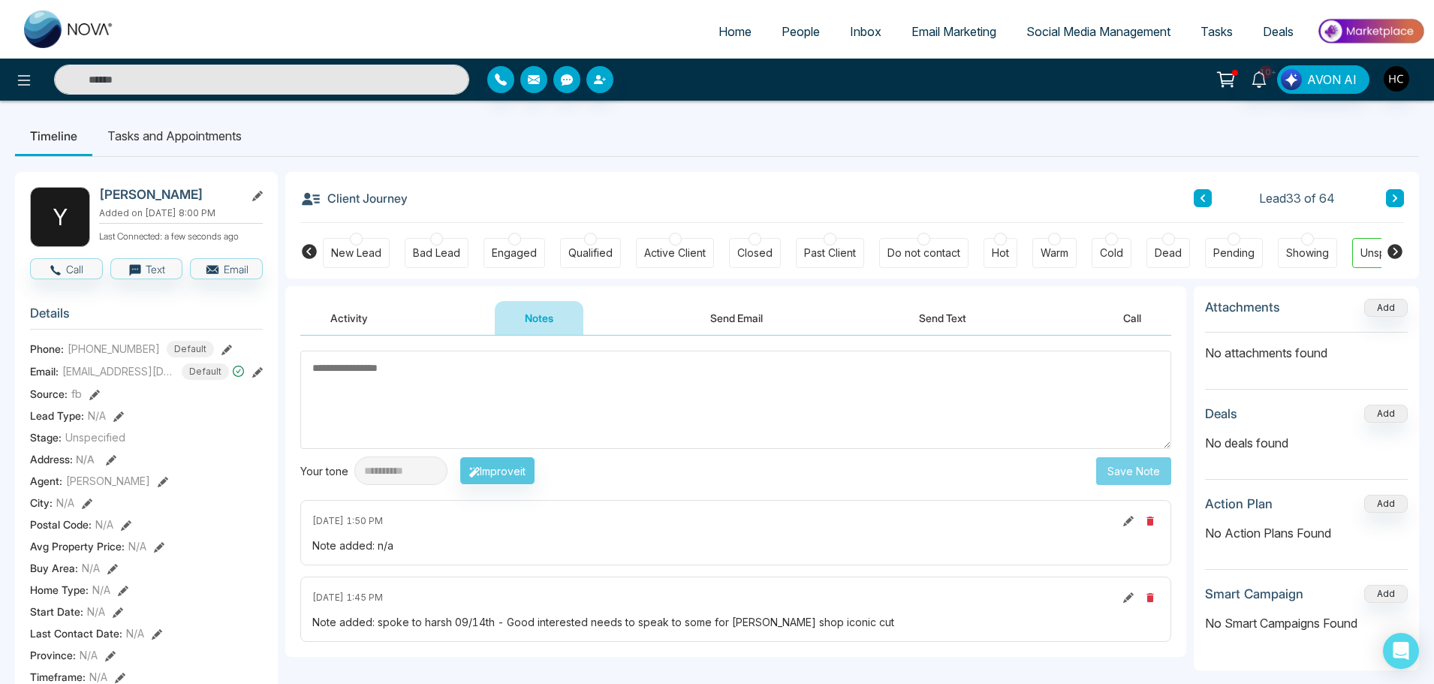
type textarea "**********"
drag, startPoint x: 542, startPoint y: 368, endPoint x: 277, endPoint y: 384, distance: 265.5
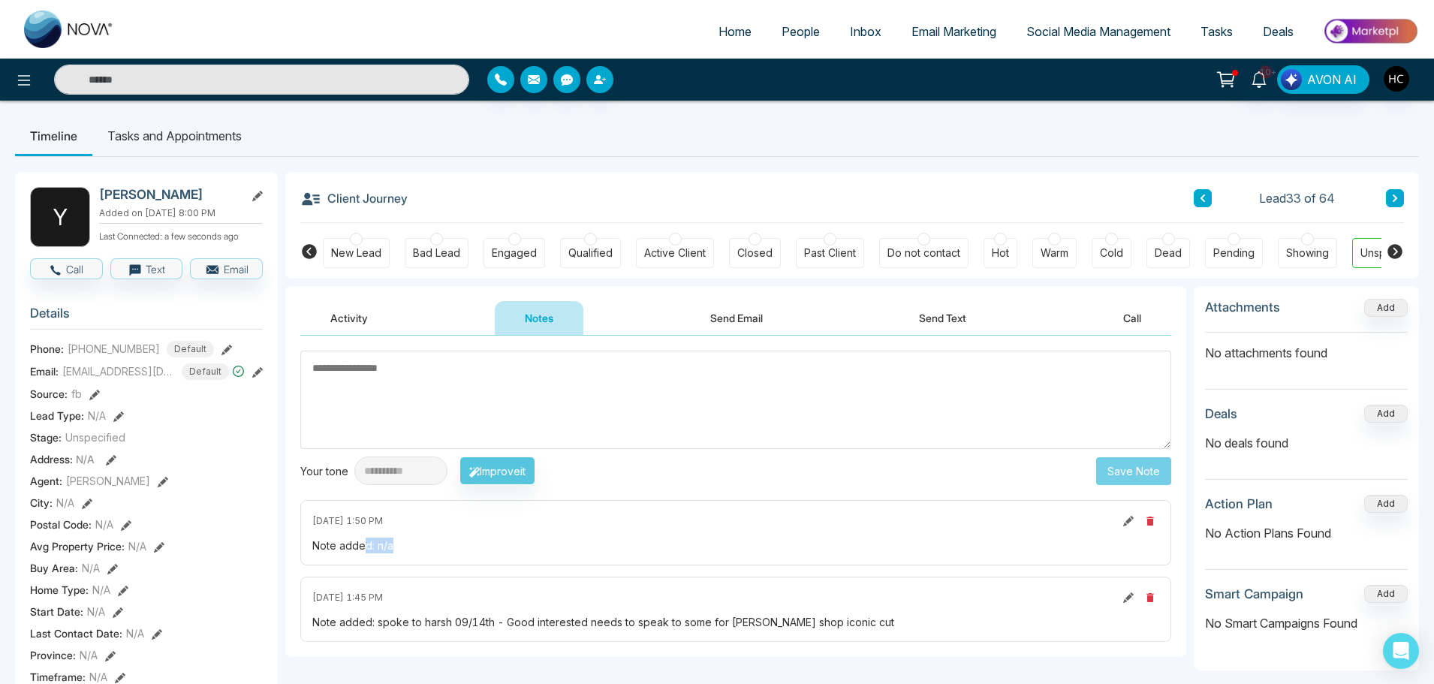
drag, startPoint x: 402, startPoint y: 545, endPoint x: 366, endPoint y: 544, distance: 35.3
click at [366, 544] on div "Note added: n/a" at bounding box center [735, 545] width 847 height 16
click at [374, 543] on div "Note added: n/a" at bounding box center [735, 545] width 847 height 16
drag, startPoint x: 374, startPoint y: 546, endPoint x: 396, endPoint y: 553, distance: 22.8
click at [396, 553] on div "Note added: n/a" at bounding box center [735, 545] width 847 height 16
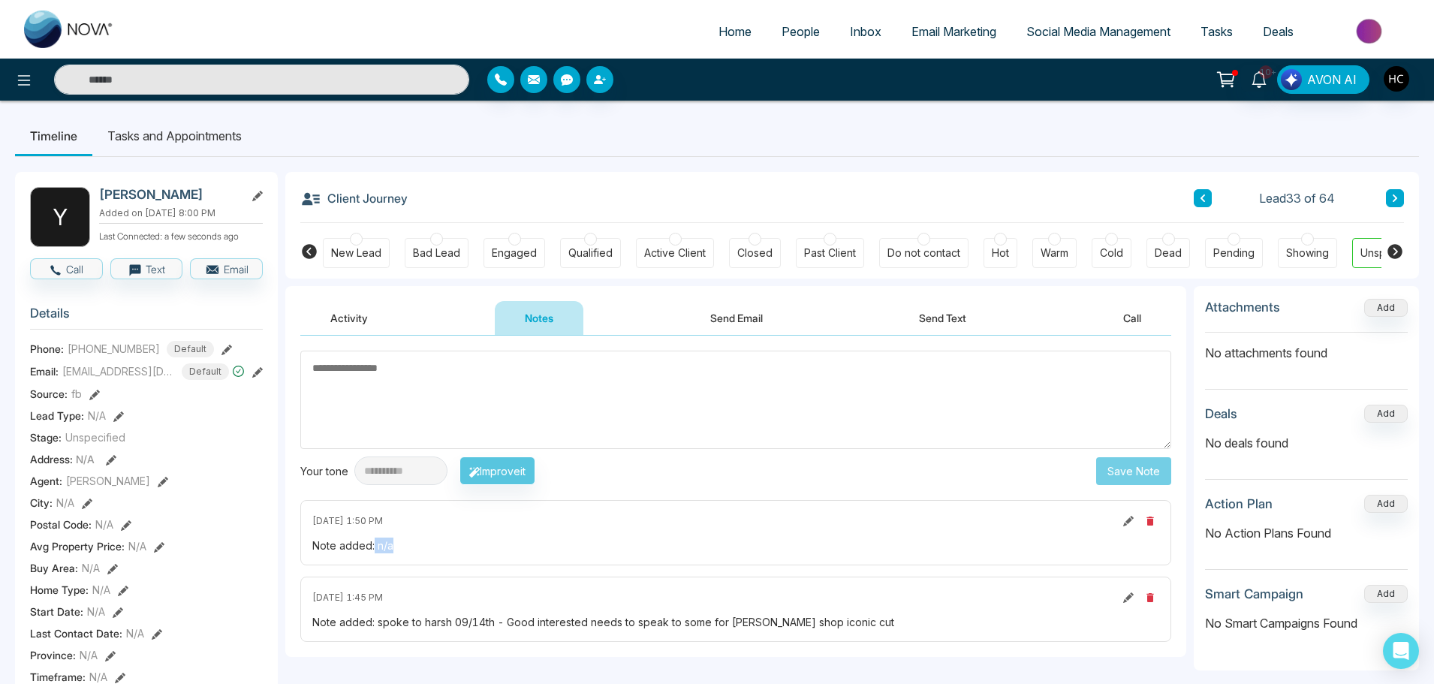
copy div "n/a"
click at [392, 378] on textarea at bounding box center [735, 400] width 871 height 98
paste textarea "***"
type textarea "***"
click at [1112, 463] on button "Save Note" at bounding box center [1133, 471] width 75 height 28
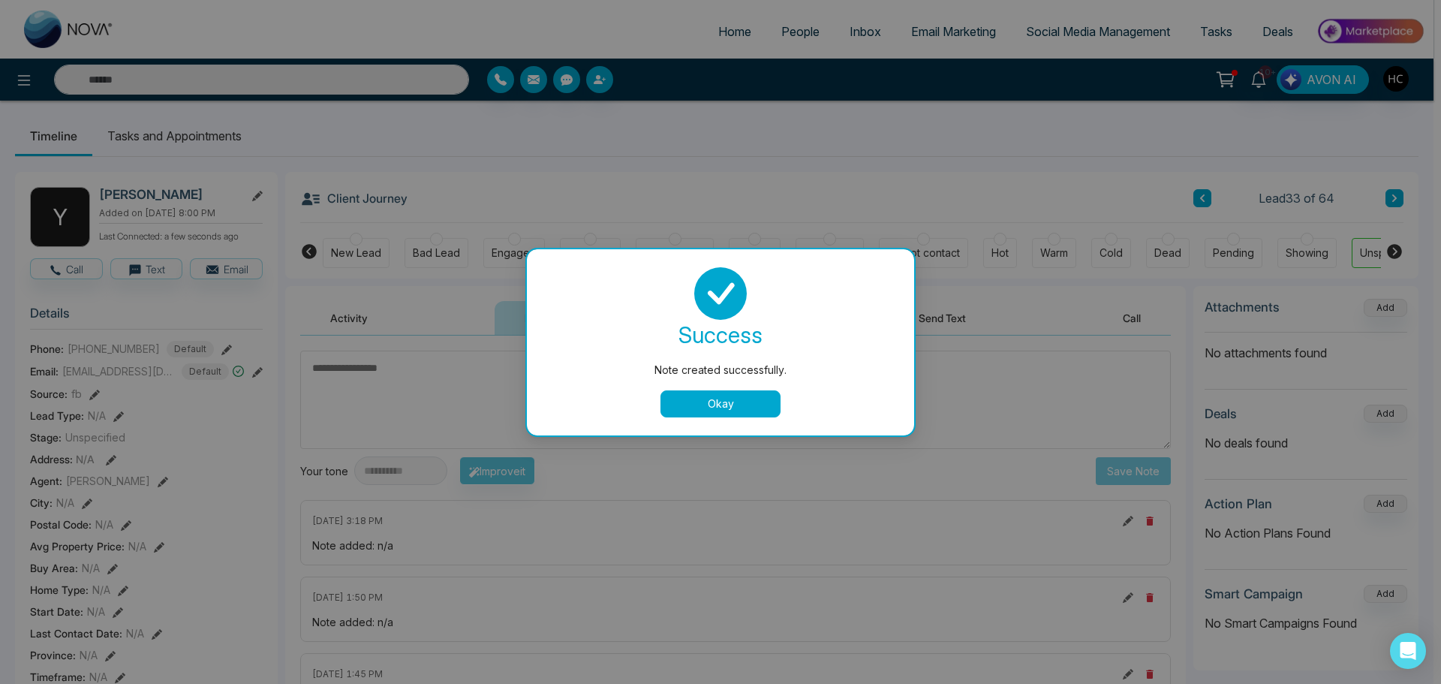
click at [719, 412] on button "Okay" at bounding box center [721, 403] width 120 height 27
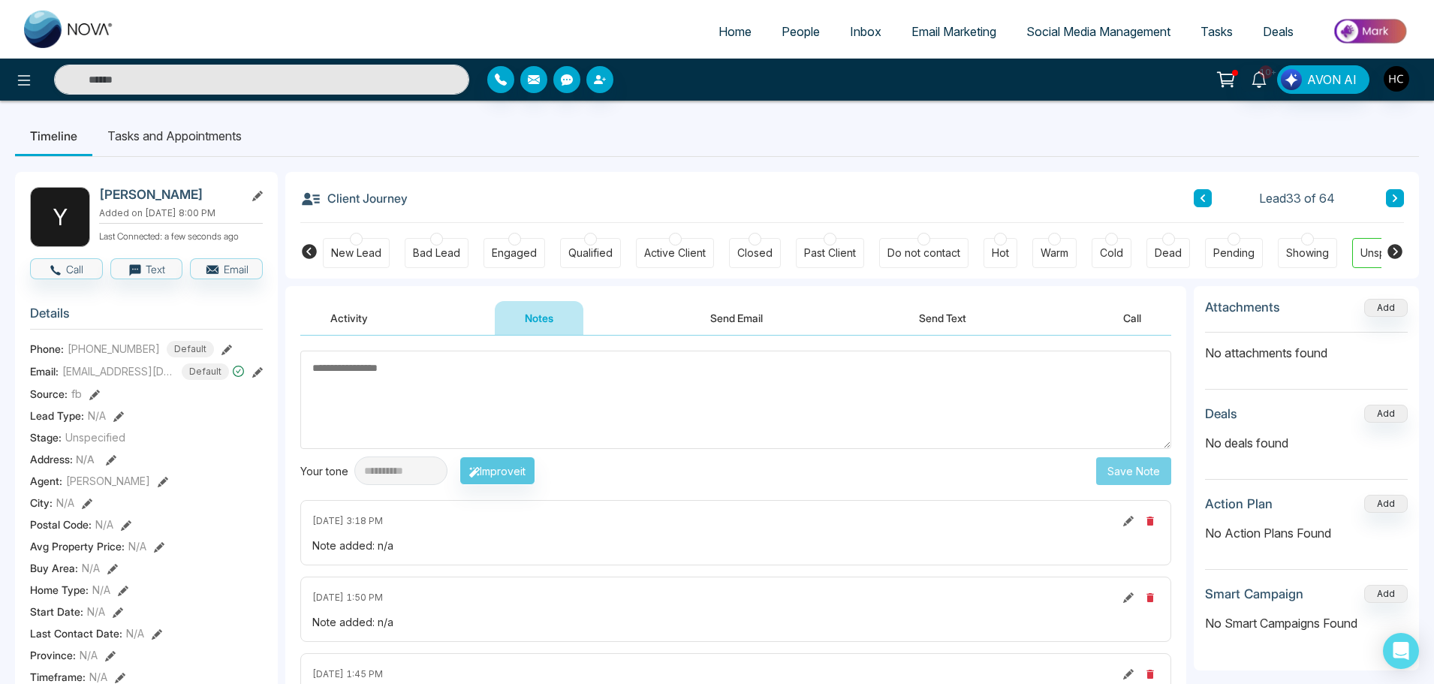
click at [1389, 199] on button at bounding box center [1395, 198] width 18 height 18
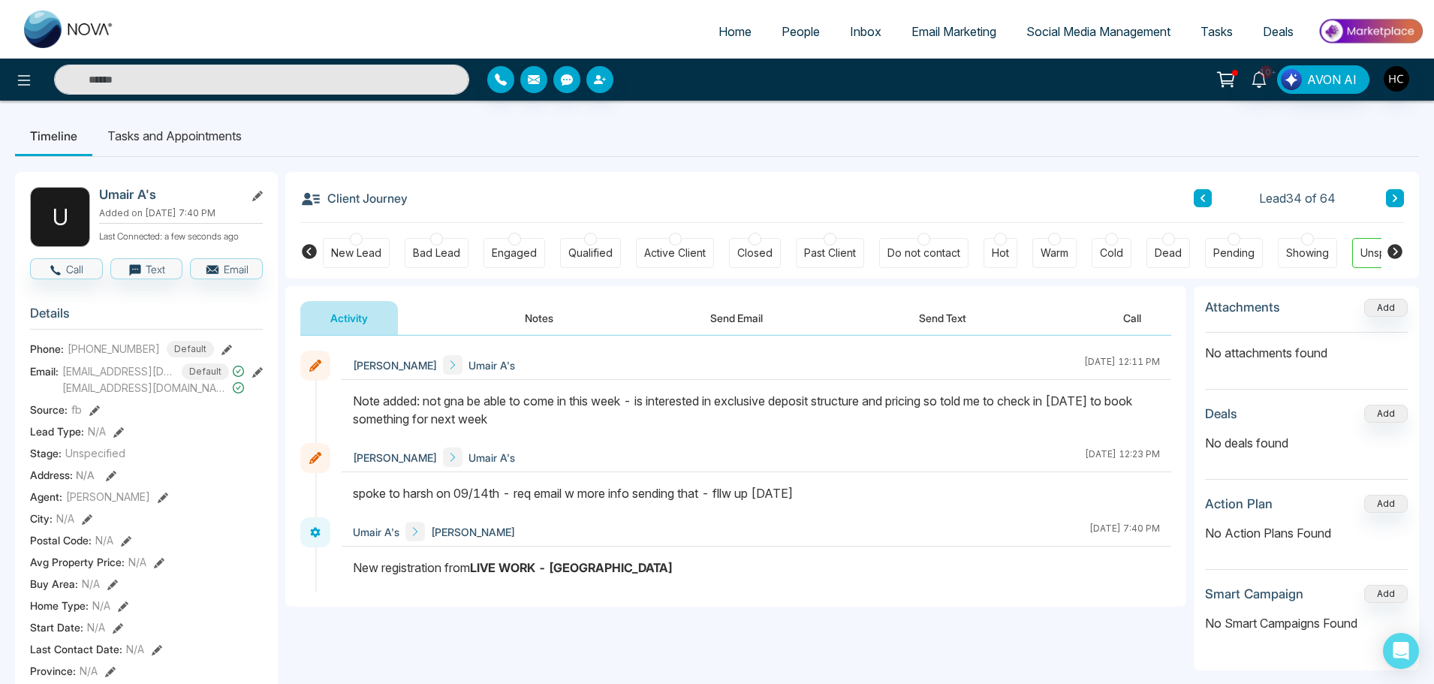
click at [537, 319] on button "Notes" at bounding box center [539, 318] width 89 height 34
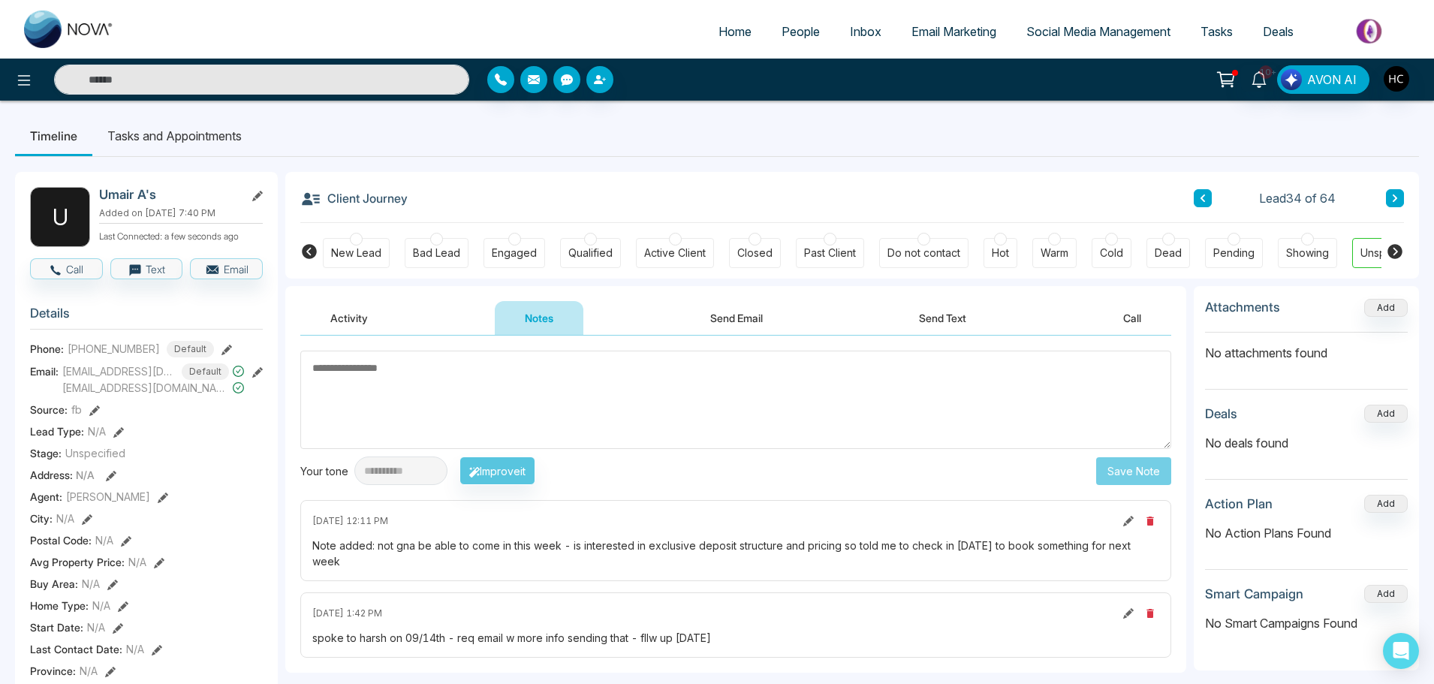
click at [1396, 192] on button at bounding box center [1395, 198] width 18 height 18
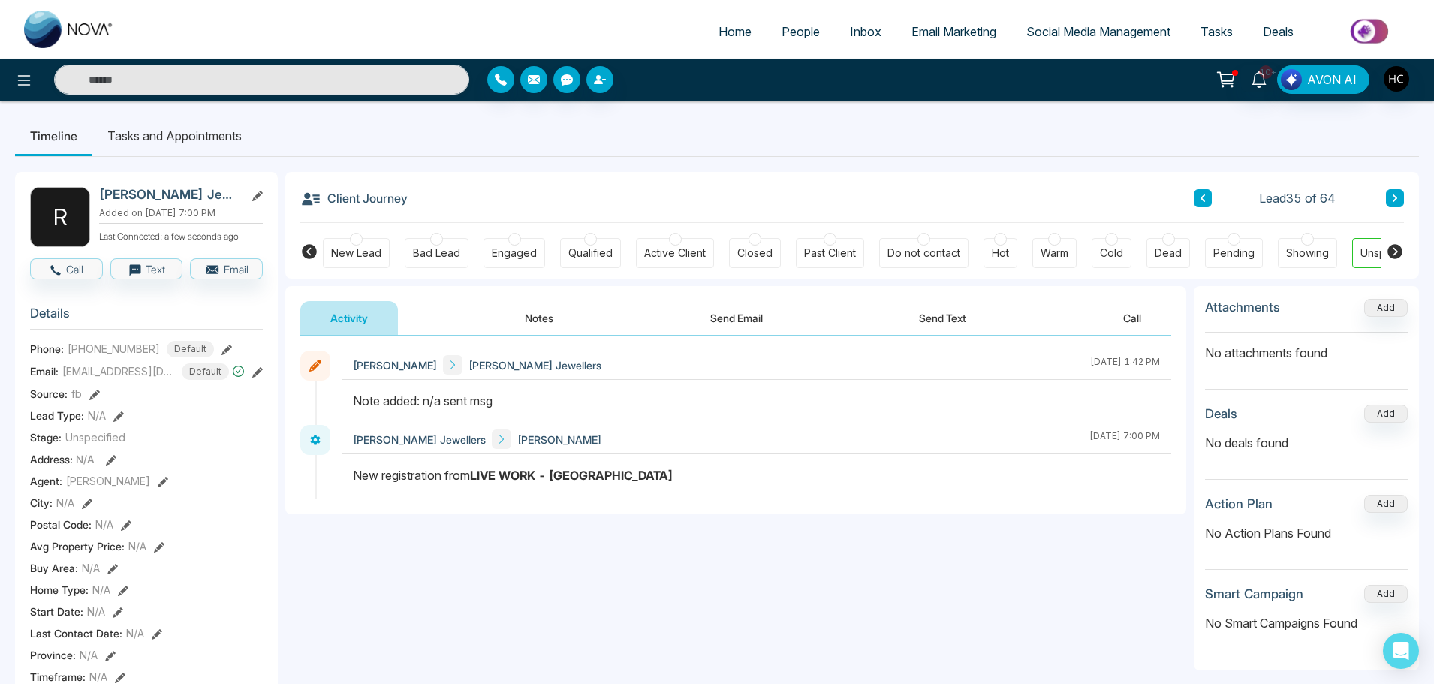
click at [535, 320] on button "Notes" at bounding box center [539, 318] width 89 height 34
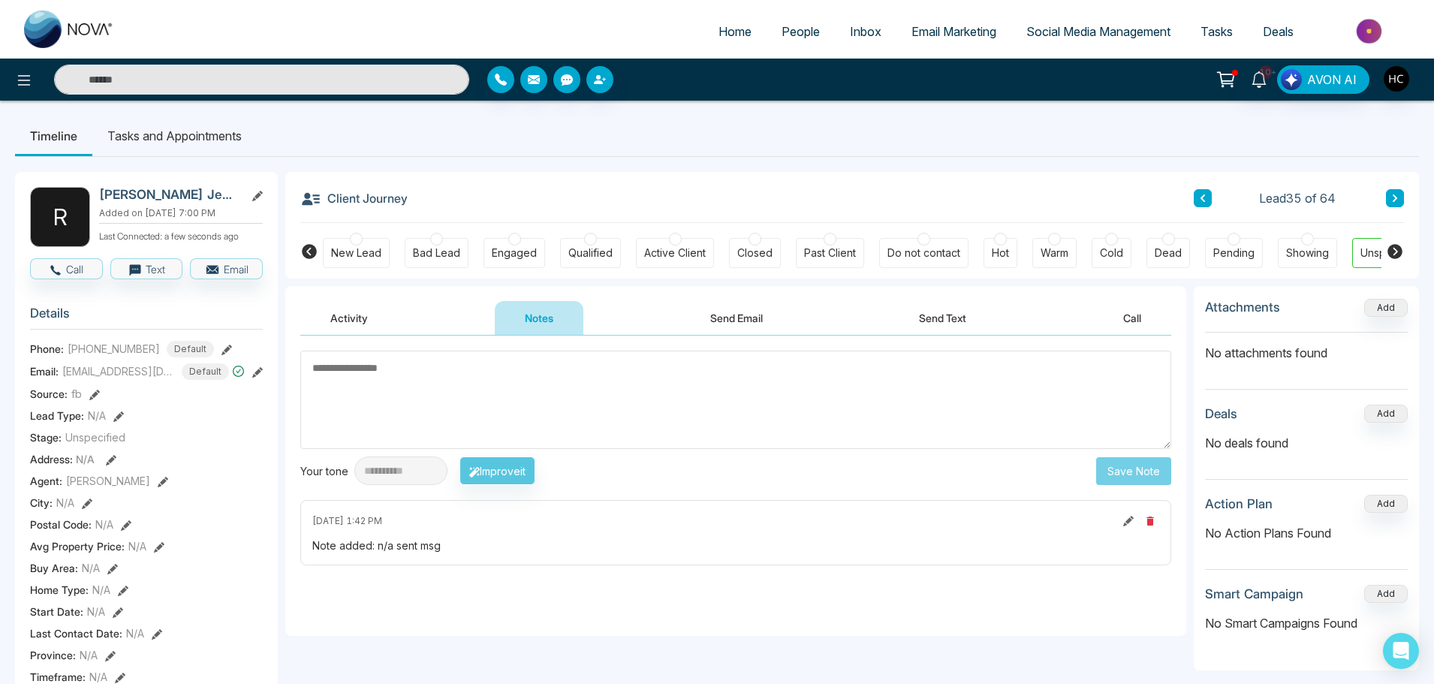
click at [453, 383] on textarea at bounding box center [735, 400] width 871 height 98
type textarea "***"
click at [1150, 474] on button "Save Note" at bounding box center [1133, 471] width 75 height 28
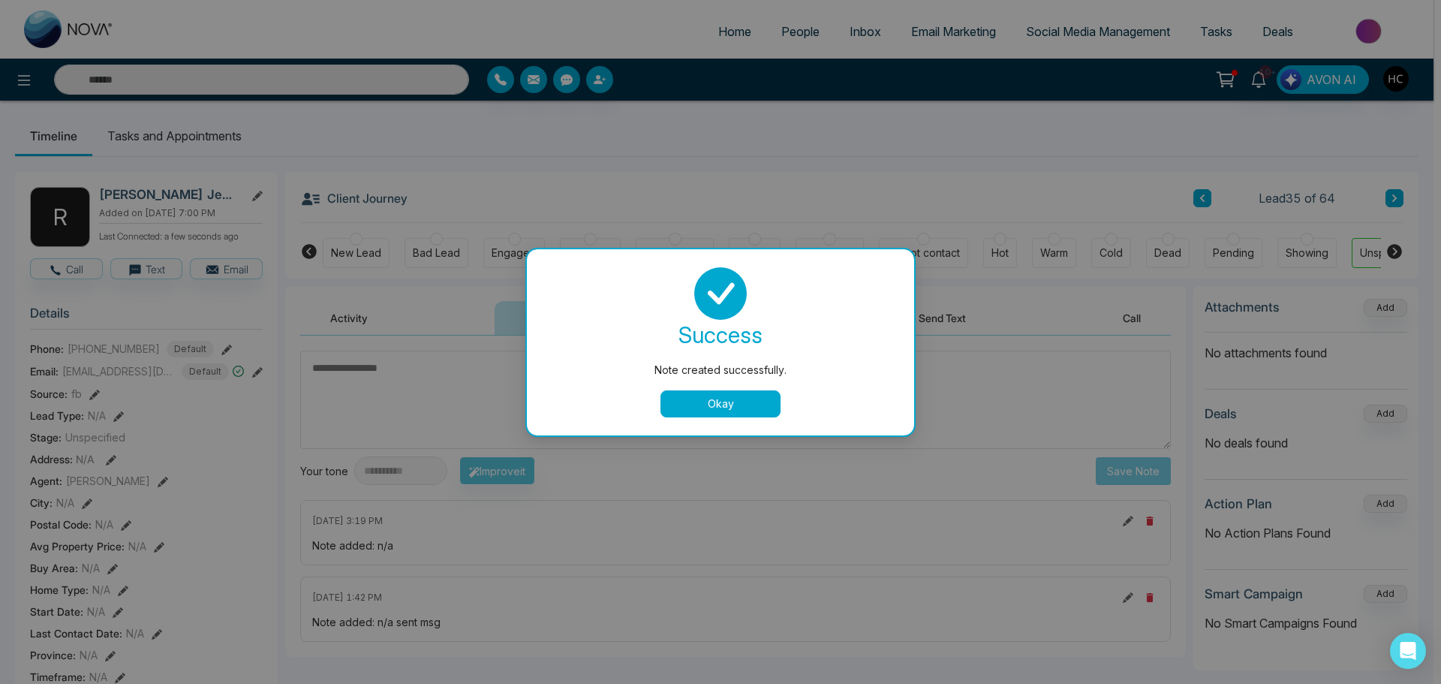
click at [736, 402] on button "Okay" at bounding box center [721, 403] width 120 height 27
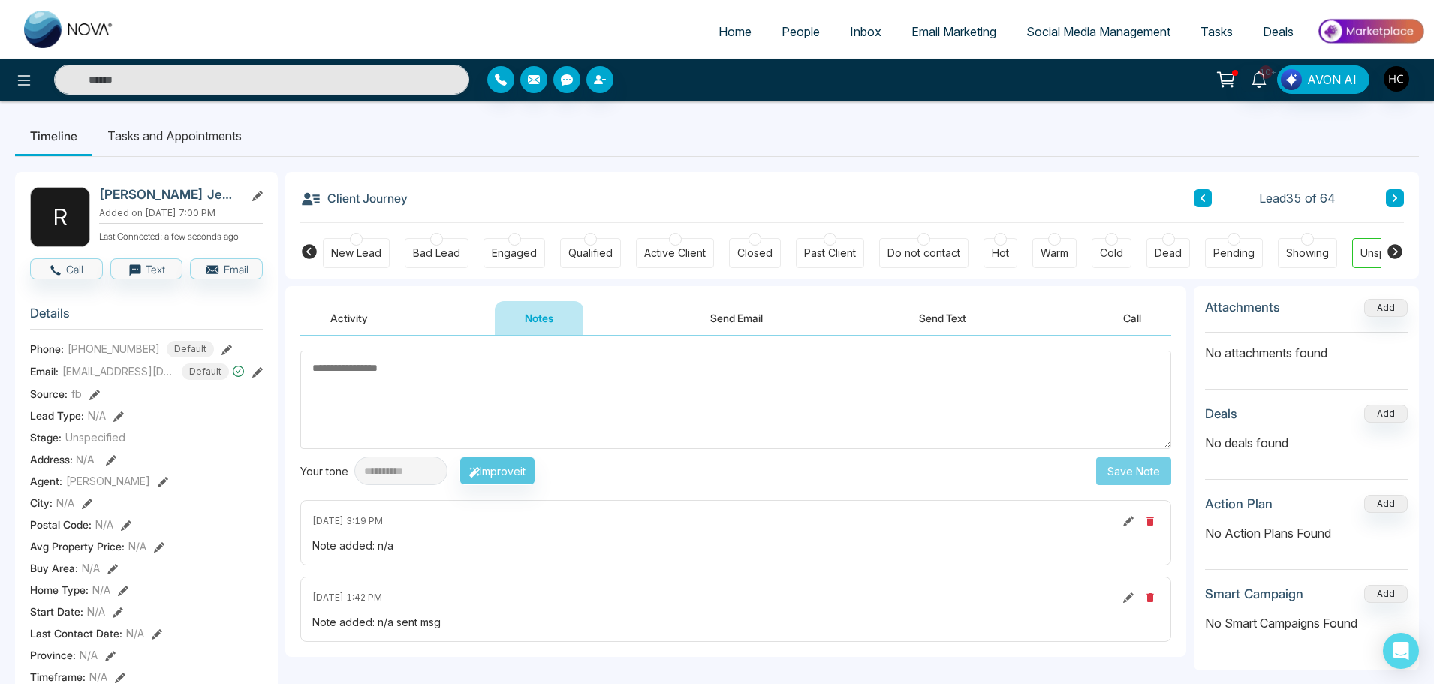
click at [1386, 191] on button at bounding box center [1395, 198] width 18 height 18
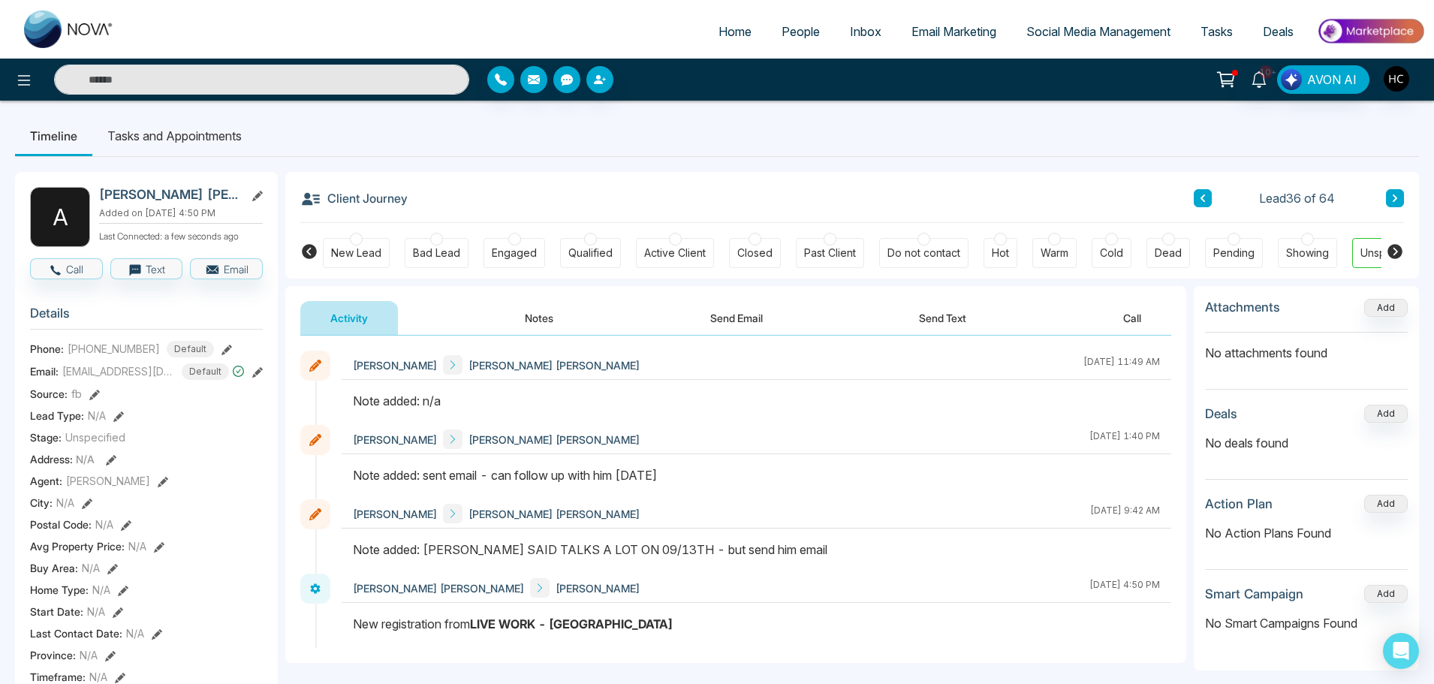
click at [1403, 199] on button at bounding box center [1395, 198] width 18 height 18
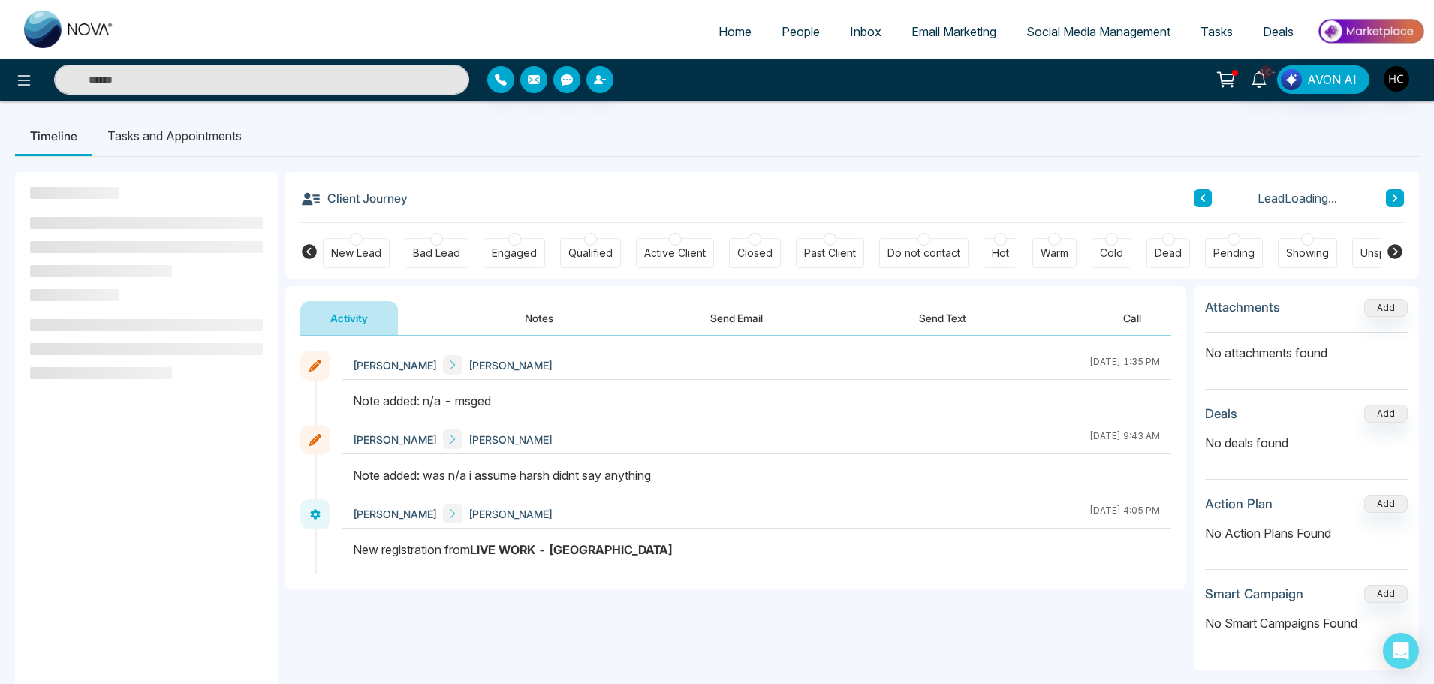
click at [549, 316] on button "Notes" at bounding box center [539, 318] width 89 height 34
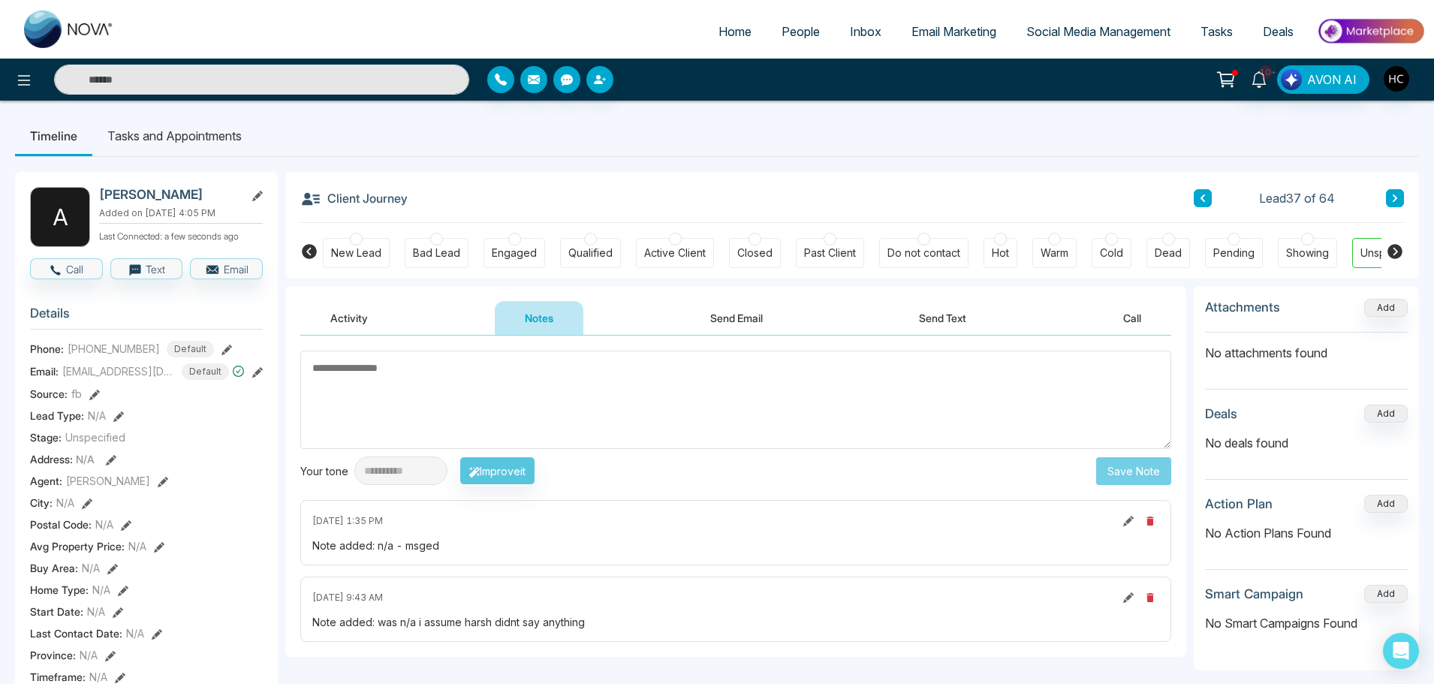
click at [509, 399] on textarea at bounding box center [735, 400] width 871 height 98
type textarea "***"
click at [1119, 459] on button "Save Note" at bounding box center [1133, 471] width 75 height 28
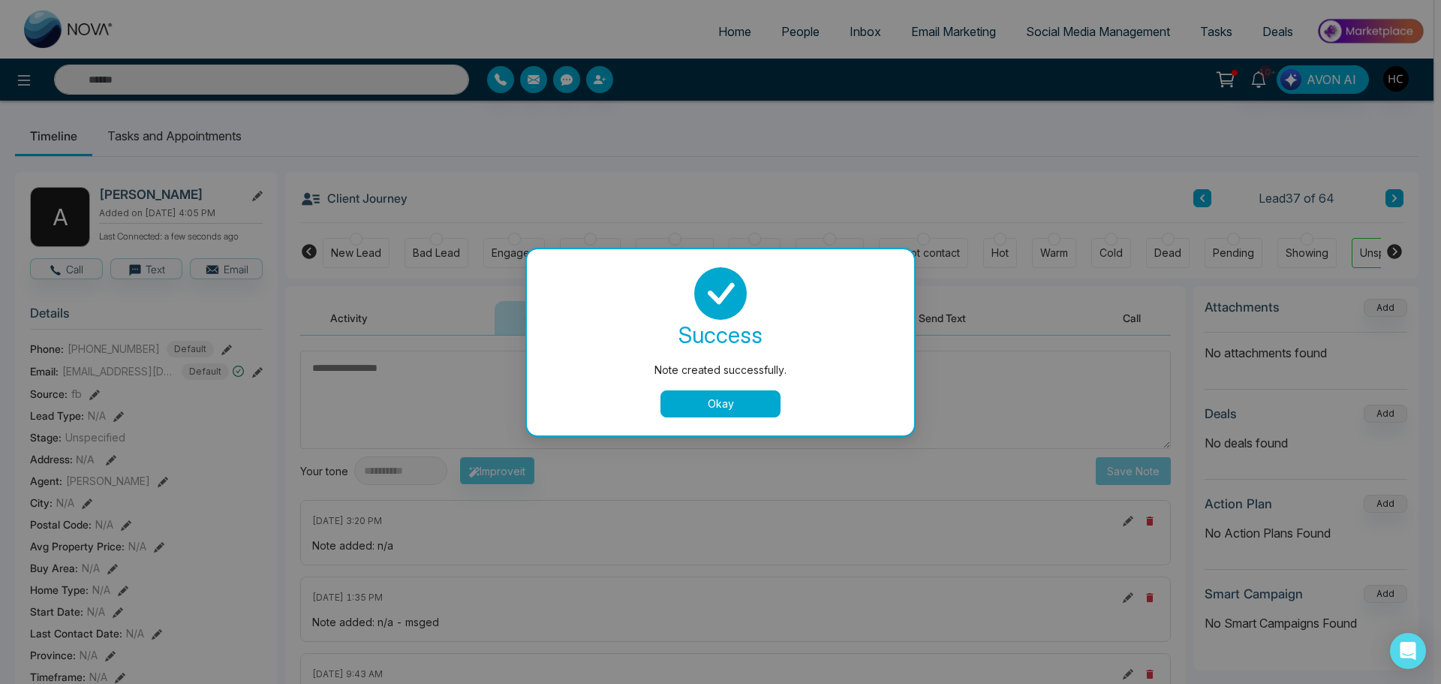
click at [731, 401] on button "Okay" at bounding box center [721, 403] width 120 height 27
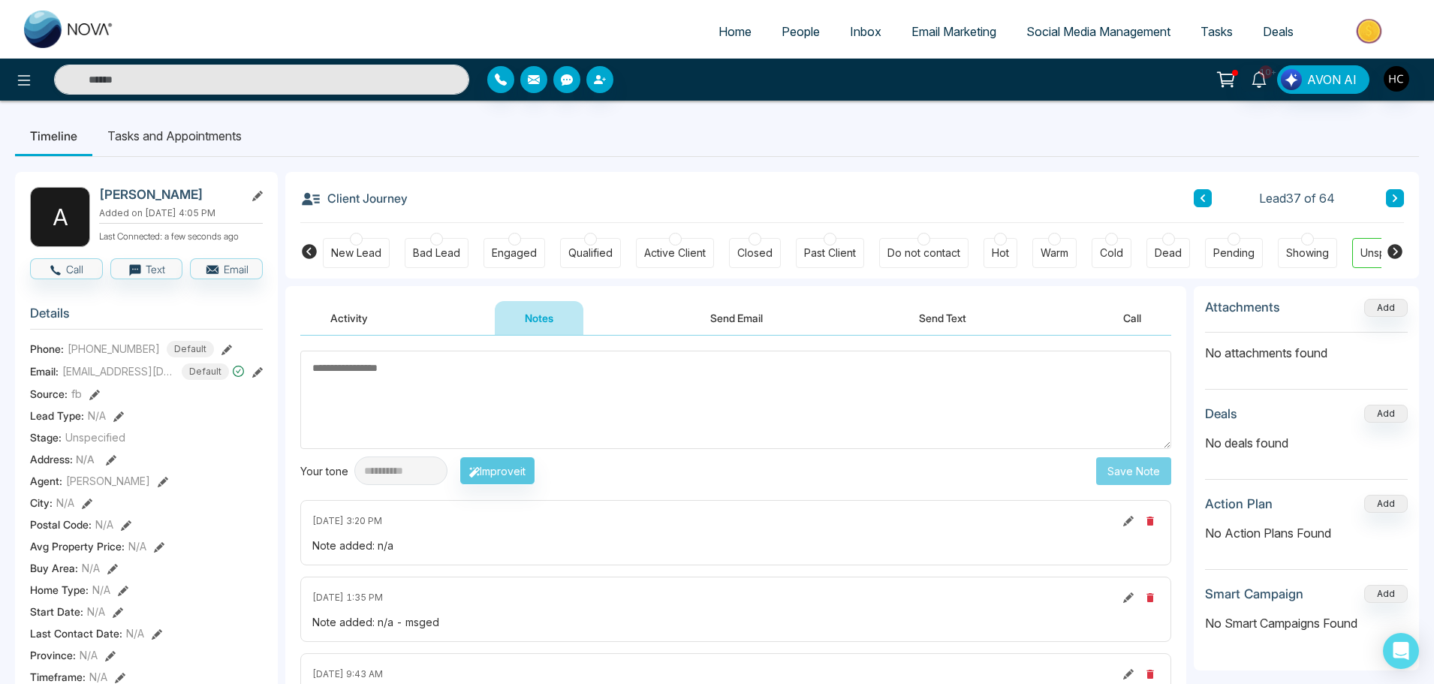
click at [1391, 197] on icon at bounding box center [1395, 198] width 8 height 9
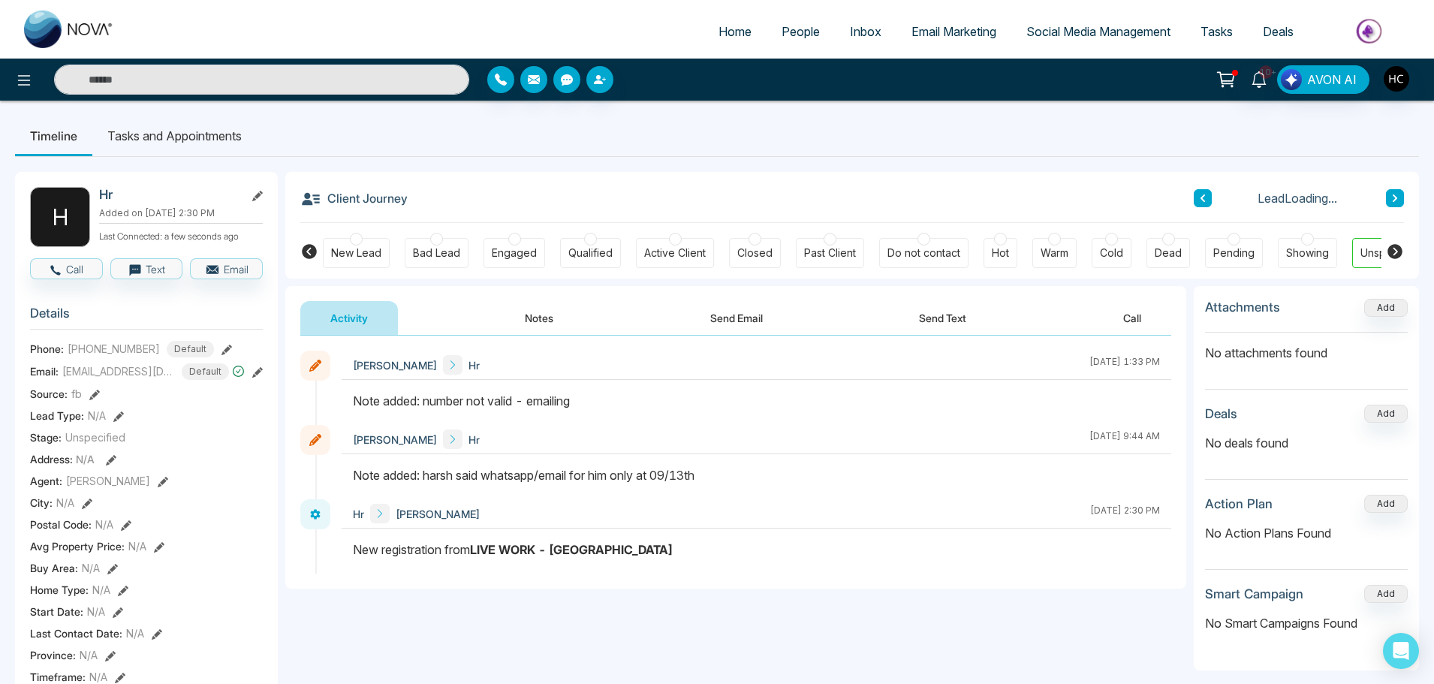
click at [1392, 194] on icon at bounding box center [1395, 198] width 8 height 9
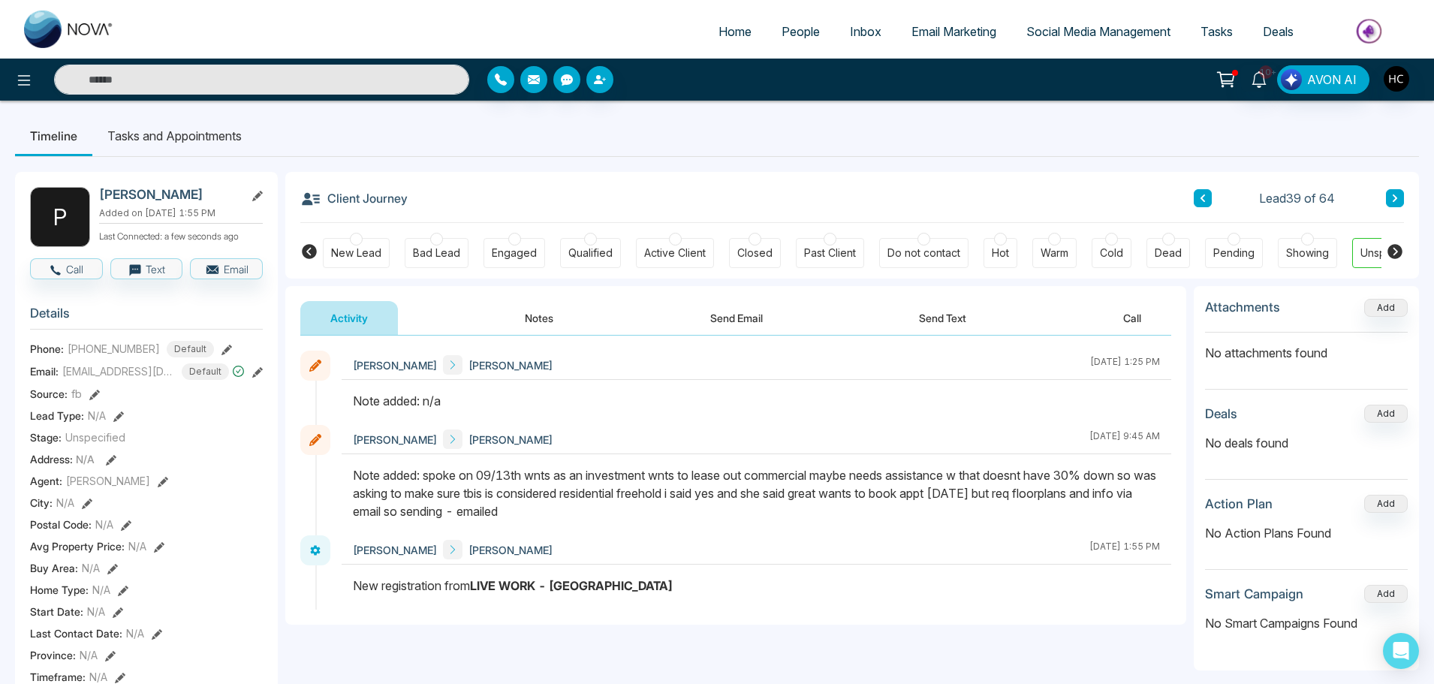
click at [543, 323] on button "Notes" at bounding box center [539, 318] width 89 height 34
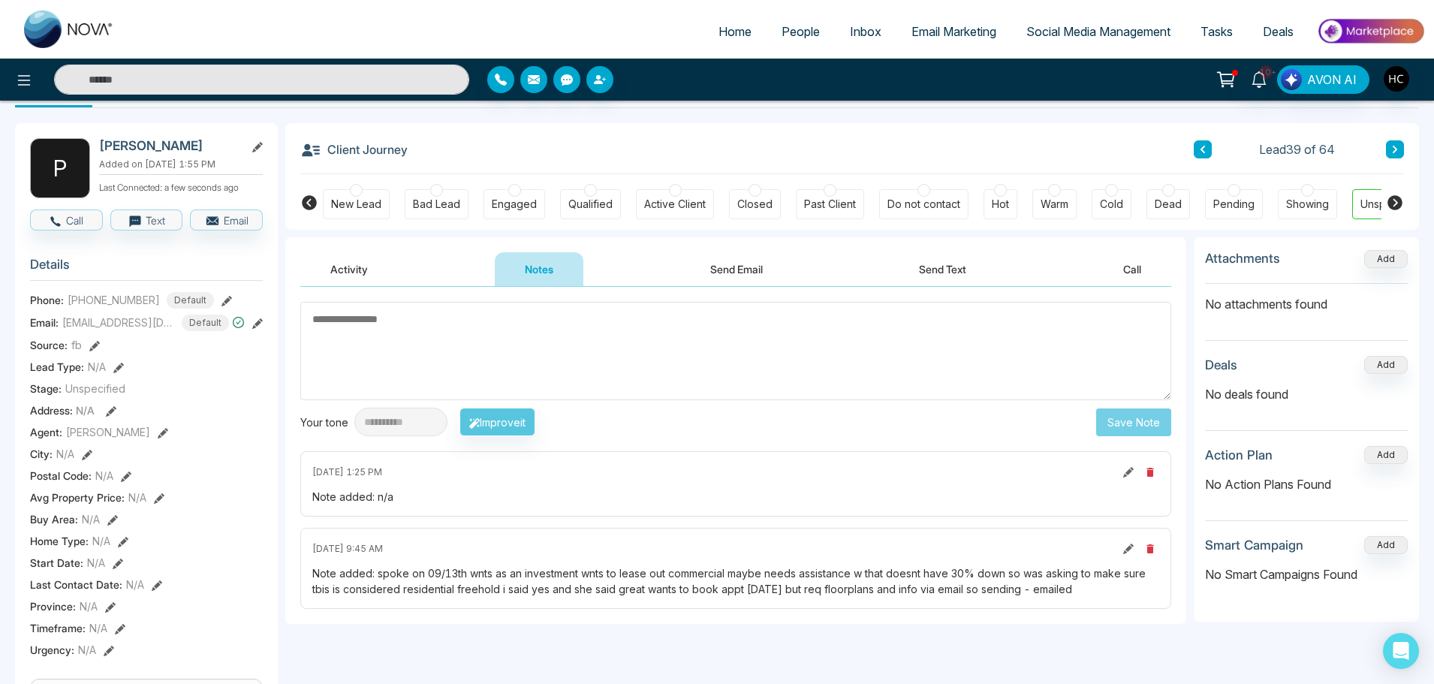
scroll to position [75, 0]
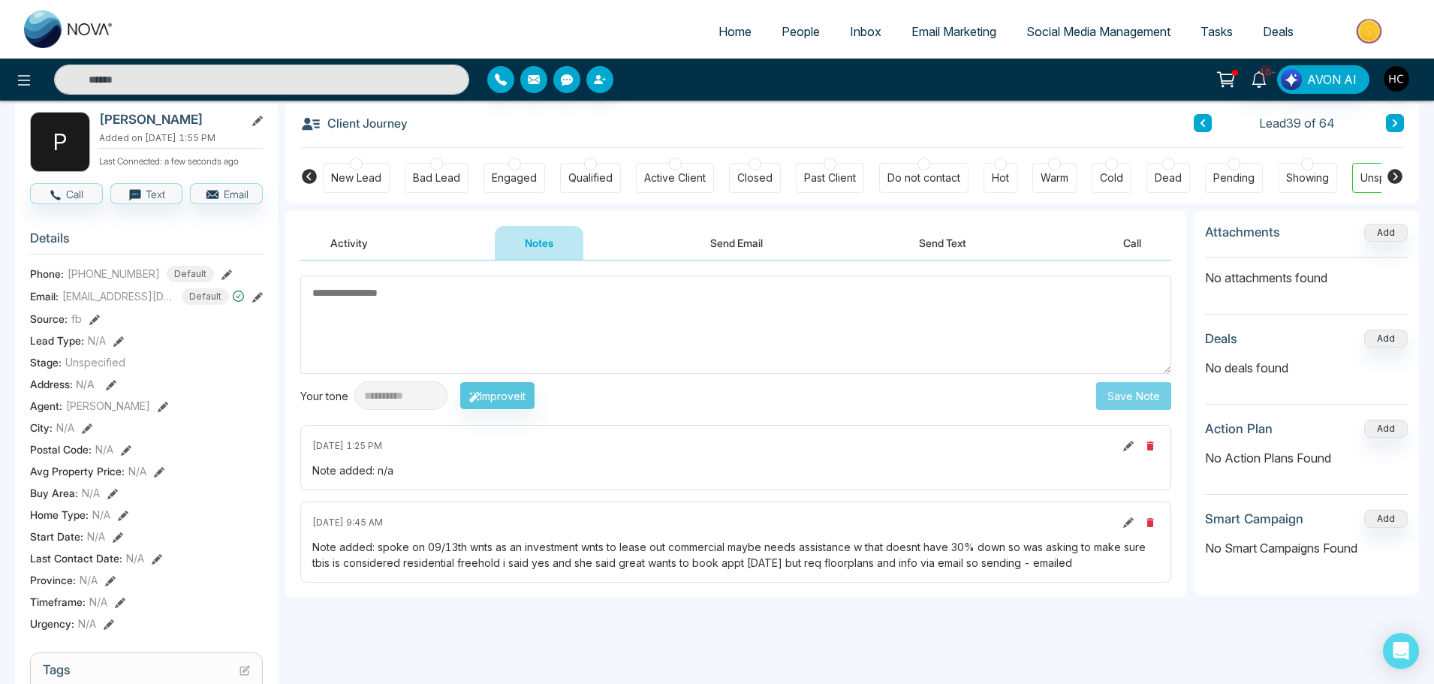
click at [613, 321] on textarea at bounding box center [735, 324] width 871 height 98
type textarea "***"
click at [1145, 391] on button "Save Note" at bounding box center [1133, 396] width 75 height 28
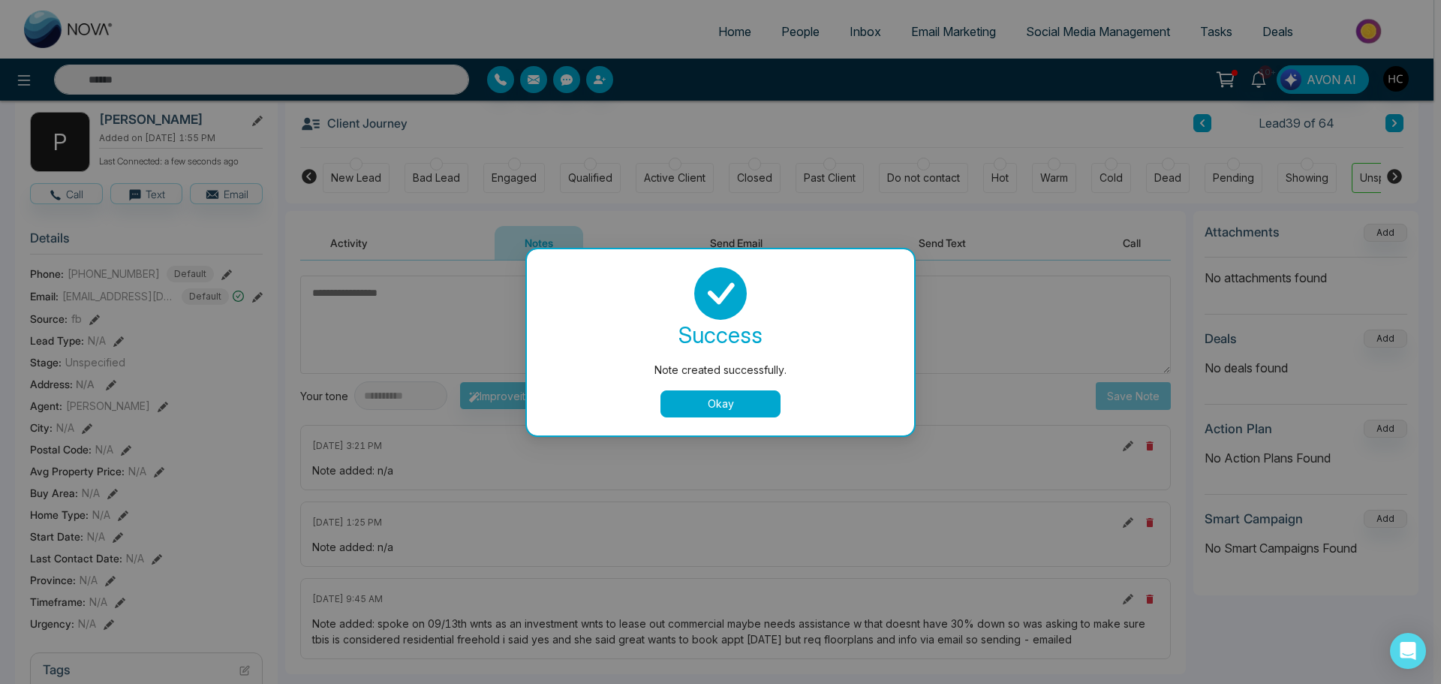
click at [757, 404] on button "Okay" at bounding box center [721, 403] width 120 height 27
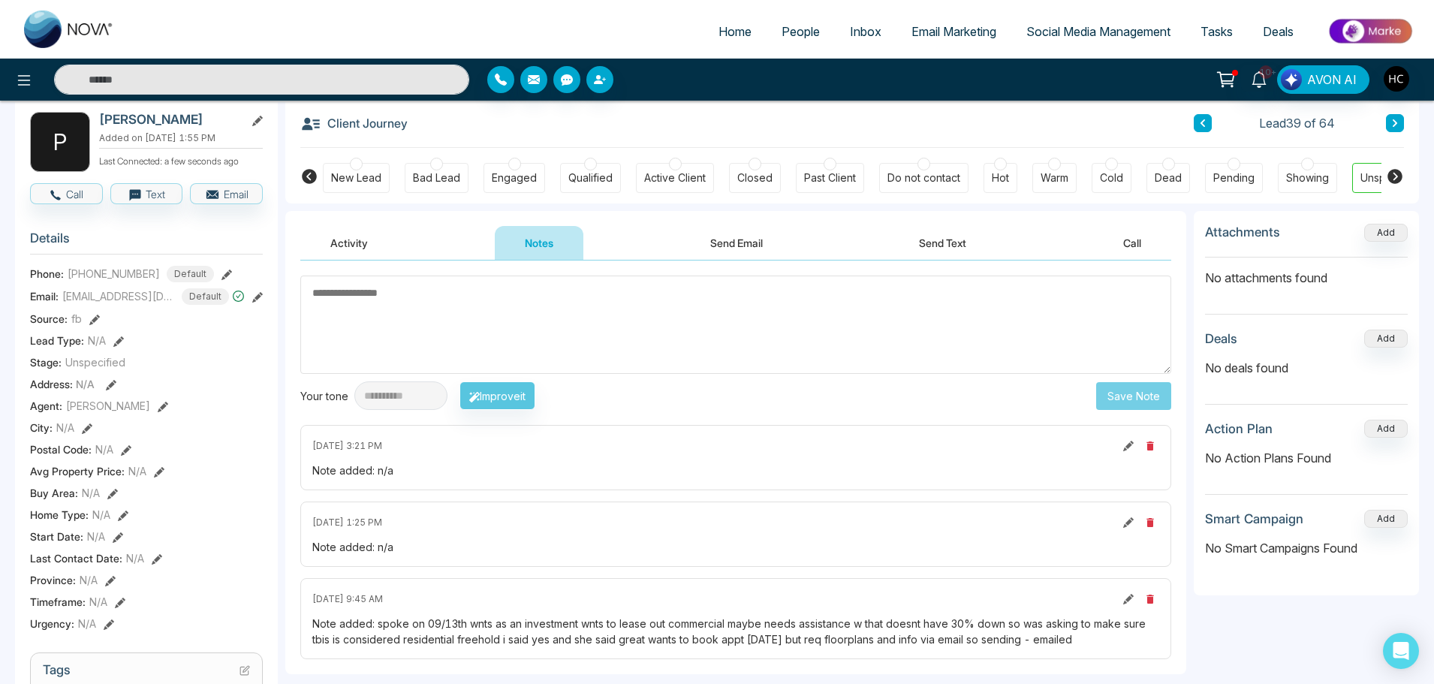
click at [1395, 123] on icon at bounding box center [1395, 123] width 8 height 9
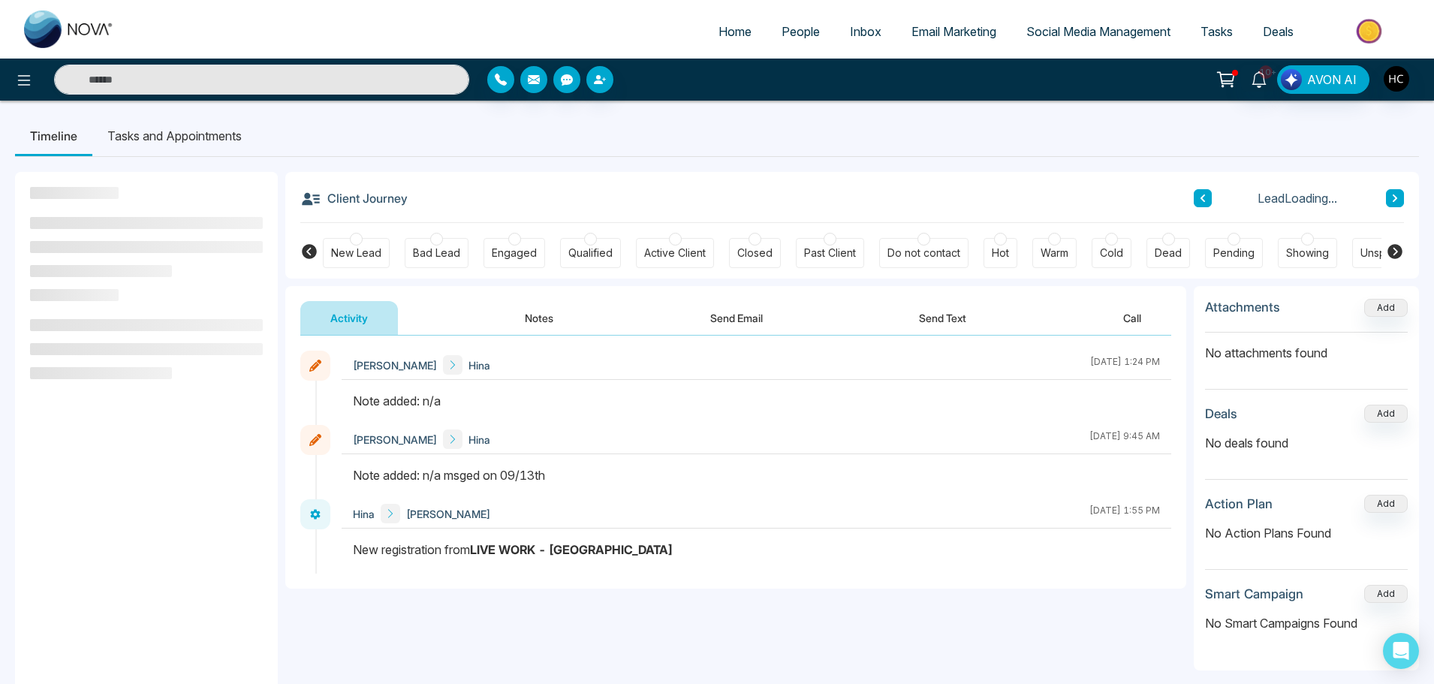
click at [558, 314] on button "Notes" at bounding box center [539, 318] width 89 height 34
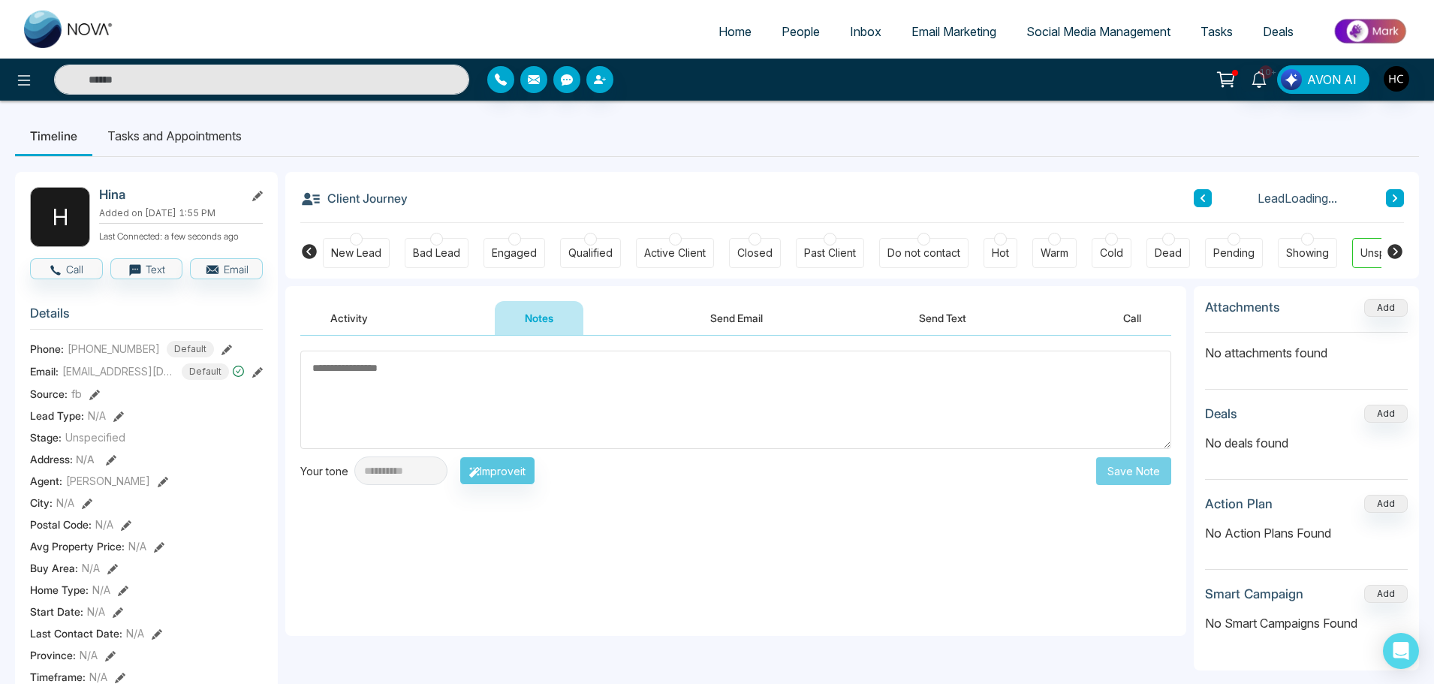
click at [579, 370] on textarea at bounding box center [735, 400] width 871 height 98
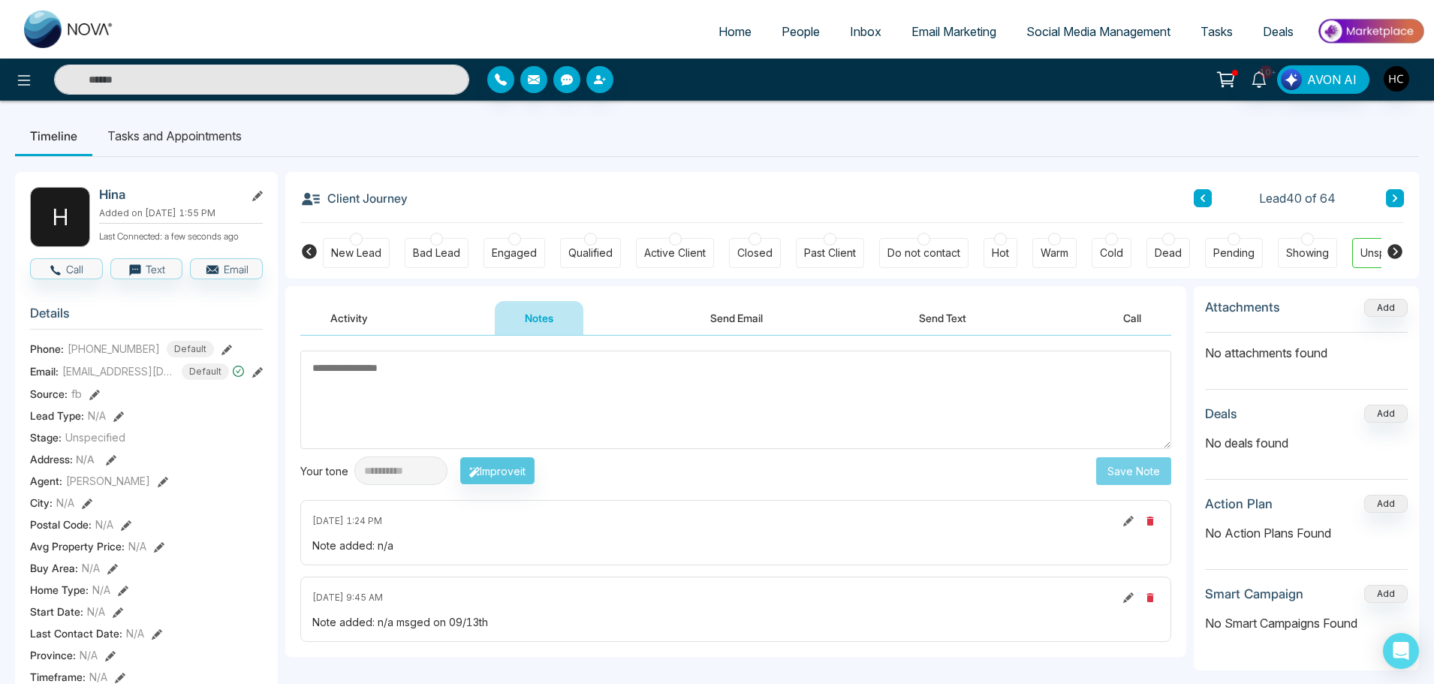
click at [558, 414] on textarea at bounding box center [735, 400] width 871 height 98
type textarea "***"
click at [1112, 467] on button "Save Note" at bounding box center [1133, 471] width 75 height 28
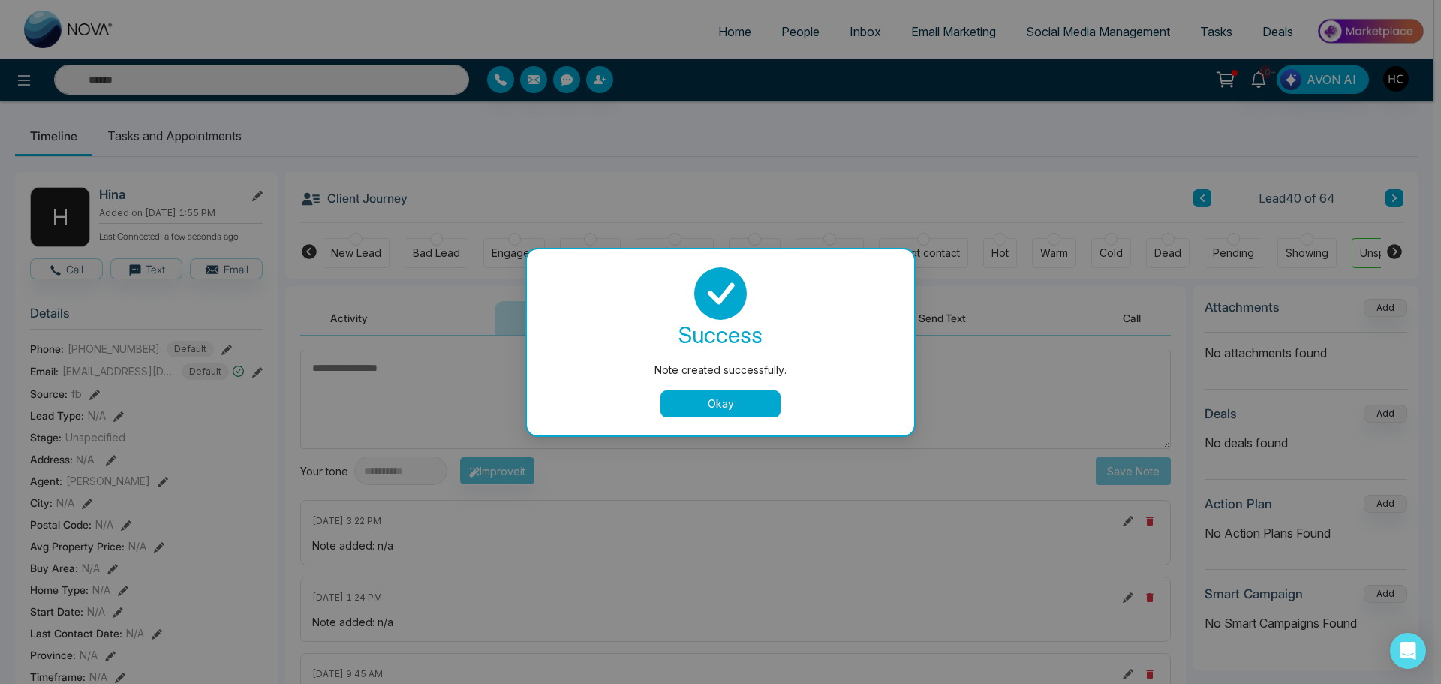
click at [739, 407] on button "Okay" at bounding box center [721, 403] width 120 height 27
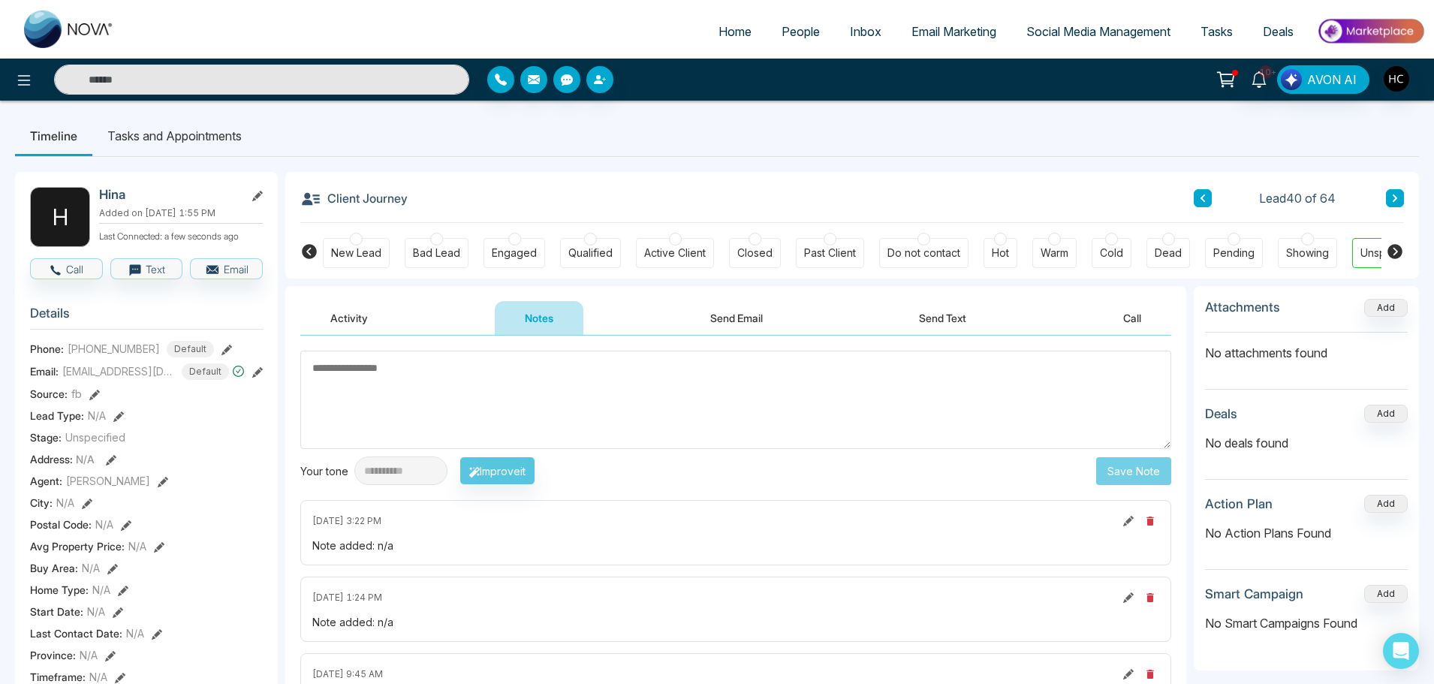
click at [1392, 195] on icon at bounding box center [1395, 198] width 8 height 9
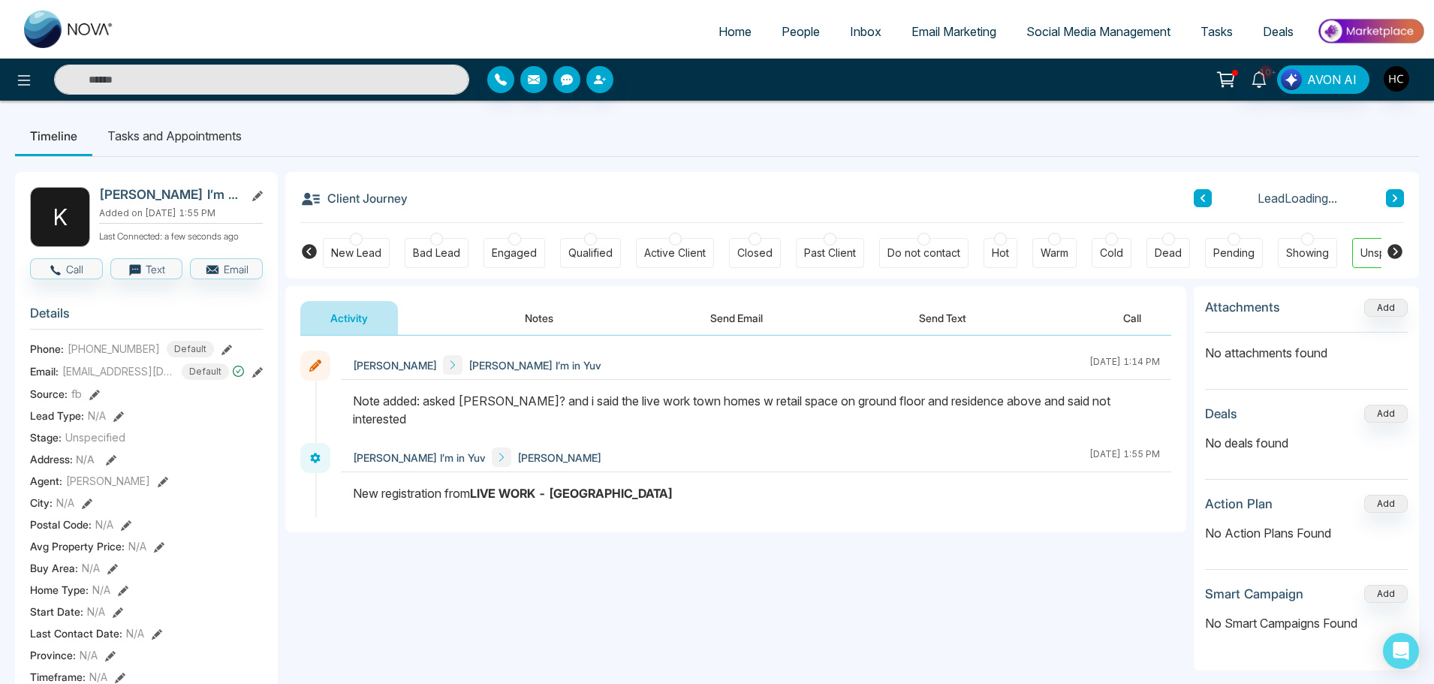
click at [537, 310] on button "Notes" at bounding box center [539, 318] width 89 height 34
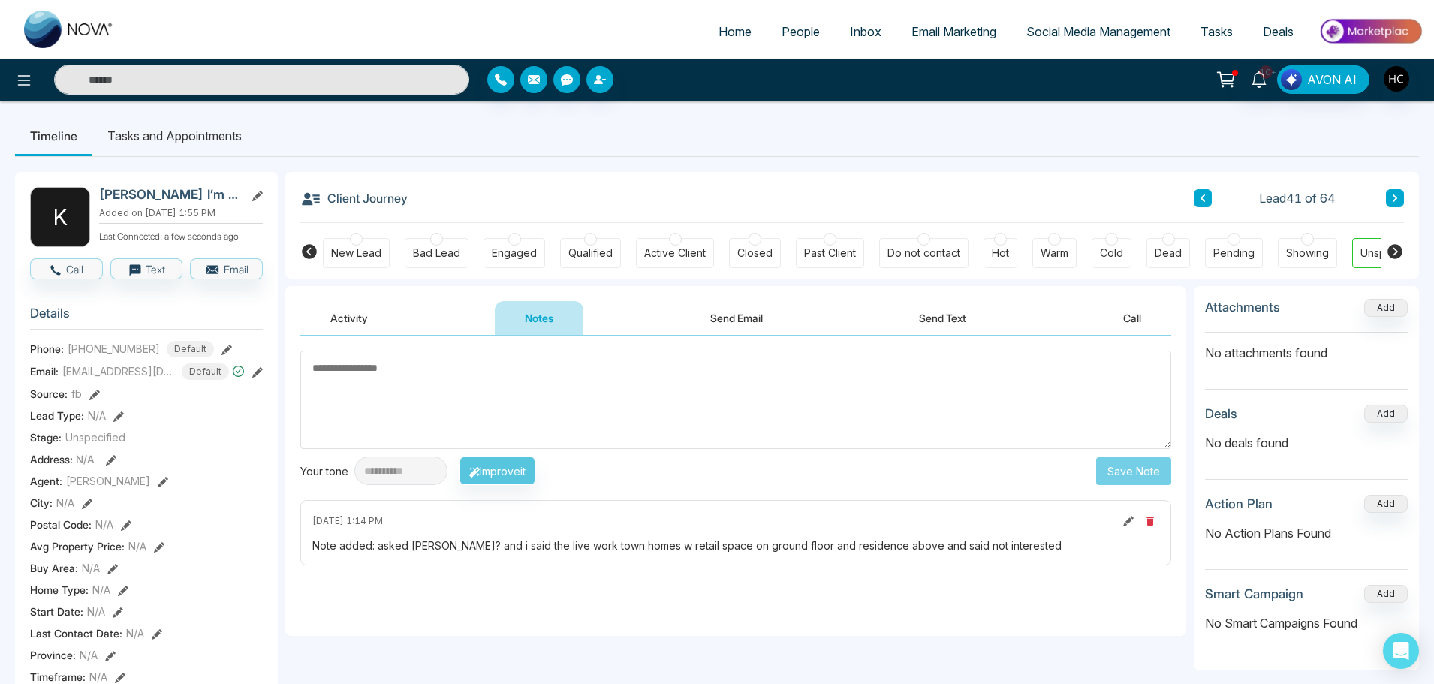
click at [730, 421] on textarea at bounding box center [735, 400] width 871 height 98
click at [925, 241] on div at bounding box center [923, 239] width 13 height 13
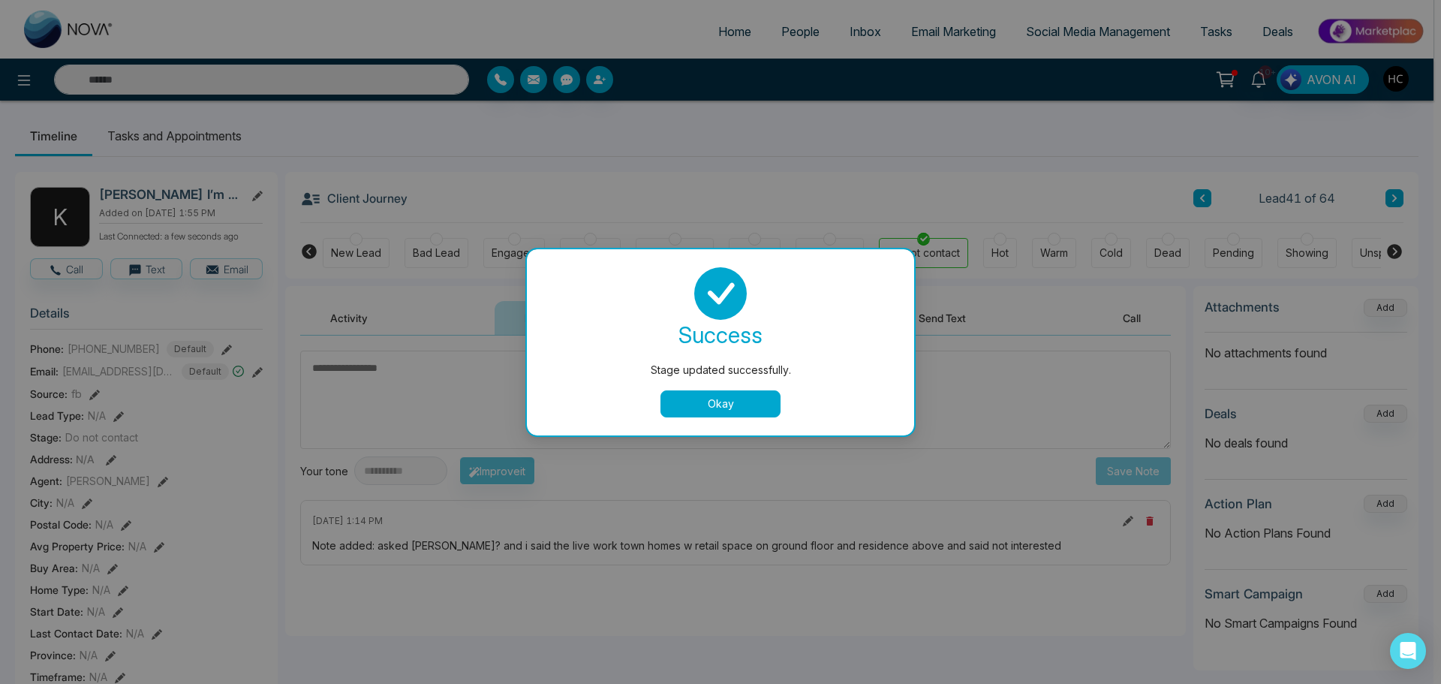
click at [1140, 186] on div "Stage updated successfully. success Stage updated successfully. Okay" at bounding box center [720, 342] width 1441 height 684
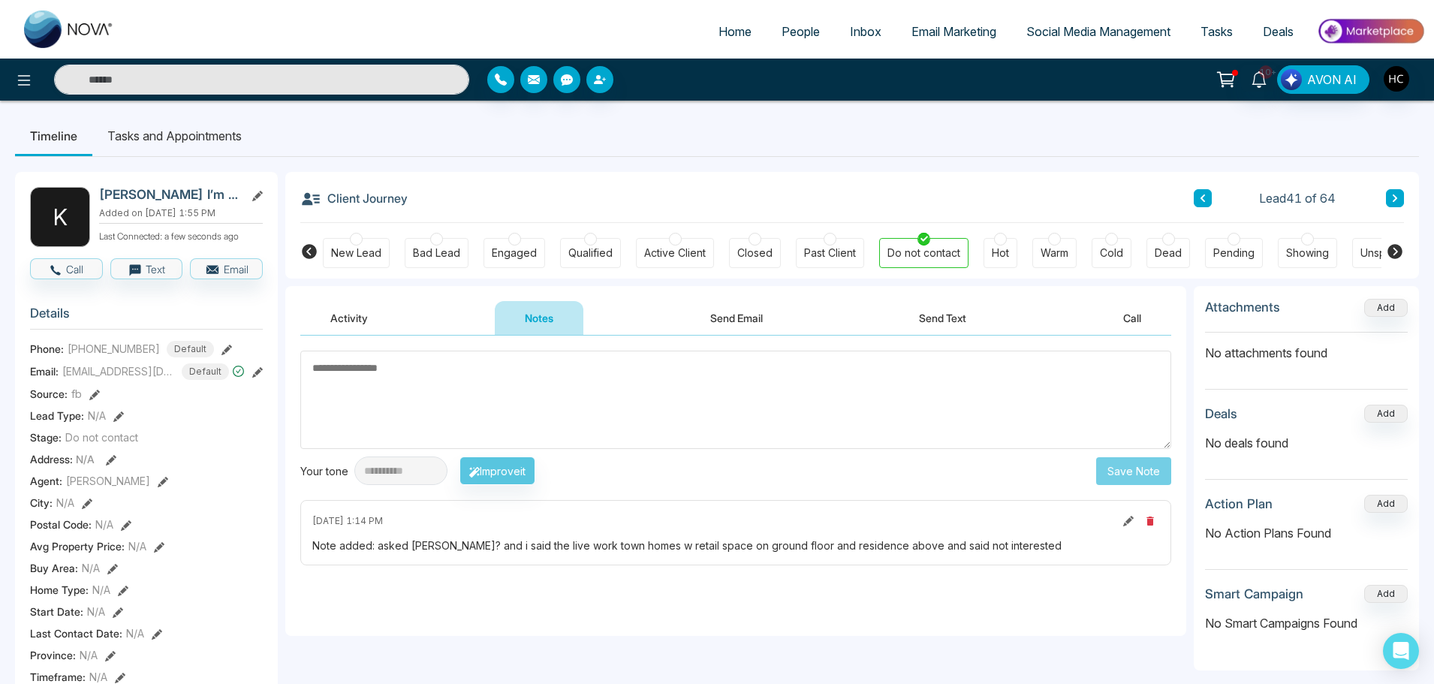
click at [1395, 197] on icon at bounding box center [1394, 198] width 5 height 8
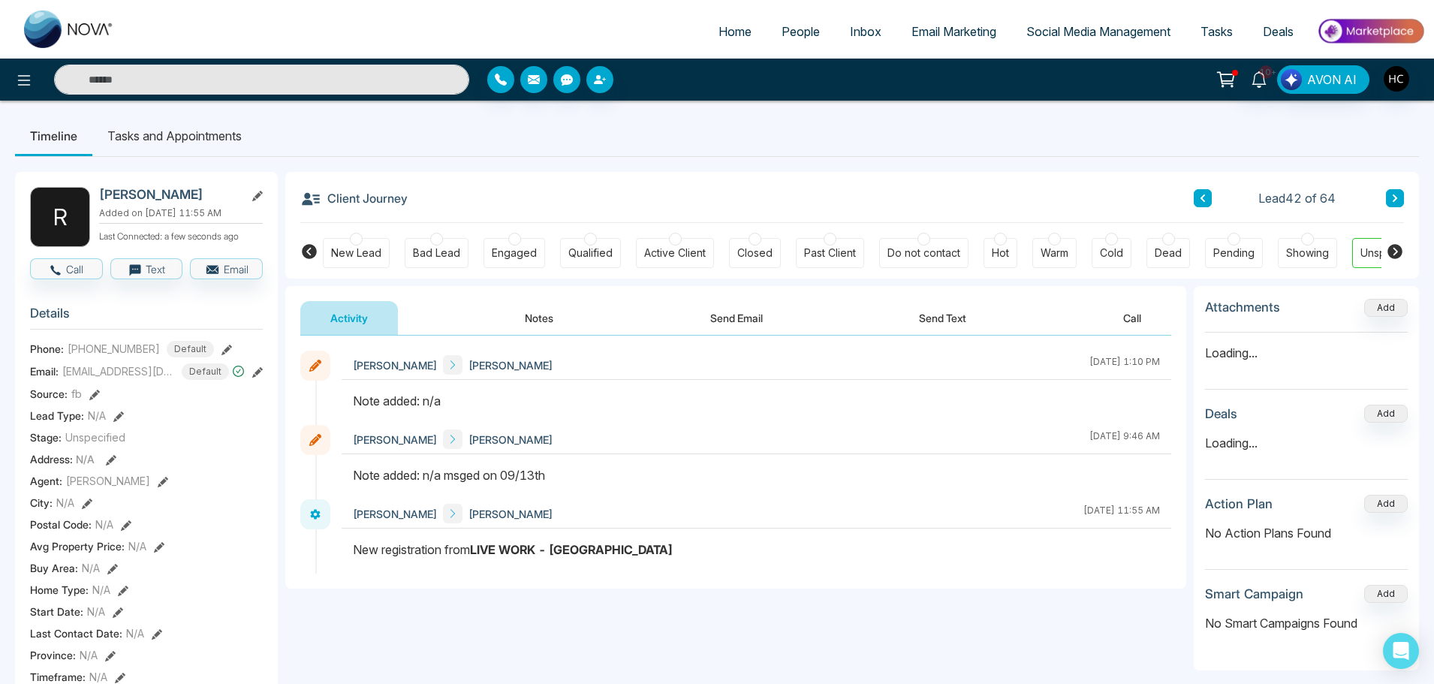
click at [536, 321] on button "Notes" at bounding box center [539, 318] width 89 height 34
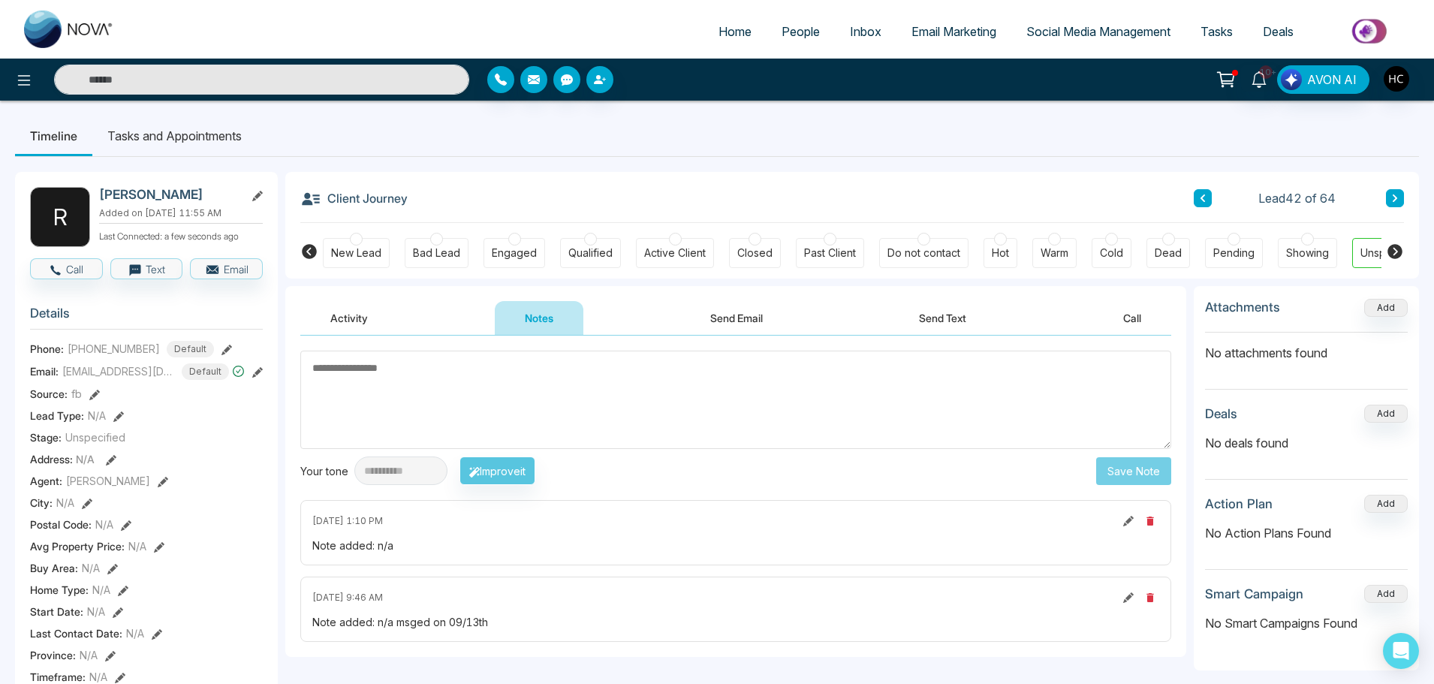
click at [447, 390] on textarea at bounding box center [735, 400] width 871 height 98
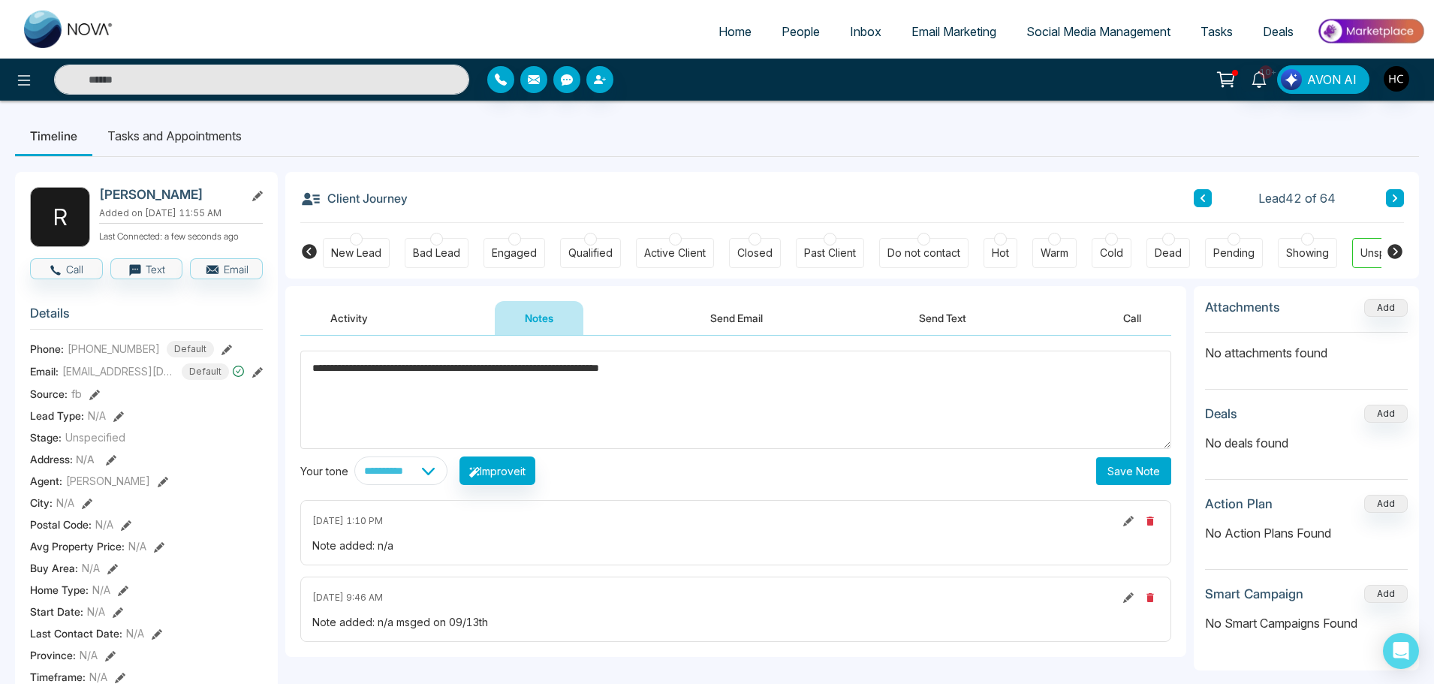
type textarea "**********"
click at [1142, 468] on button "Save Note" at bounding box center [1133, 471] width 75 height 28
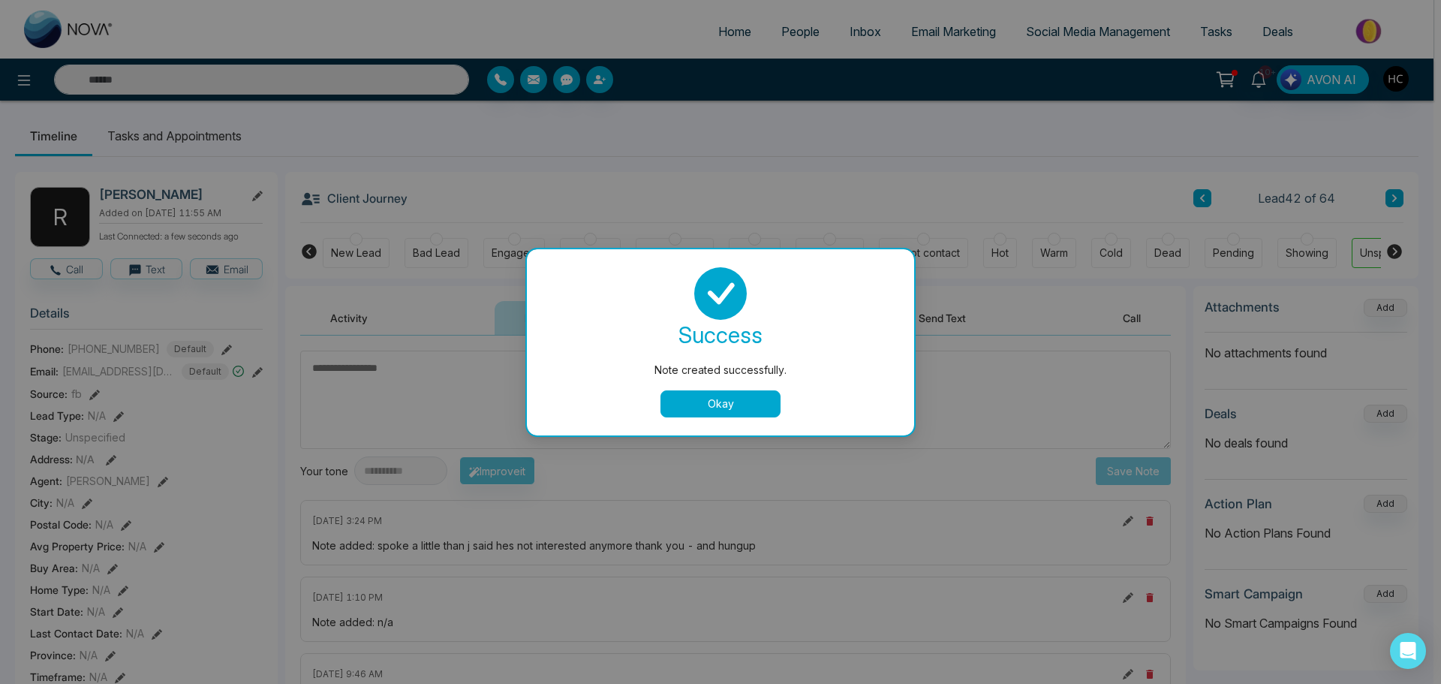
click at [722, 408] on button "Okay" at bounding box center [721, 403] width 120 height 27
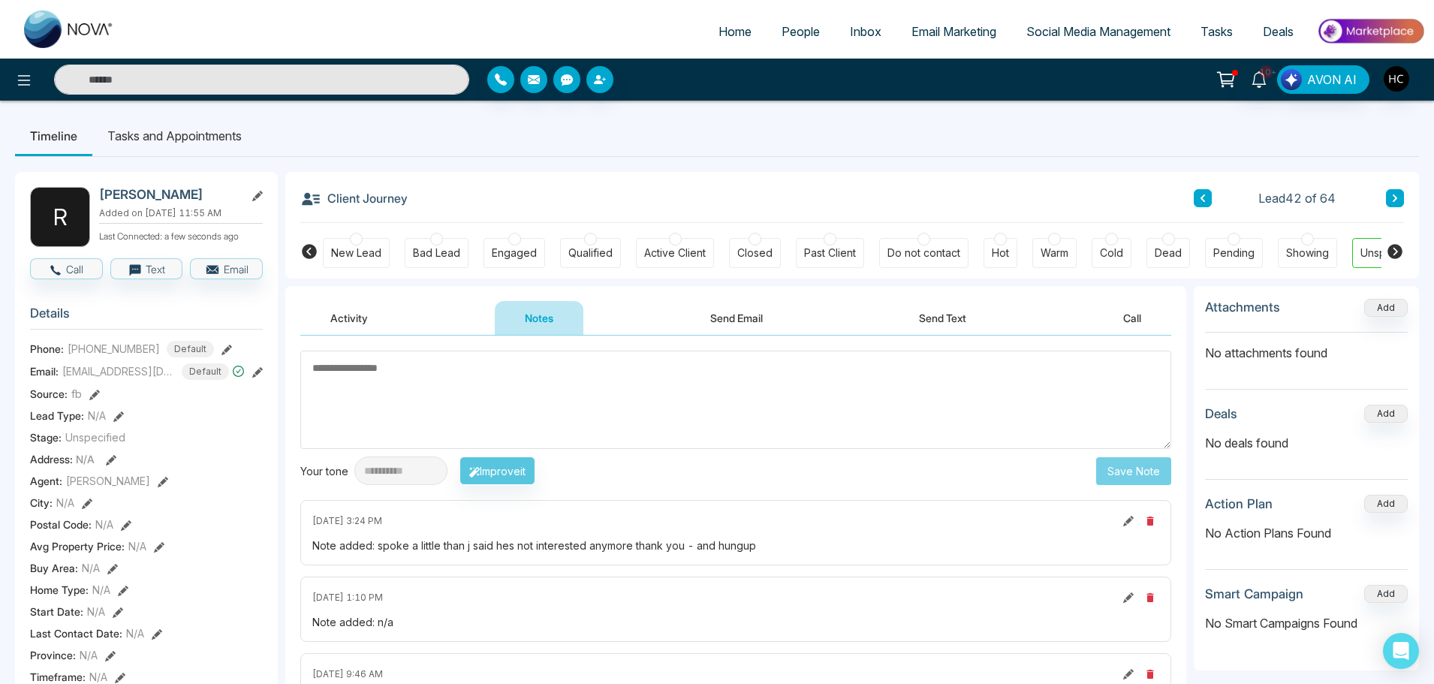
click at [928, 233] on div "New Lead Bad Lead Engaged Qualified Active Client Closed Past Client Do not con…" at bounding box center [852, 251] width 1058 height 56
click at [921, 245] on div "Do not contact" at bounding box center [923, 252] width 73 height 15
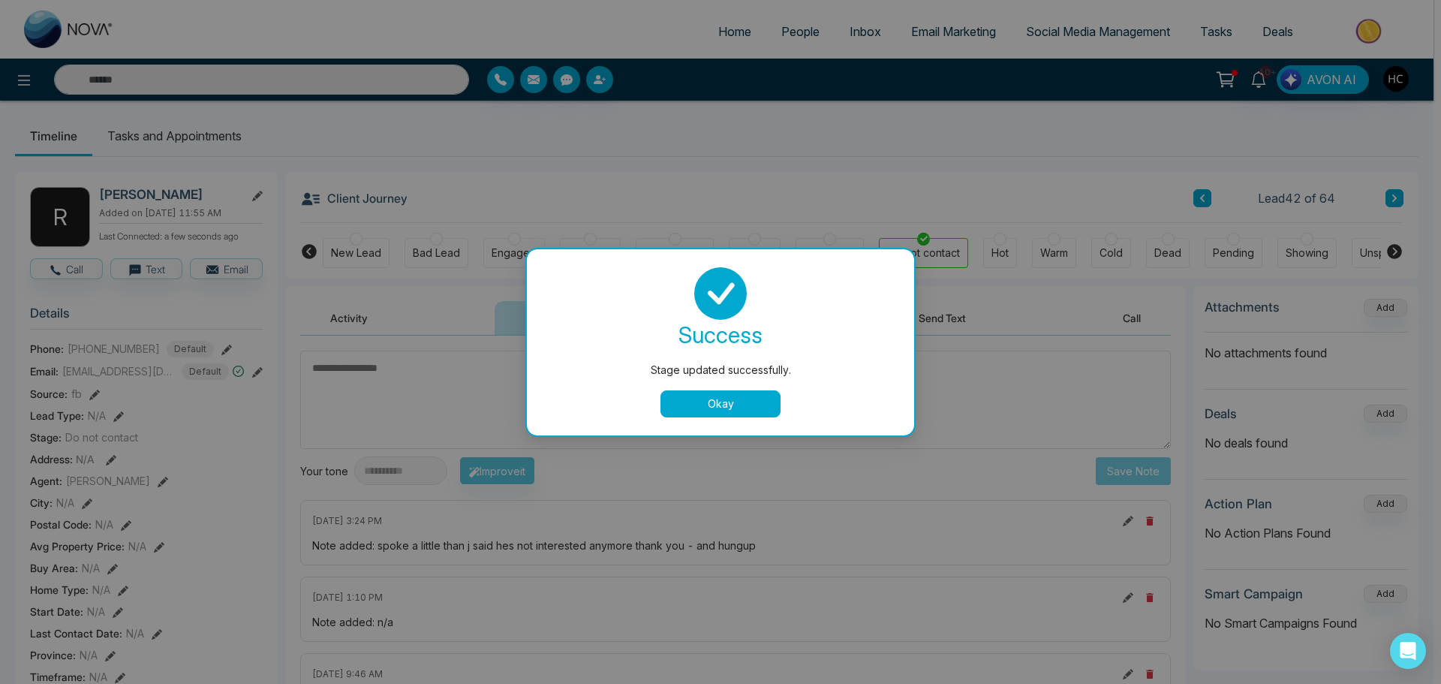
click at [731, 410] on button "Okay" at bounding box center [721, 403] width 120 height 27
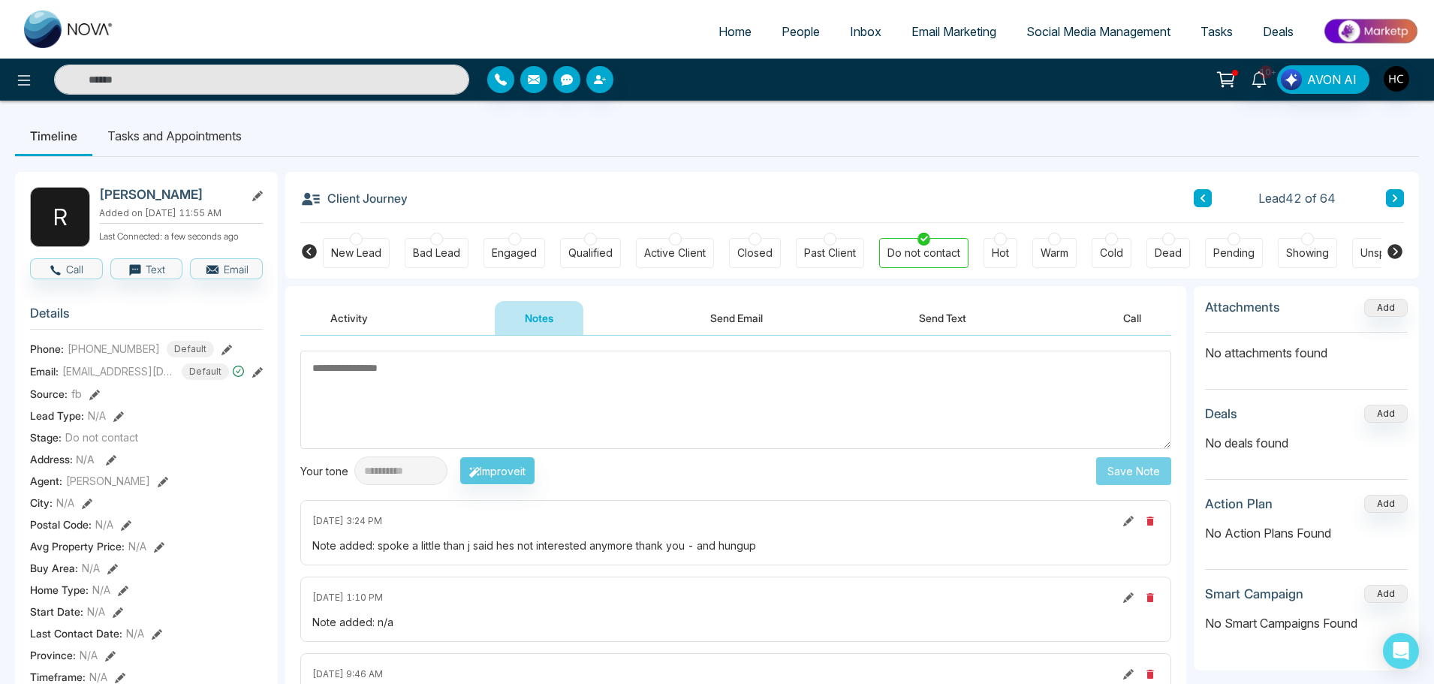
click at [1395, 193] on button at bounding box center [1395, 198] width 18 height 18
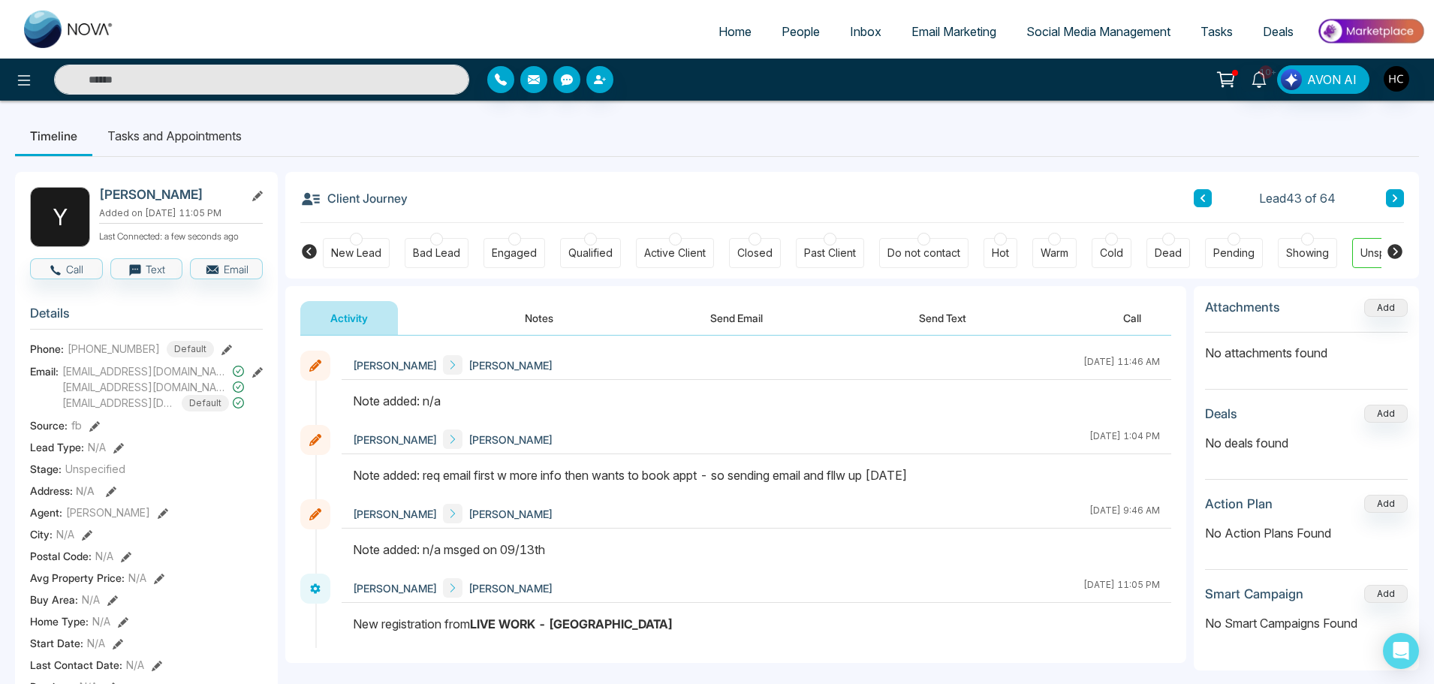
click at [546, 315] on button "Notes" at bounding box center [539, 318] width 89 height 34
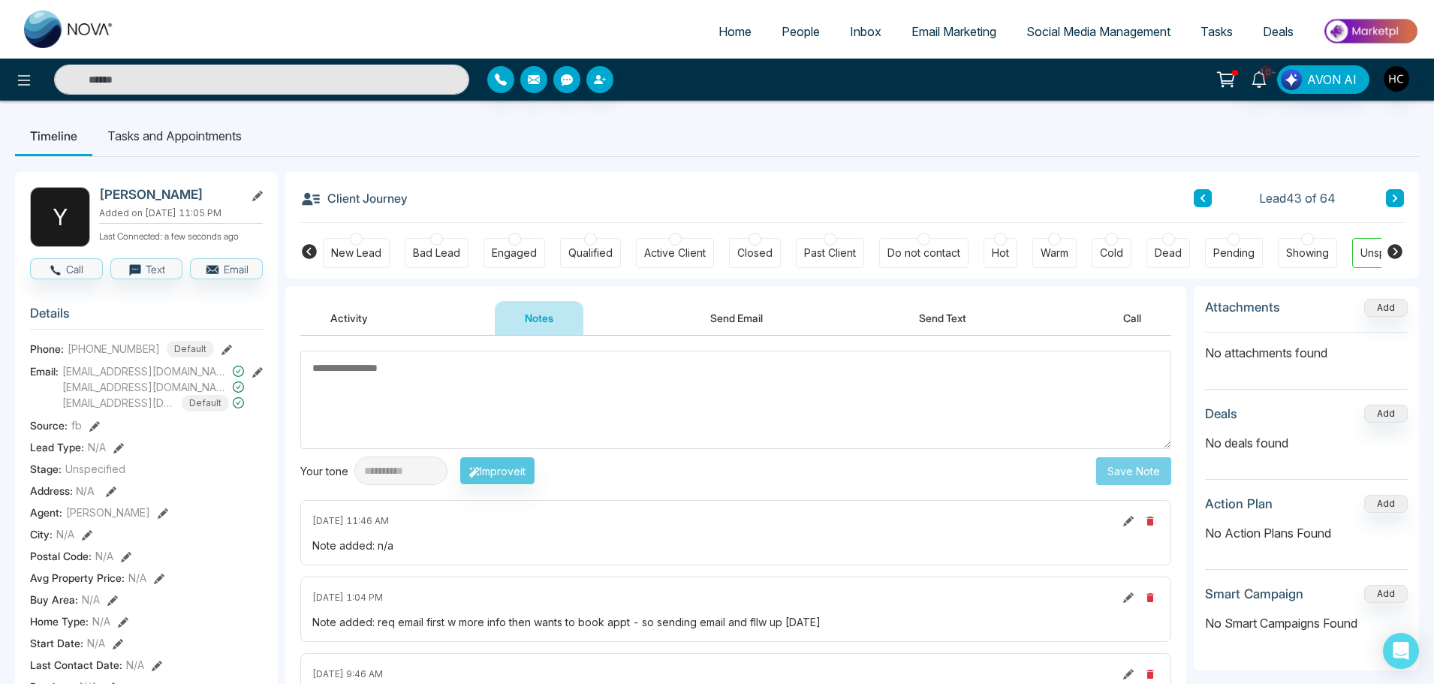
click at [529, 378] on textarea at bounding box center [735, 400] width 871 height 98
click at [1400, 192] on button at bounding box center [1395, 198] width 18 height 18
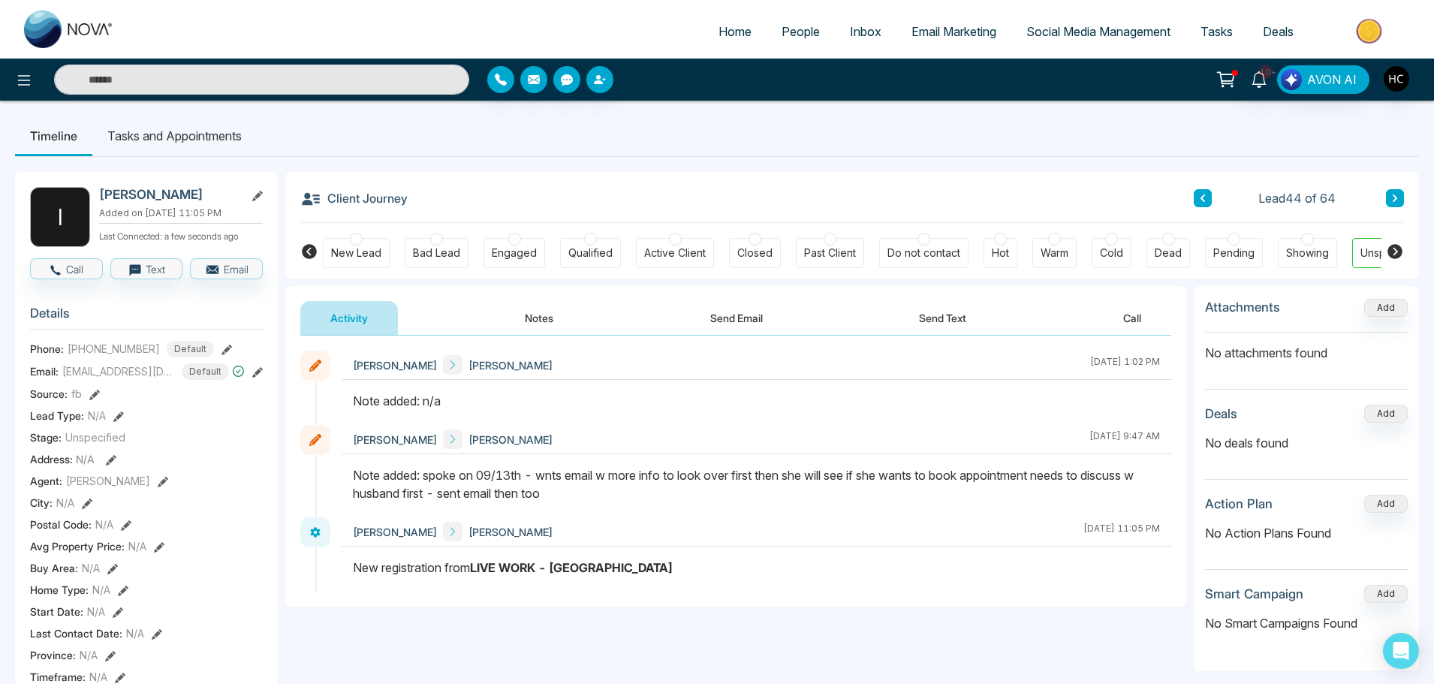
click at [544, 326] on button "Notes" at bounding box center [539, 318] width 89 height 34
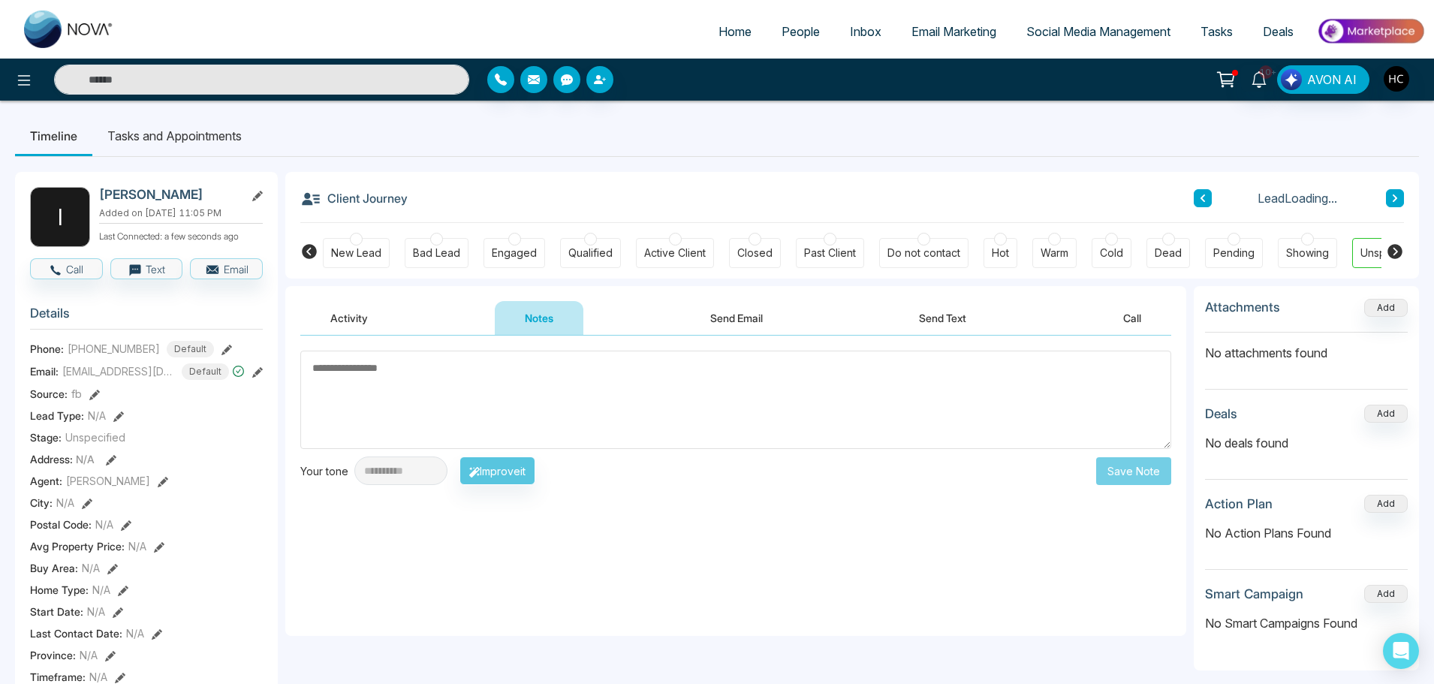
click at [564, 393] on textarea at bounding box center [735, 400] width 871 height 98
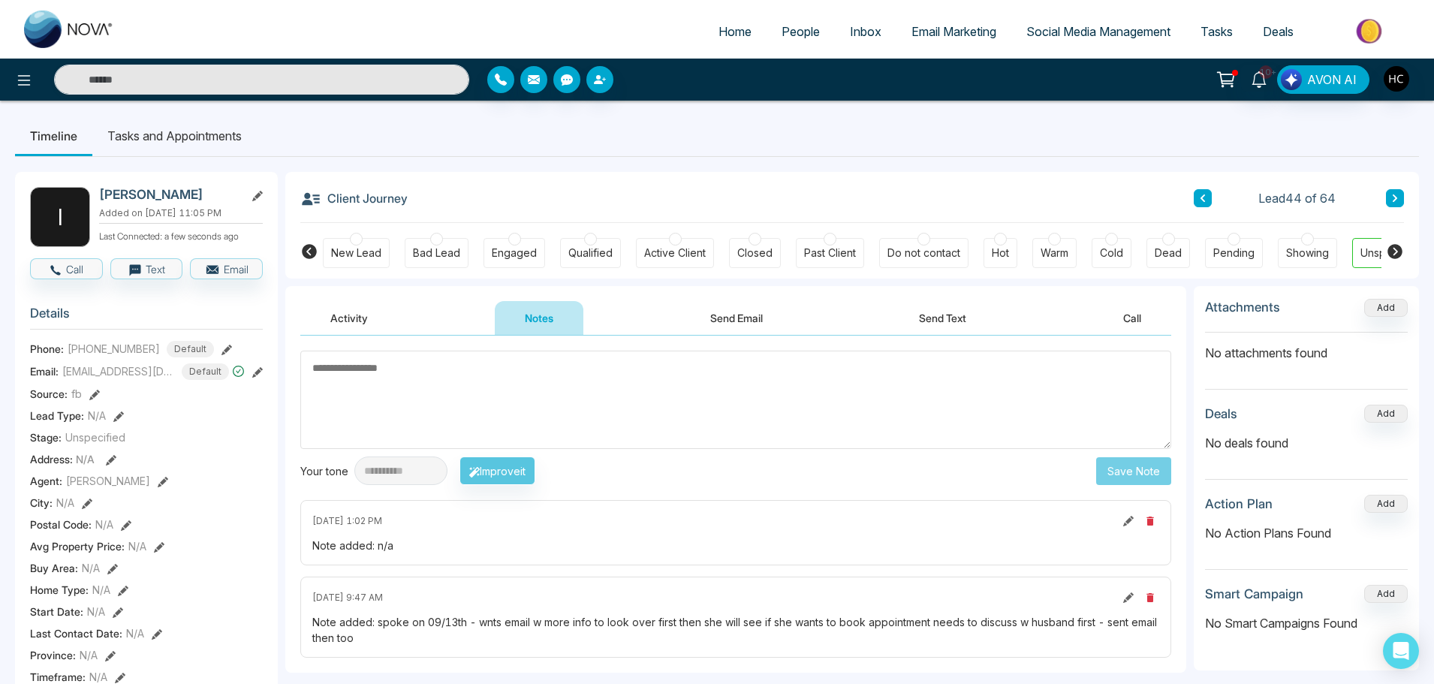
click at [538, 391] on textarea at bounding box center [735, 400] width 871 height 98
click at [411, 374] on textarea at bounding box center [735, 400] width 871 height 98
click at [374, 379] on textarea at bounding box center [735, 400] width 871 height 98
click at [392, 374] on textarea at bounding box center [735, 400] width 871 height 98
drag, startPoint x: 401, startPoint y: 372, endPoint x: 356, endPoint y: 374, distance: 45.1
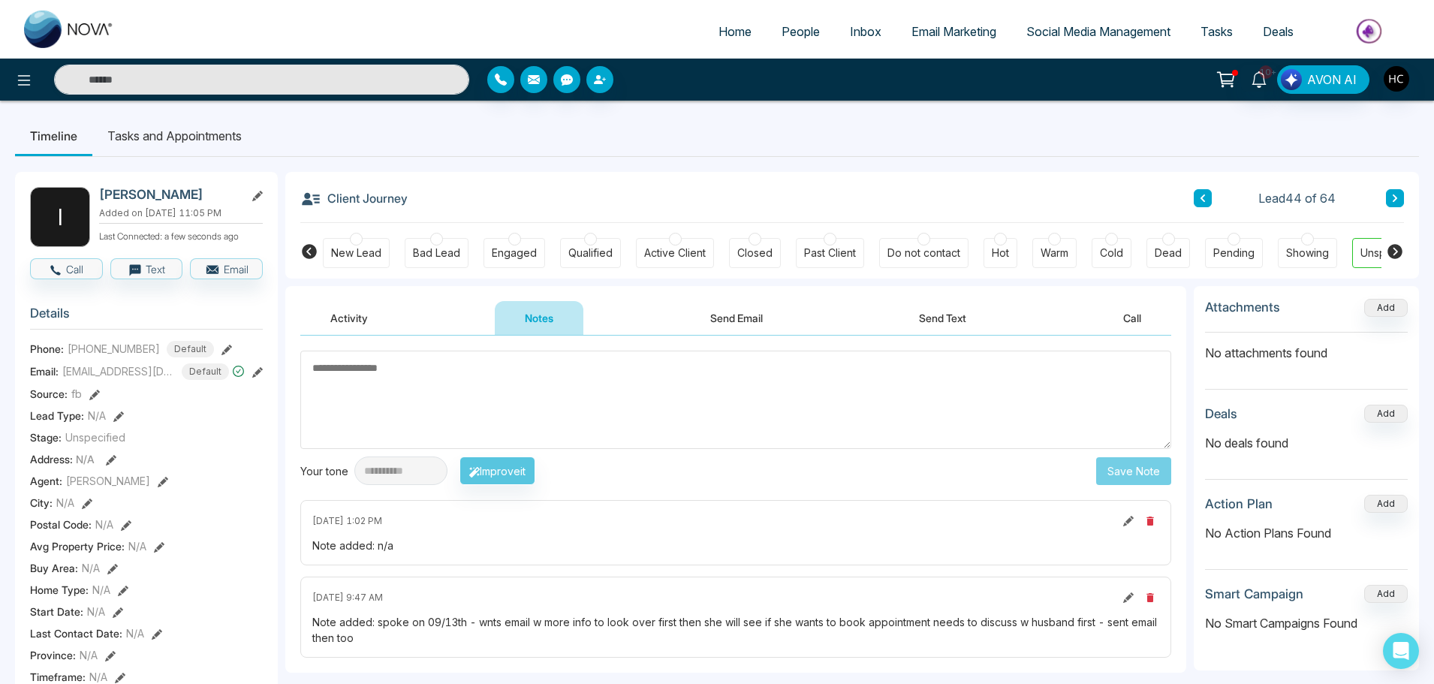
click at [356, 374] on textarea at bounding box center [735, 400] width 871 height 98
drag, startPoint x: 314, startPoint y: 369, endPoint x: 388, endPoint y: 363, distance: 74.5
click at [388, 363] on textarea at bounding box center [735, 400] width 871 height 98
click at [392, 378] on textarea at bounding box center [735, 400] width 871 height 98
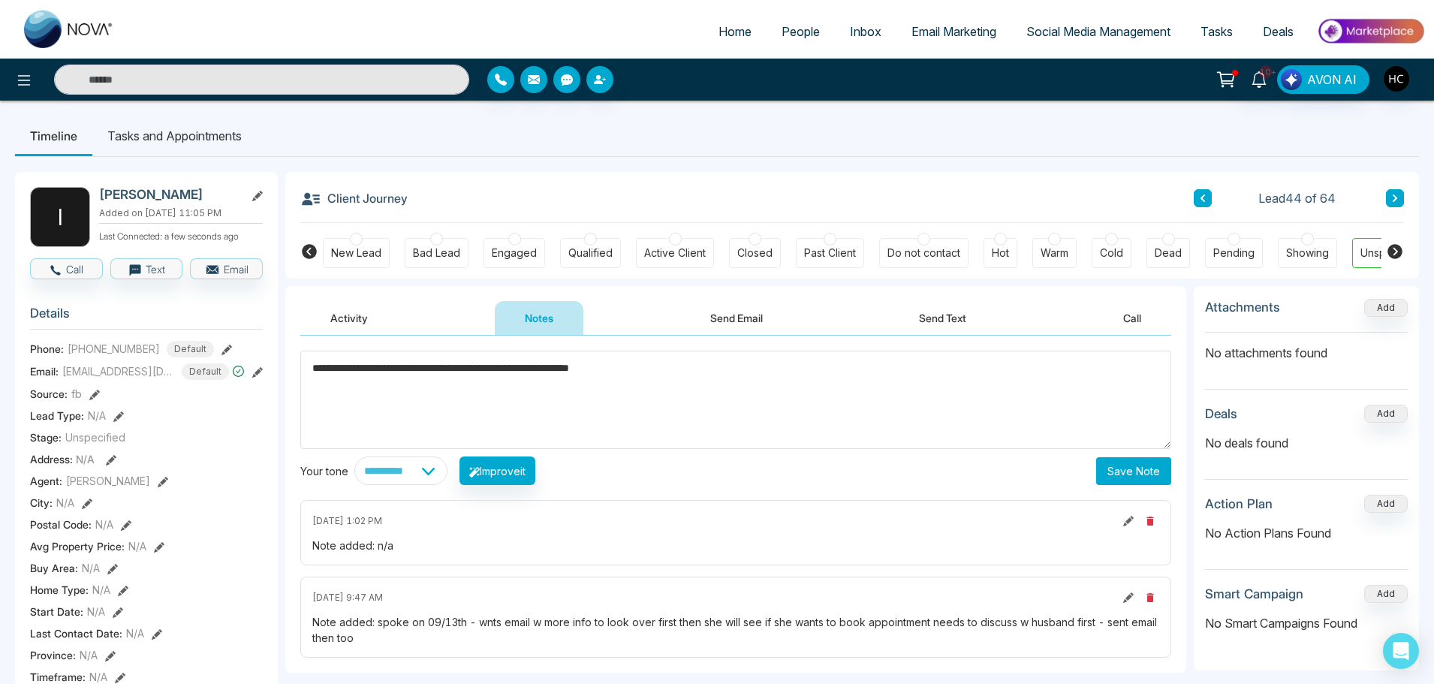
type textarea "**********"
click at [1110, 466] on button "Save Note" at bounding box center [1133, 471] width 75 height 28
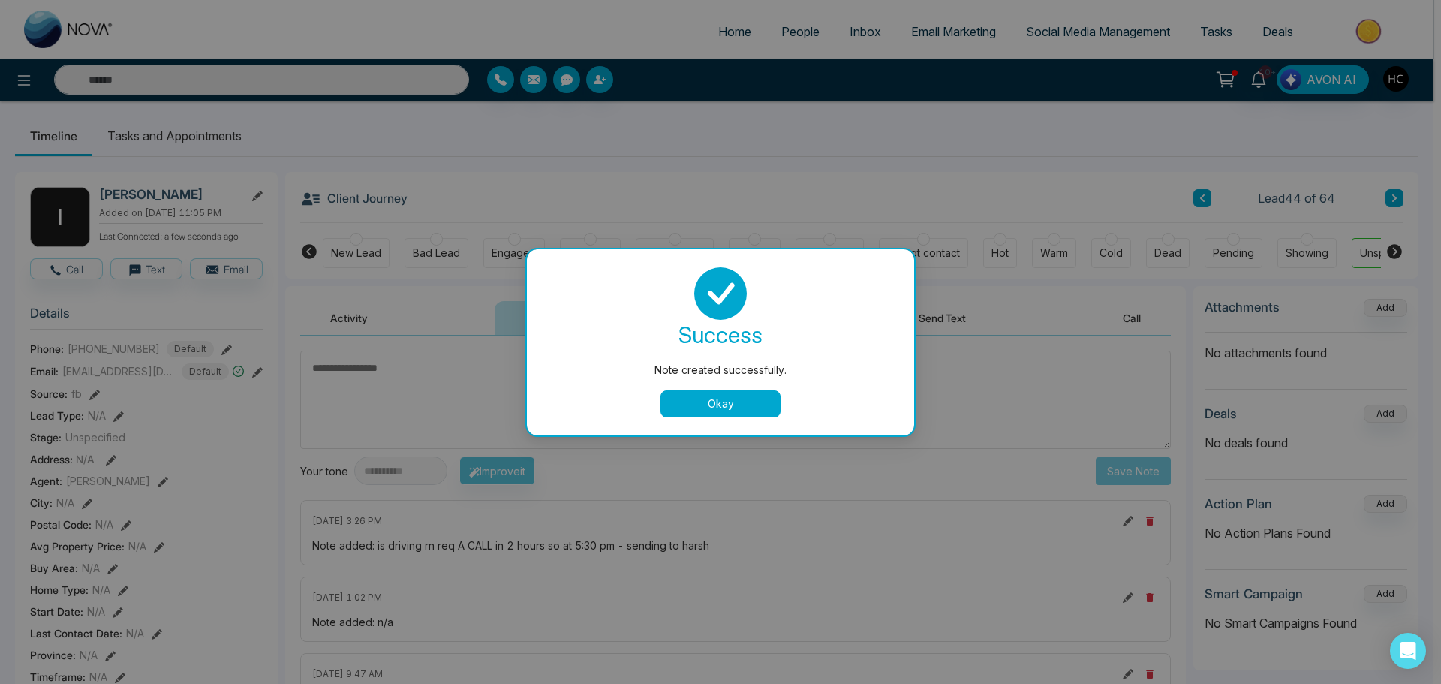
click at [732, 399] on button "Okay" at bounding box center [721, 403] width 120 height 27
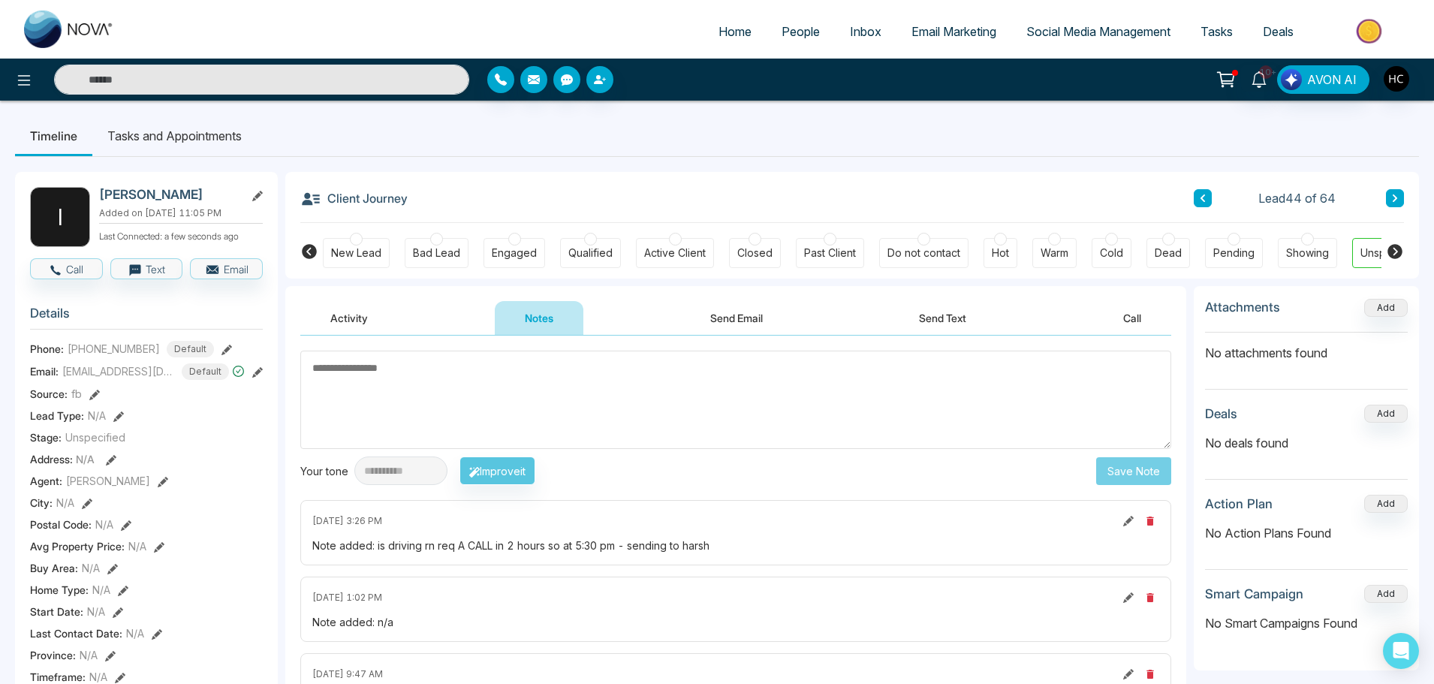
click at [1392, 197] on icon at bounding box center [1395, 198] width 8 height 9
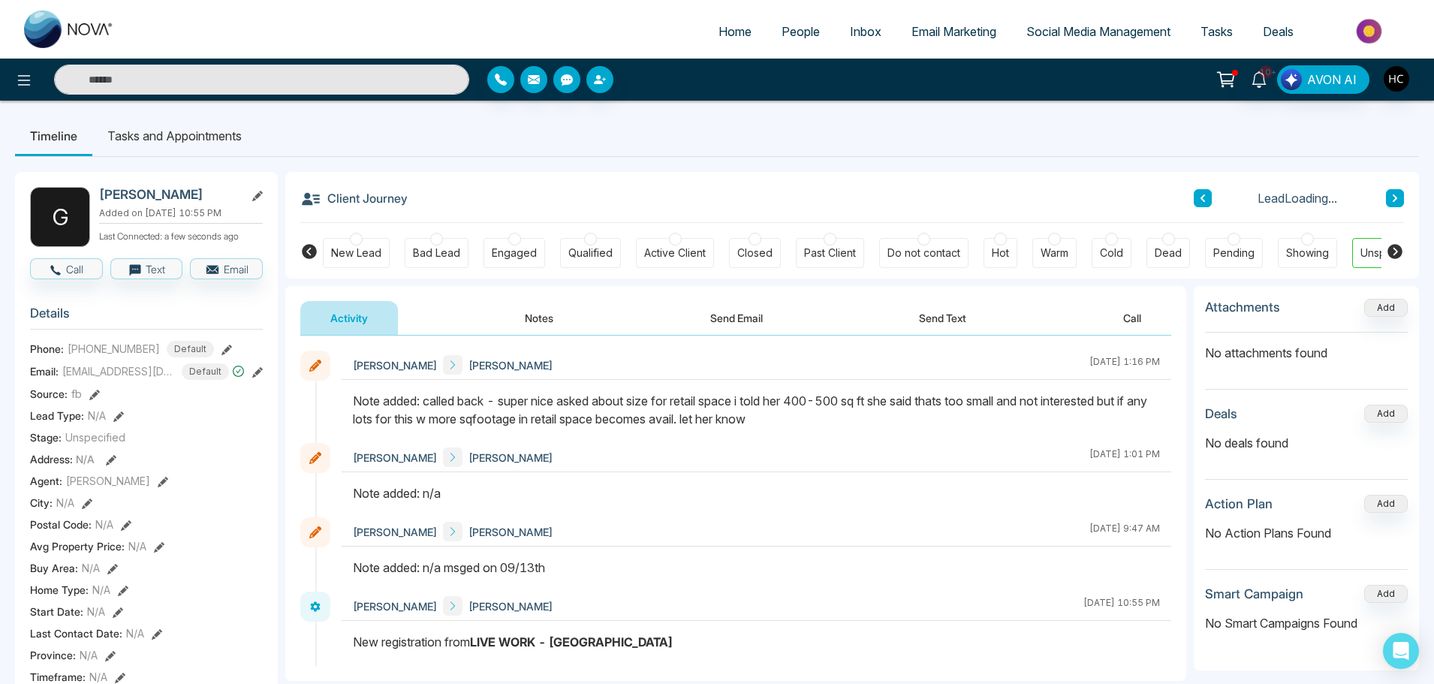
click at [534, 330] on button "Notes" at bounding box center [539, 318] width 89 height 34
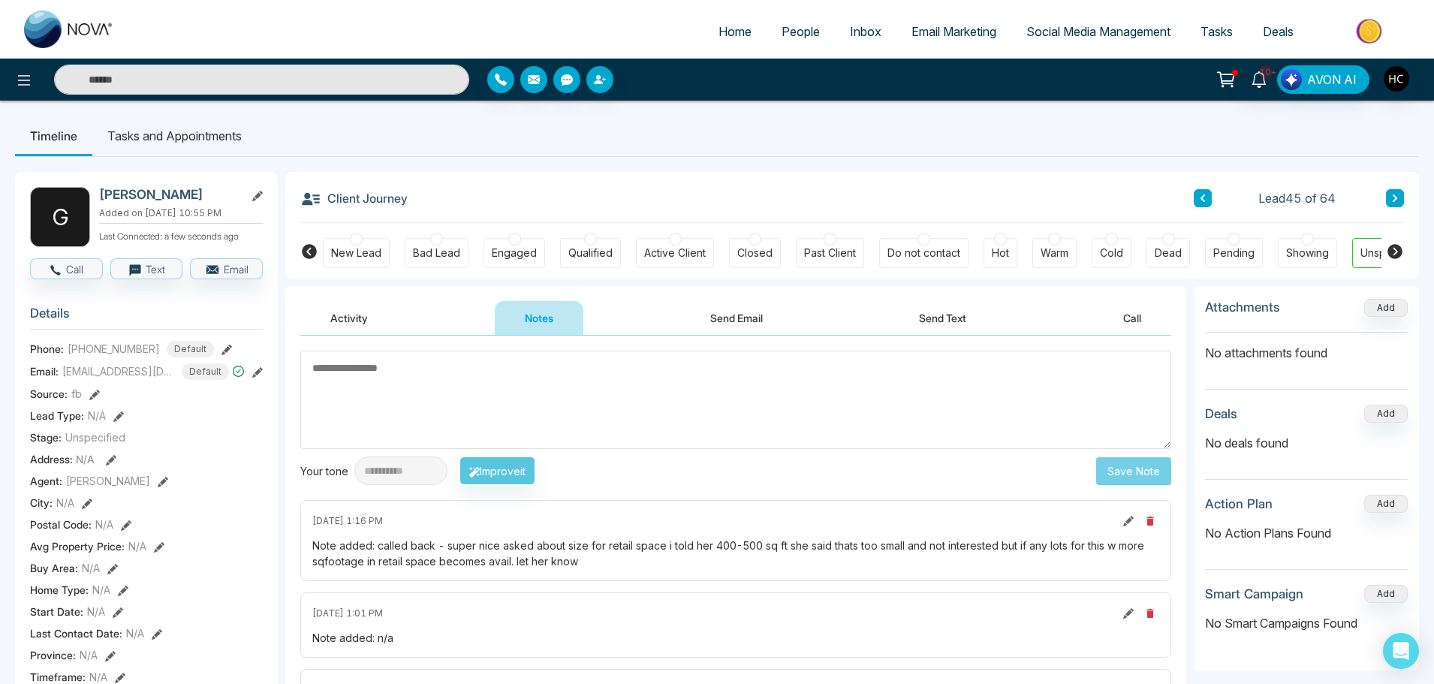
click at [1395, 192] on button at bounding box center [1395, 198] width 18 height 18
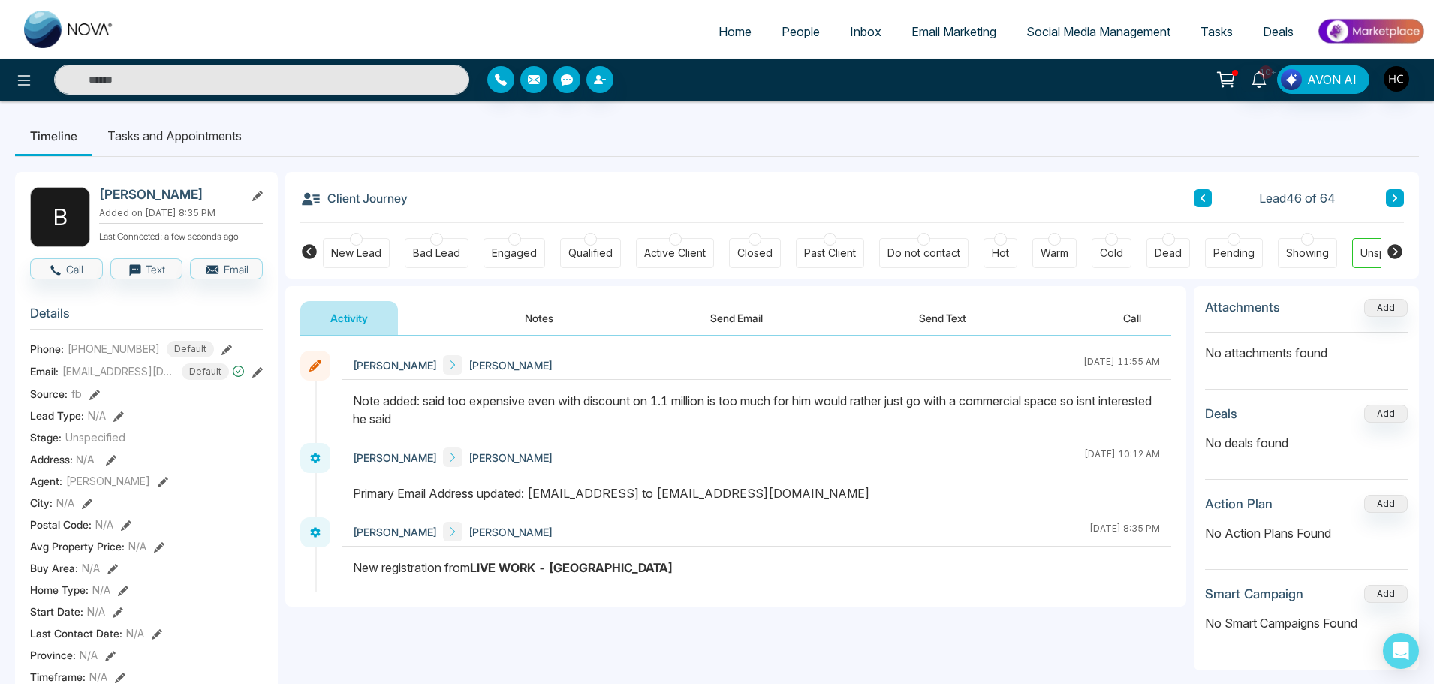
click at [1390, 193] on button at bounding box center [1395, 198] width 18 height 18
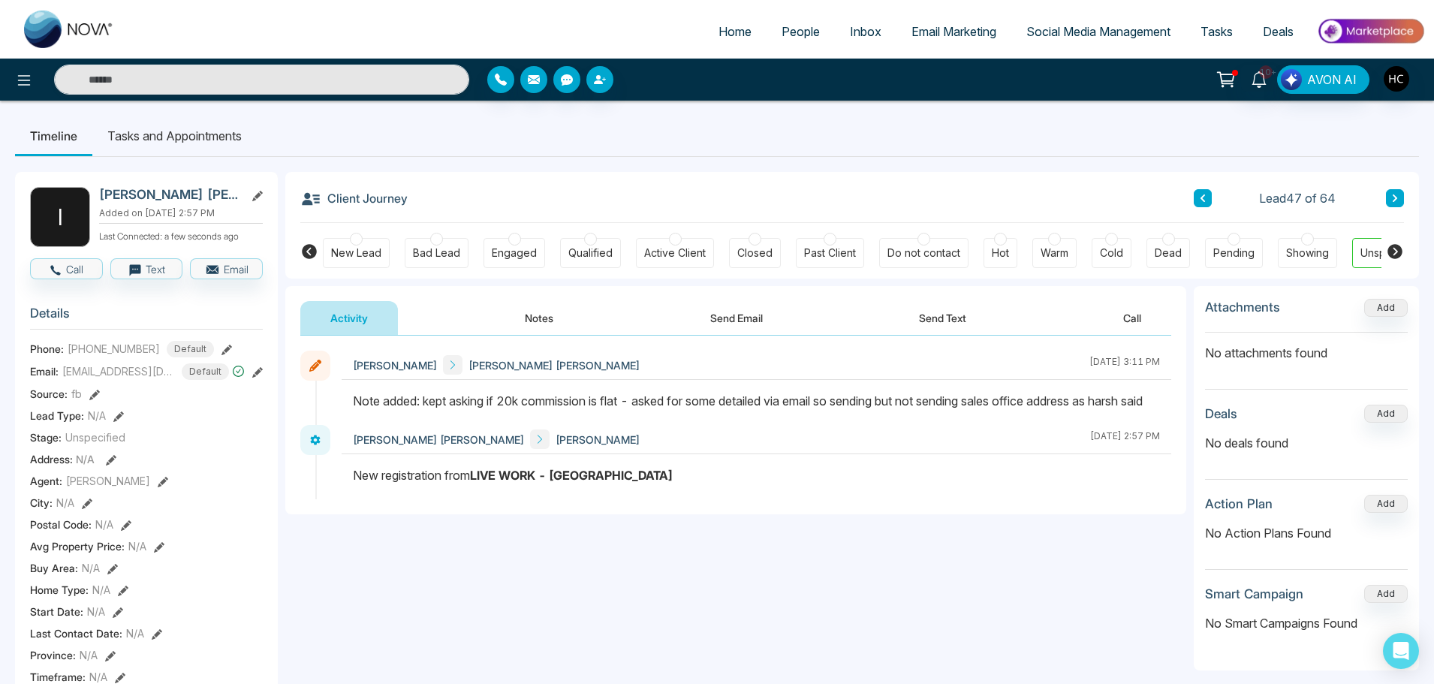
click at [534, 318] on button "Notes" at bounding box center [539, 318] width 89 height 34
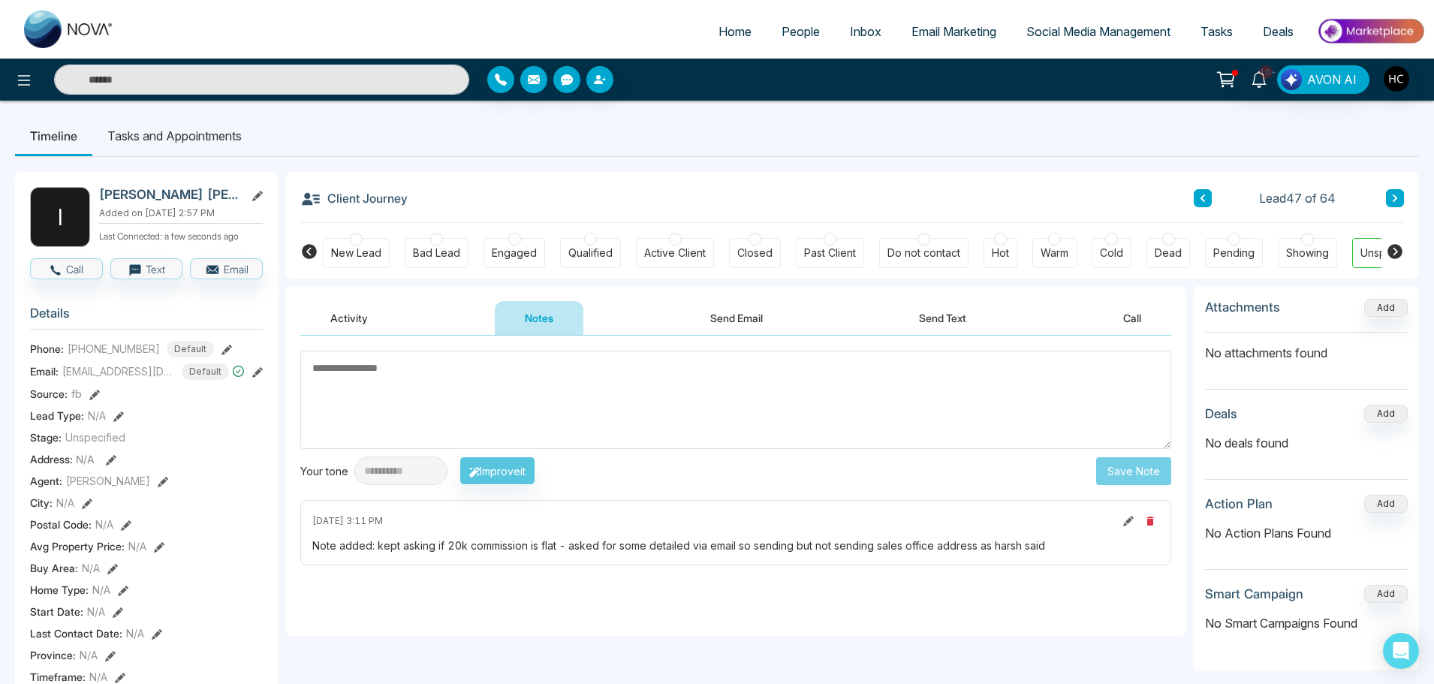
click at [1401, 200] on button at bounding box center [1395, 198] width 18 height 18
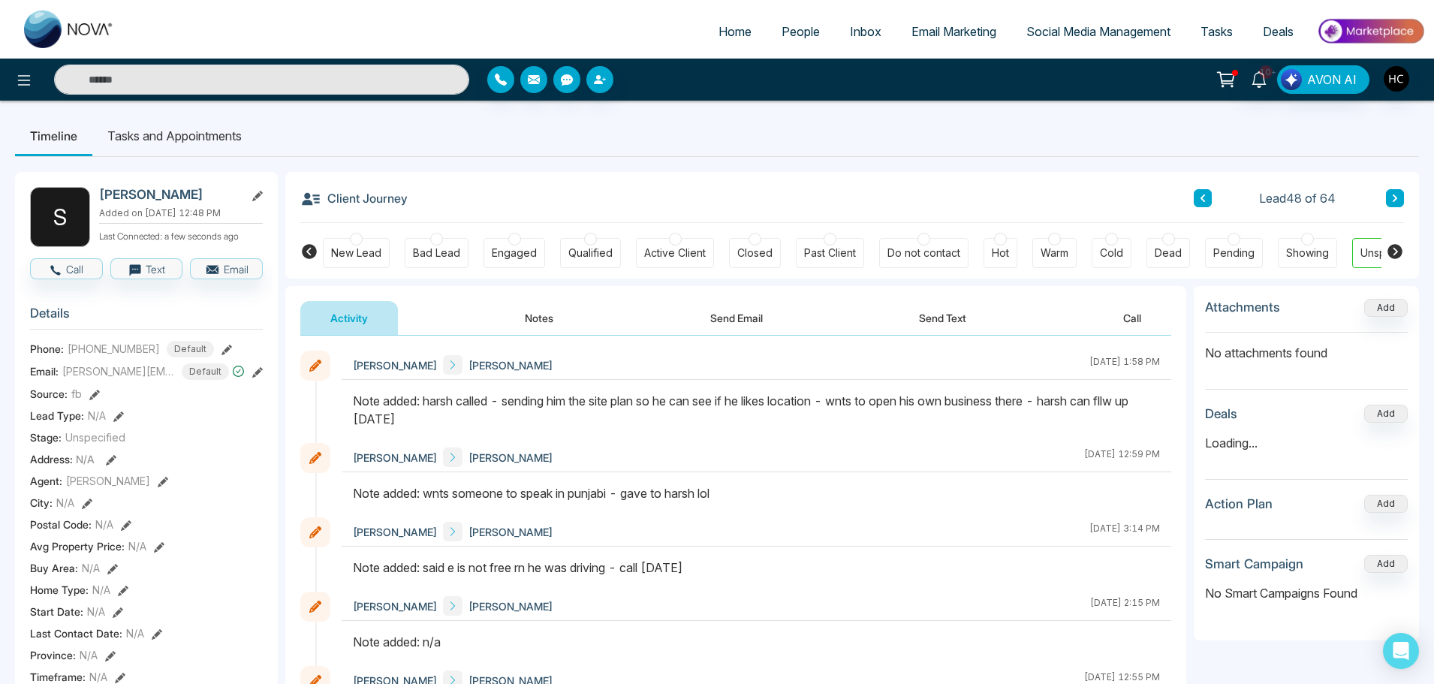
click at [540, 318] on button "Notes" at bounding box center [539, 318] width 89 height 34
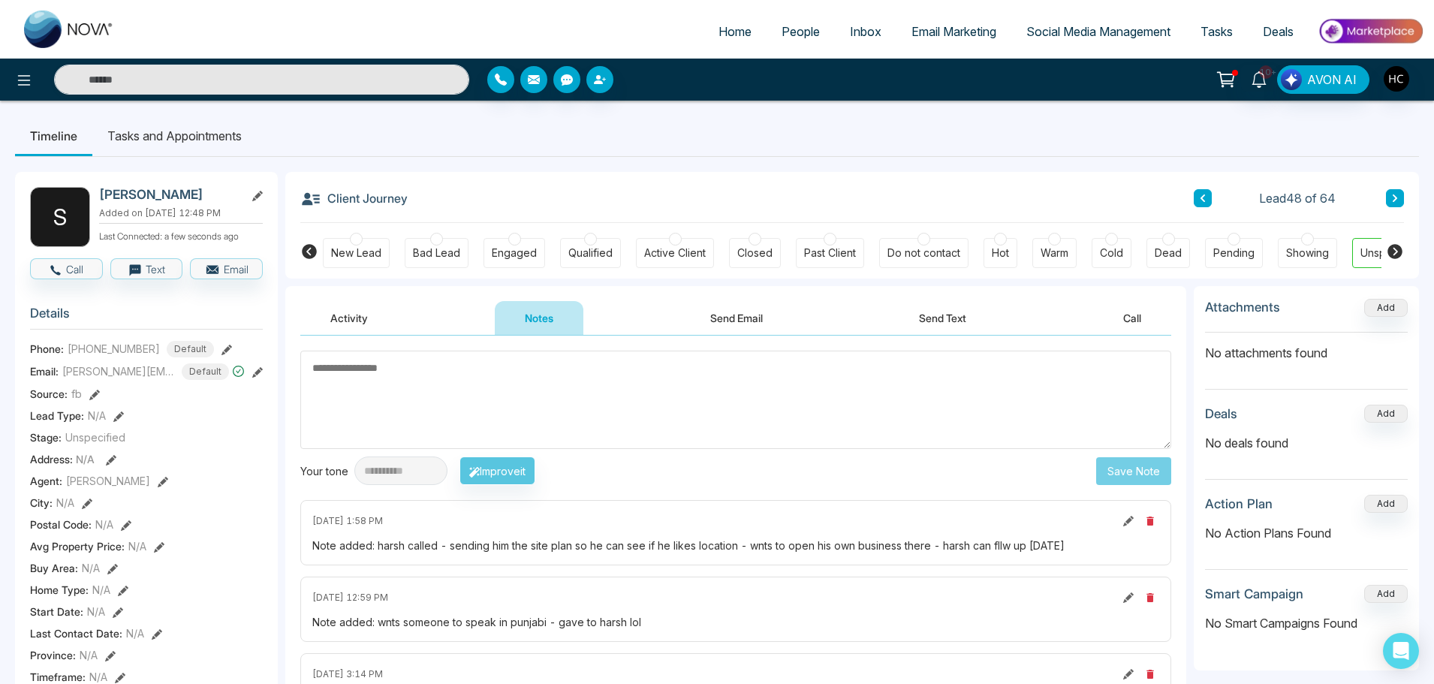
click at [1386, 194] on button at bounding box center [1395, 198] width 18 height 18
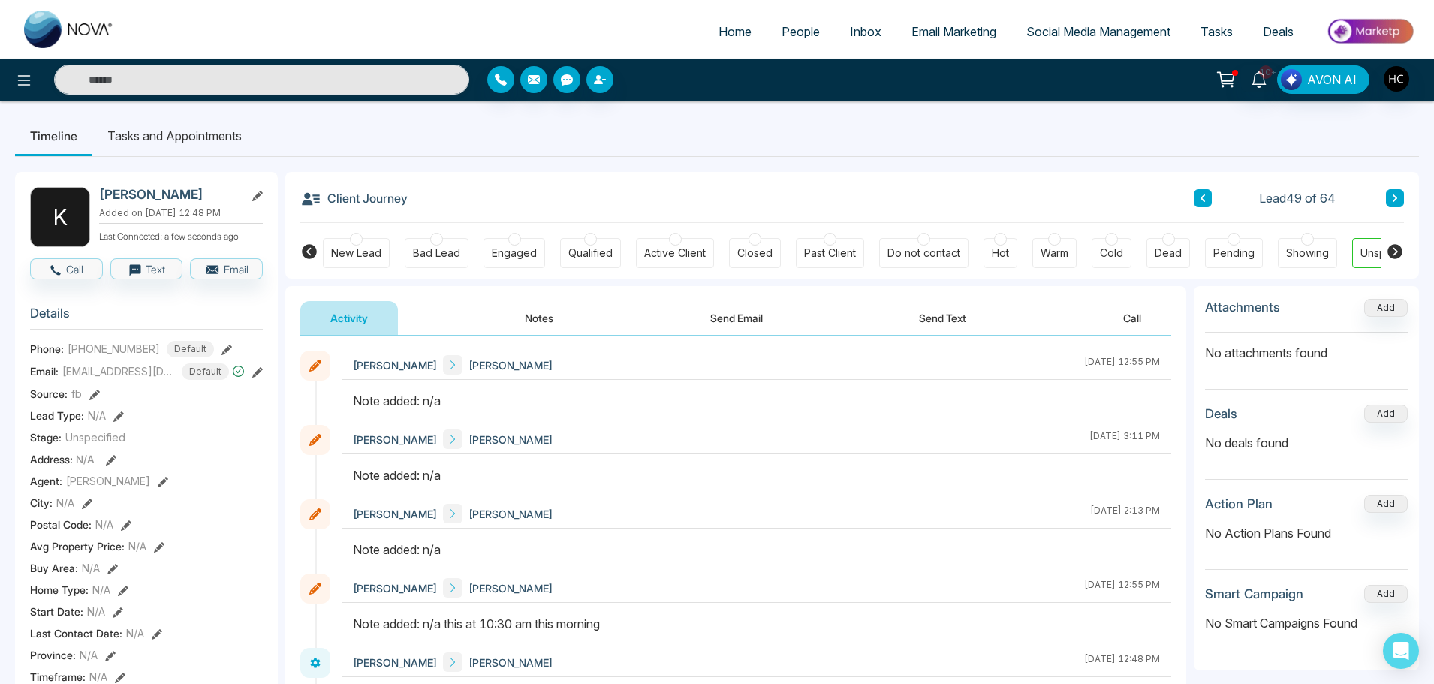
click at [529, 321] on button "Notes" at bounding box center [539, 318] width 89 height 34
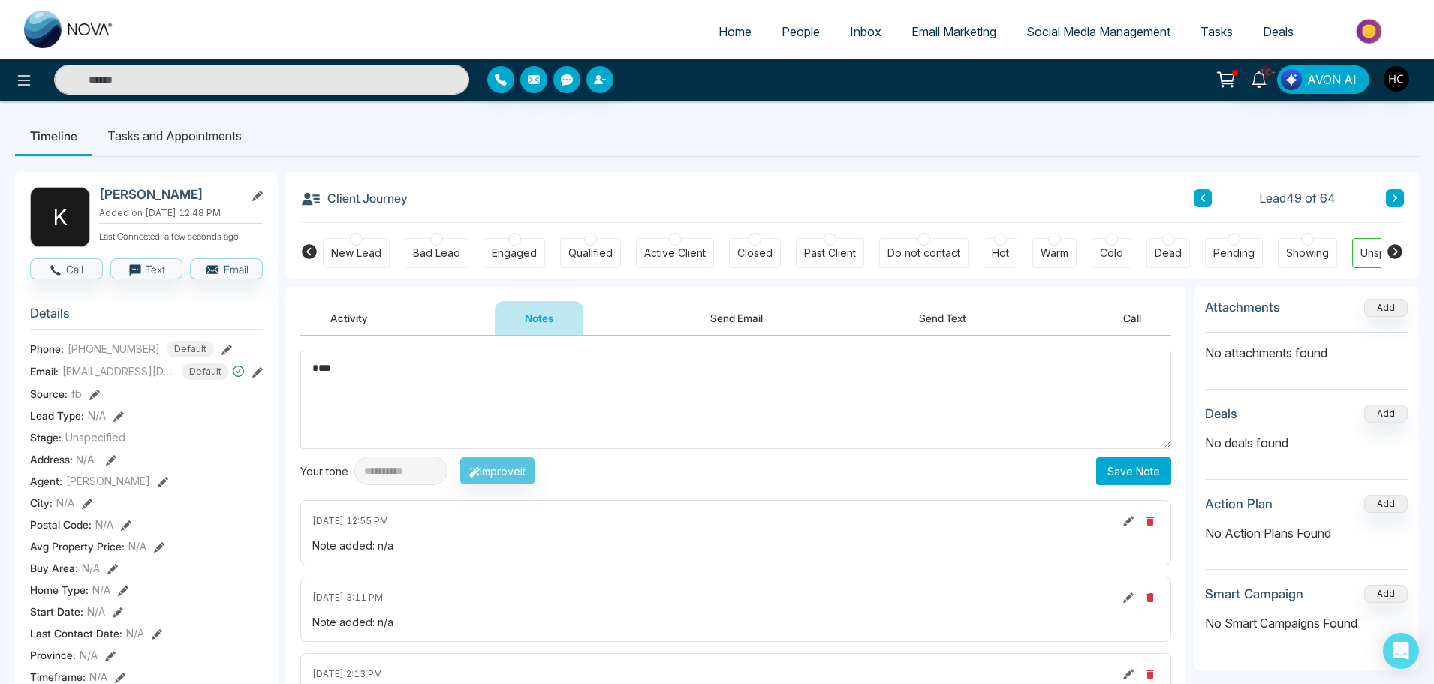
type textarea "***"
click at [1135, 465] on button "Save Note" at bounding box center [1133, 471] width 75 height 28
click at [745, 411] on textarea at bounding box center [735, 400] width 871 height 98
click at [1396, 197] on icon at bounding box center [1394, 198] width 5 height 8
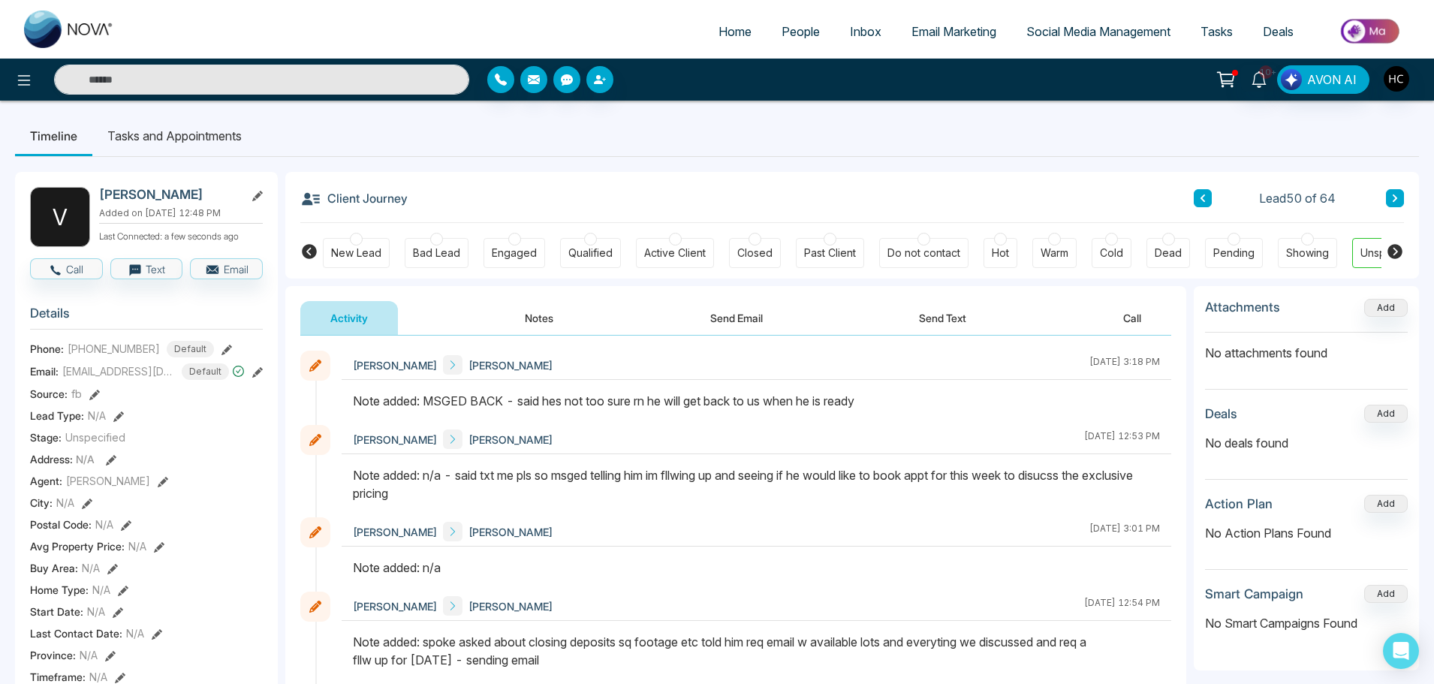
click at [1398, 202] on button at bounding box center [1395, 198] width 18 height 18
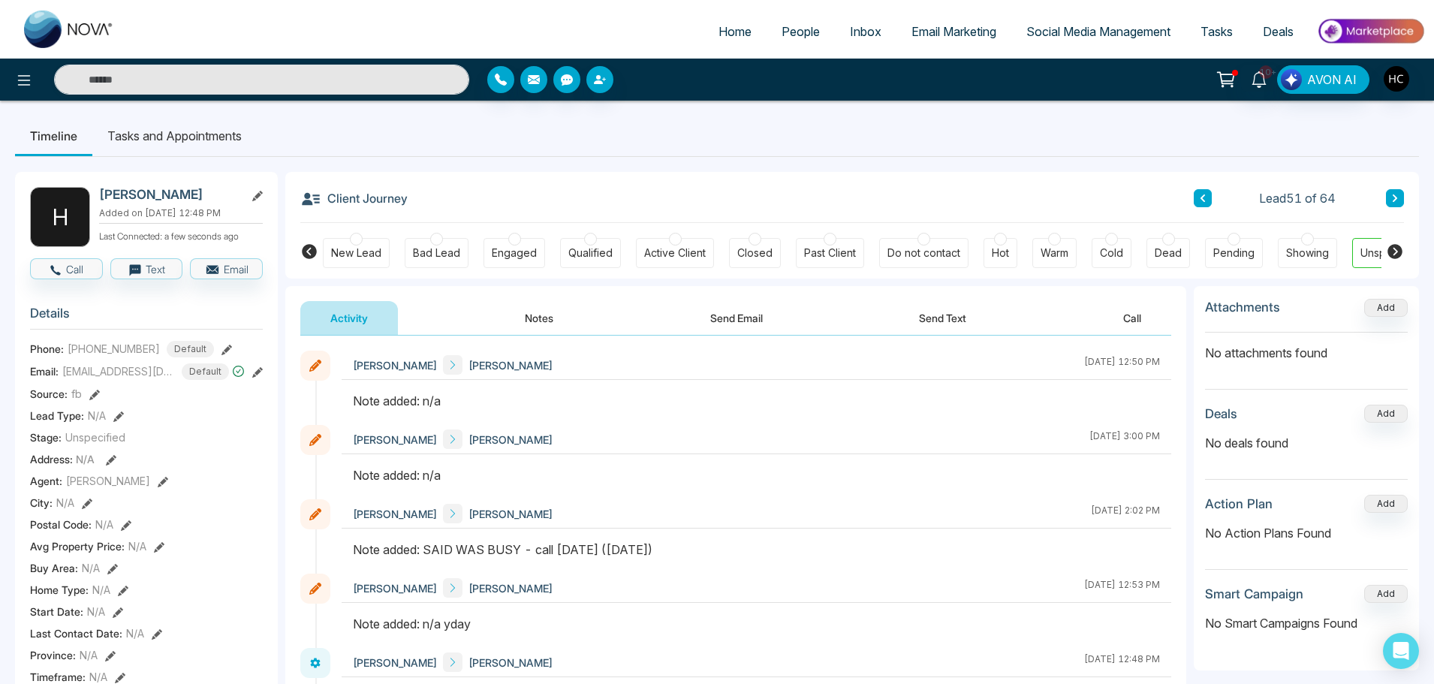
click at [557, 316] on button "Notes" at bounding box center [539, 318] width 89 height 34
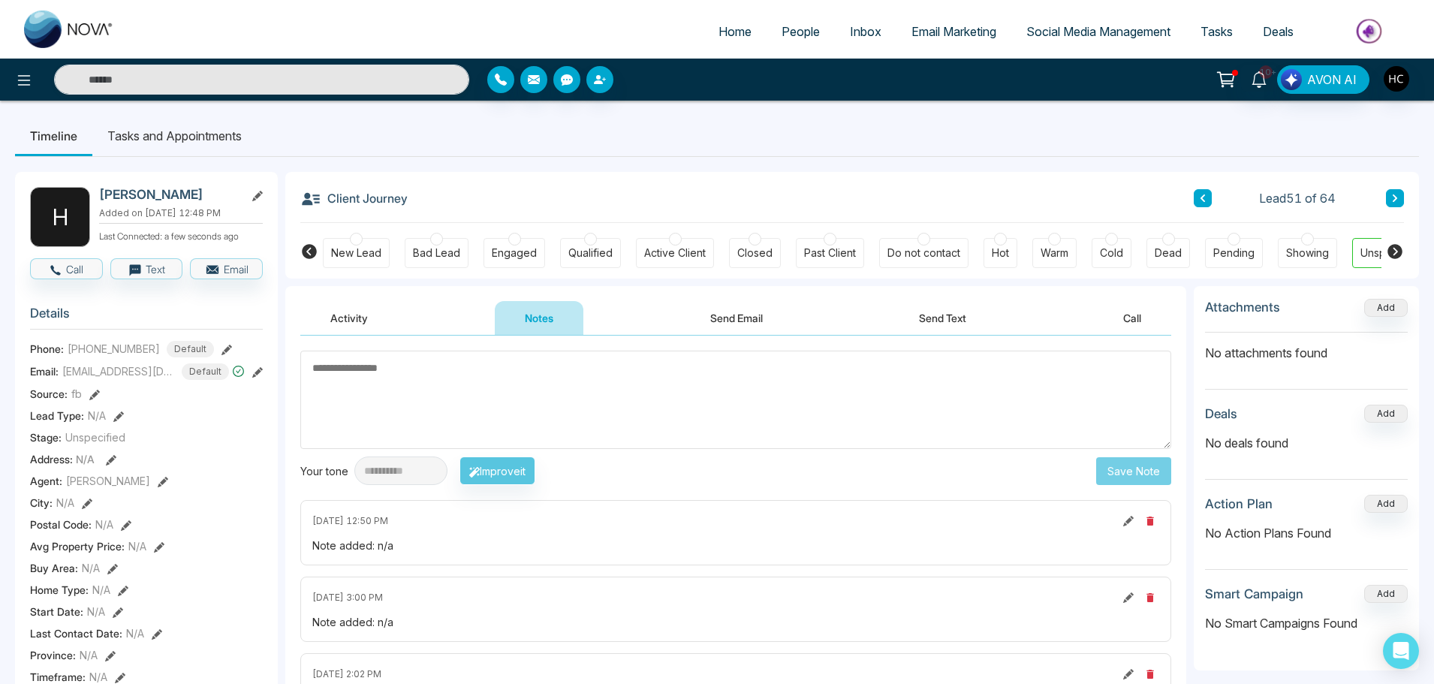
click at [567, 409] on textarea at bounding box center [735, 400] width 871 height 98
type textarea "***"
click at [1170, 479] on button "Save Note" at bounding box center [1133, 471] width 75 height 28
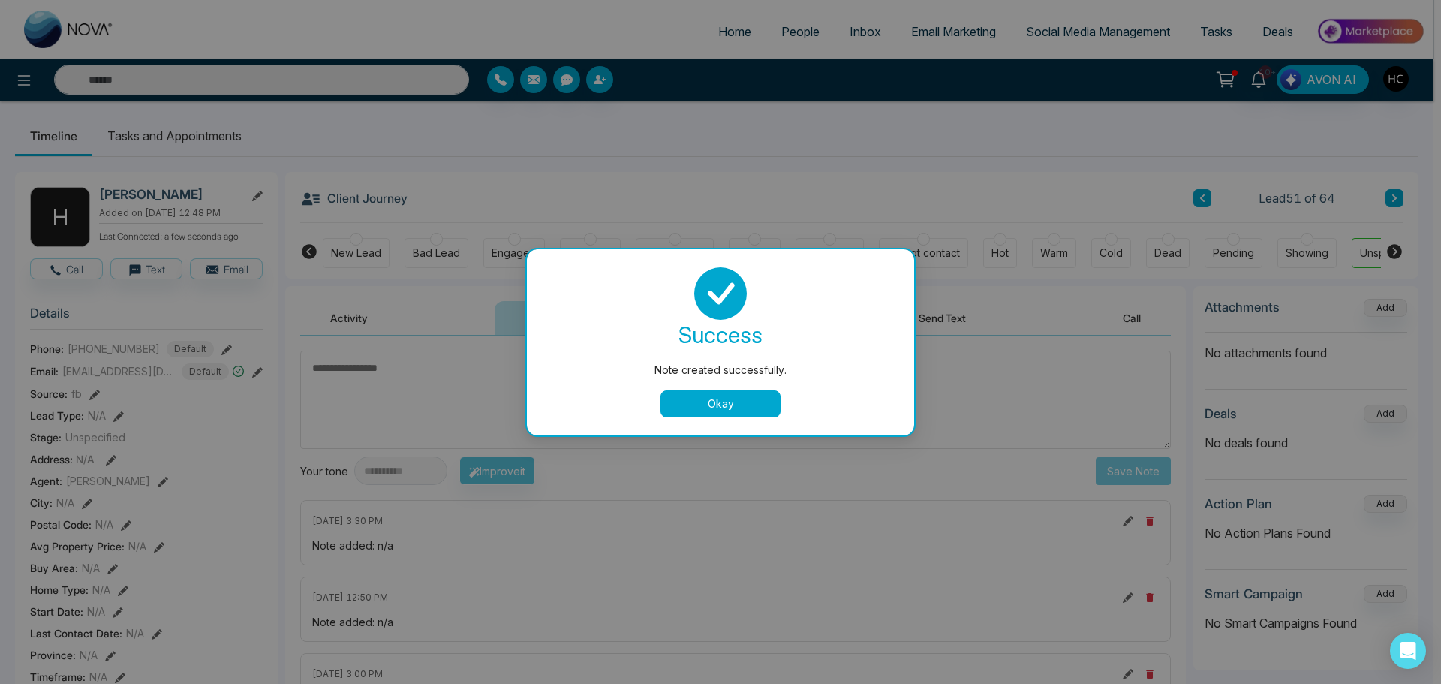
click at [772, 404] on button "Okay" at bounding box center [721, 403] width 120 height 27
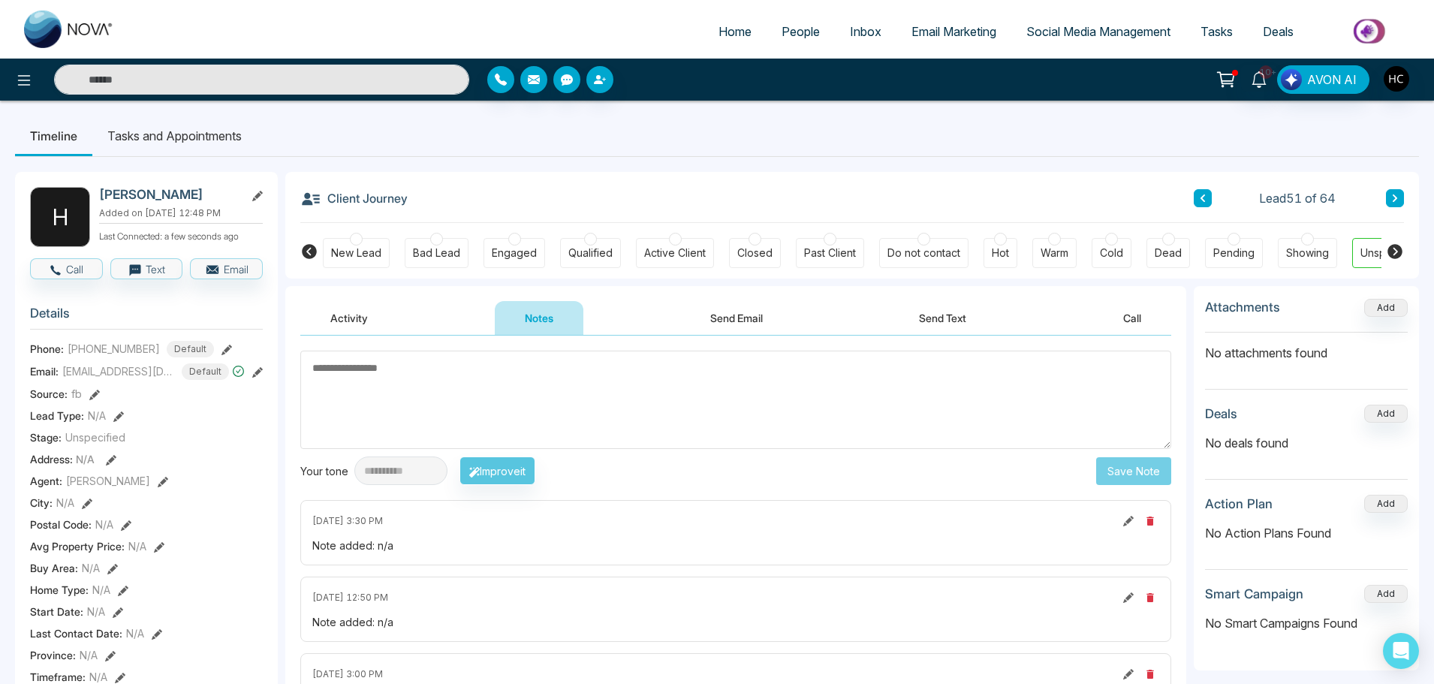
click at [1389, 194] on button at bounding box center [1395, 198] width 18 height 18
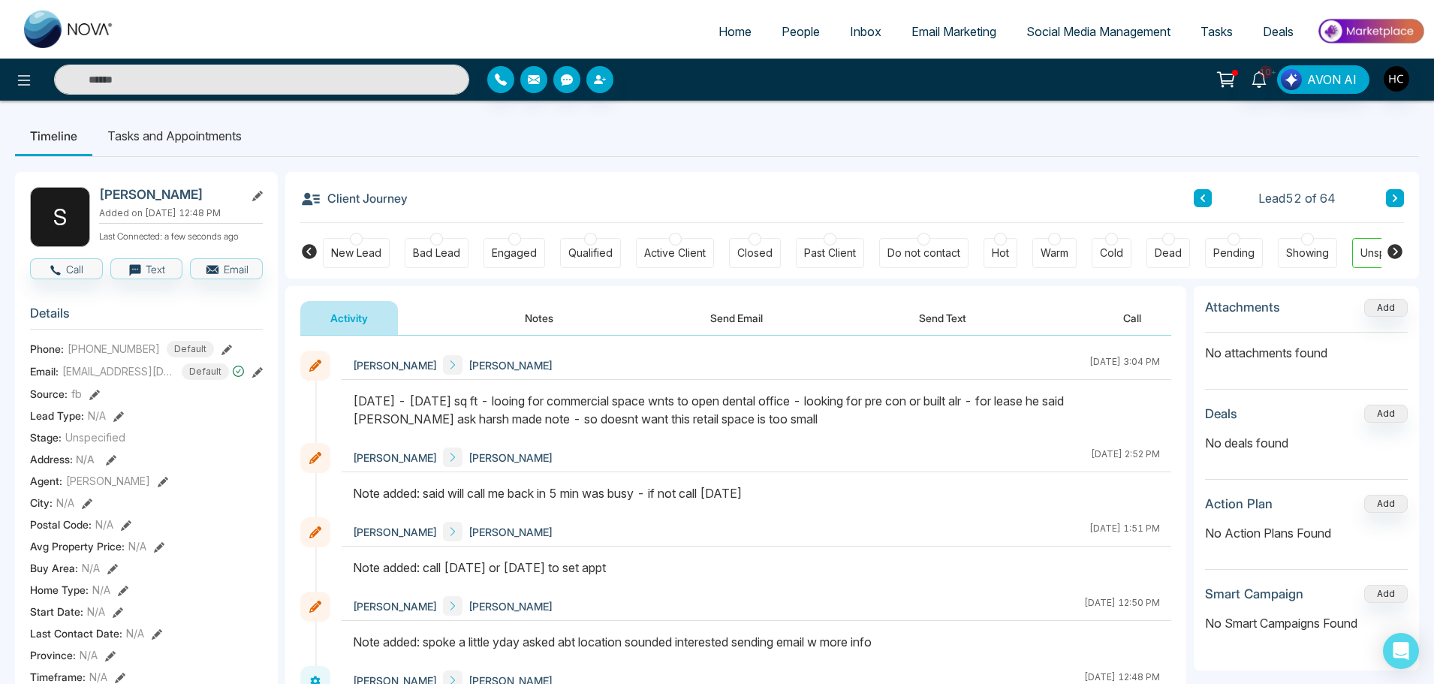
click at [529, 320] on button "Notes" at bounding box center [539, 318] width 89 height 34
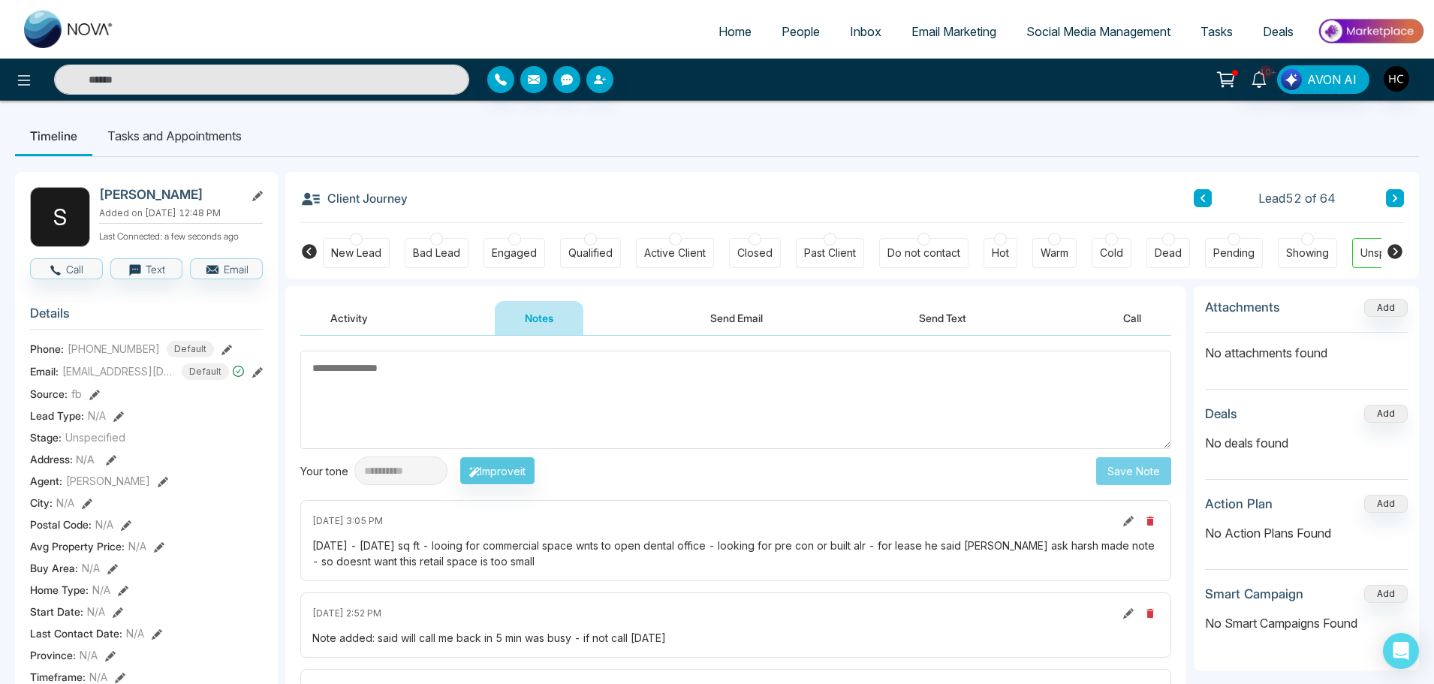
click at [1398, 198] on icon at bounding box center [1395, 198] width 8 height 9
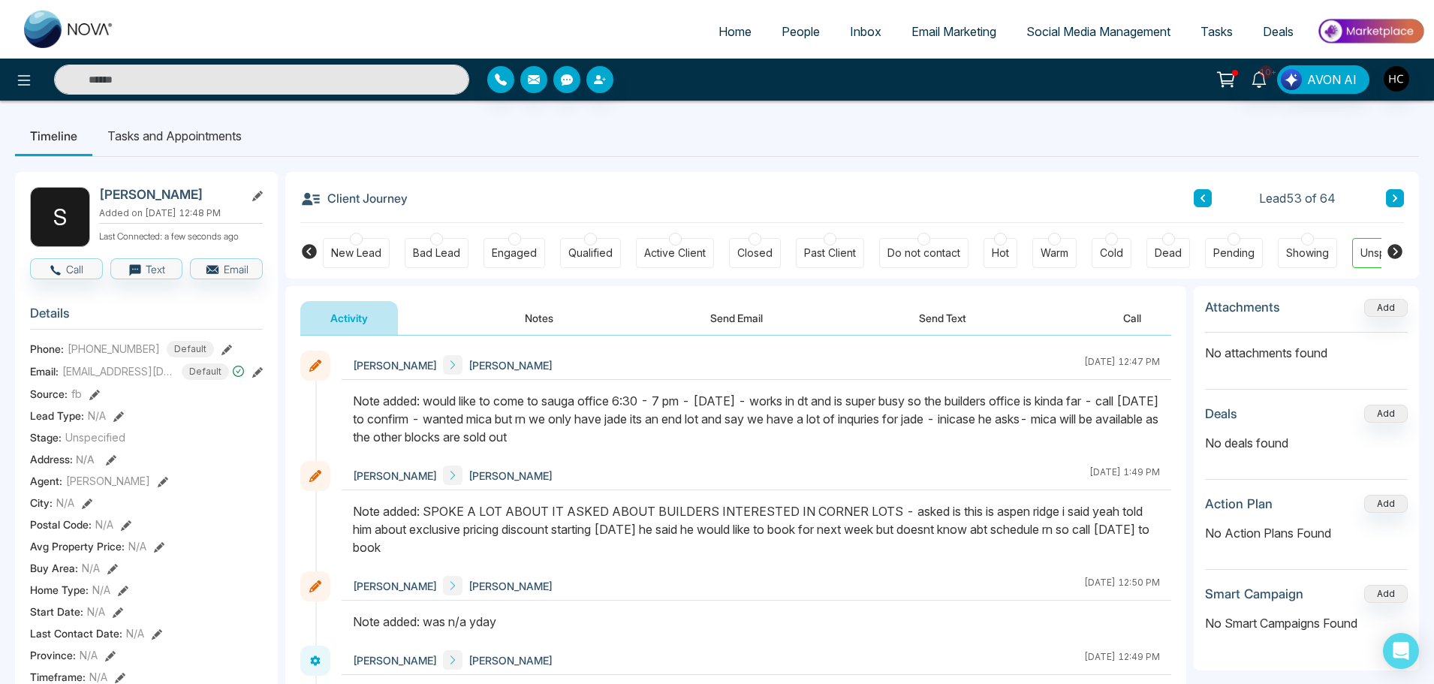
click at [1398, 193] on button at bounding box center [1395, 198] width 18 height 18
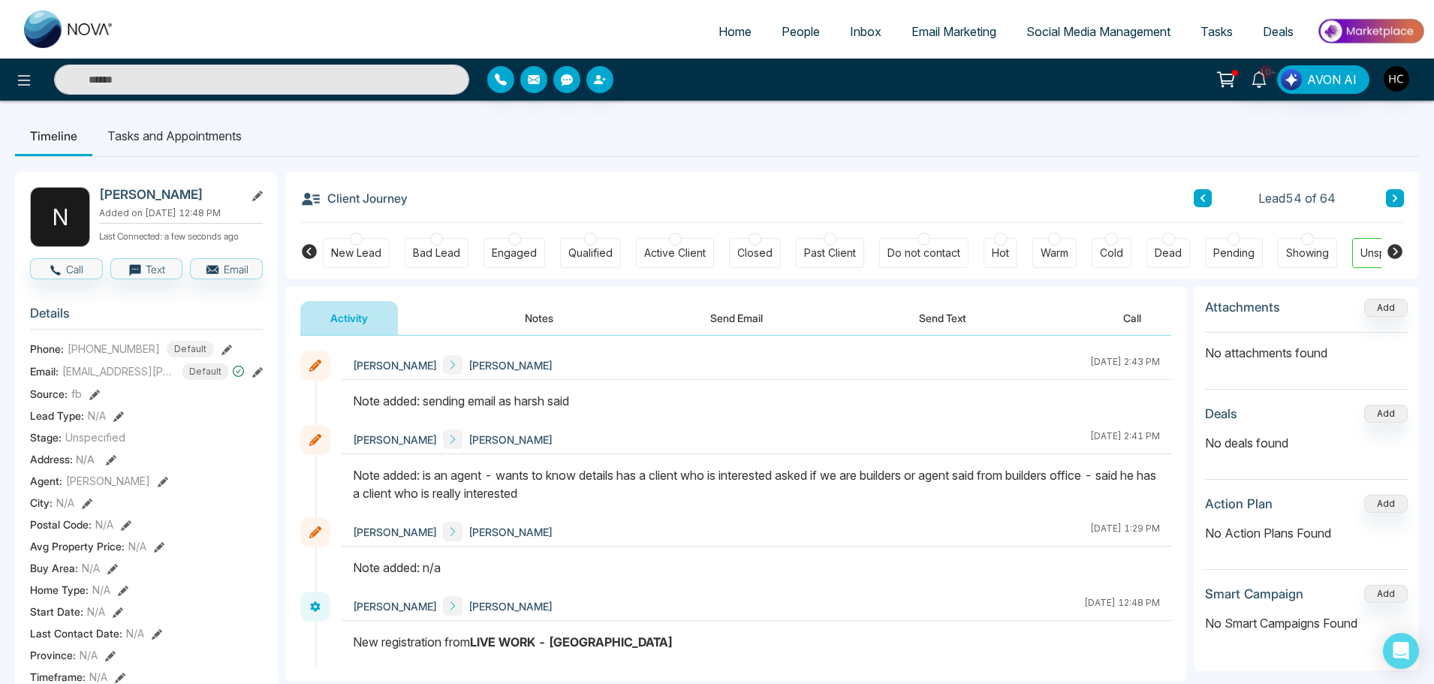
click at [1389, 192] on button at bounding box center [1395, 198] width 18 height 18
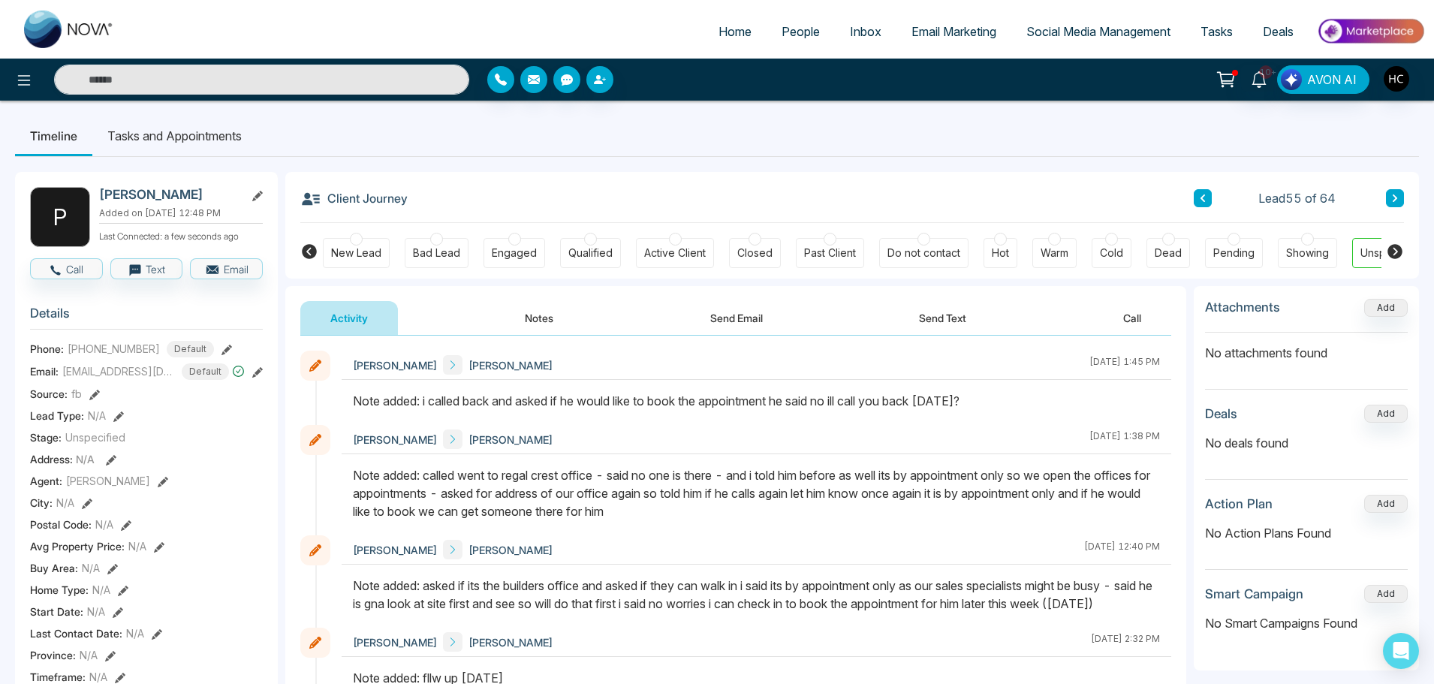
click at [1391, 200] on icon at bounding box center [1395, 198] width 8 height 9
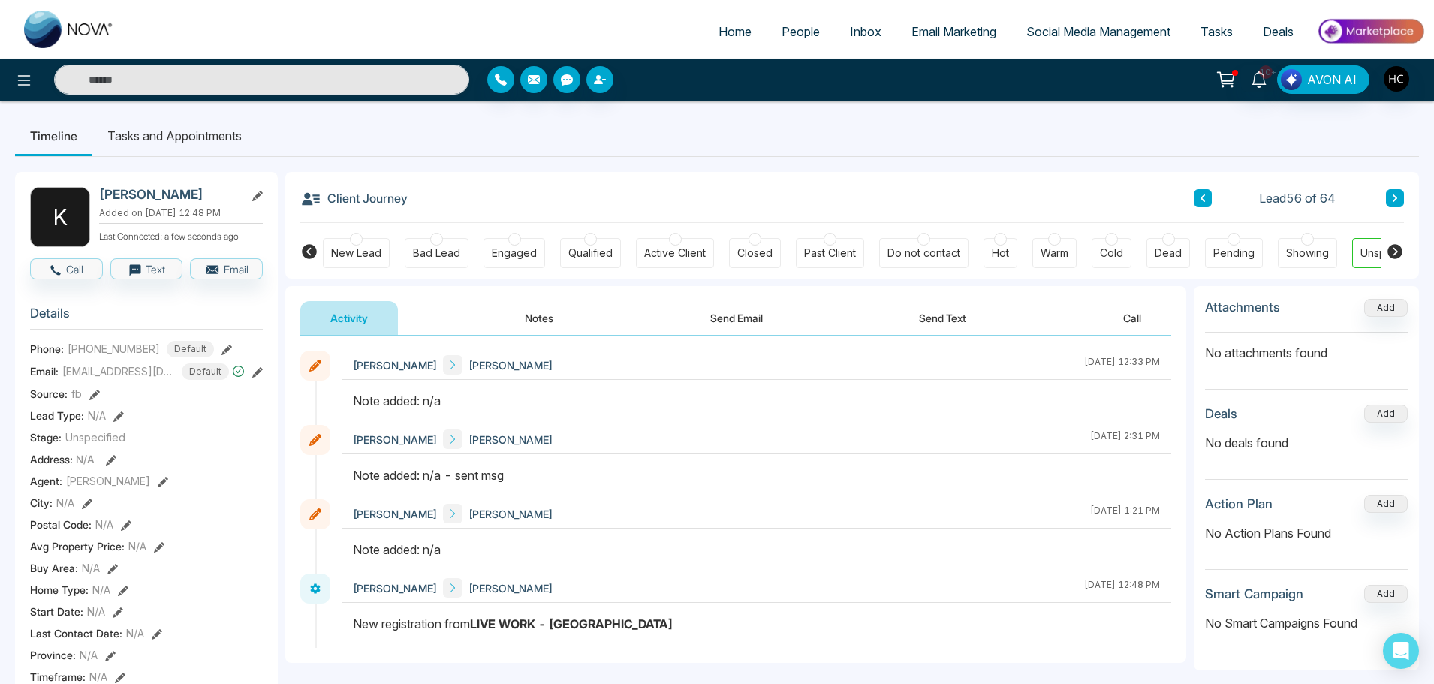
click at [1196, 203] on button at bounding box center [1202, 198] width 18 height 18
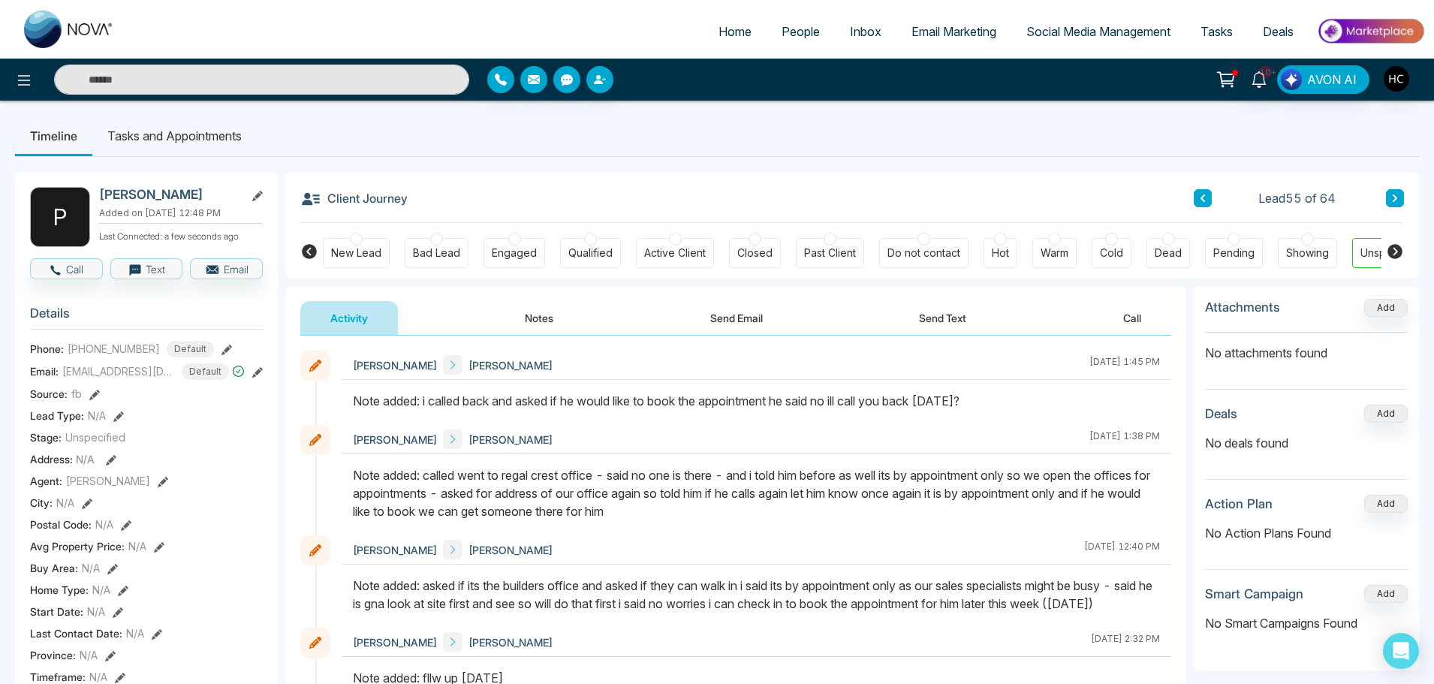
click at [1398, 194] on button at bounding box center [1395, 198] width 18 height 18
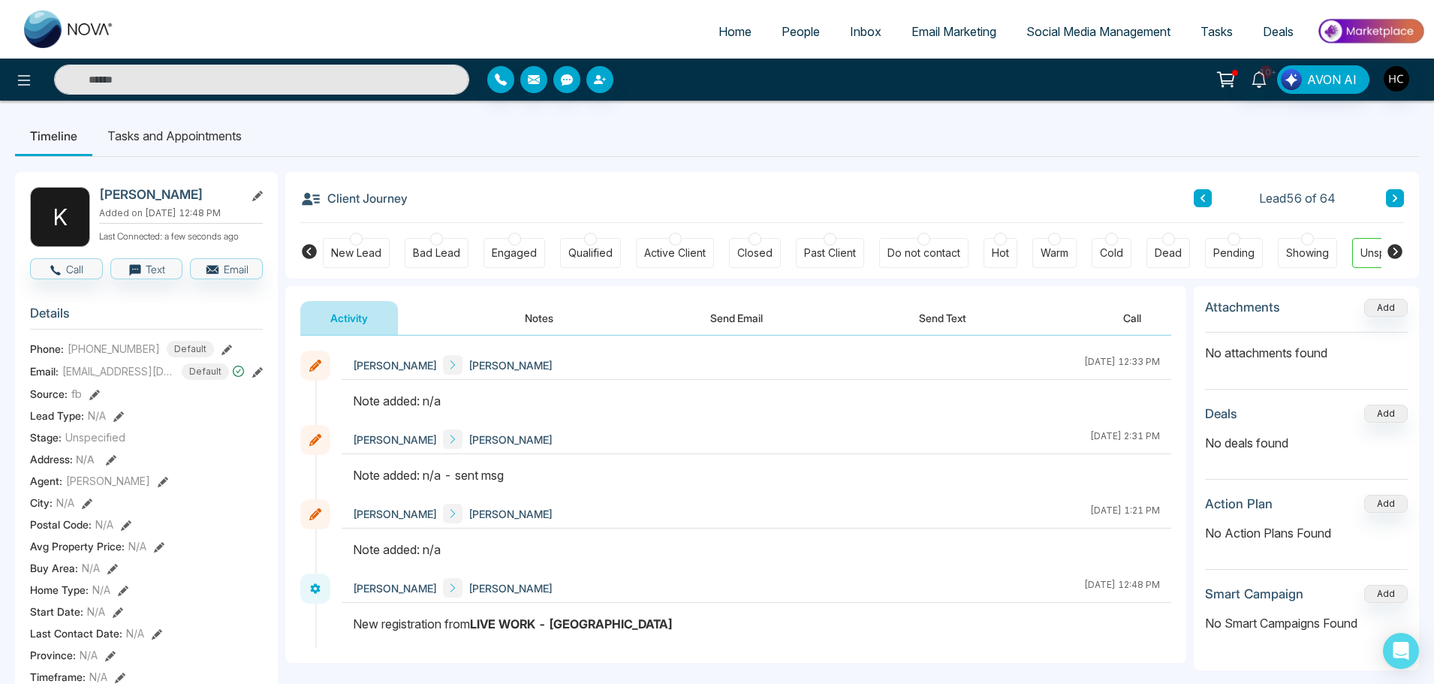
click at [555, 321] on button "Notes" at bounding box center [539, 318] width 89 height 34
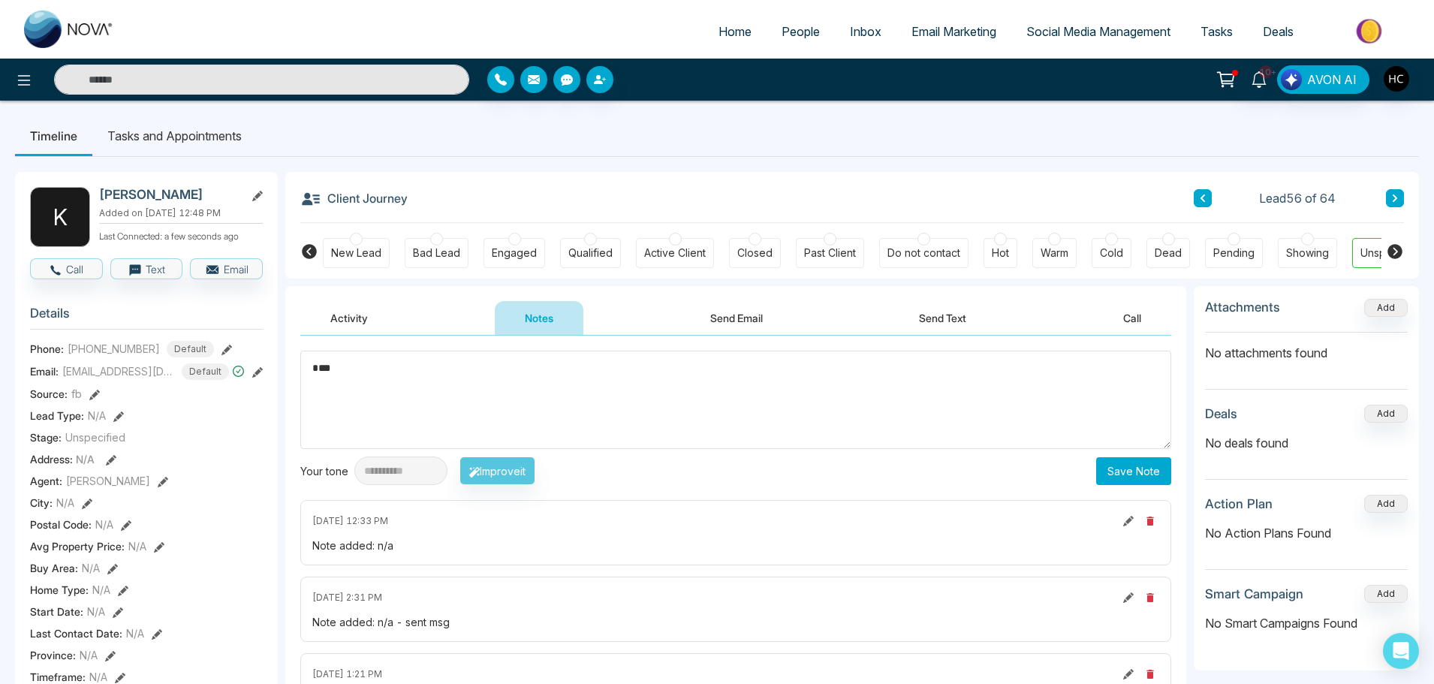
type textarea "***"
click at [1147, 471] on button "Save Note" at bounding box center [1133, 471] width 75 height 28
click at [1384, 191] on div "Lead 56 of 64" at bounding box center [1298, 198] width 210 height 18
click at [1387, 192] on button at bounding box center [1395, 198] width 18 height 18
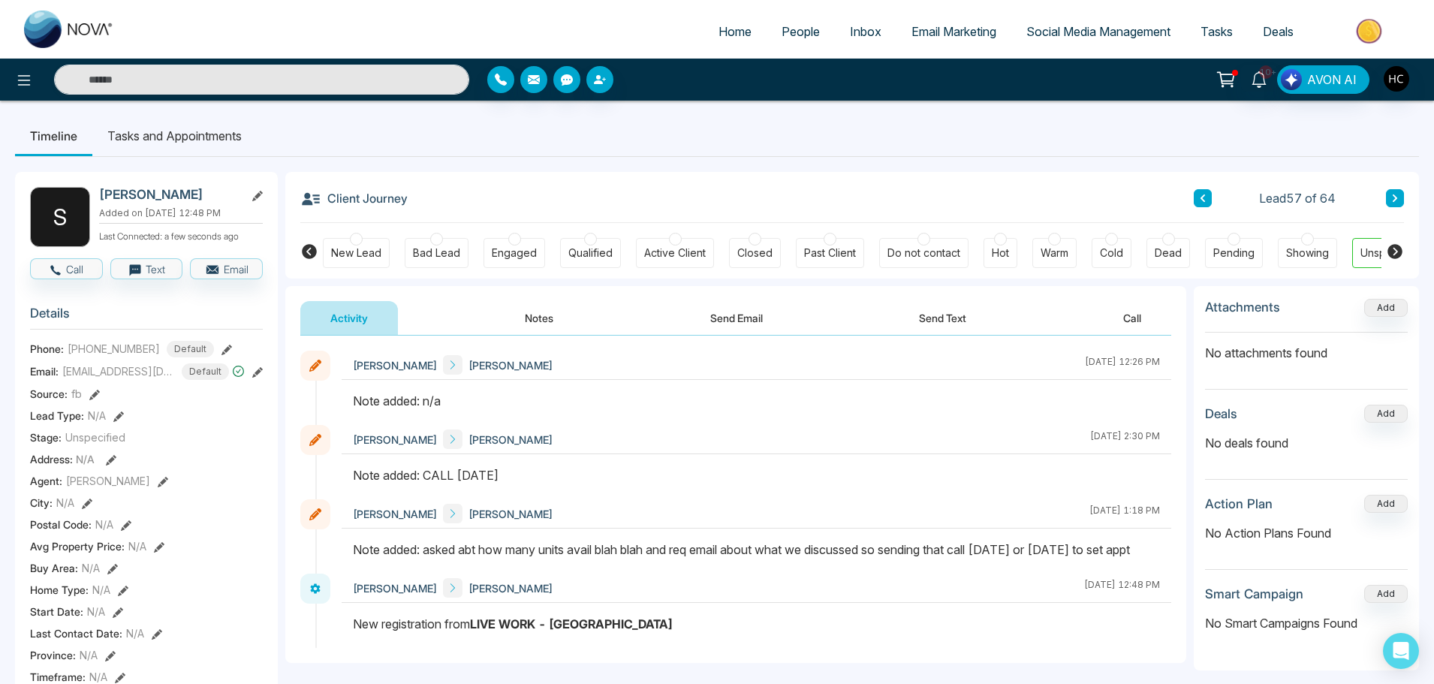
click at [549, 323] on button "Notes" at bounding box center [539, 318] width 89 height 34
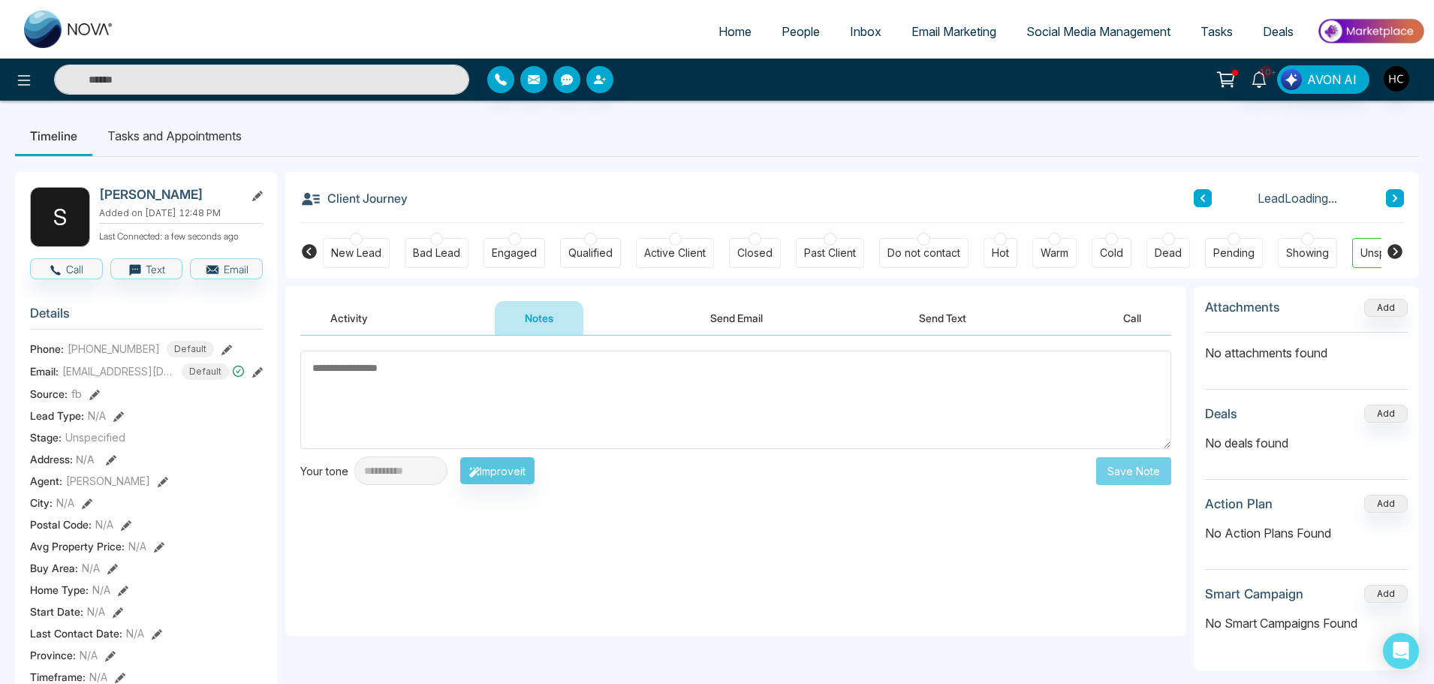
click at [554, 383] on textarea at bounding box center [735, 400] width 871 height 98
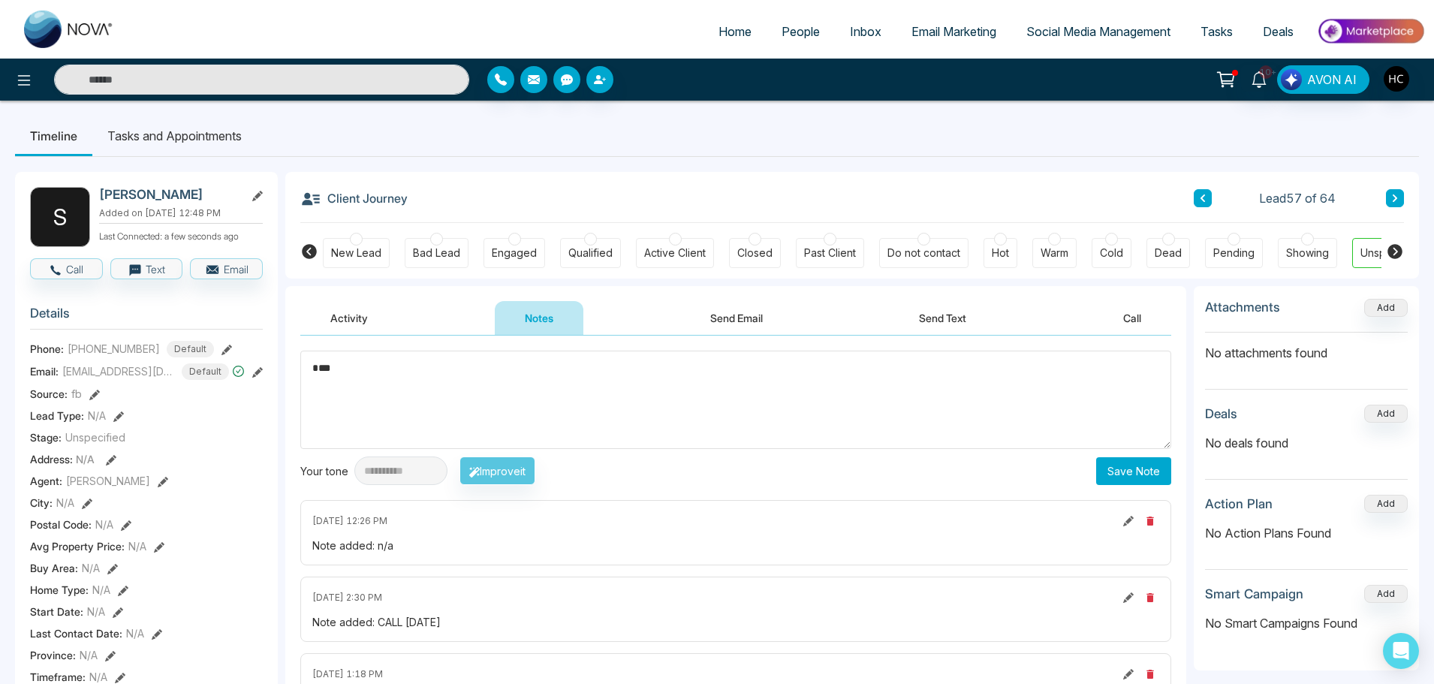
type textarea "***"
click at [1109, 465] on button "Save Note" at bounding box center [1133, 471] width 75 height 28
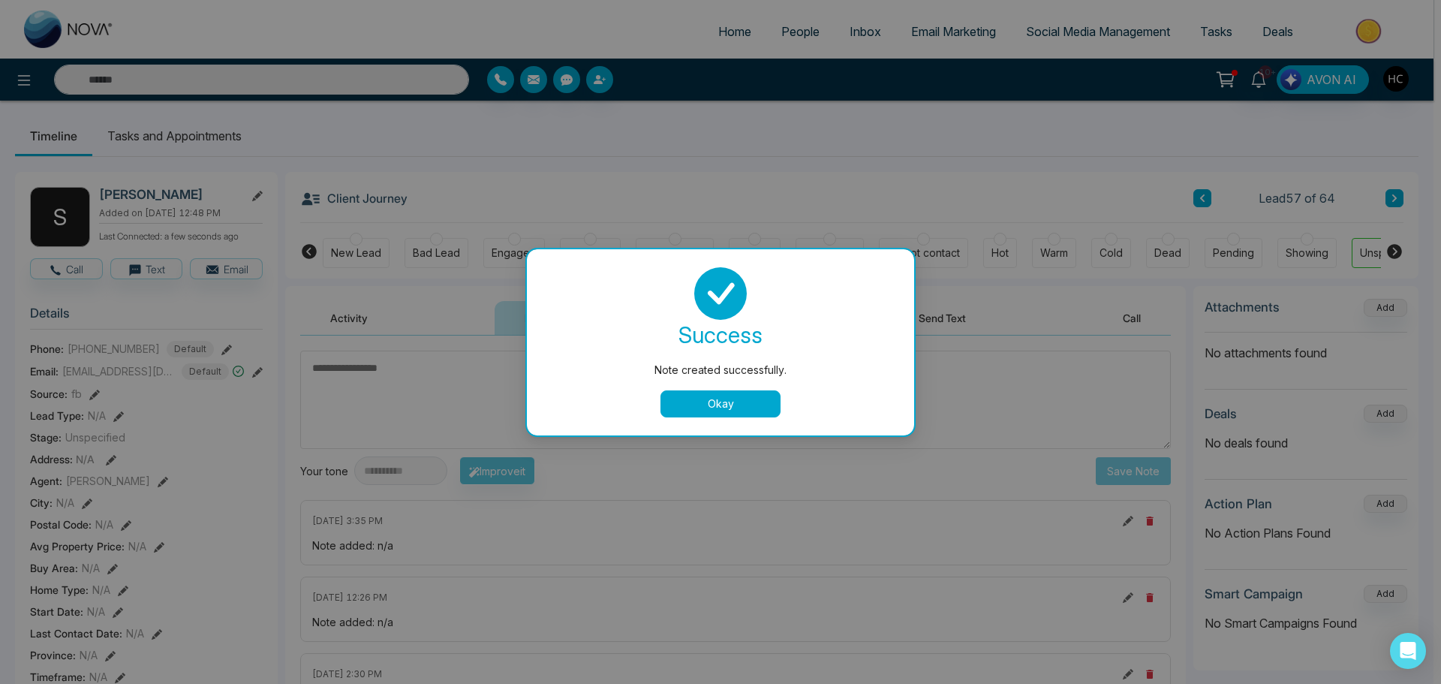
click at [720, 408] on button "Okay" at bounding box center [721, 403] width 120 height 27
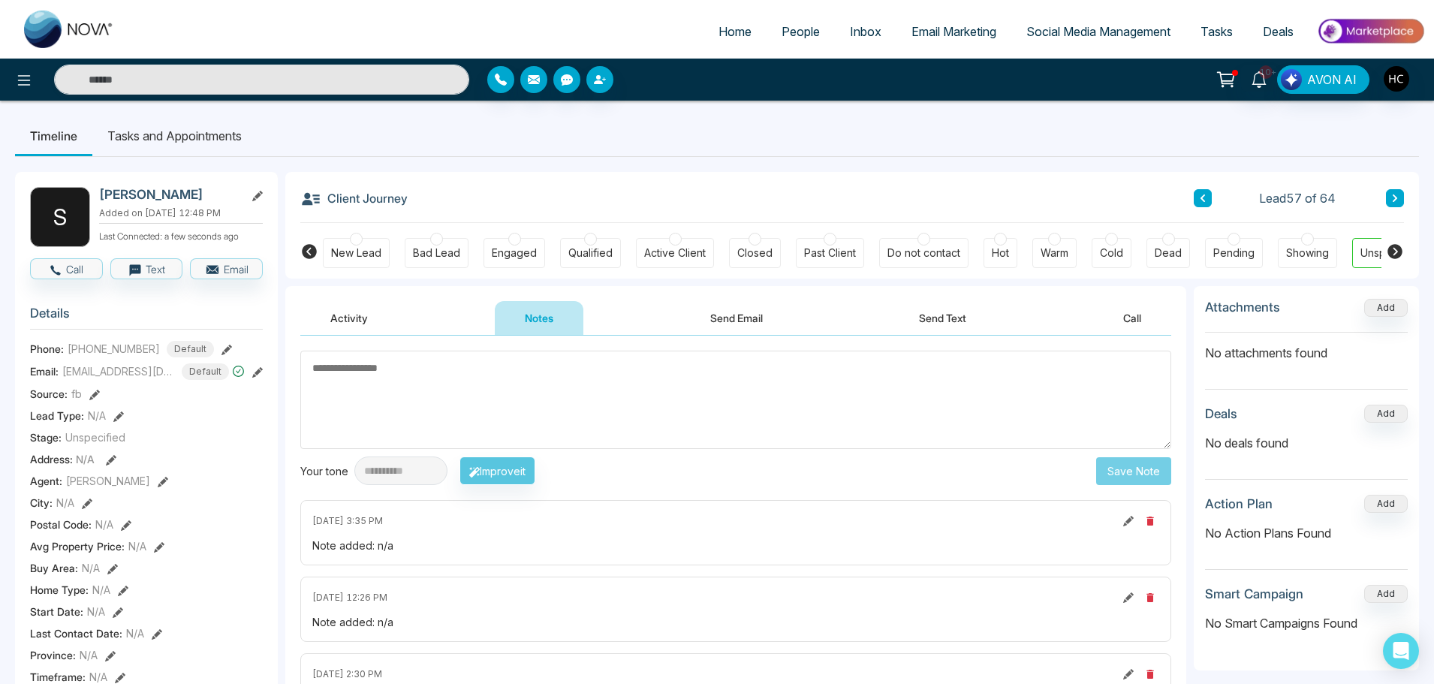
click at [1399, 206] on button at bounding box center [1395, 198] width 18 height 18
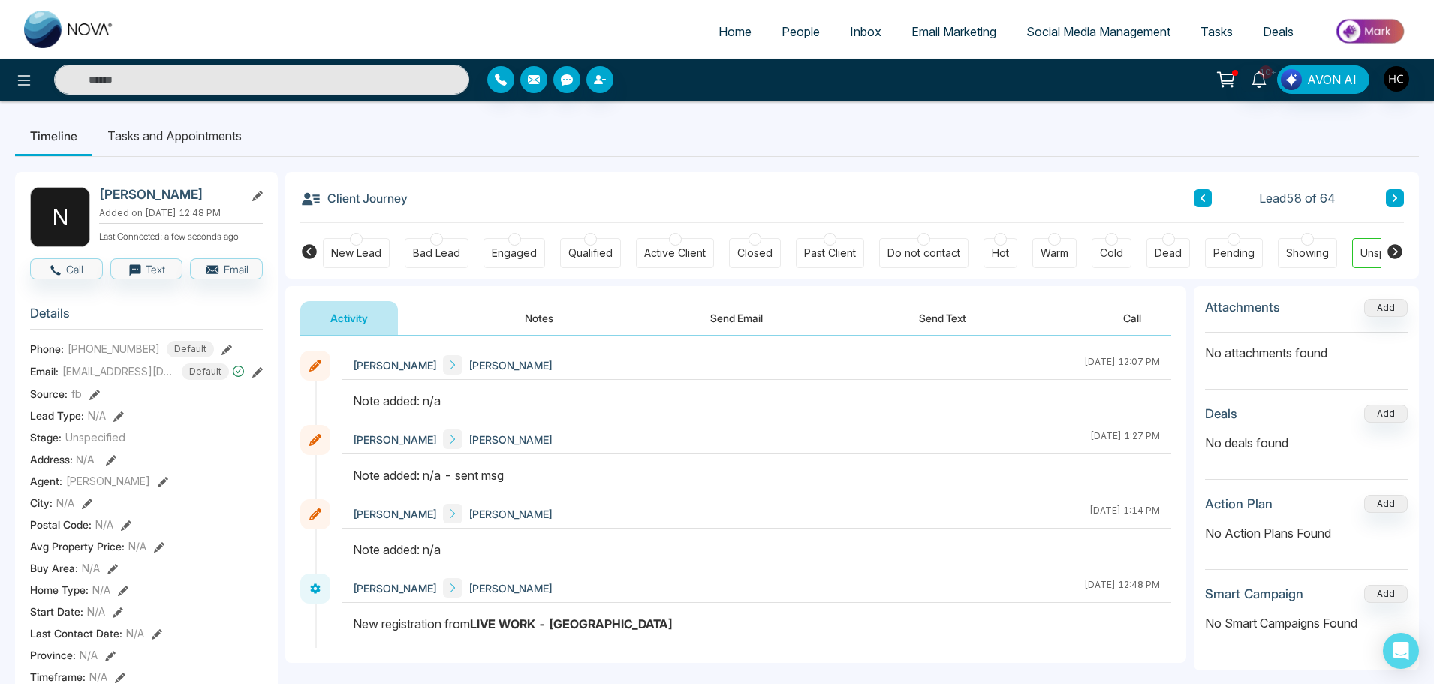
click at [538, 319] on button "Notes" at bounding box center [539, 318] width 89 height 34
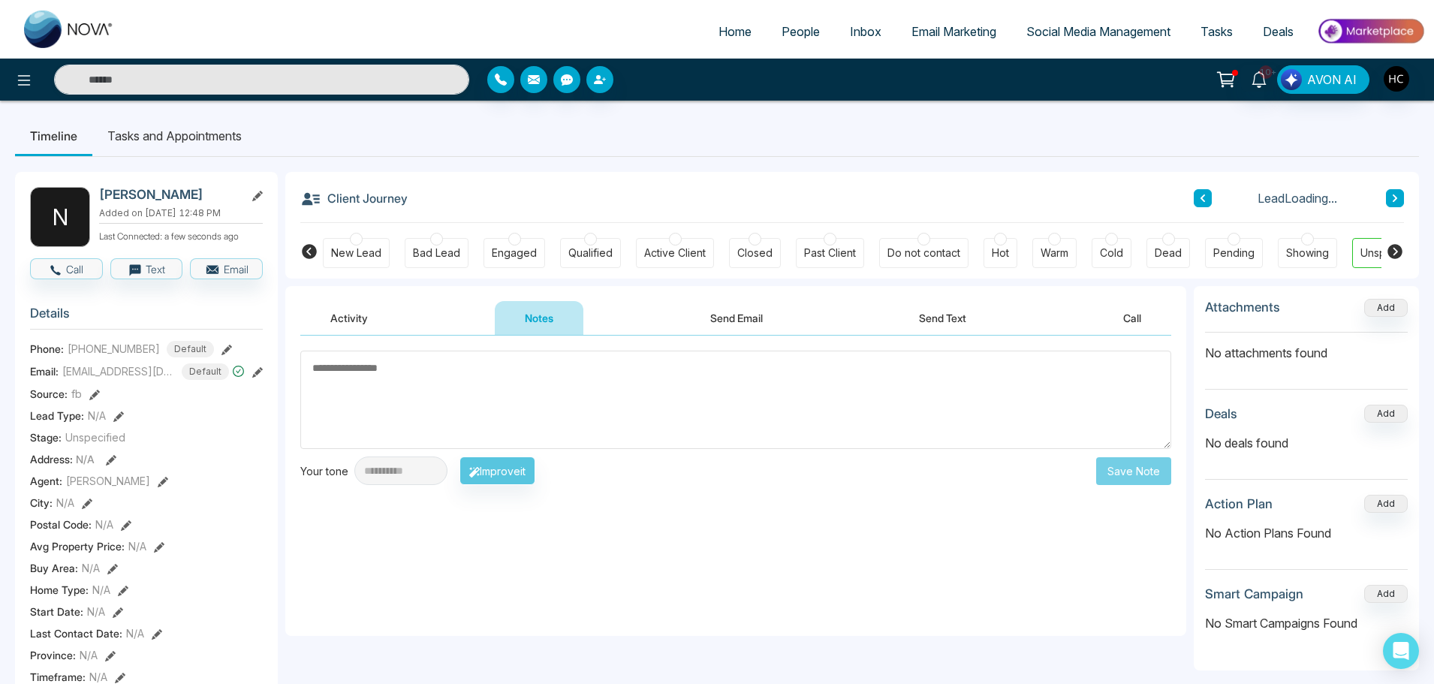
click at [540, 386] on textarea at bounding box center [735, 400] width 871 height 98
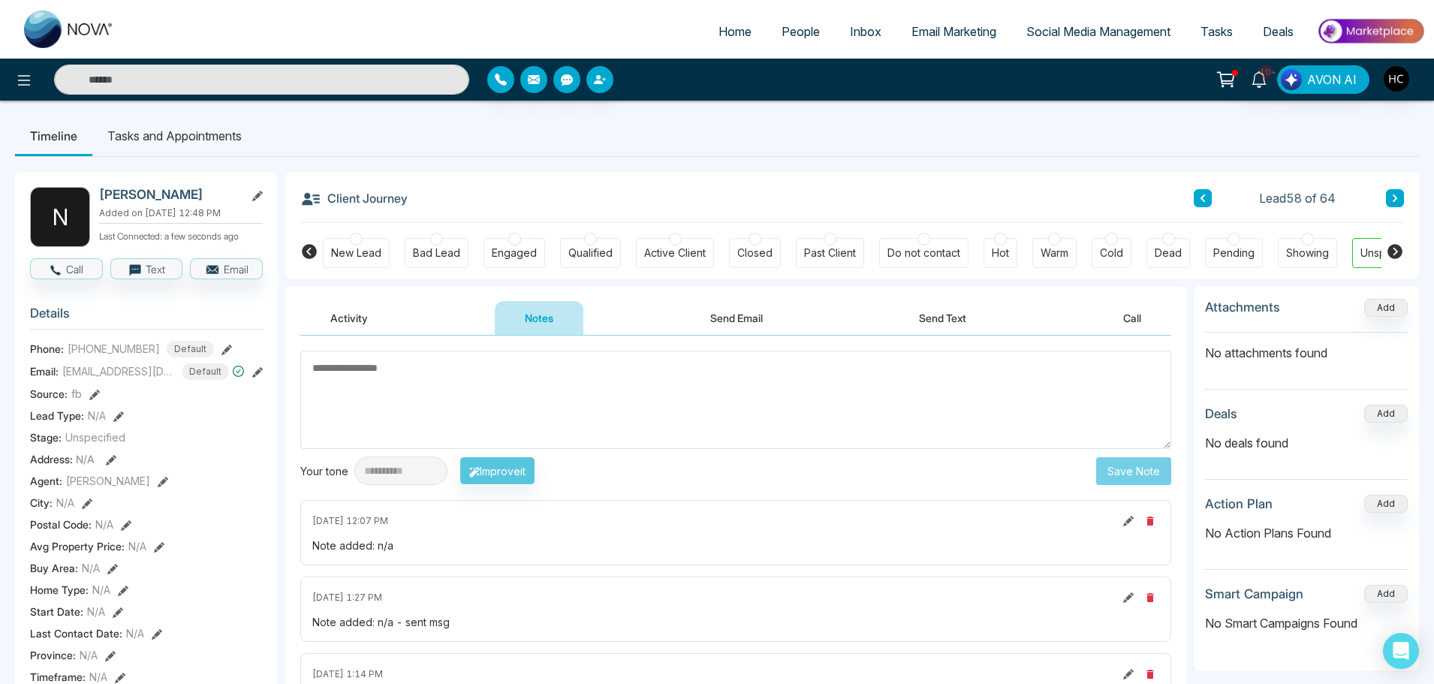
click at [401, 377] on textarea at bounding box center [735, 400] width 871 height 98
type textarea "***"
click at [1113, 479] on button "Save Note" at bounding box center [1133, 471] width 75 height 28
click at [1397, 199] on icon at bounding box center [1395, 198] width 8 height 9
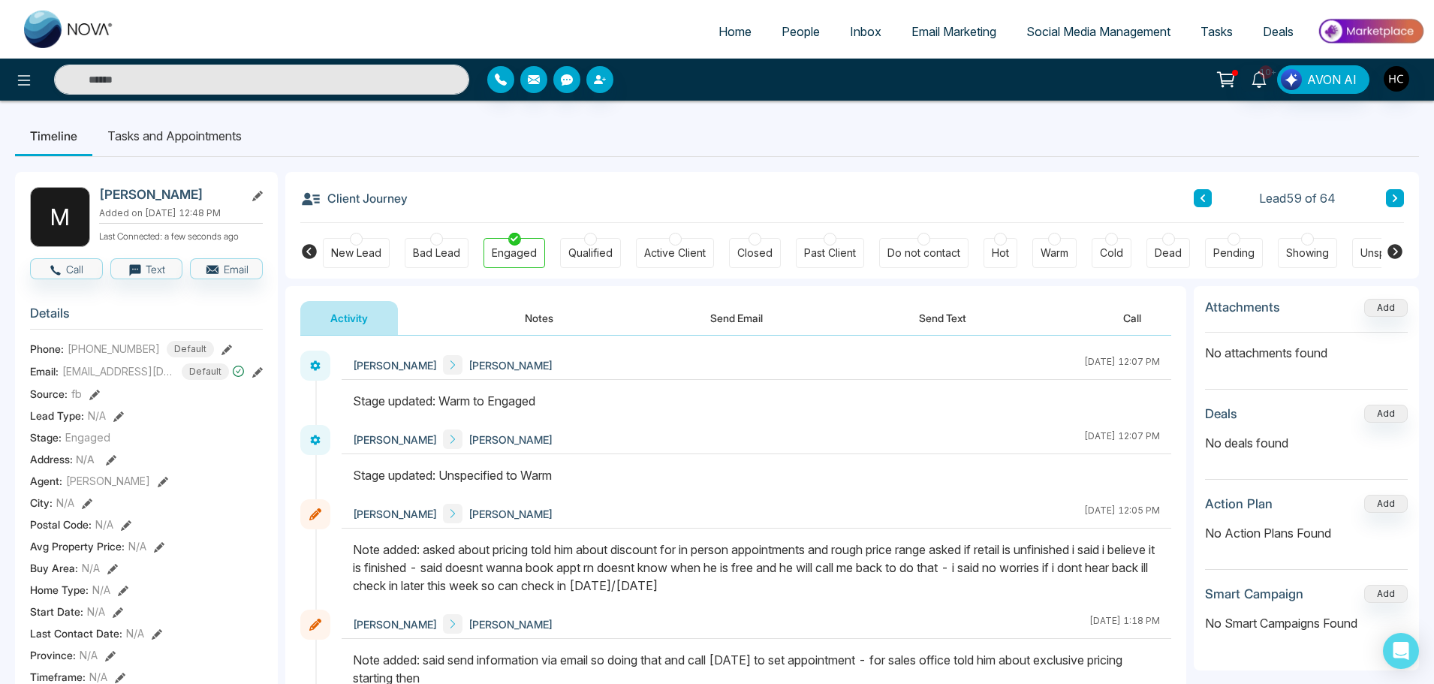
click at [1400, 196] on button at bounding box center [1395, 198] width 18 height 18
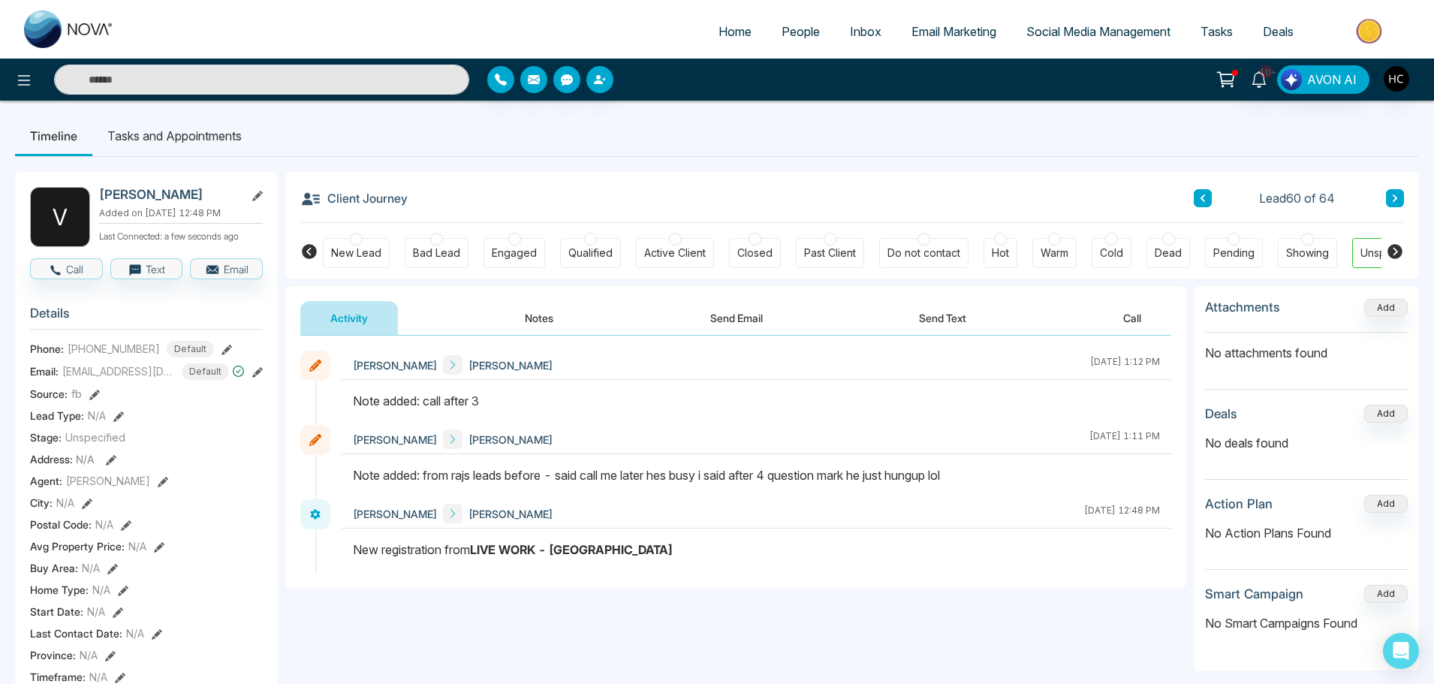
click at [526, 317] on button "Notes" at bounding box center [539, 318] width 89 height 34
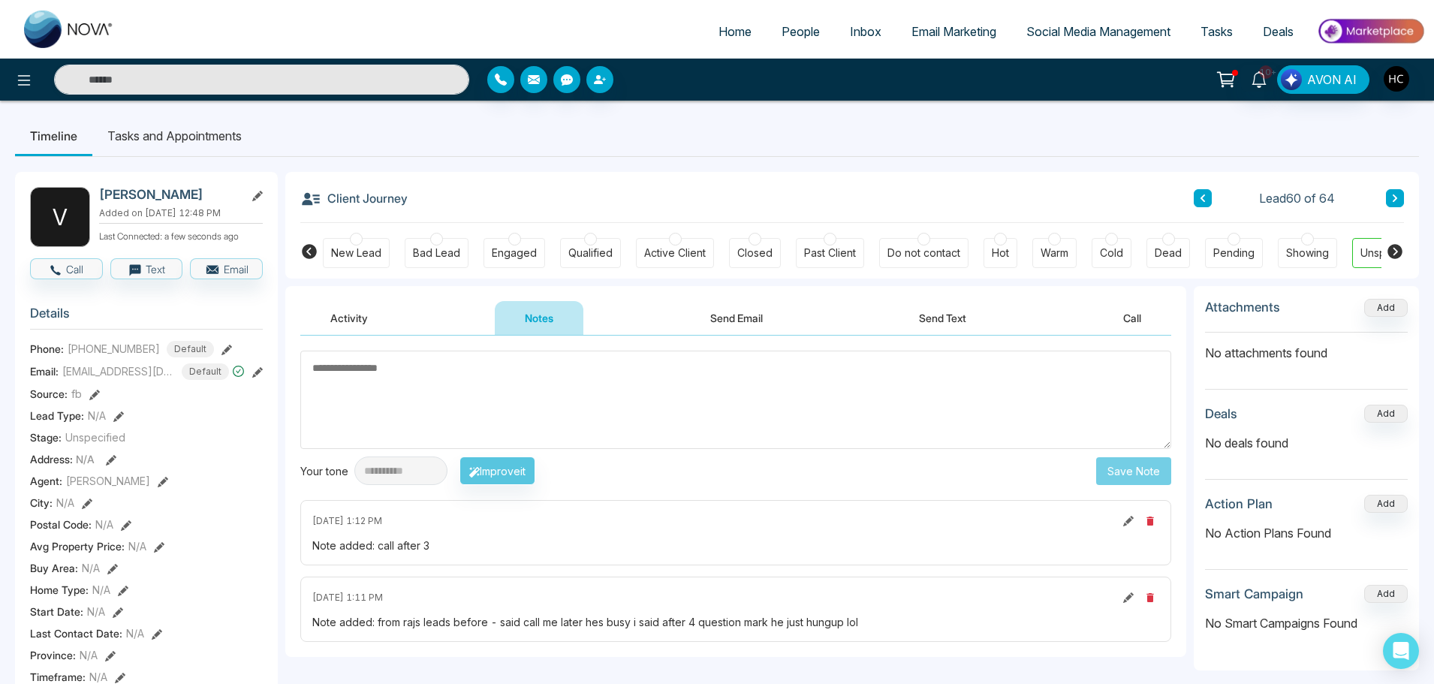
click at [457, 390] on textarea at bounding box center [735, 400] width 871 height 98
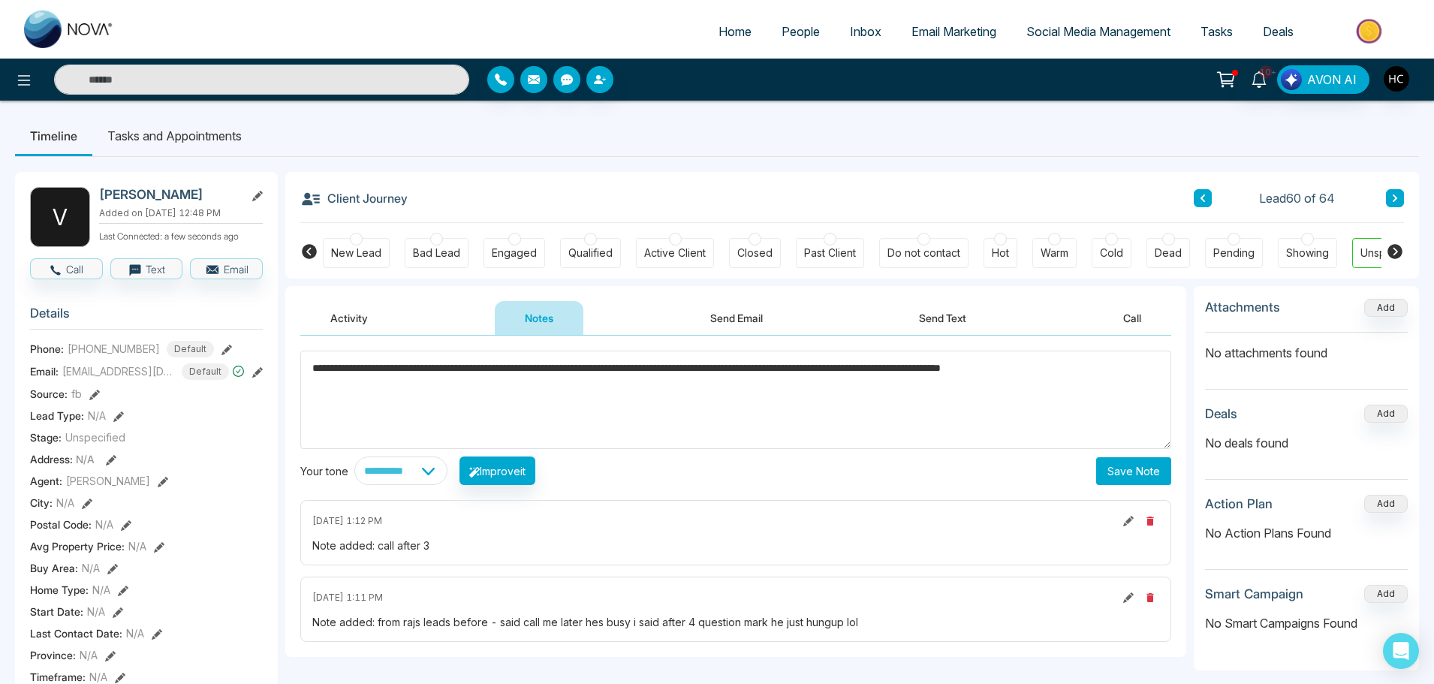
type textarea "**********"
click at [1121, 472] on button "Save Note" at bounding box center [1133, 471] width 75 height 28
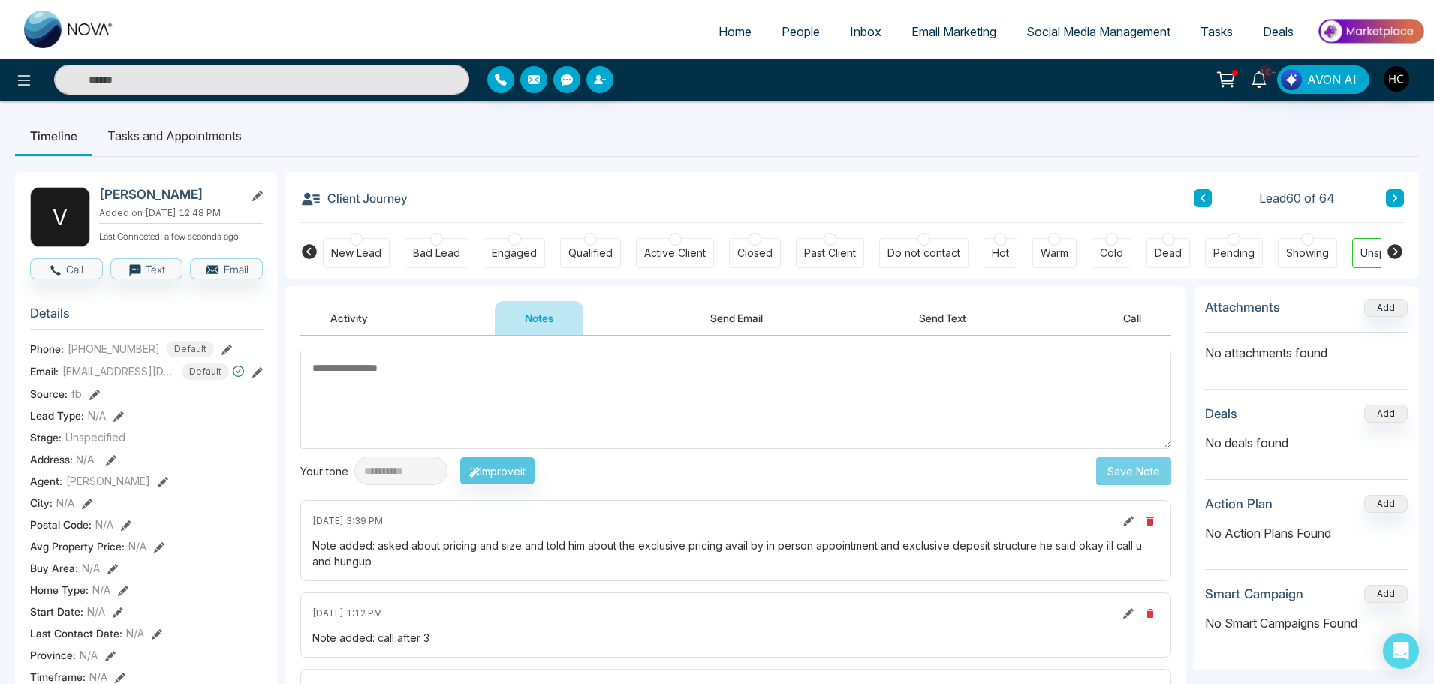
click at [1392, 189] on button at bounding box center [1395, 198] width 18 height 18
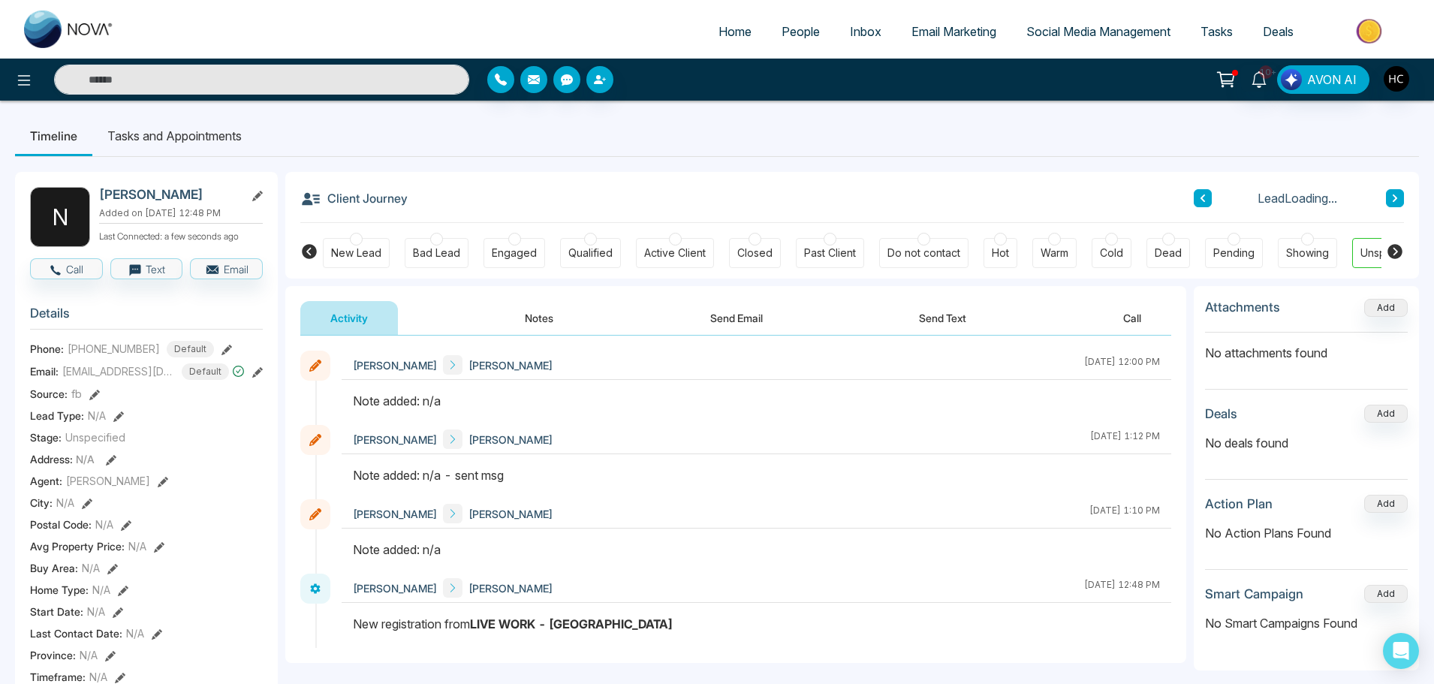
click at [547, 314] on button "Notes" at bounding box center [539, 318] width 89 height 34
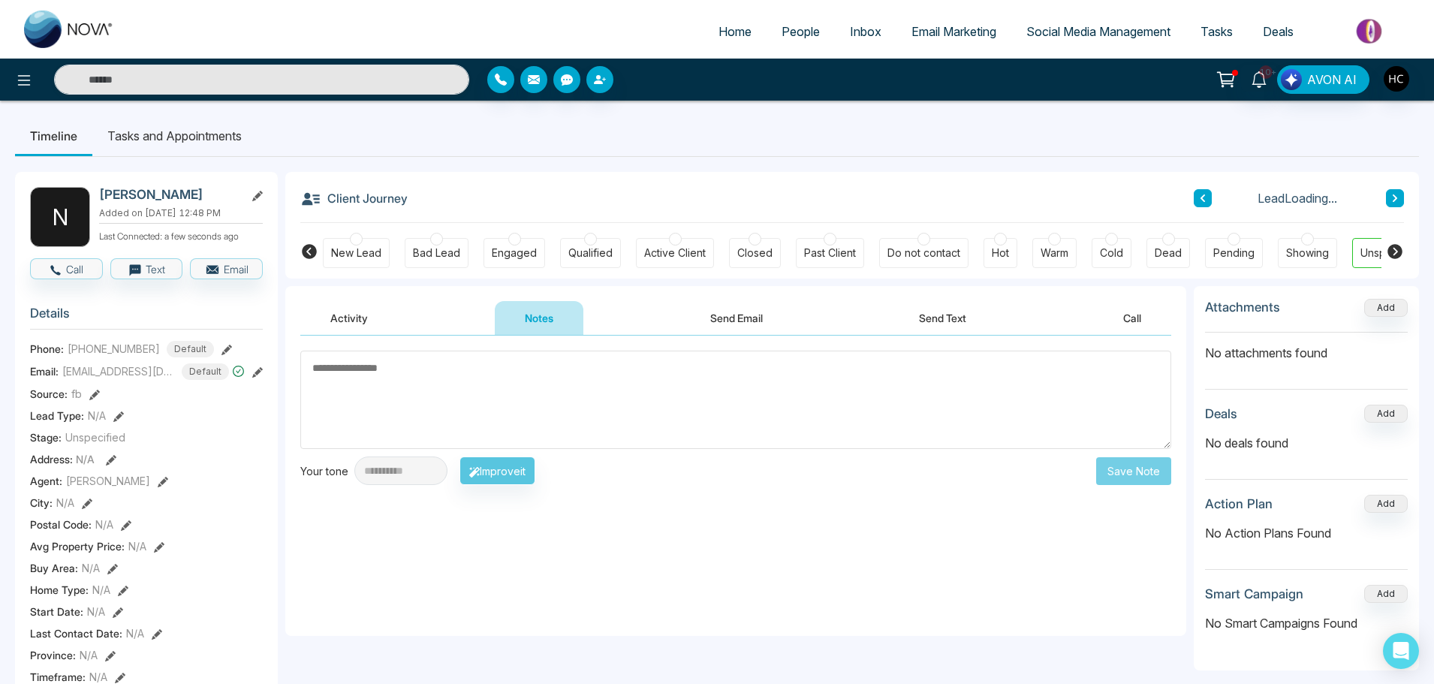
click at [571, 407] on textarea at bounding box center [735, 400] width 871 height 98
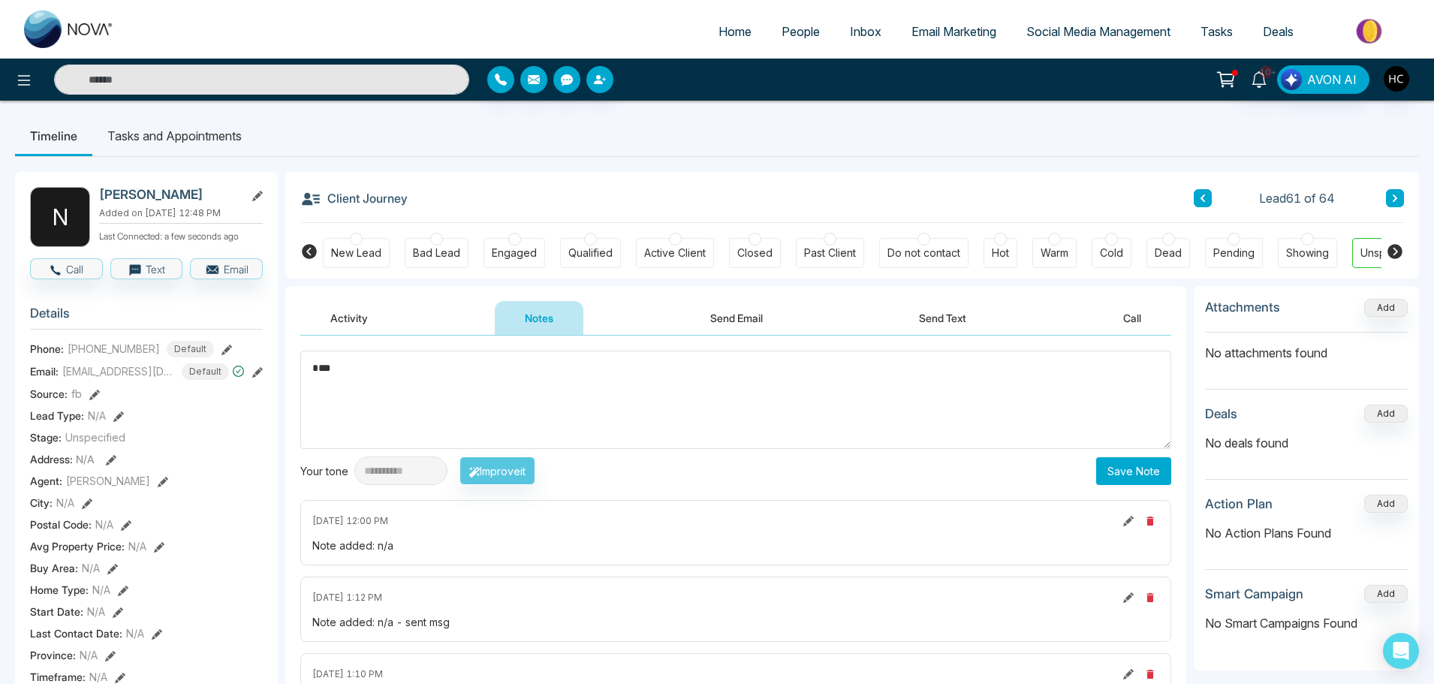
type textarea "***"
click at [1151, 471] on button "Save Note" at bounding box center [1133, 471] width 75 height 28
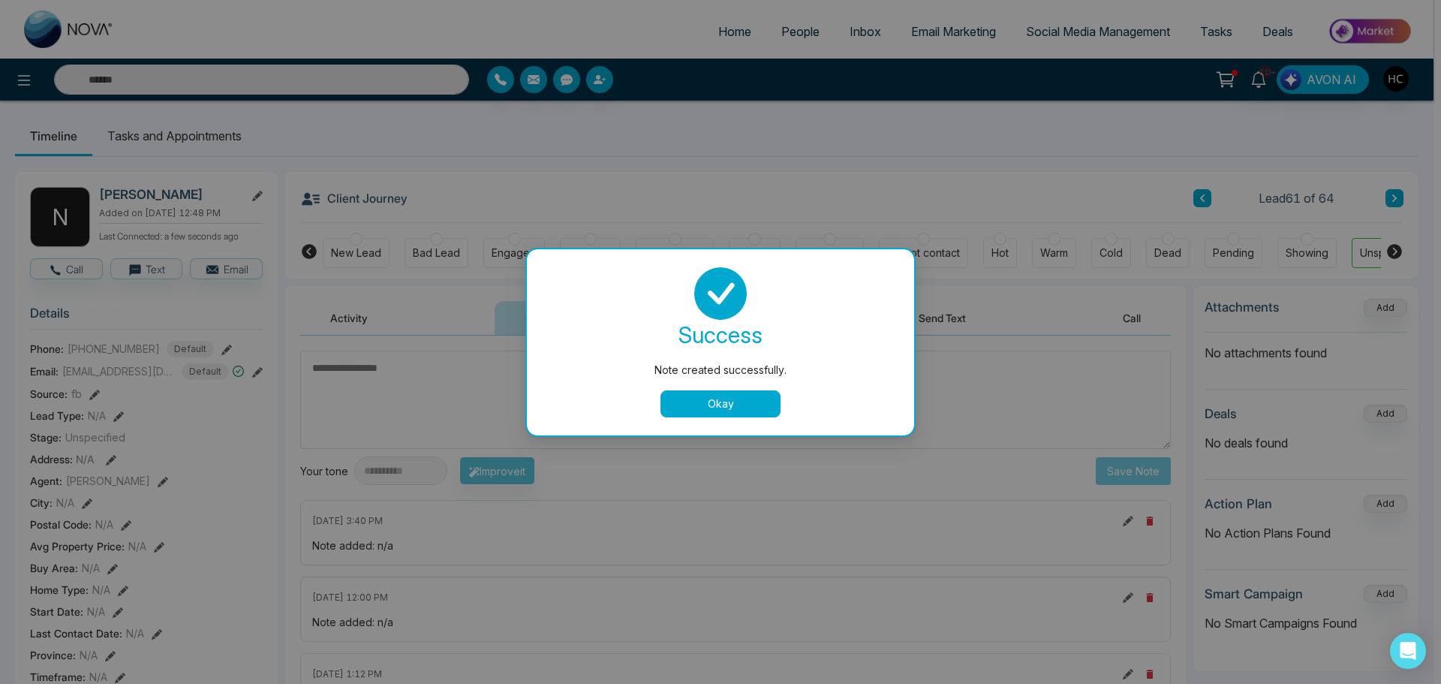
click at [741, 399] on button "Okay" at bounding box center [721, 403] width 120 height 27
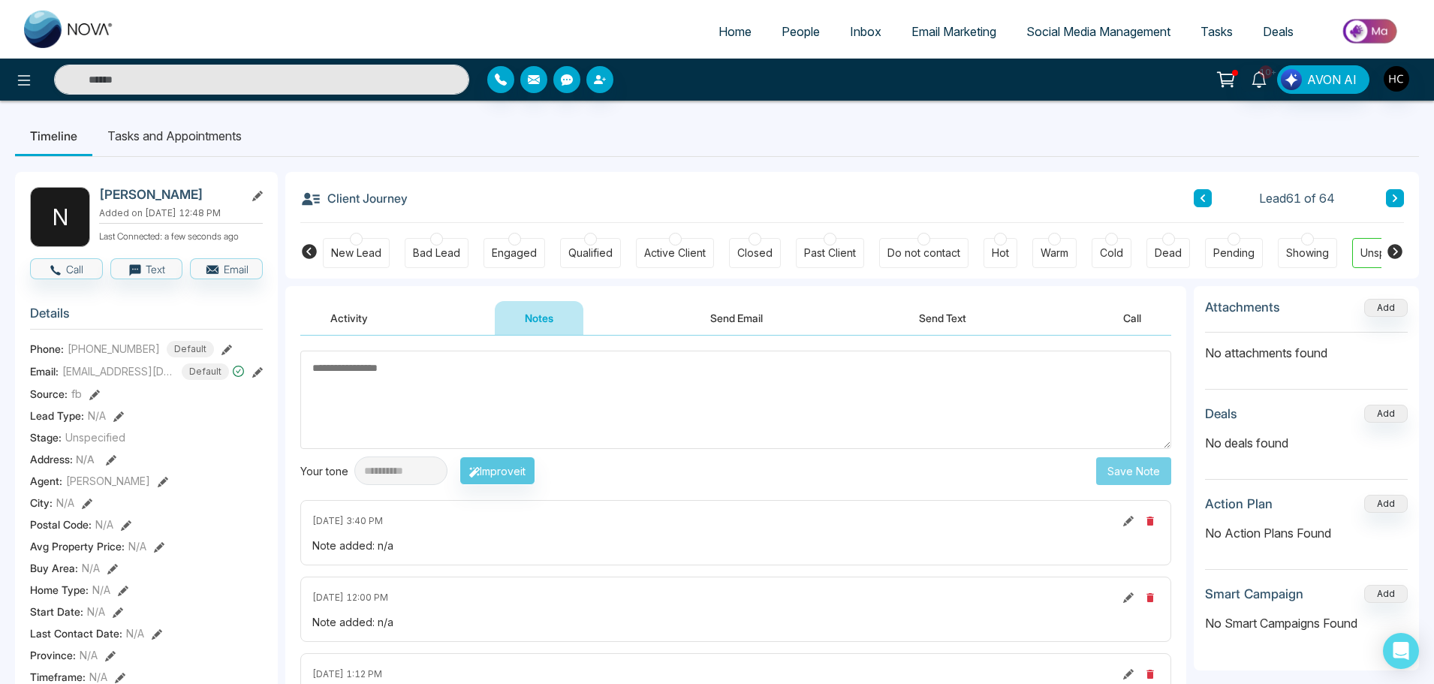
click at [1388, 203] on button at bounding box center [1395, 198] width 18 height 18
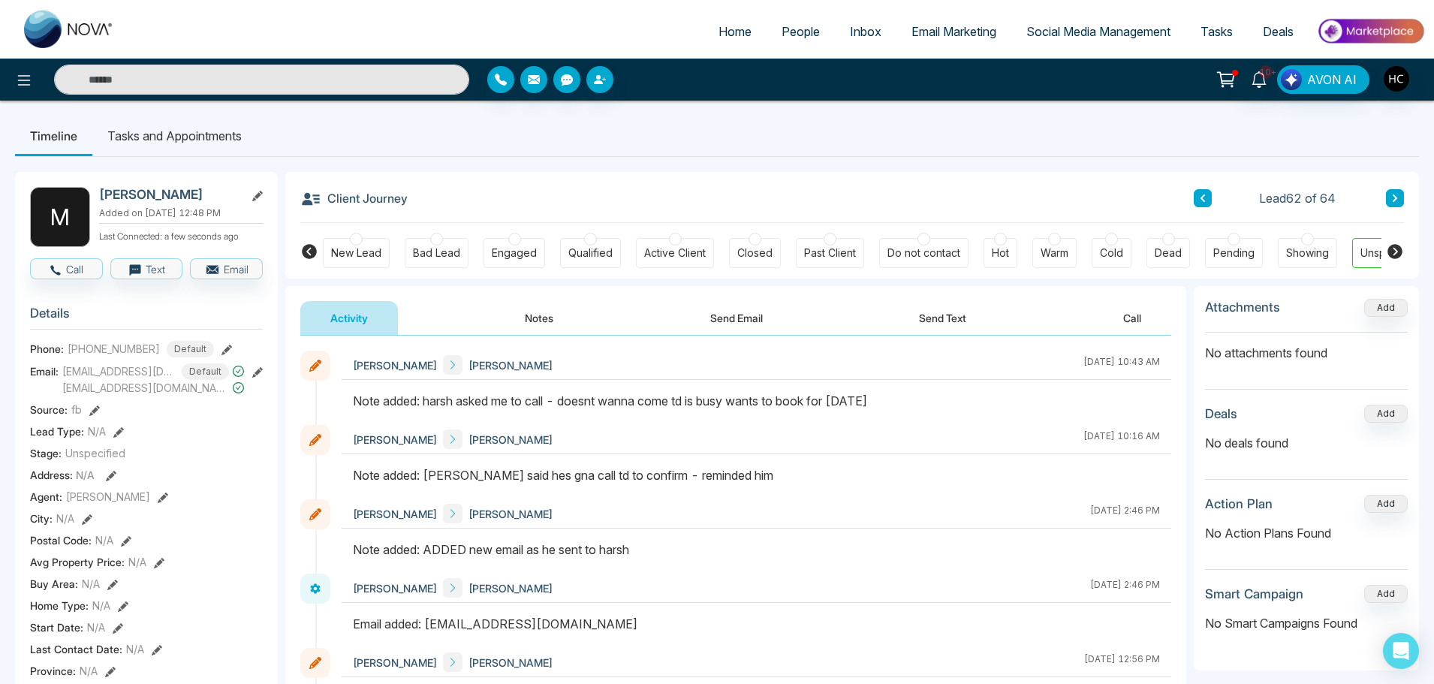
click at [536, 322] on button "Notes" at bounding box center [539, 318] width 89 height 34
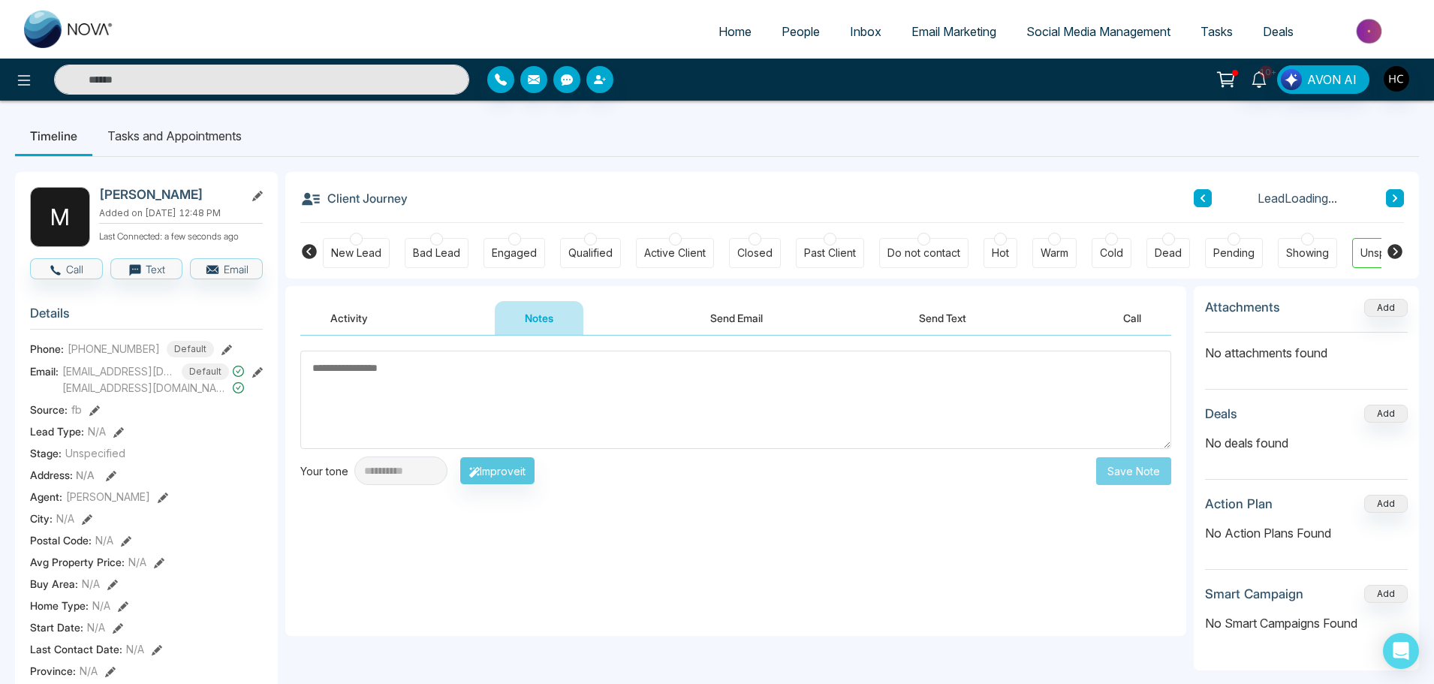
click at [367, 315] on button "Activity" at bounding box center [349, 318] width 98 height 34
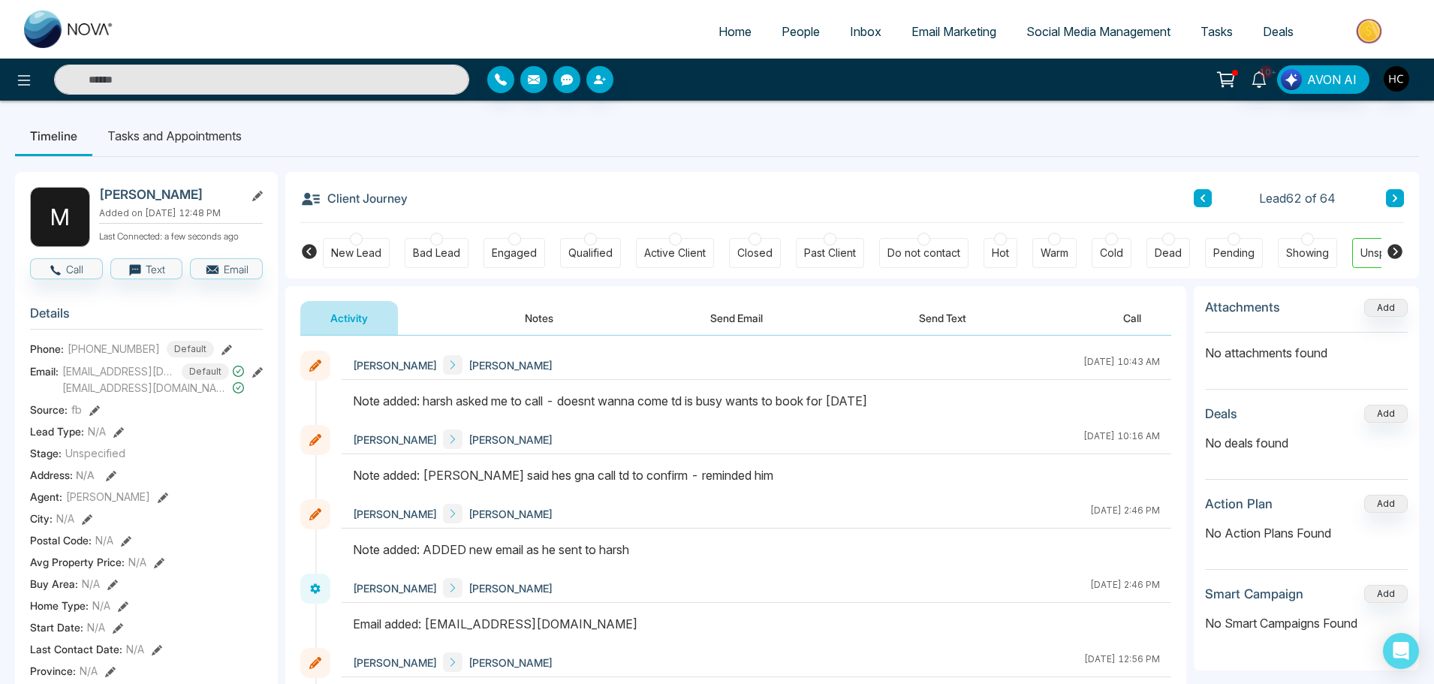
click at [548, 315] on button "Notes" at bounding box center [539, 318] width 89 height 34
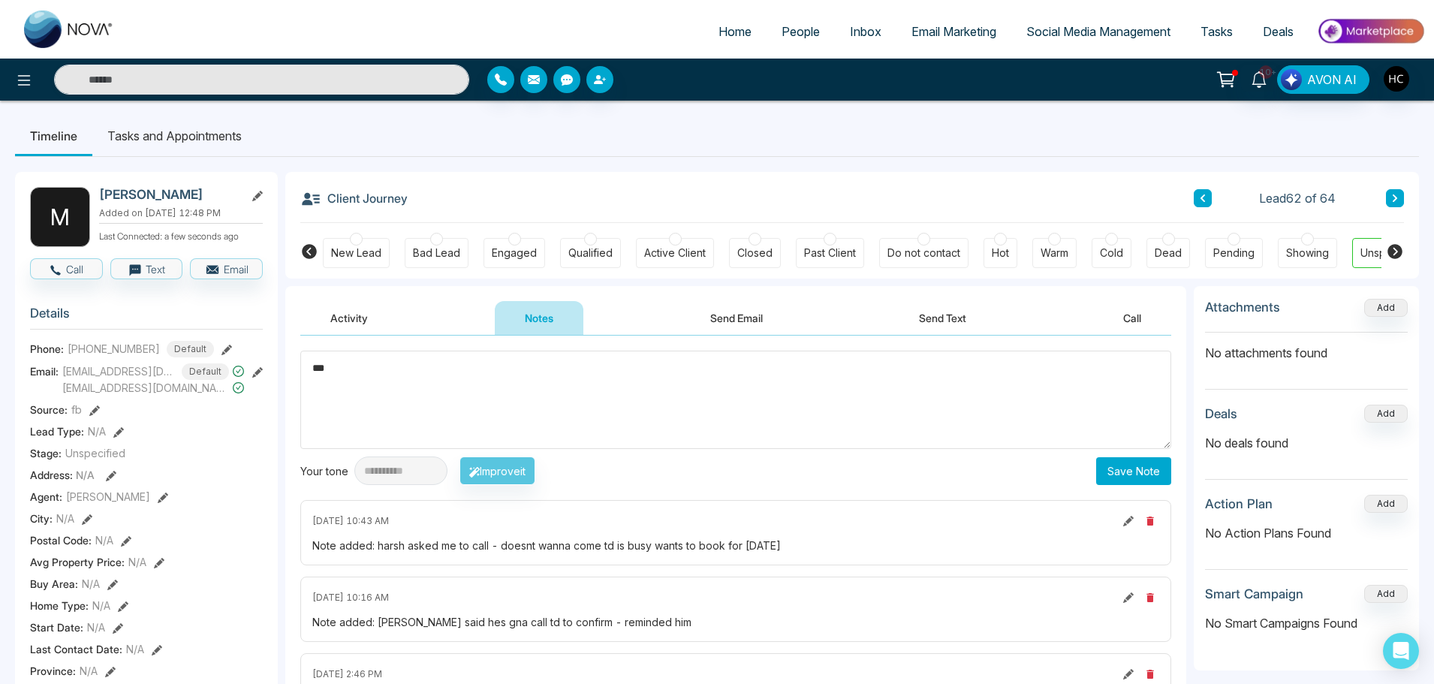
type textarea "***"
click at [1110, 469] on button "Save Note" at bounding box center [1133, 471] width 75 height 28
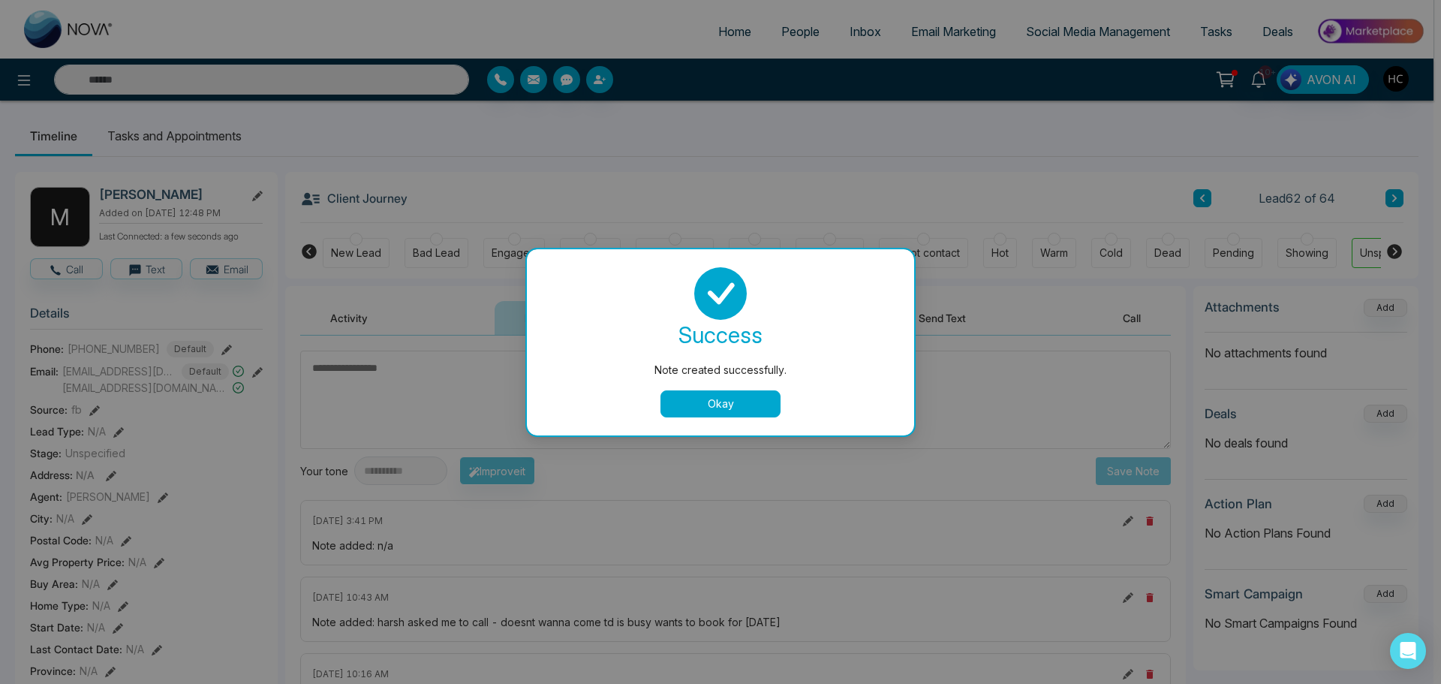
click at [700, 408] on button "Okay" at bounding box center [721, 403] width 120 height 27
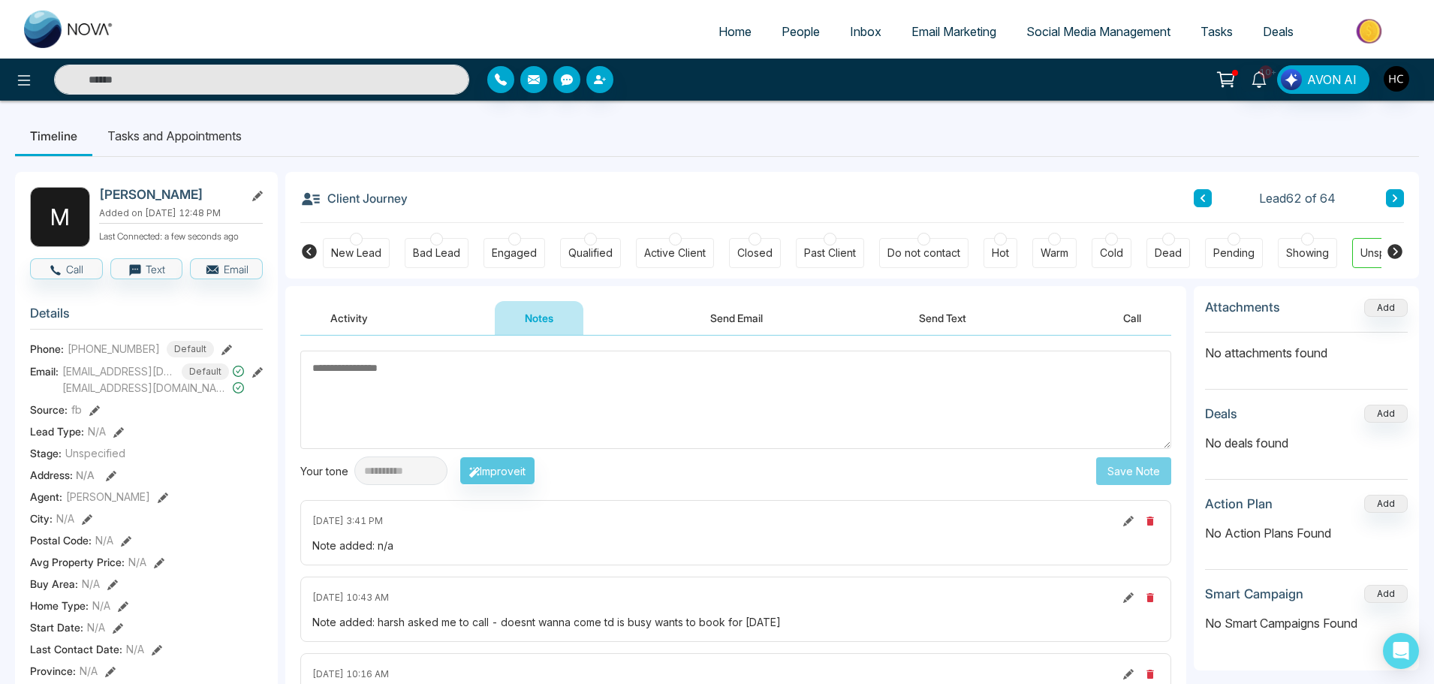
click at [1401, 193] on button at bounding box center [1395, 198] width 18 height 18
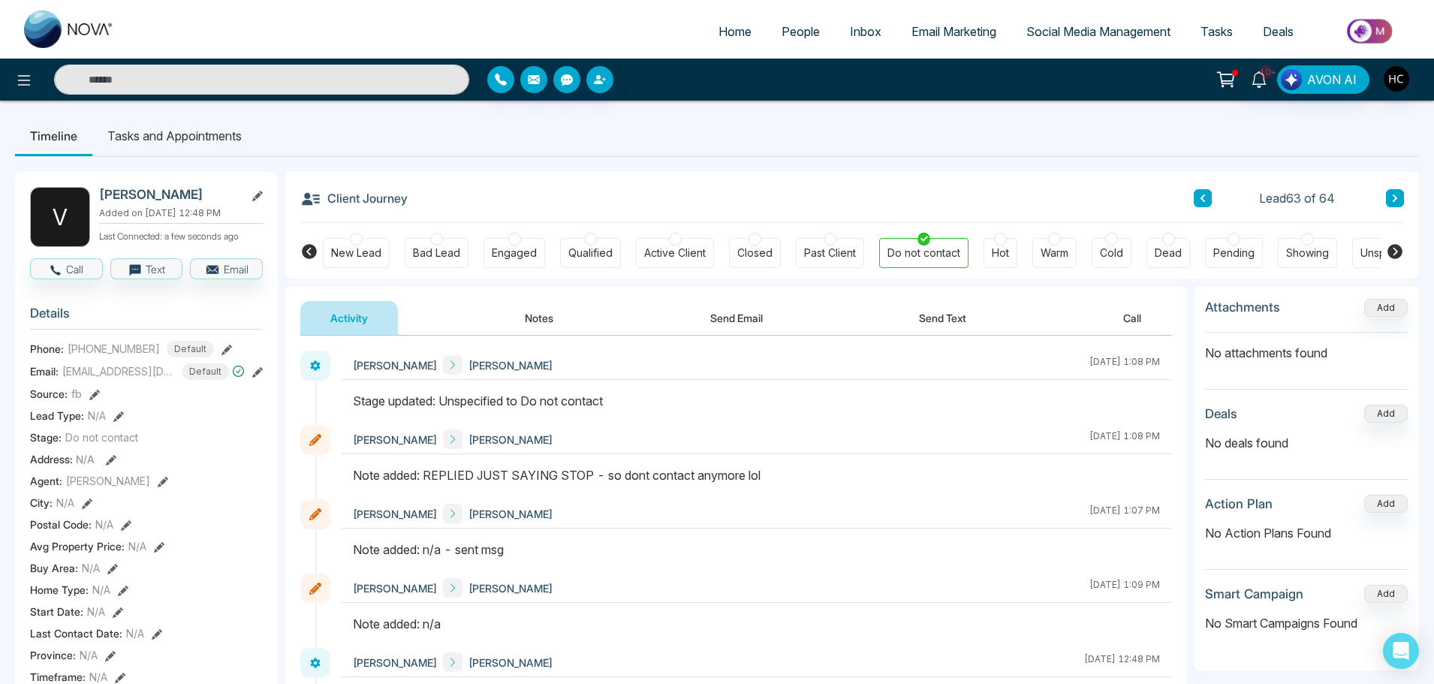
click at [1389, 192] on button at bounding box center [1395, 198] width 18 height 18
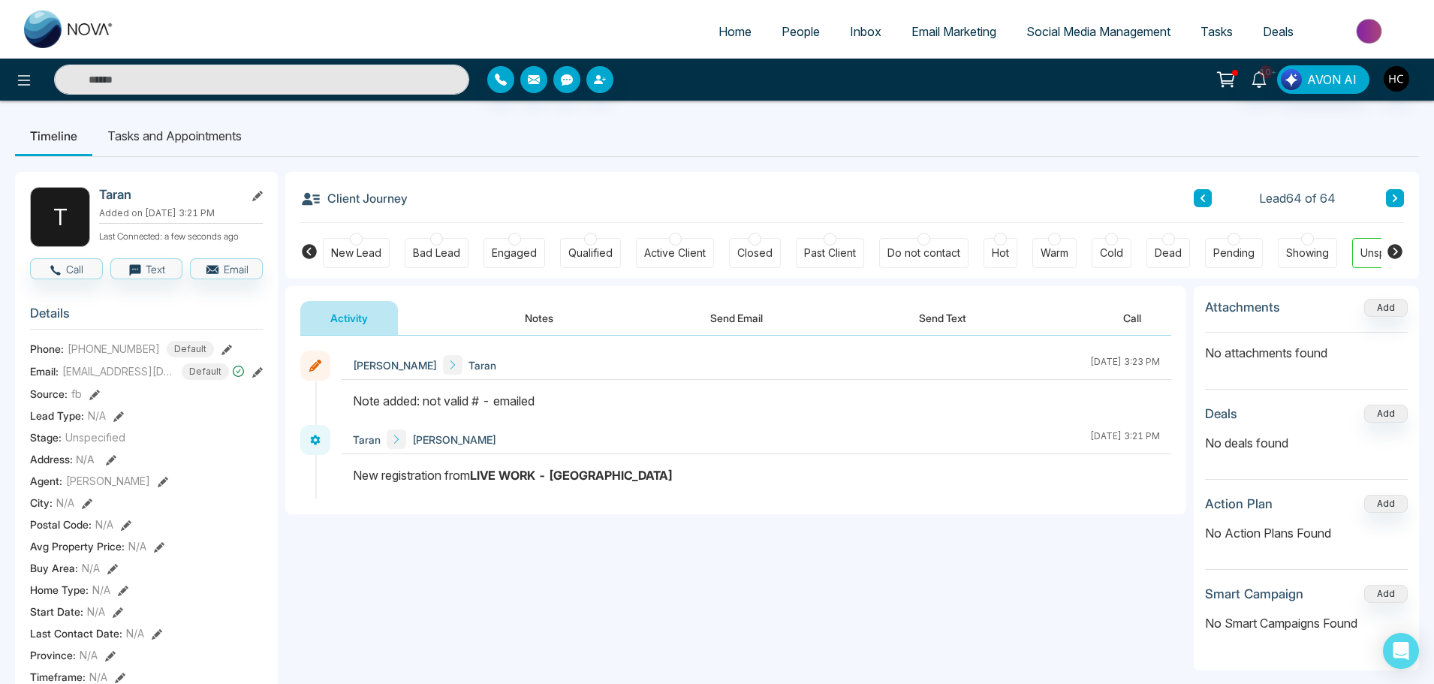
click at [793, 31] on span "People" at bounding box center [800, 31] width 38 height 15
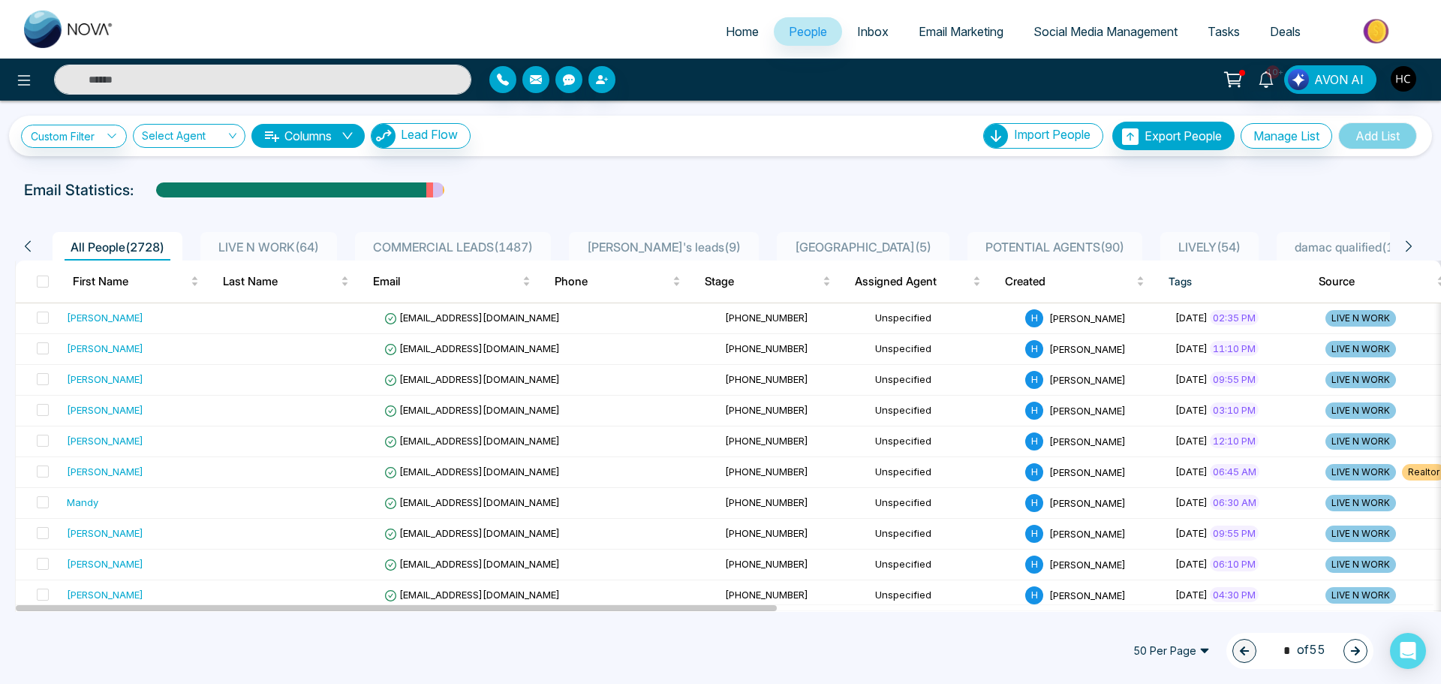
click at [260, 237] on li "LIVE N WORK ( 64 )" at bounding box center [268, 246] width 137 height 29
